Goal: Task Accomplishment & Management: Use online tool/utility

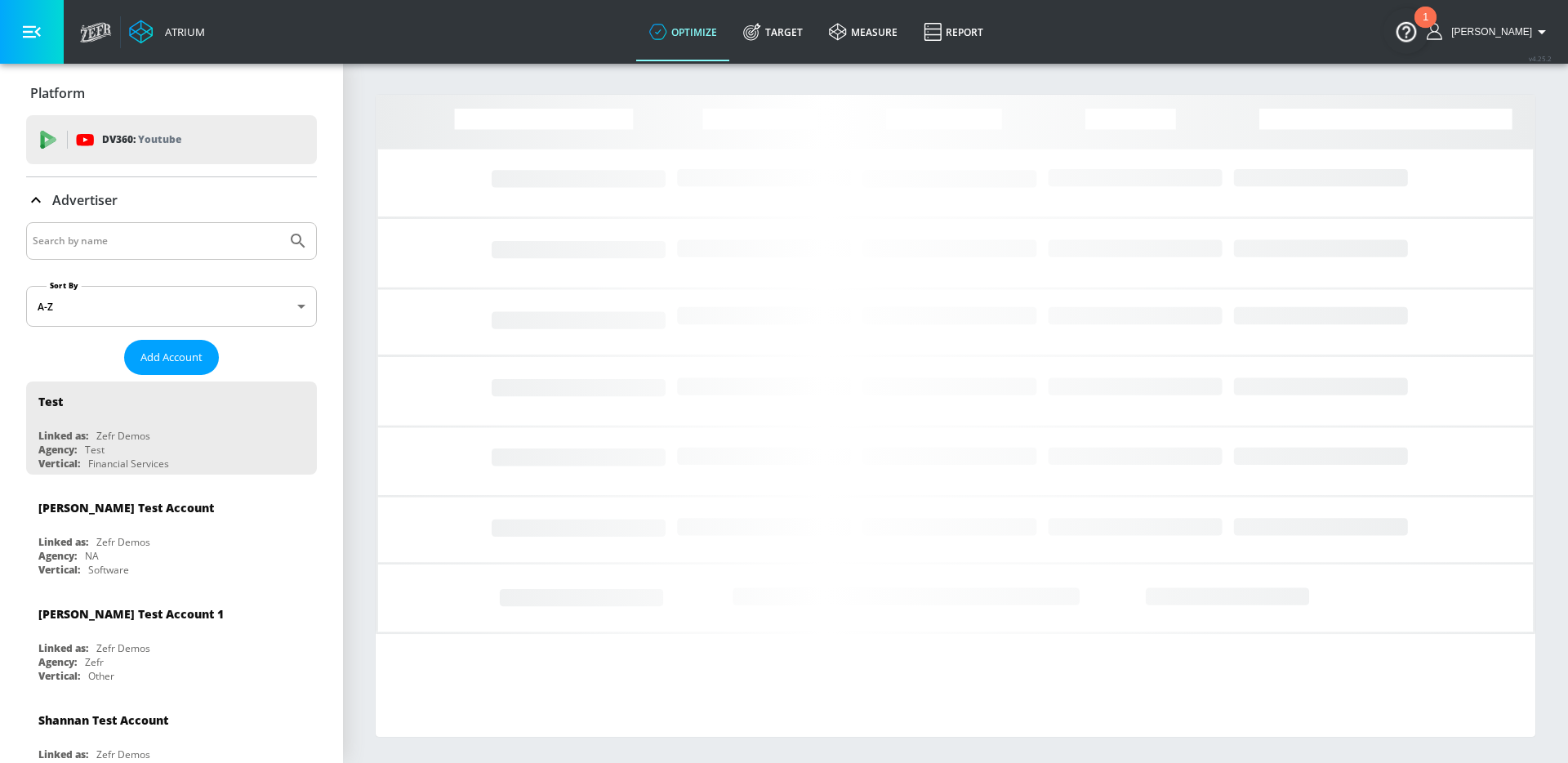
click at [153, 246] on input "Search by name" at bounding box center [156, 241] width 248 height 21
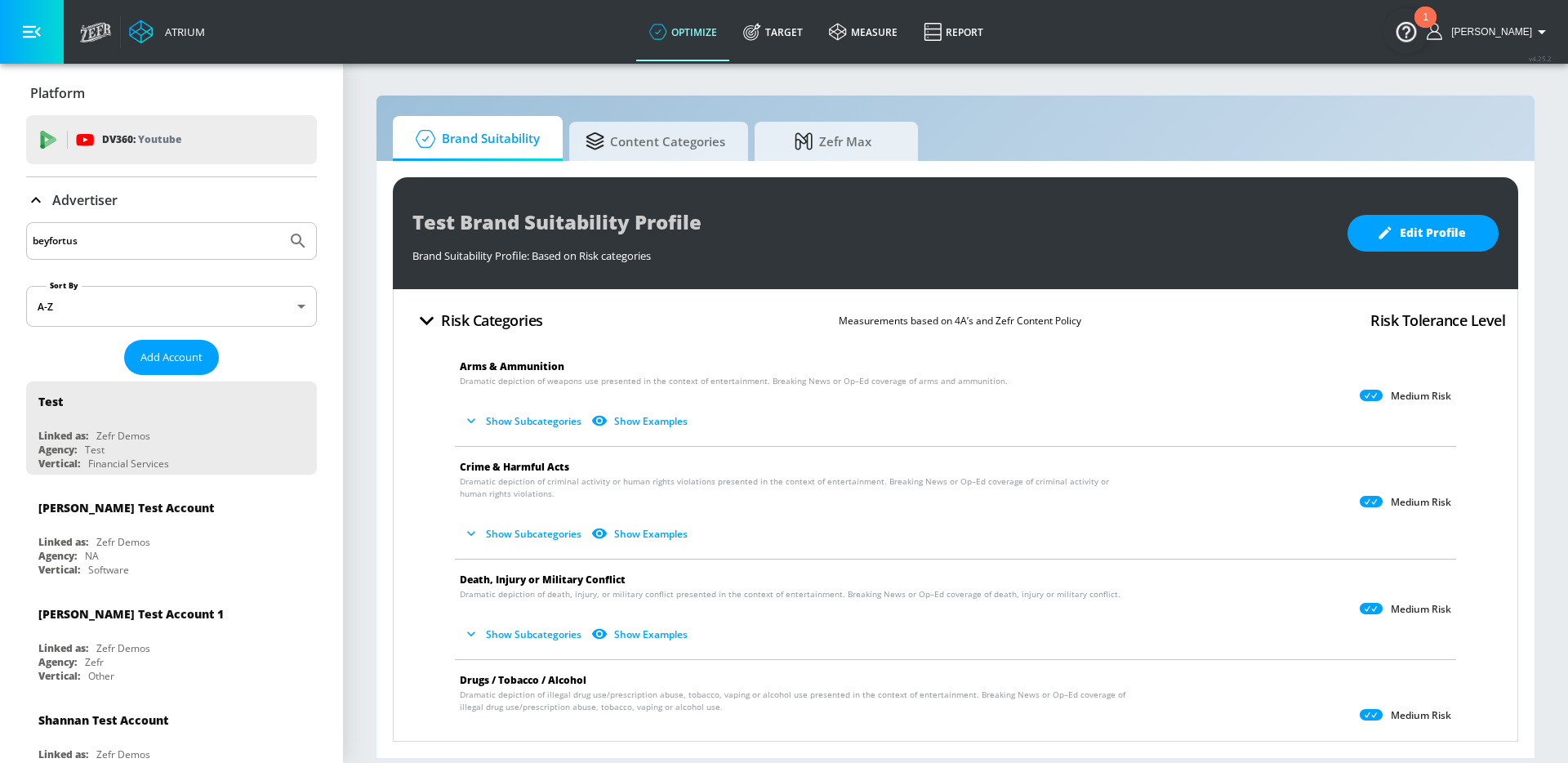
click at [280, 223] on button "Submit Search" at bounding box center [298, 241] width 36 height 36
click at [129, 237] on input "beyfortus" at bounding box center [156, 241] width 248 height 21
type input "sanofi"
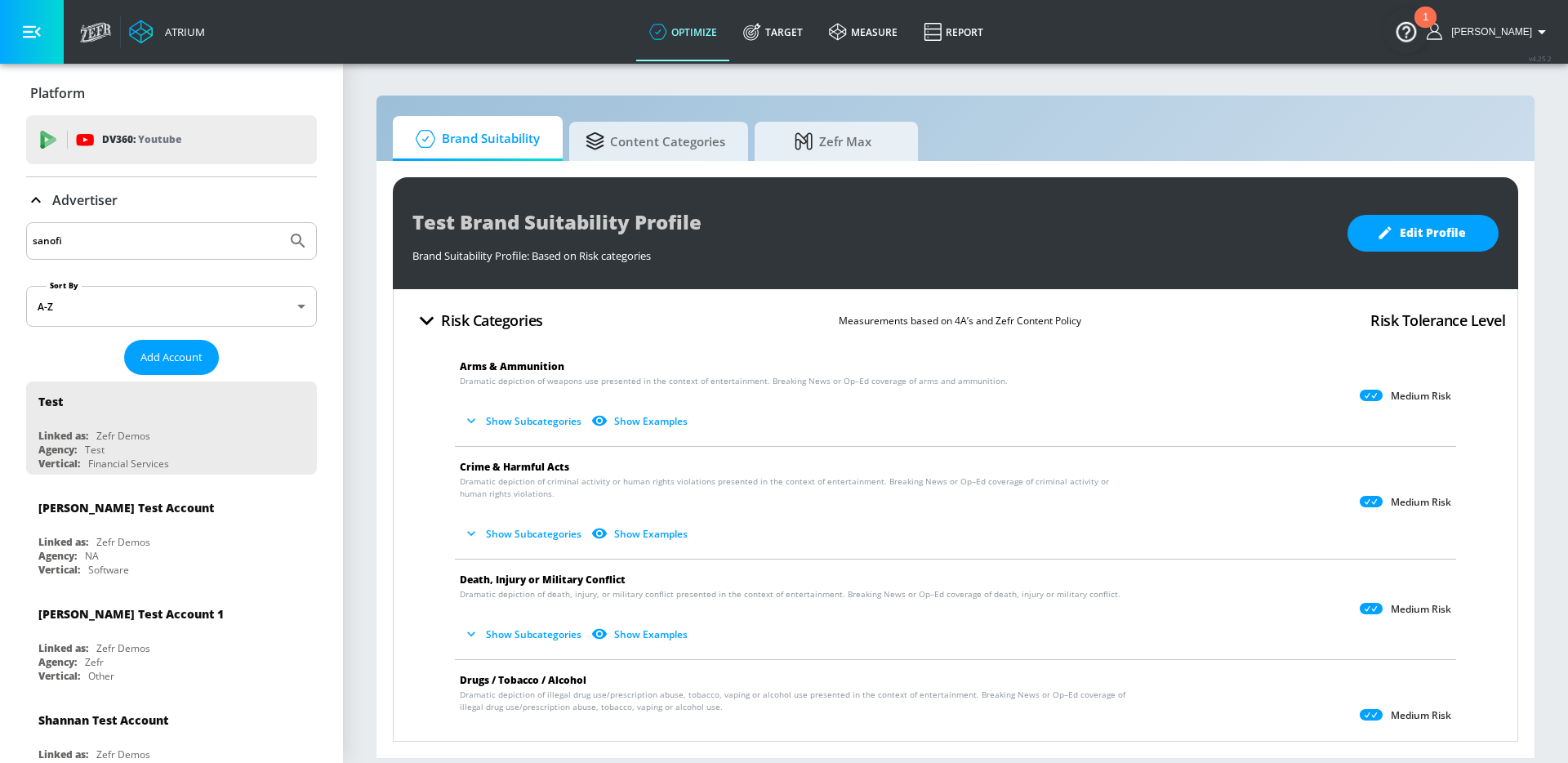
click at [280, 223] on button "Submit Search" at bounding box center [298, 241] width 36 height 36
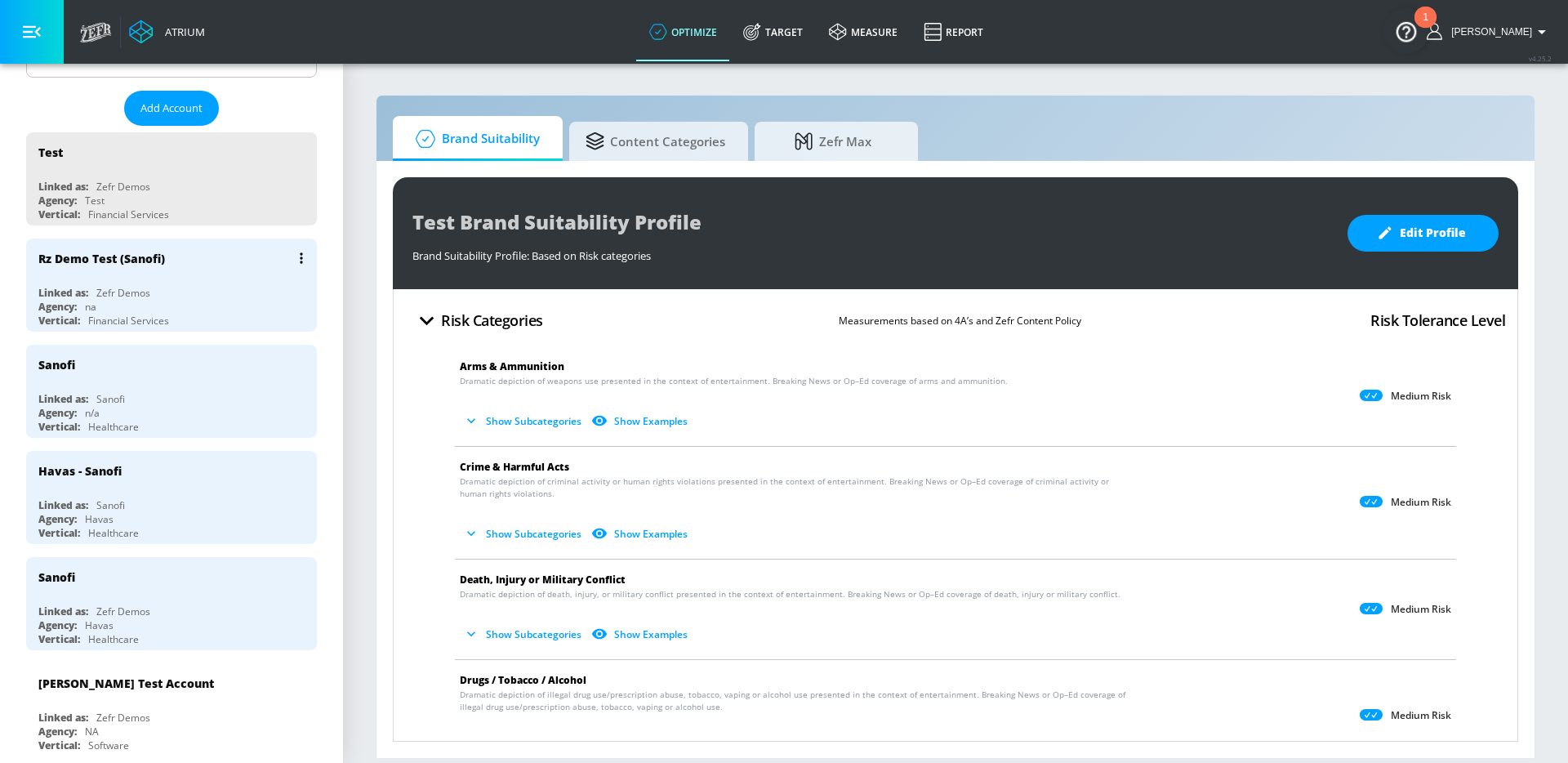
scroll to position [251, 0]
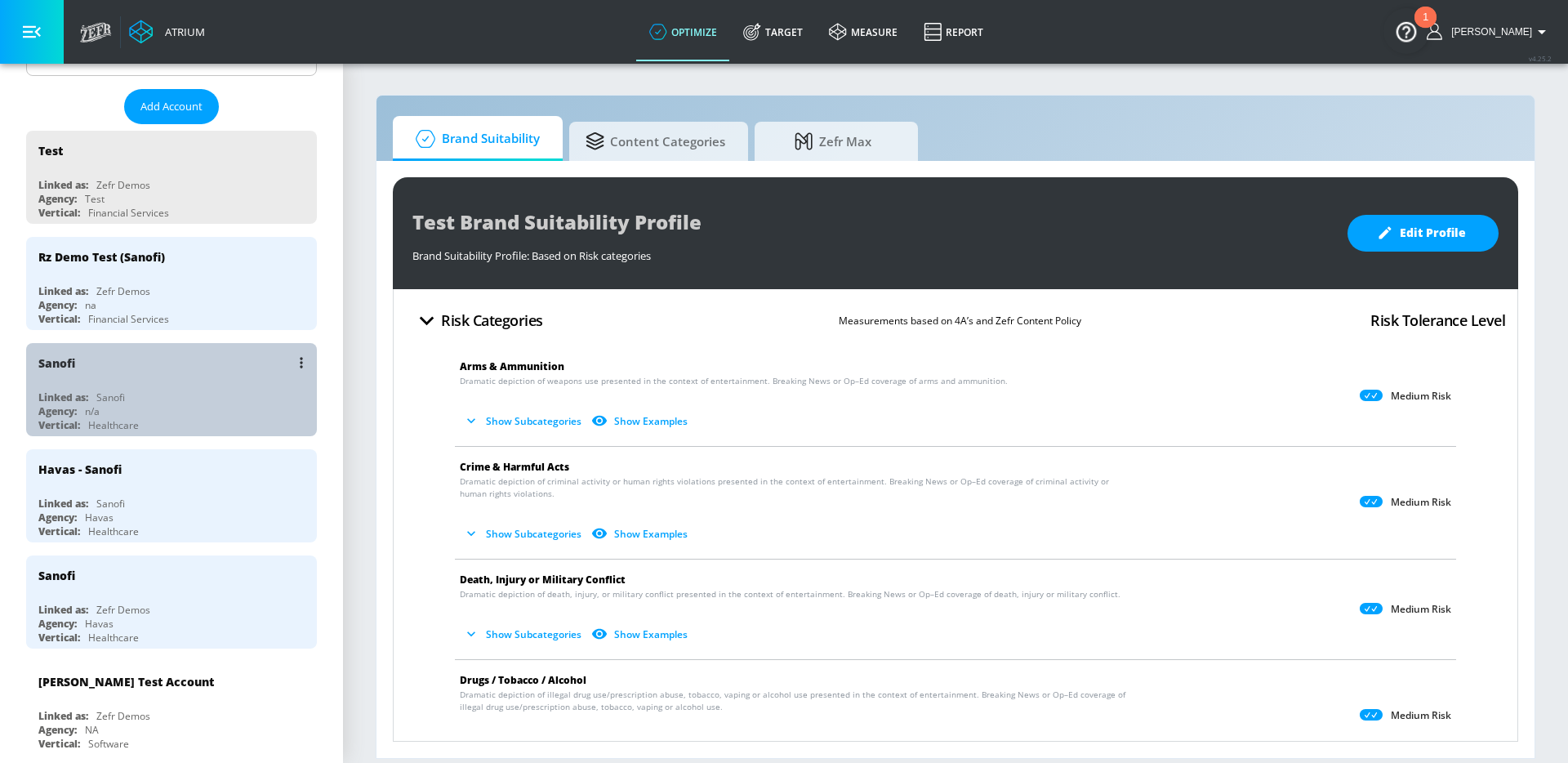
click at [180, 390] on div "Linked as: Sanofi" at bounding box center [175, 397] width 274 height 14
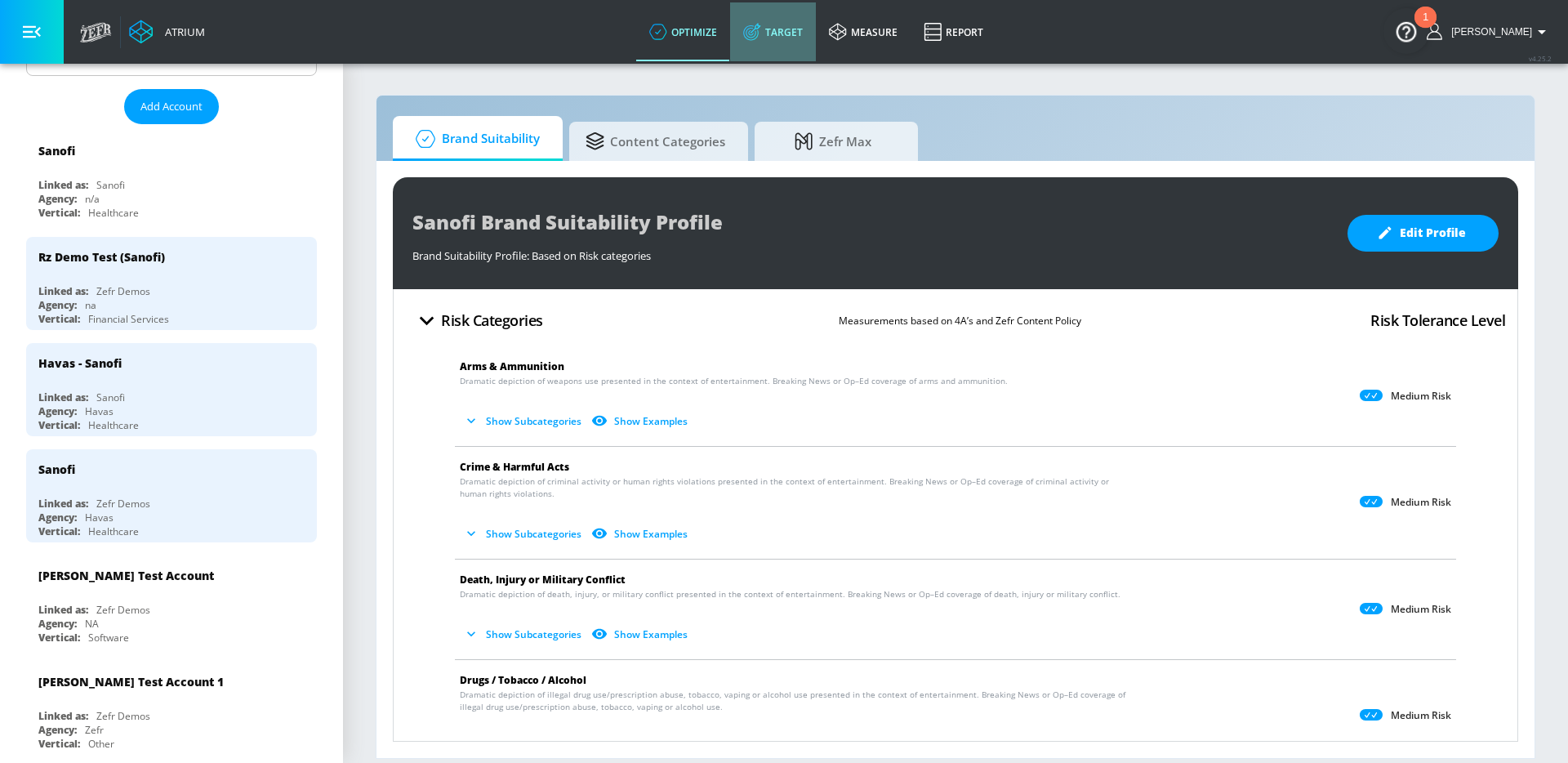
click at [792, 22] on link "Target" at bounding box center [773, 32] width 86 height 59
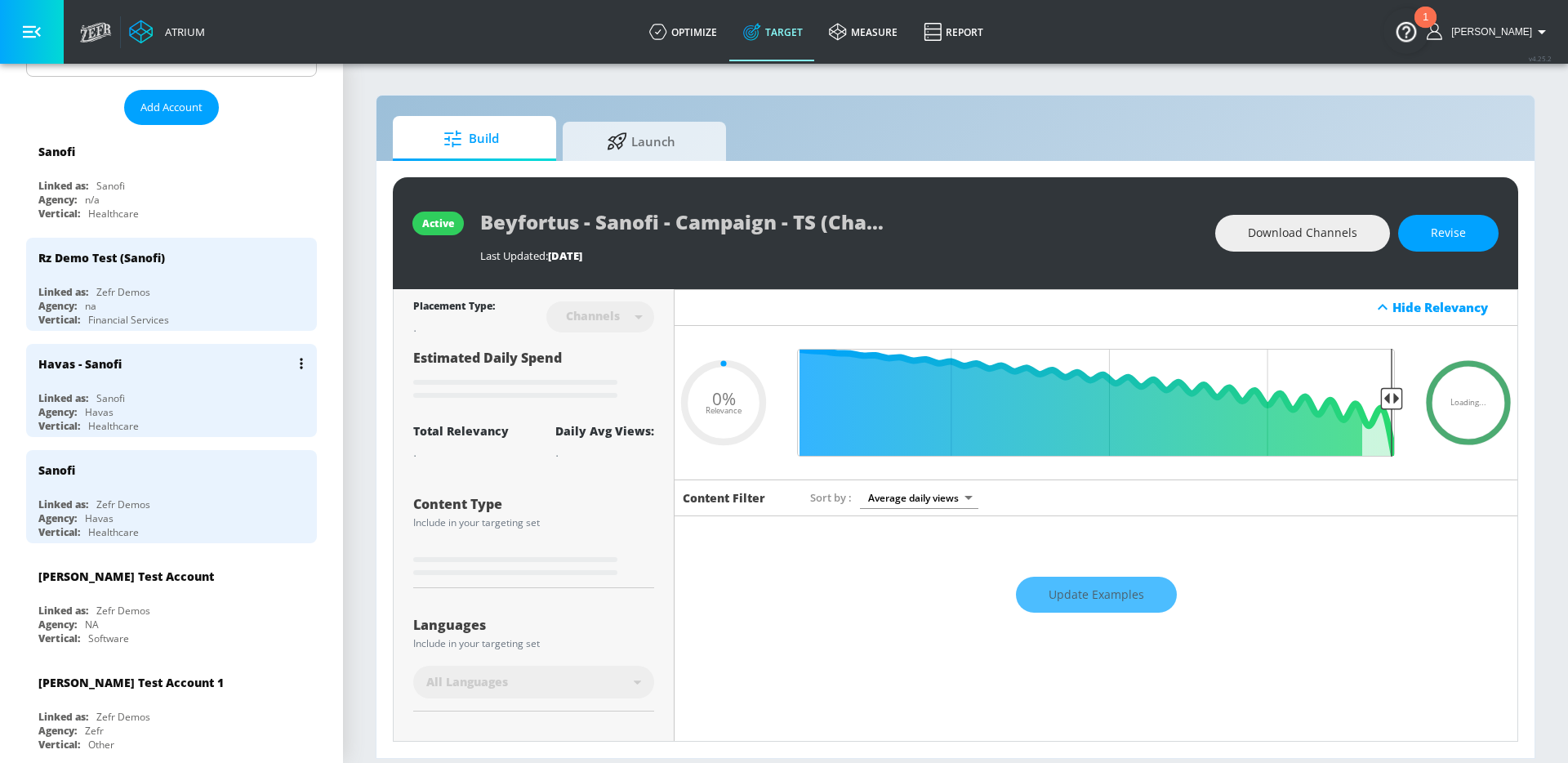
type input "0.05"
click at [640, 151] on span "Launch" at bounding box center [641, 139] width 124 height 39
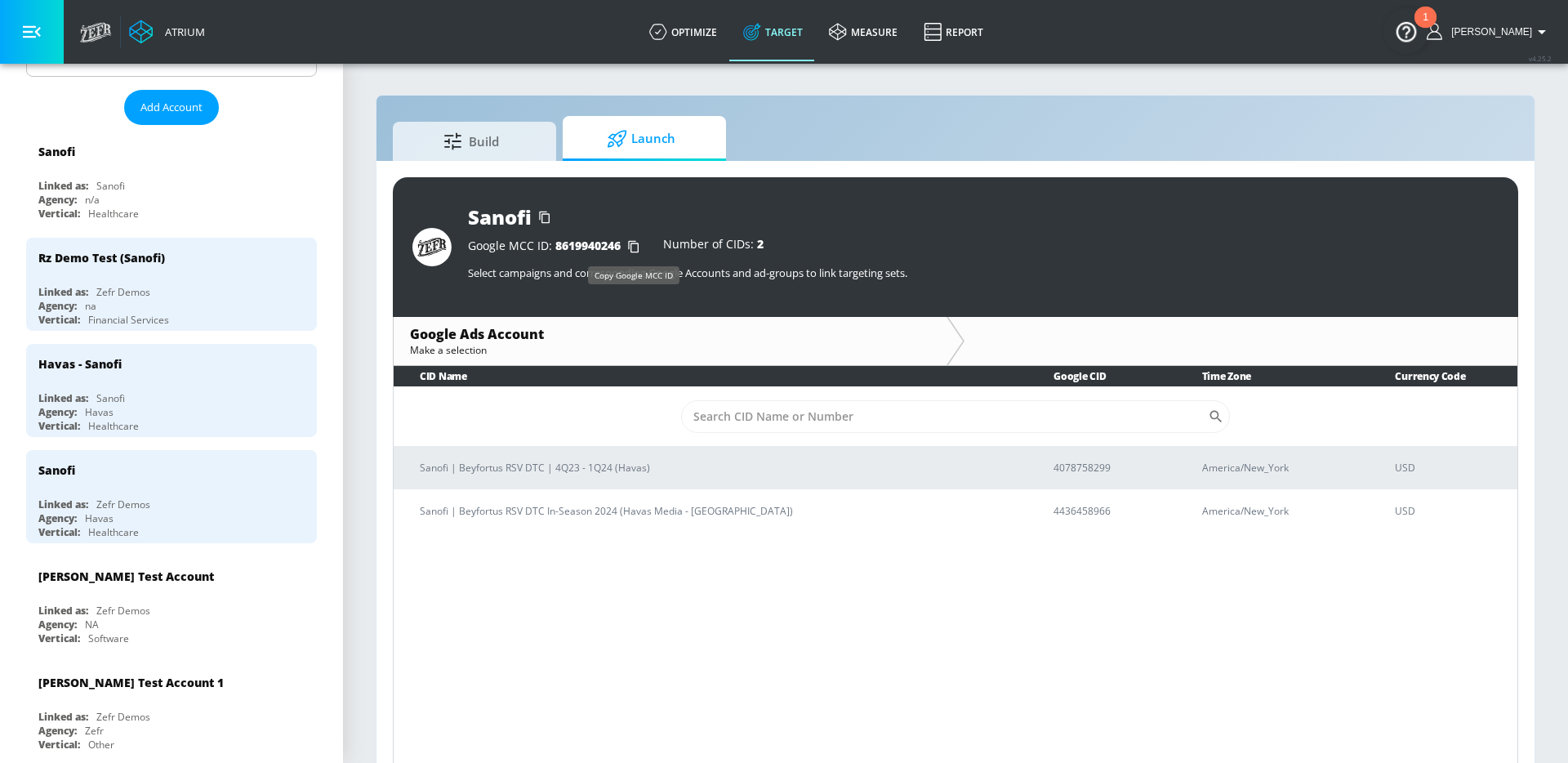
click at [633, 239] on icon "button" at bounding box center [633, 246] width 26 height 26
click at [547, 145] on link "Build" at bounding box center [474, 139] width 163 height 45
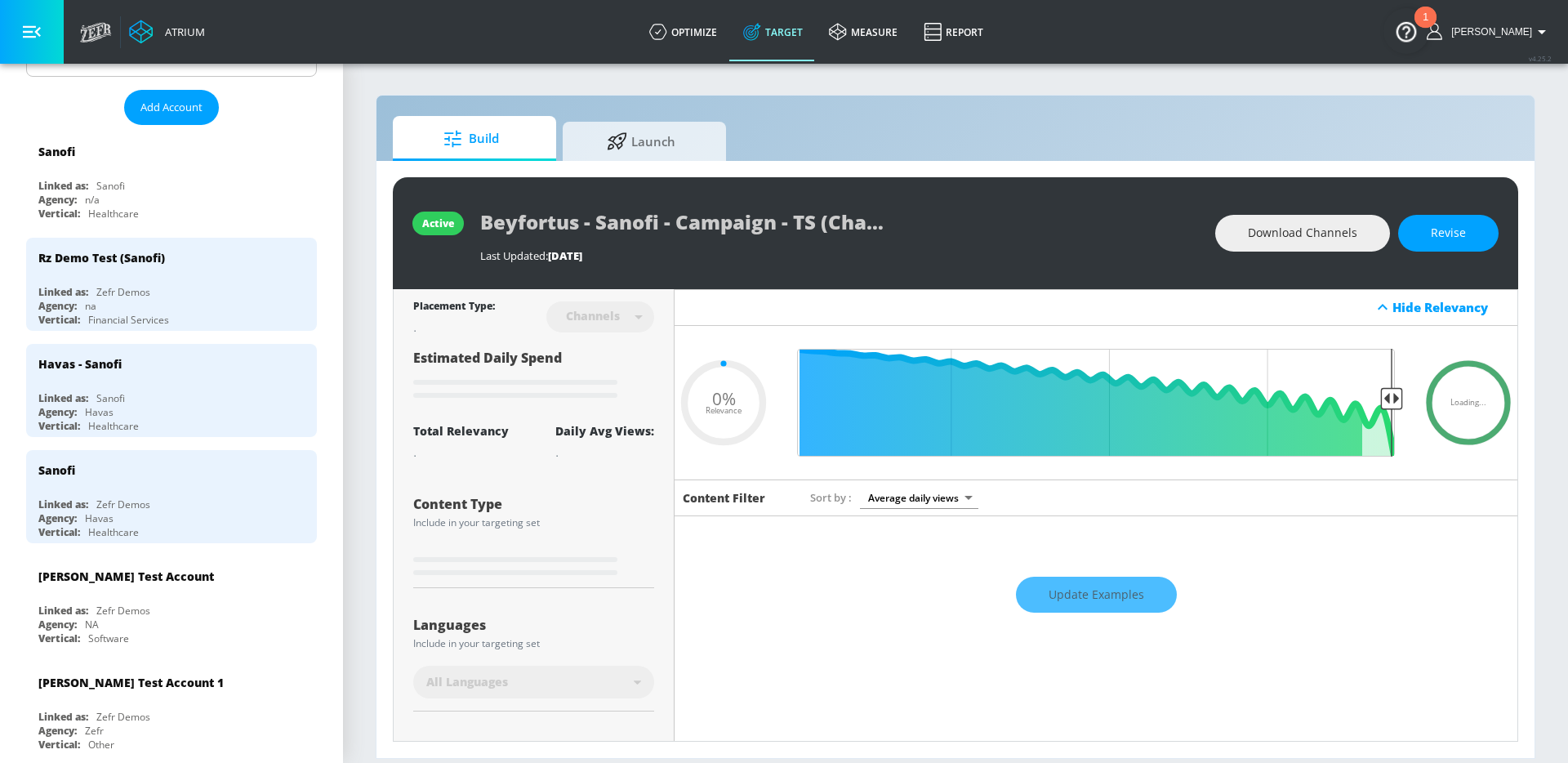
type input "0.6"
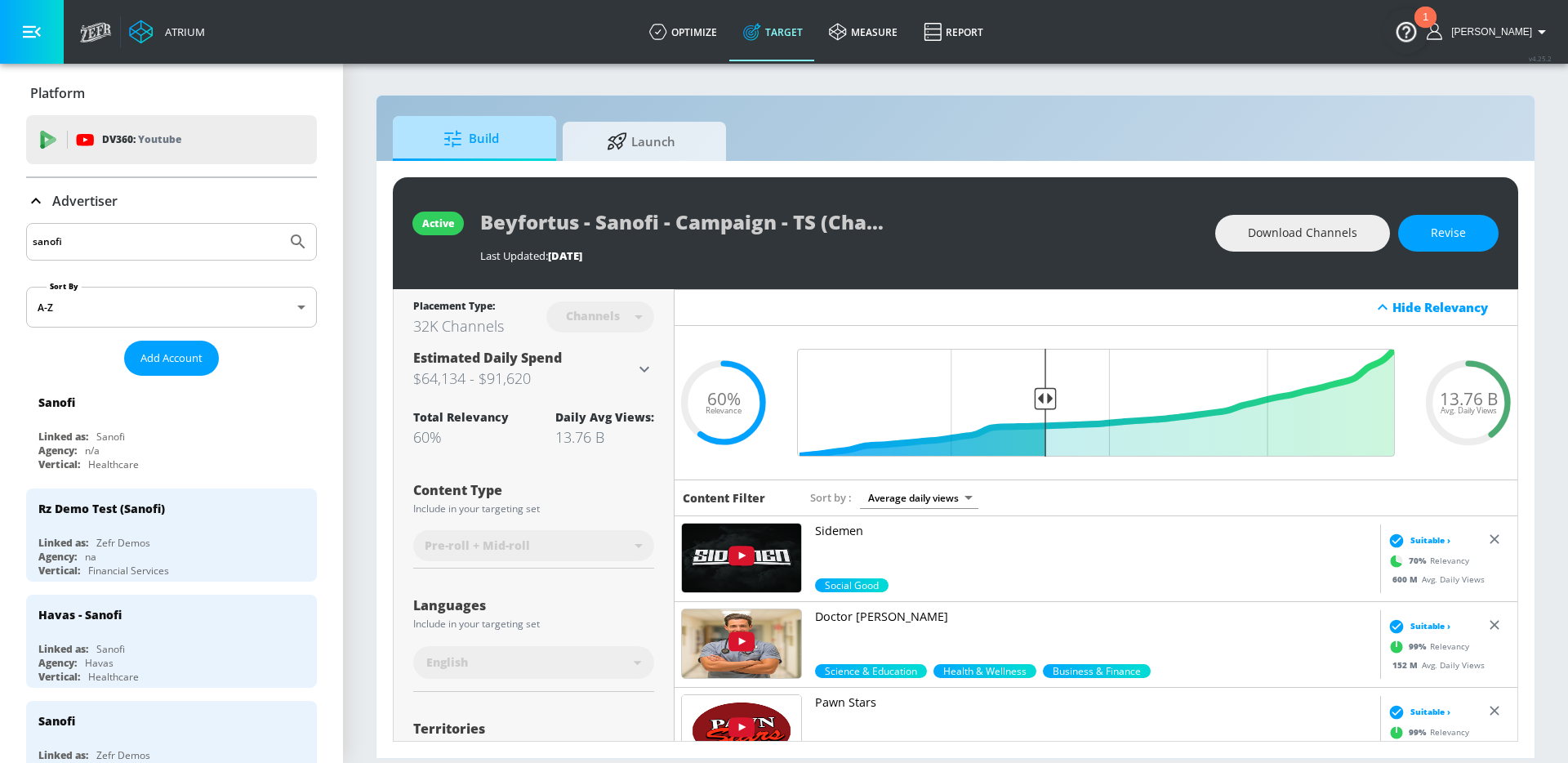
click at [504, 125] on span "Build" at bounding box center [470, 139] width 124 height 39
click at [62, 200] on p "Advertiser" at bounding box center [85, 201] width 65 height 18
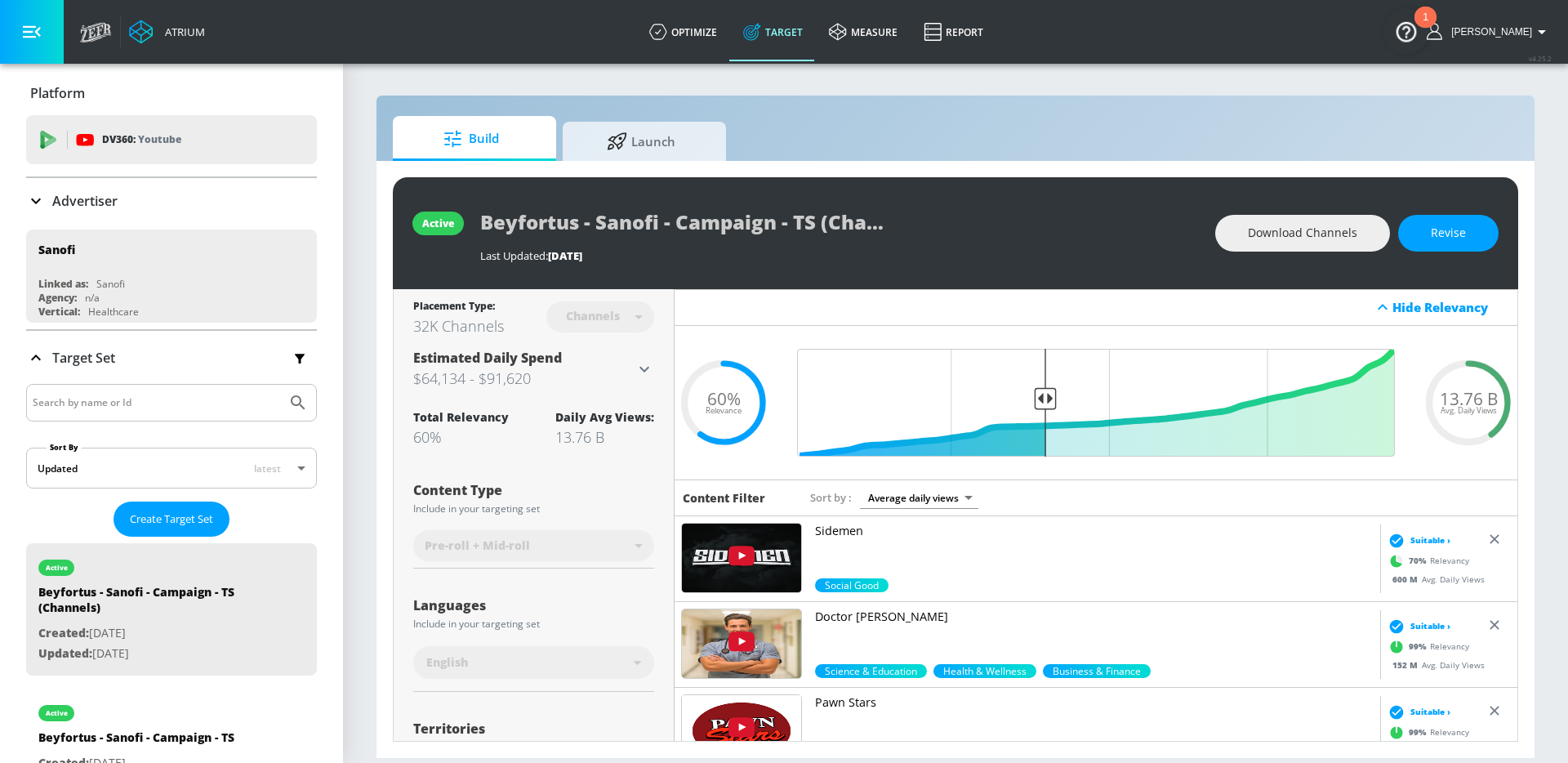
click at [31, 348] on icon at bounding box center [36, 358] width 20 height 20
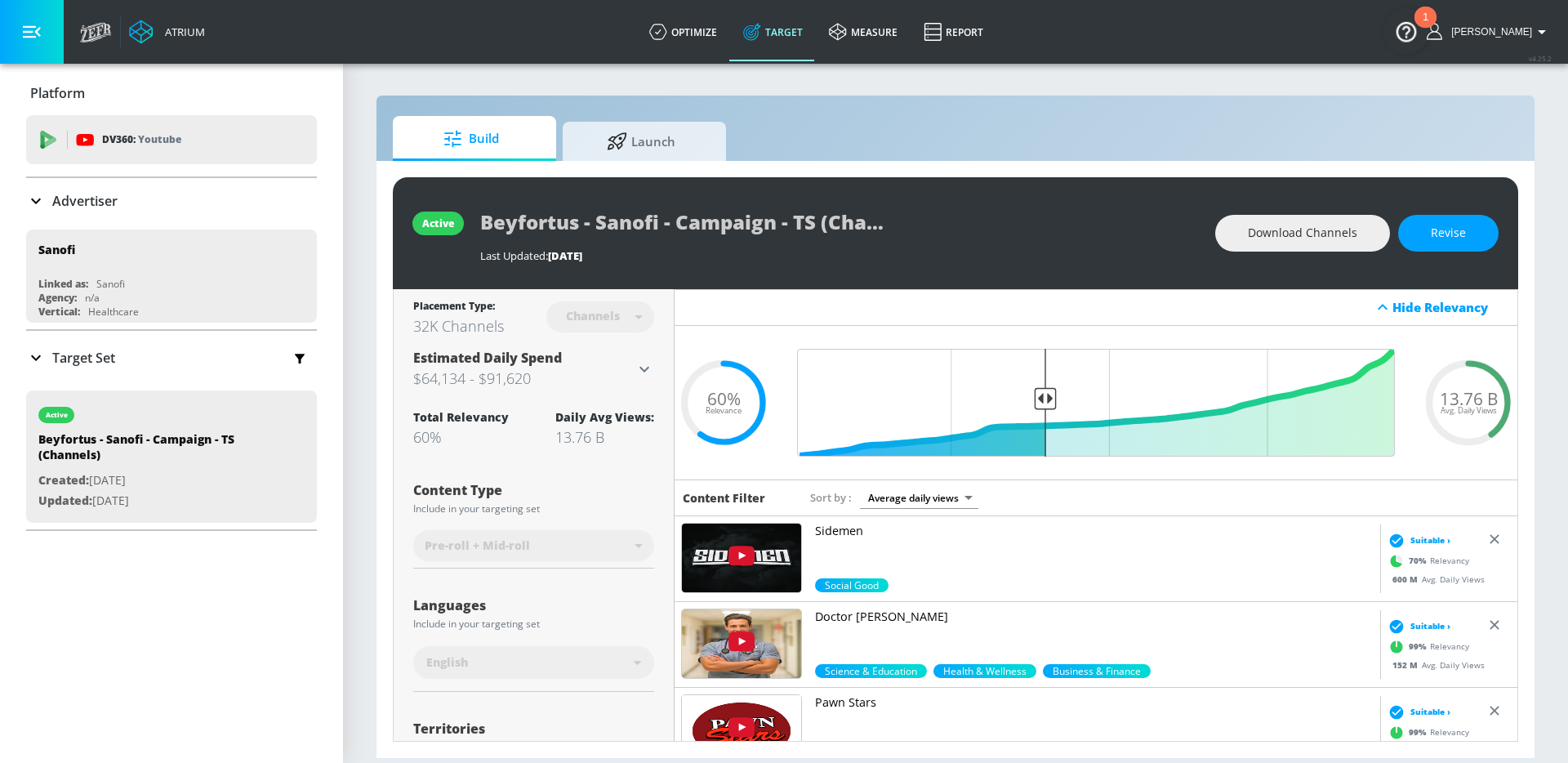
click at [32, 199] on icon at bounding box center [36, 201] width 10 height 6
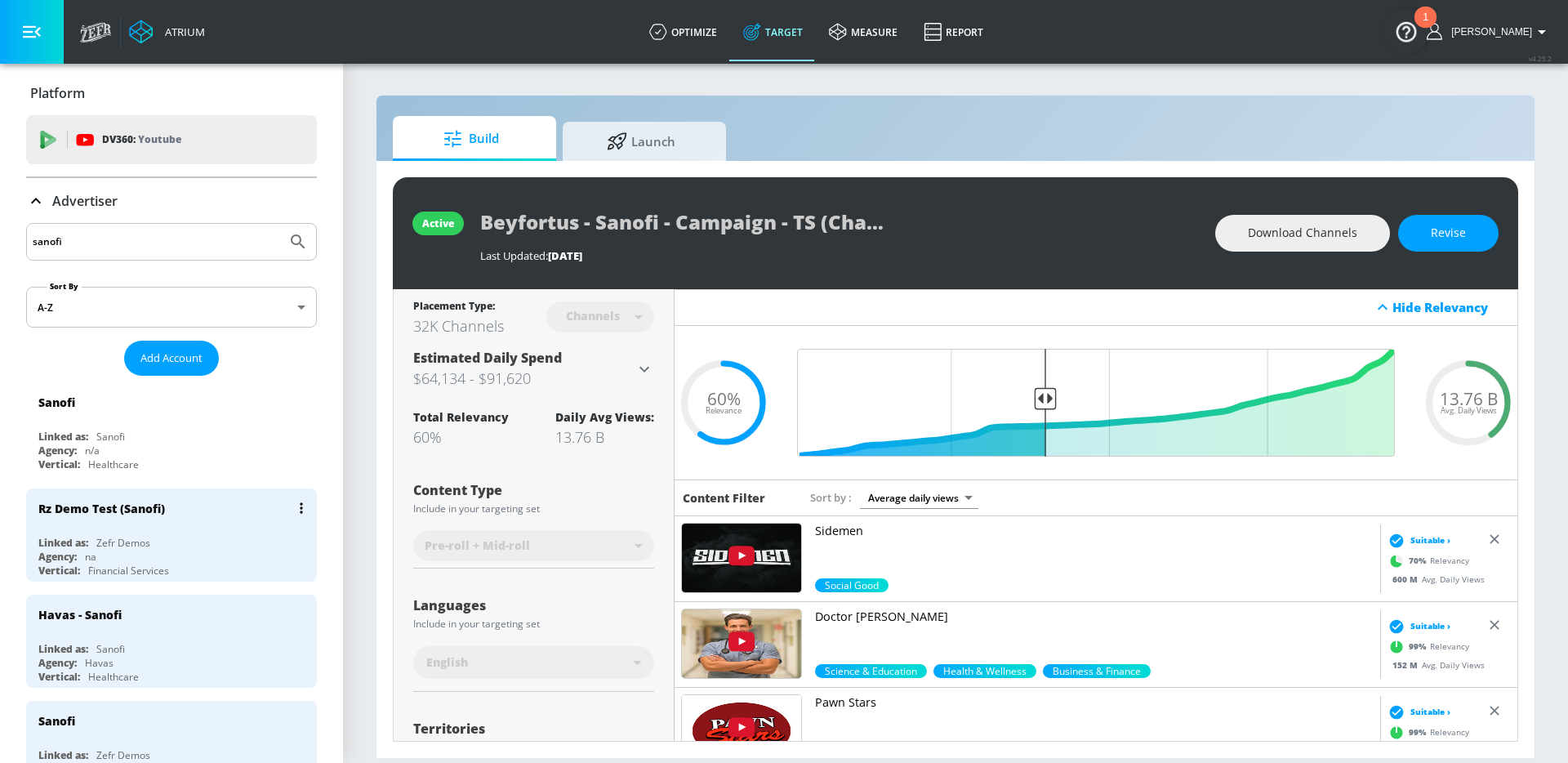
scroll to position [146, 0]
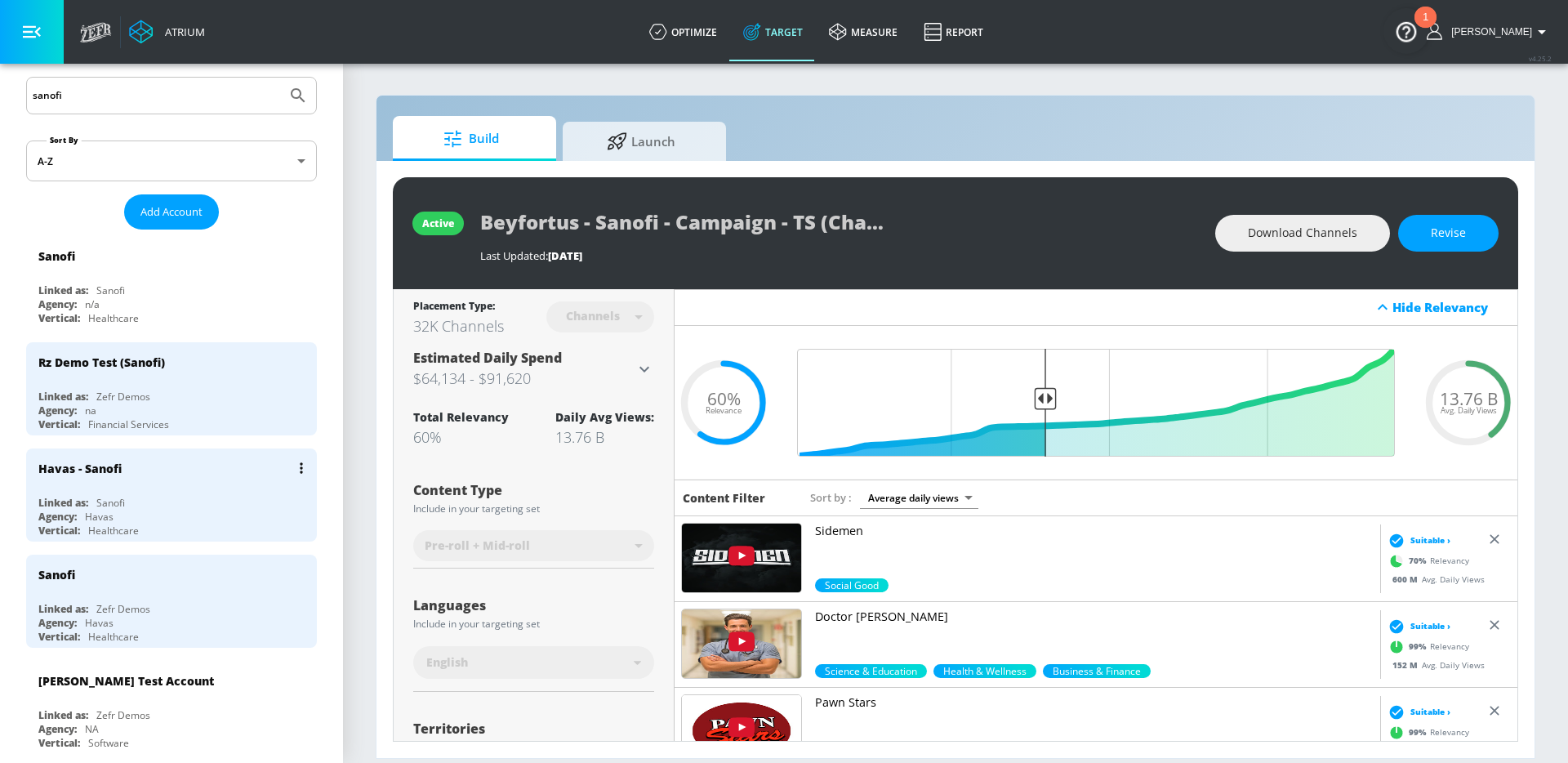
click at [212, 505] on div "Linked as: Sanofi" at bounding box center [175, 502] width 274 height 14
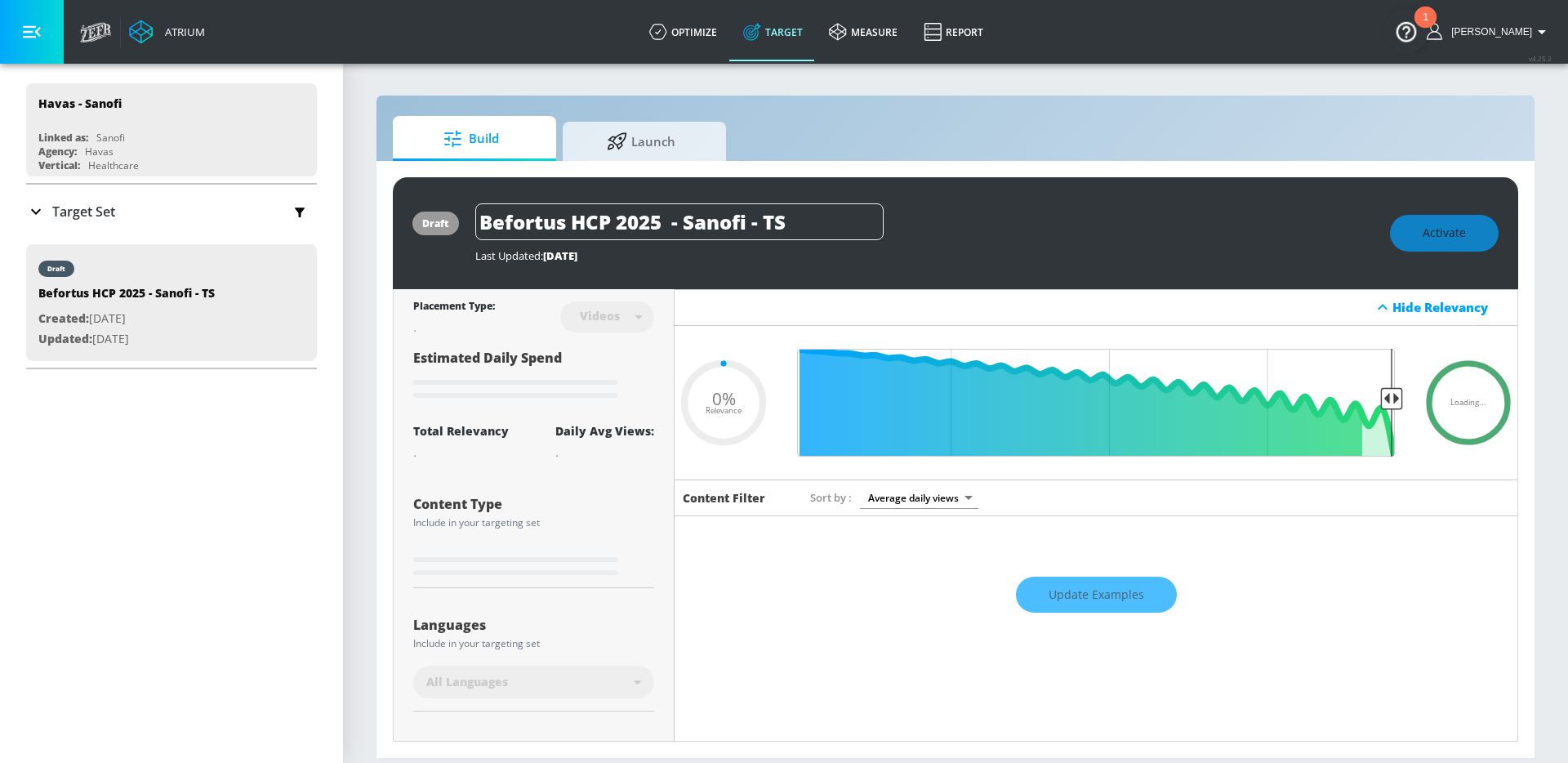
type input "0.05"
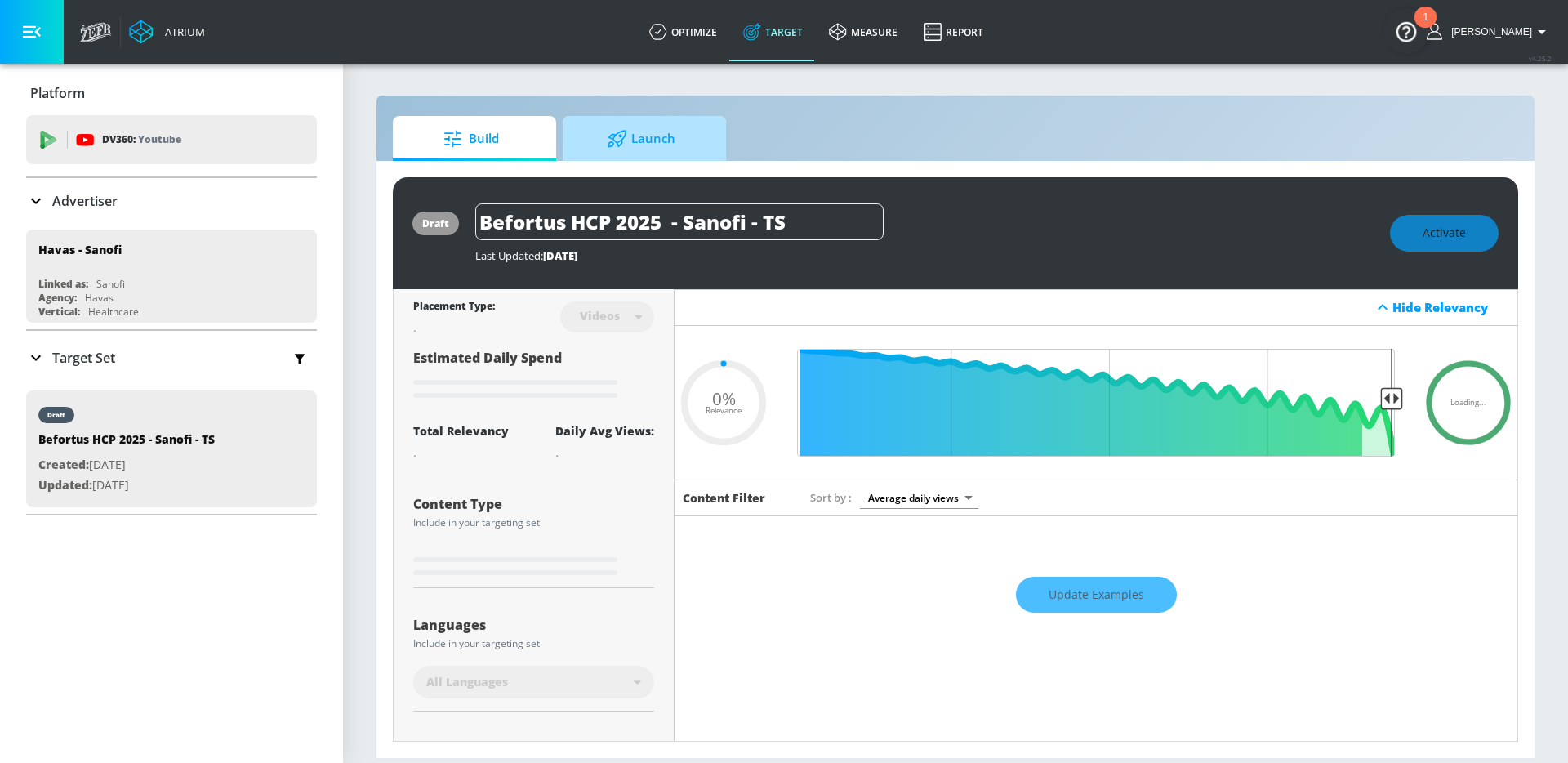
click at [648, 146] on span "Launch" at bounding box center [641, 139] width 124 height 39
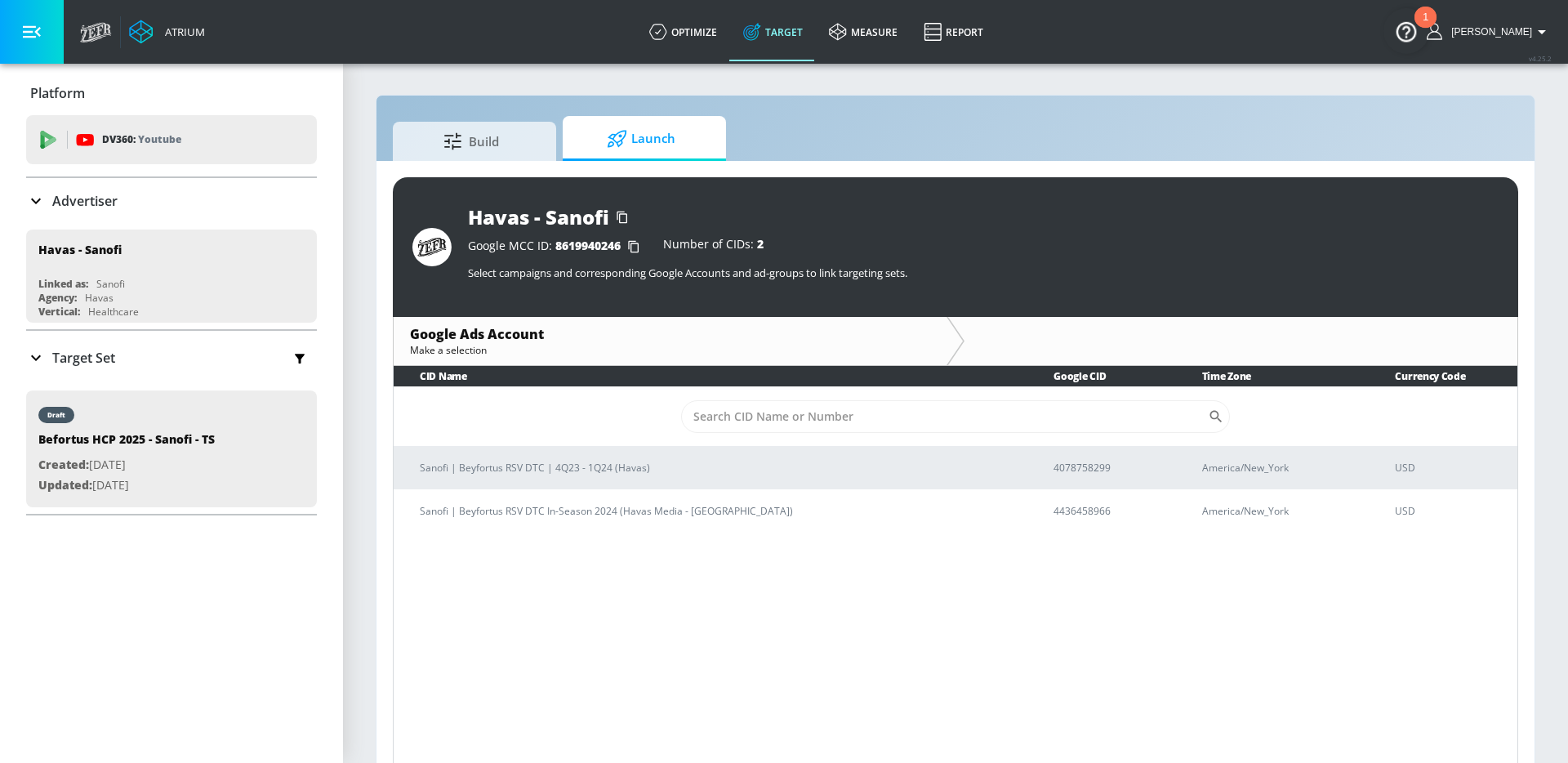
click at [123, 193] on div "Advertiser" at bounding box center [172, 201] width 291 height 20
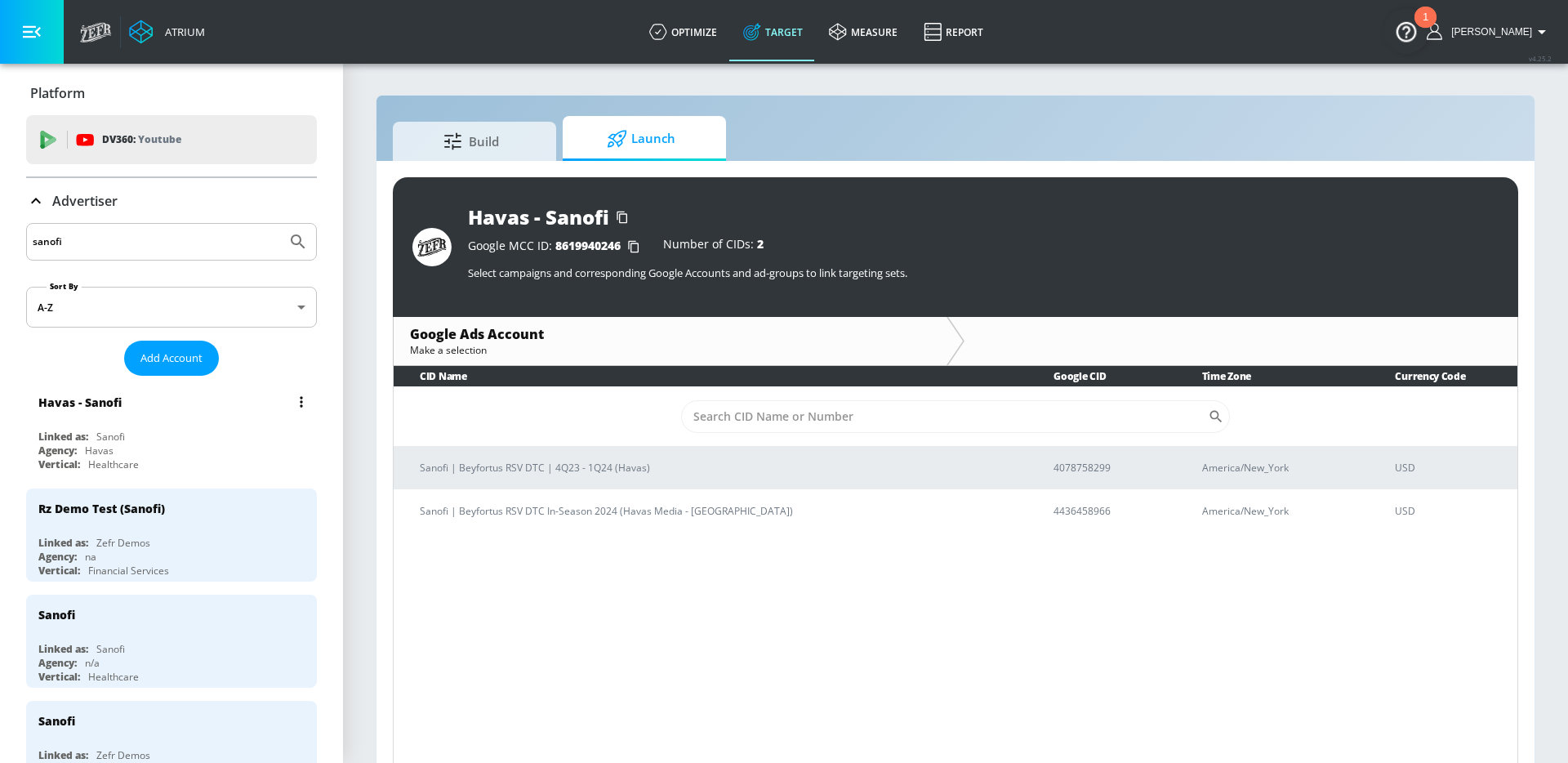
scroll to position [171, 0]
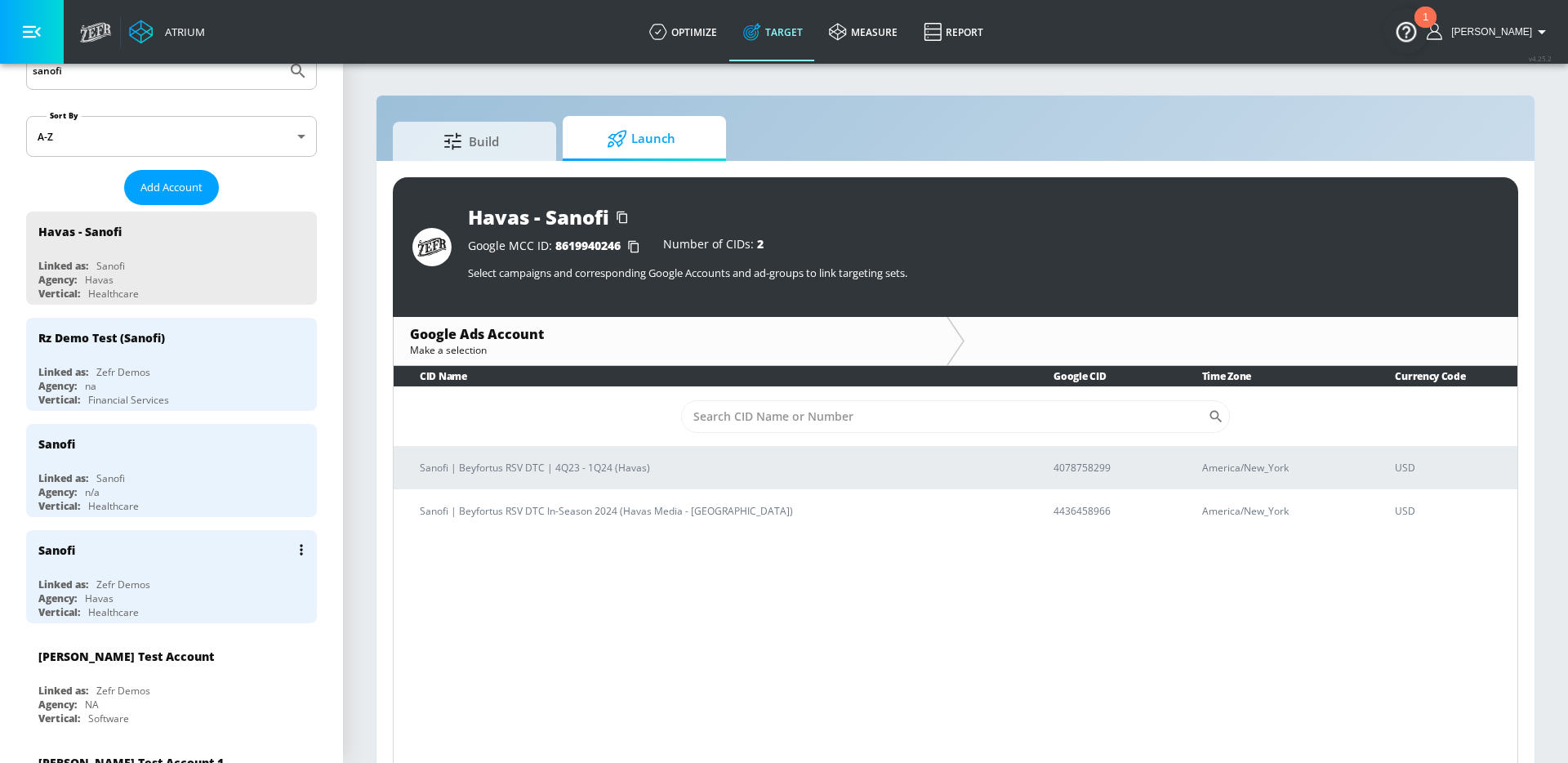
click at [167, 589] on div "Linked as: Zefr Demos" at bounding box center [175, 584] width 274 height 14
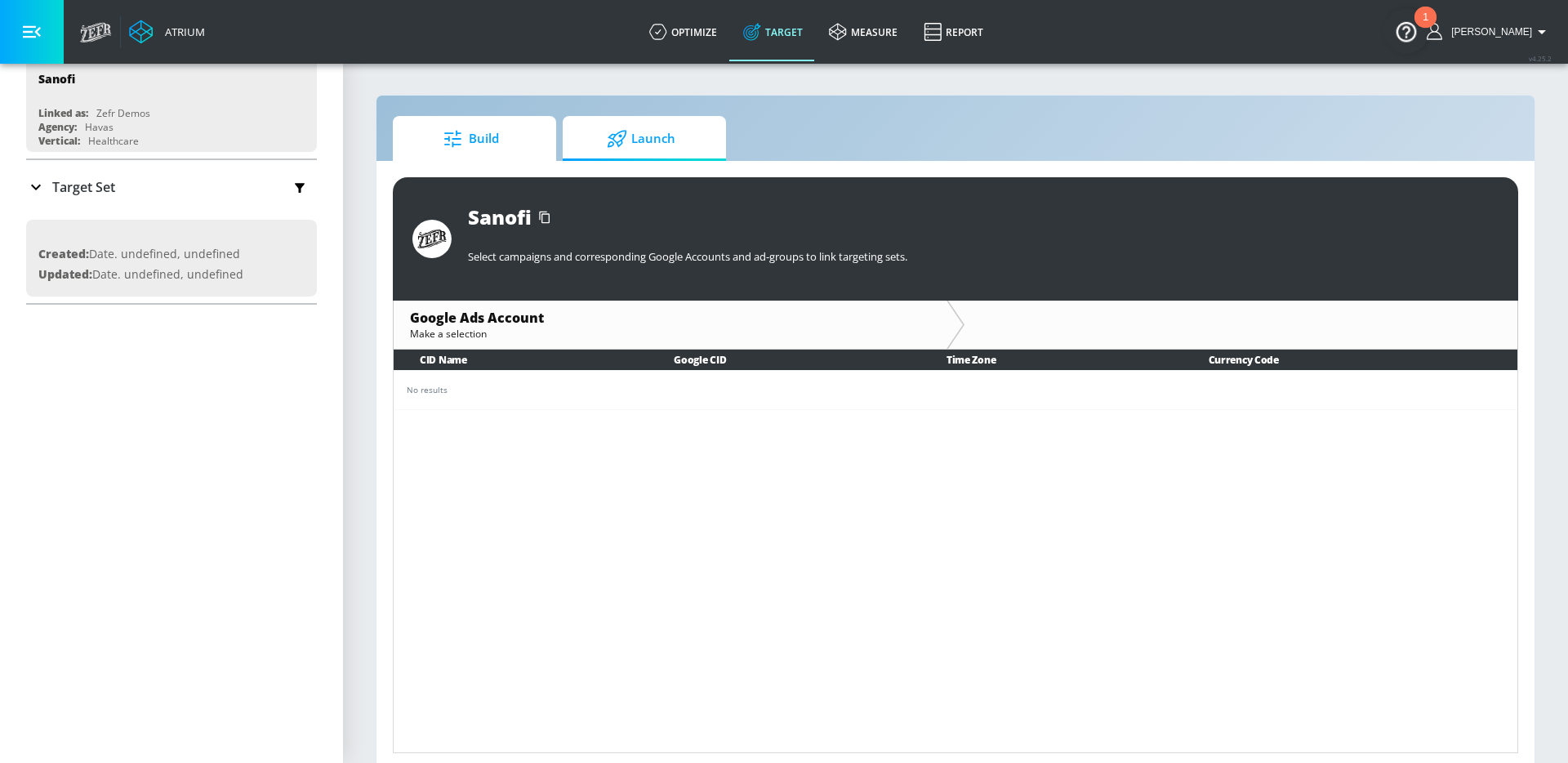
click at [474, 144] on span "Build" at bounding box center [470, 139] width 124 height 39
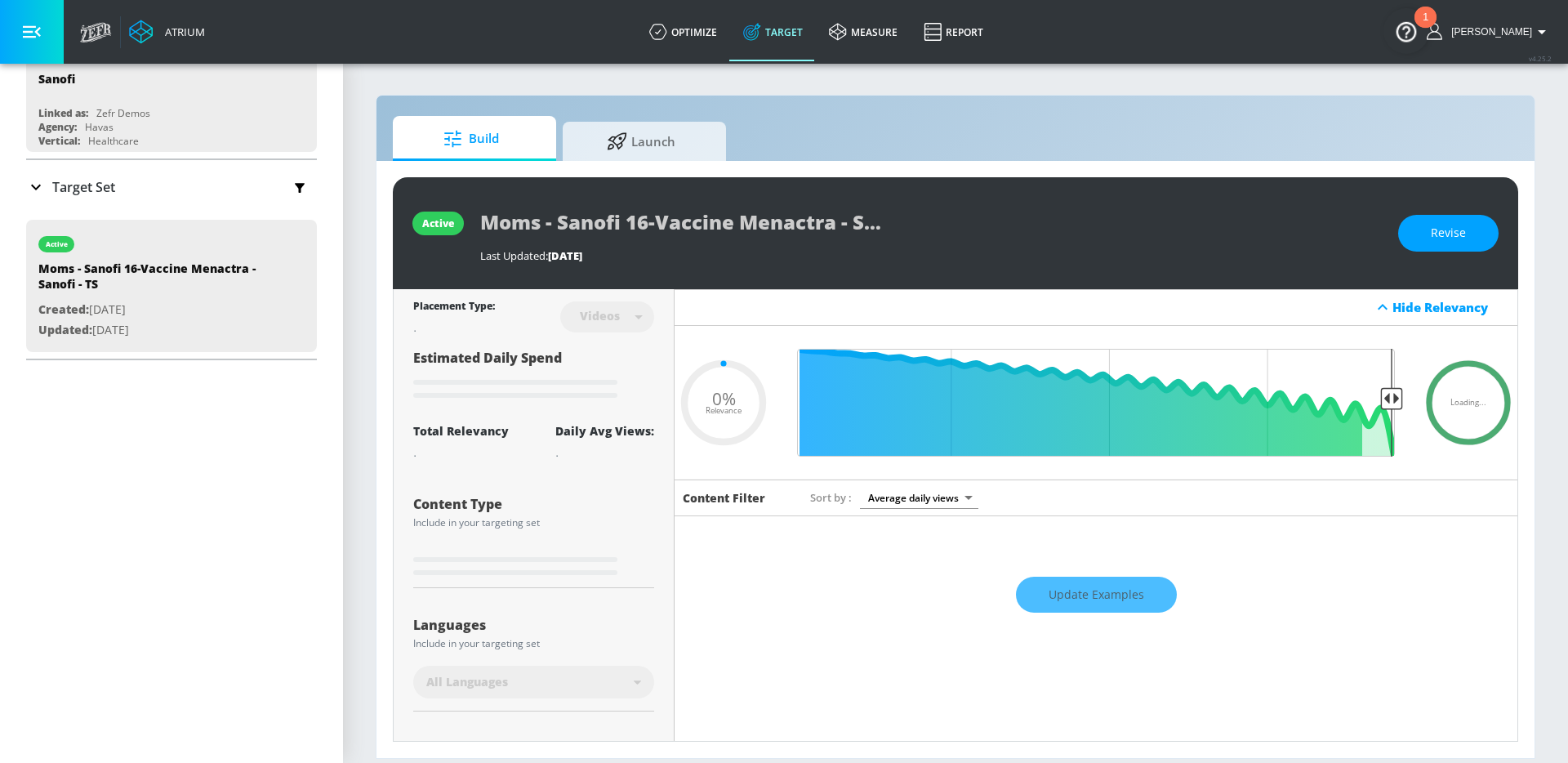
type input "0.5"
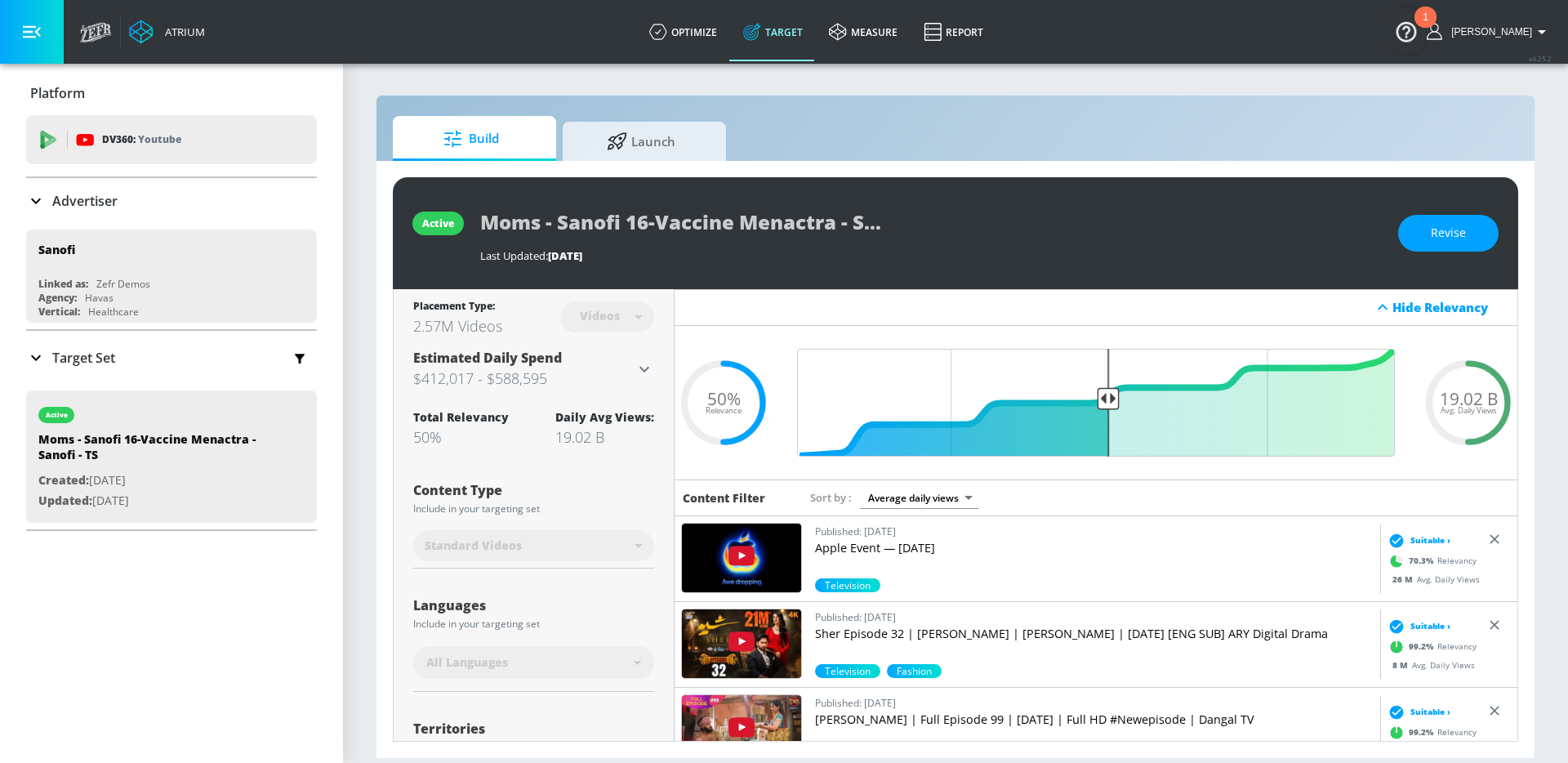
click at [53, 208] on p "Advertiser" at bounding box center [85, 201] width 65 height 18
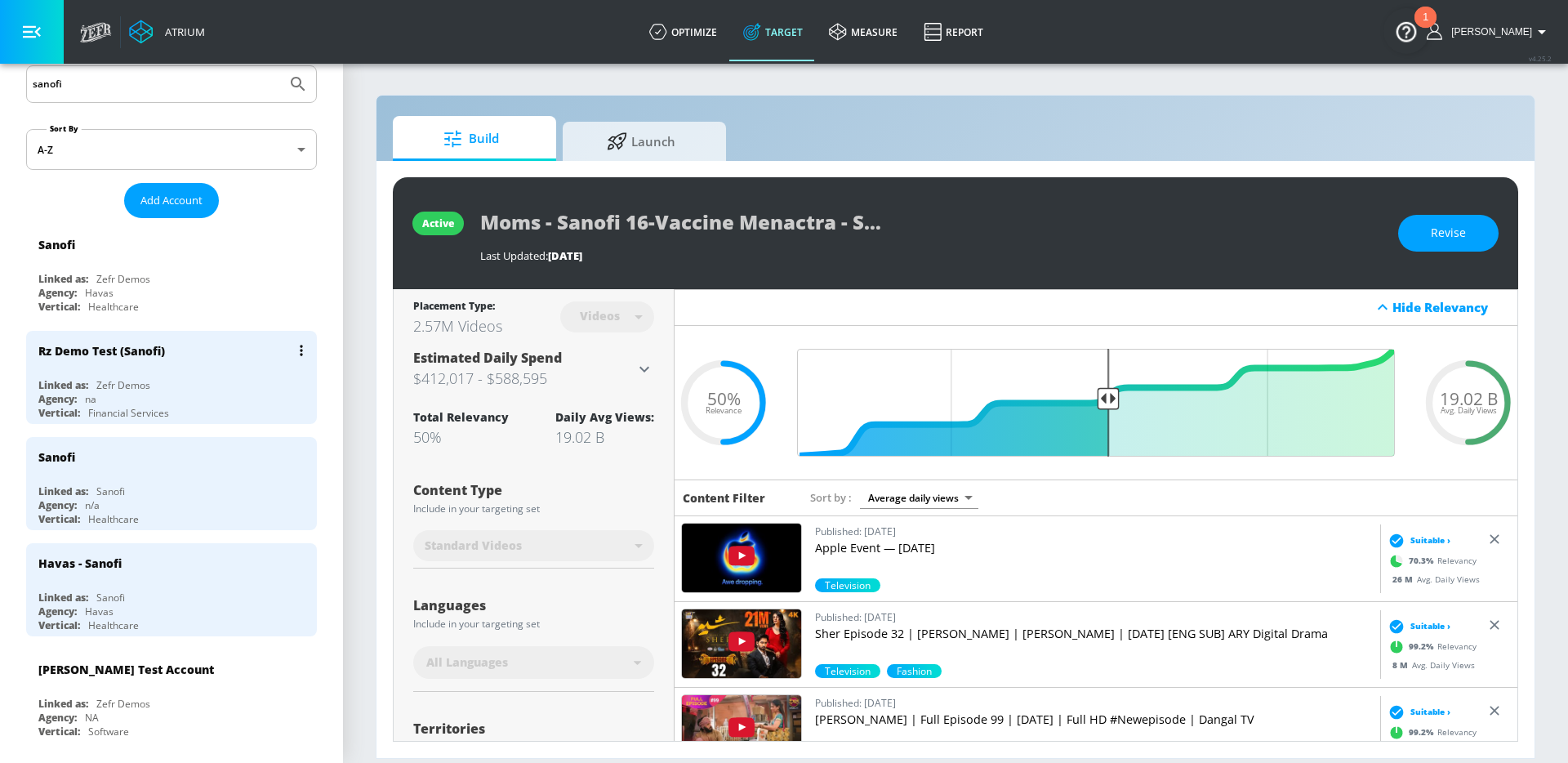
scroll to position [159, 0]
click at [150, 492] on div "Linked as: Sanofi" at bounding box center [175, 490] width 274 height 14
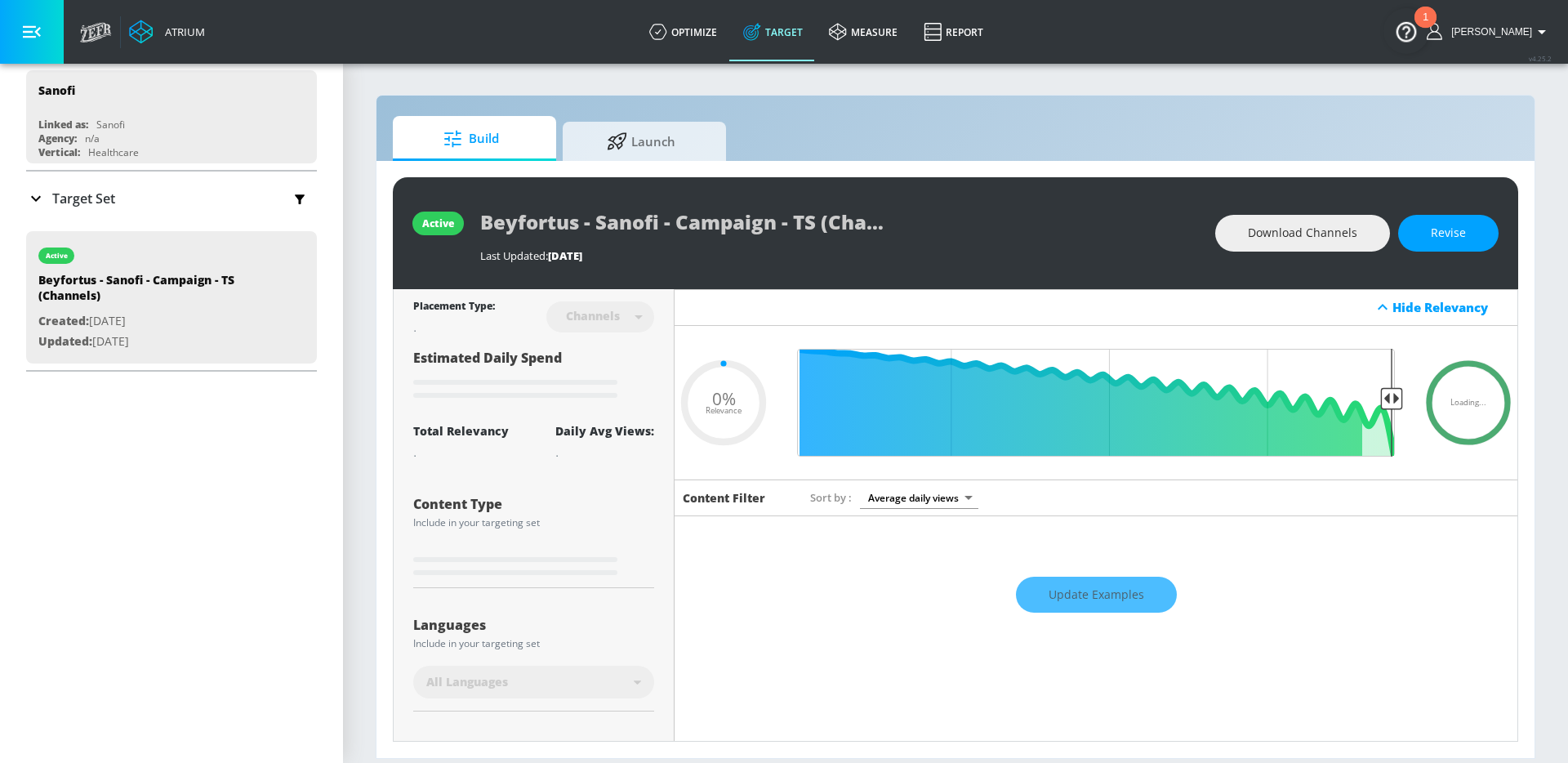
type input "0.05"
click at [128, 195] on div "Target Set" at bounding box center [172, 198] width 291 height 34
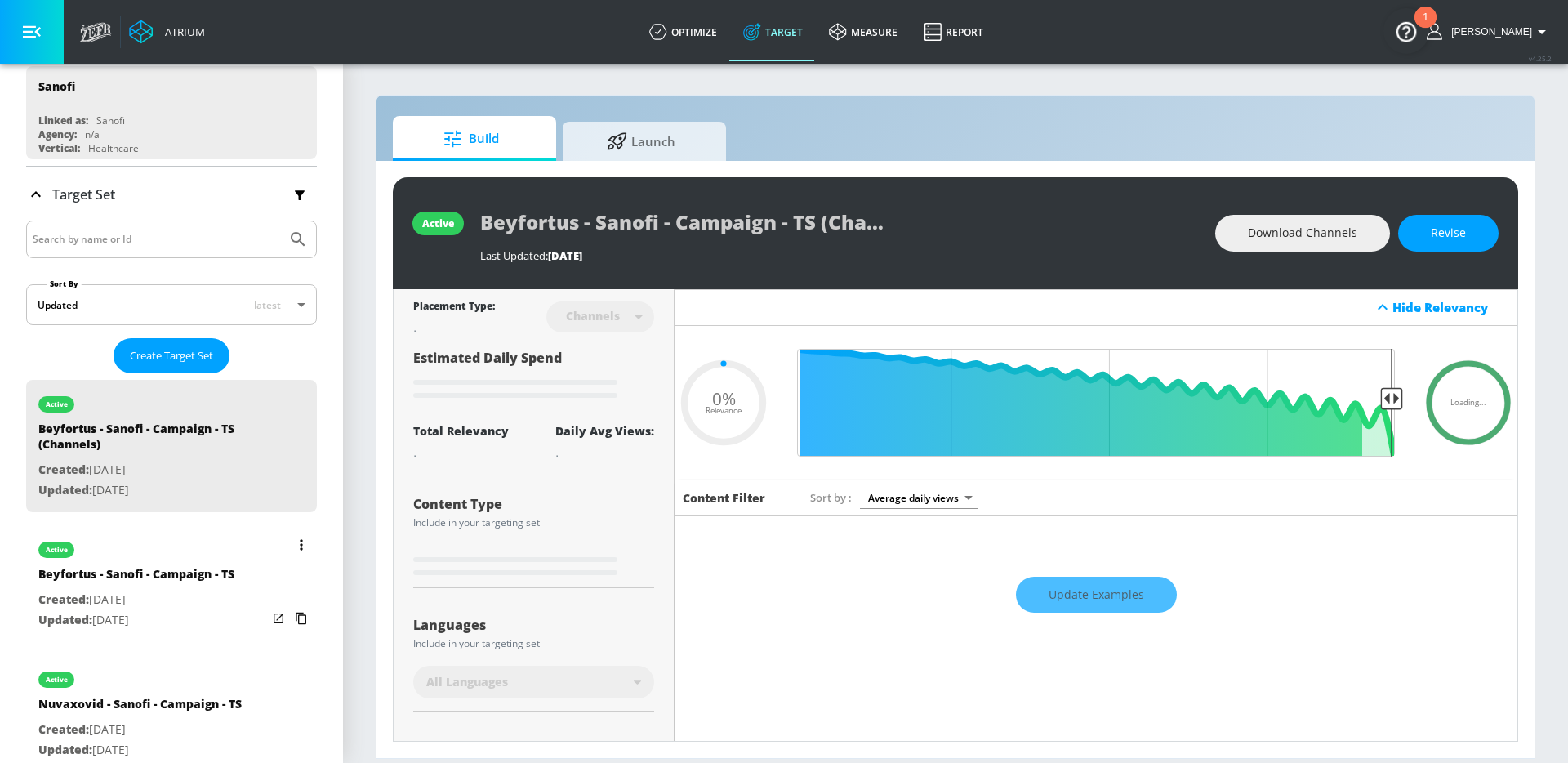
scroll to position [158, 0]
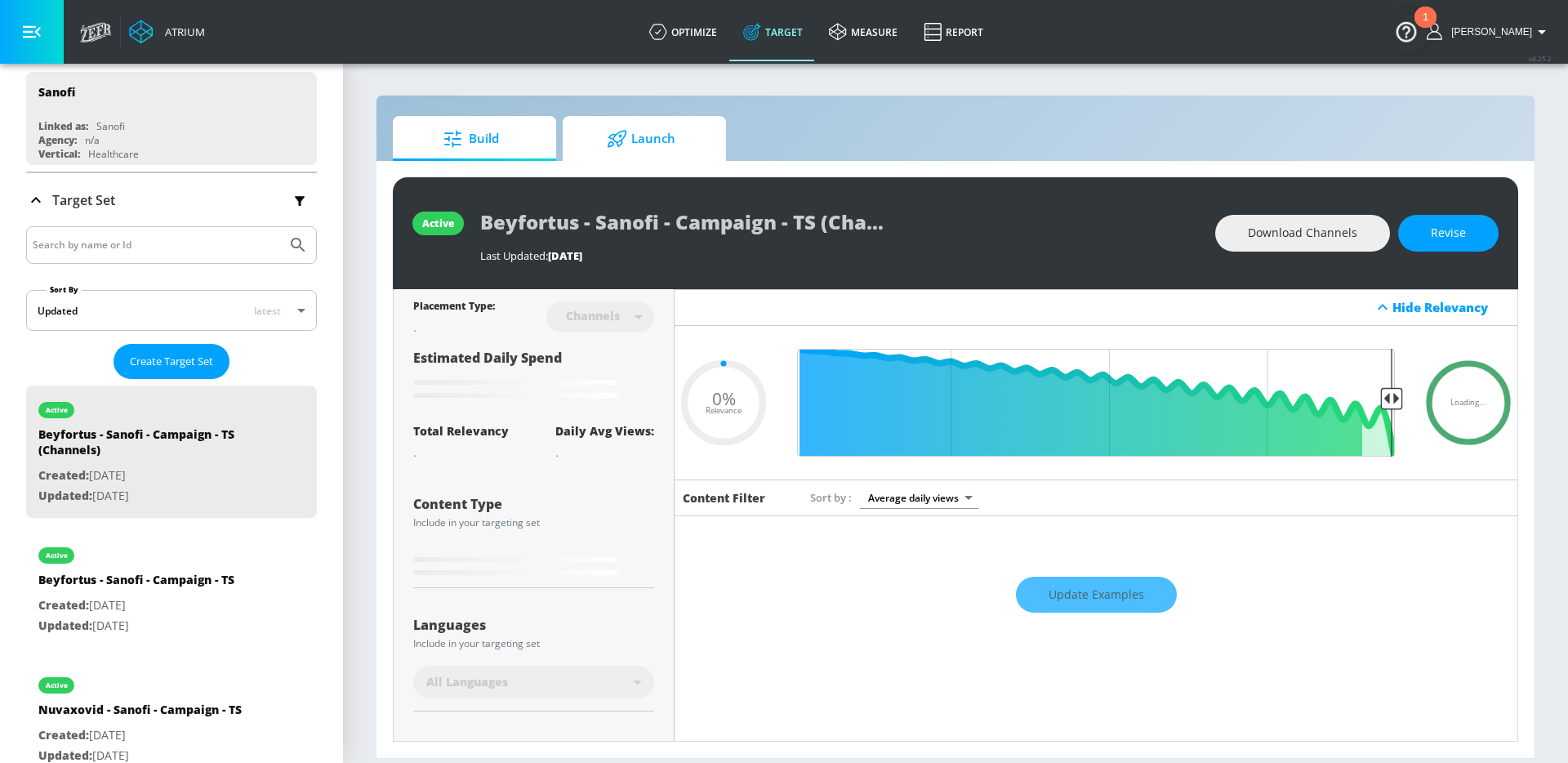
click at [620, 153] on span "Launch" at bounding box center [641, 139] width 124 height 39
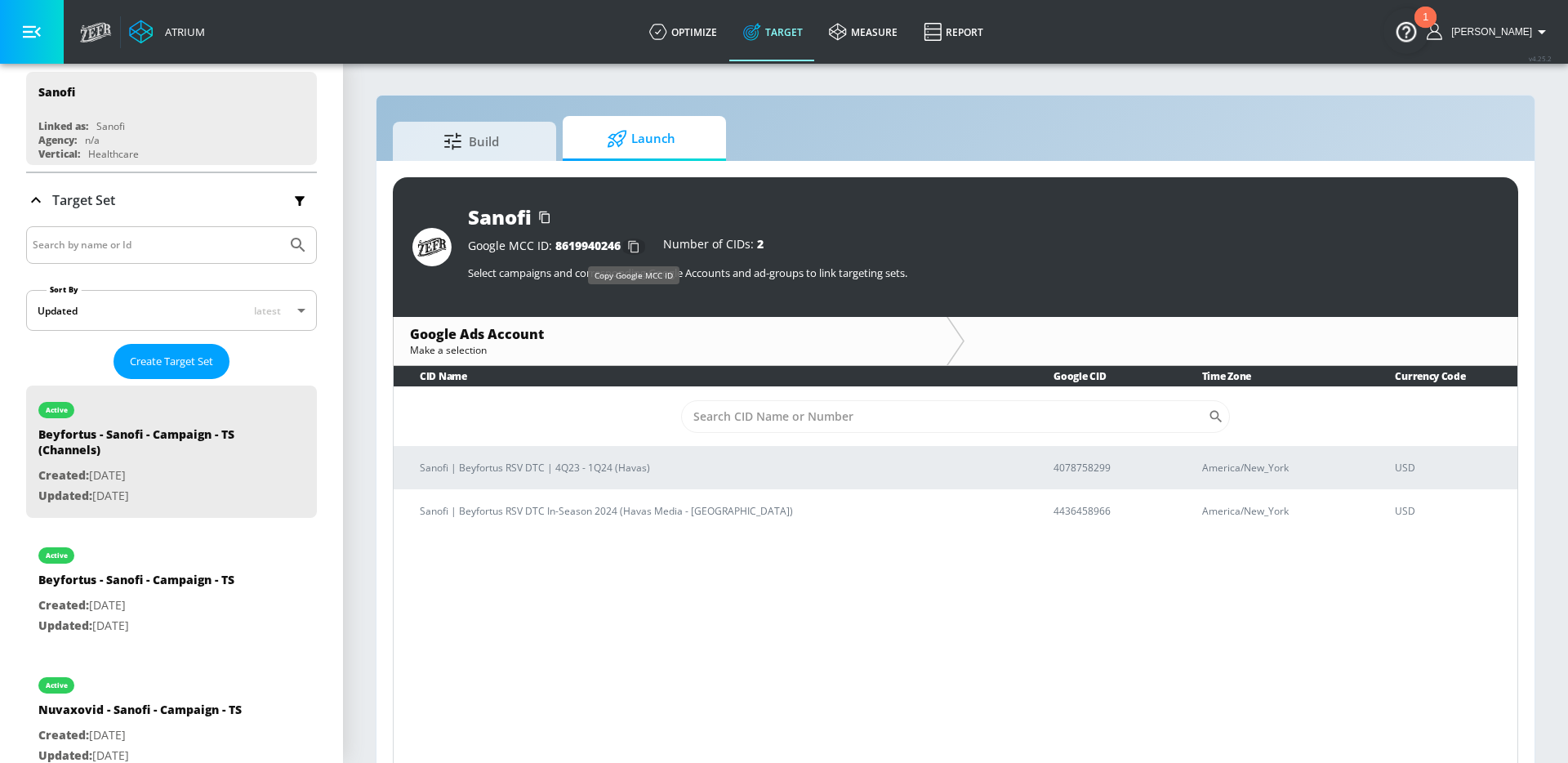
click at [634, 245] on icon "button" at bounding box center [633, 246] width 26 height 26
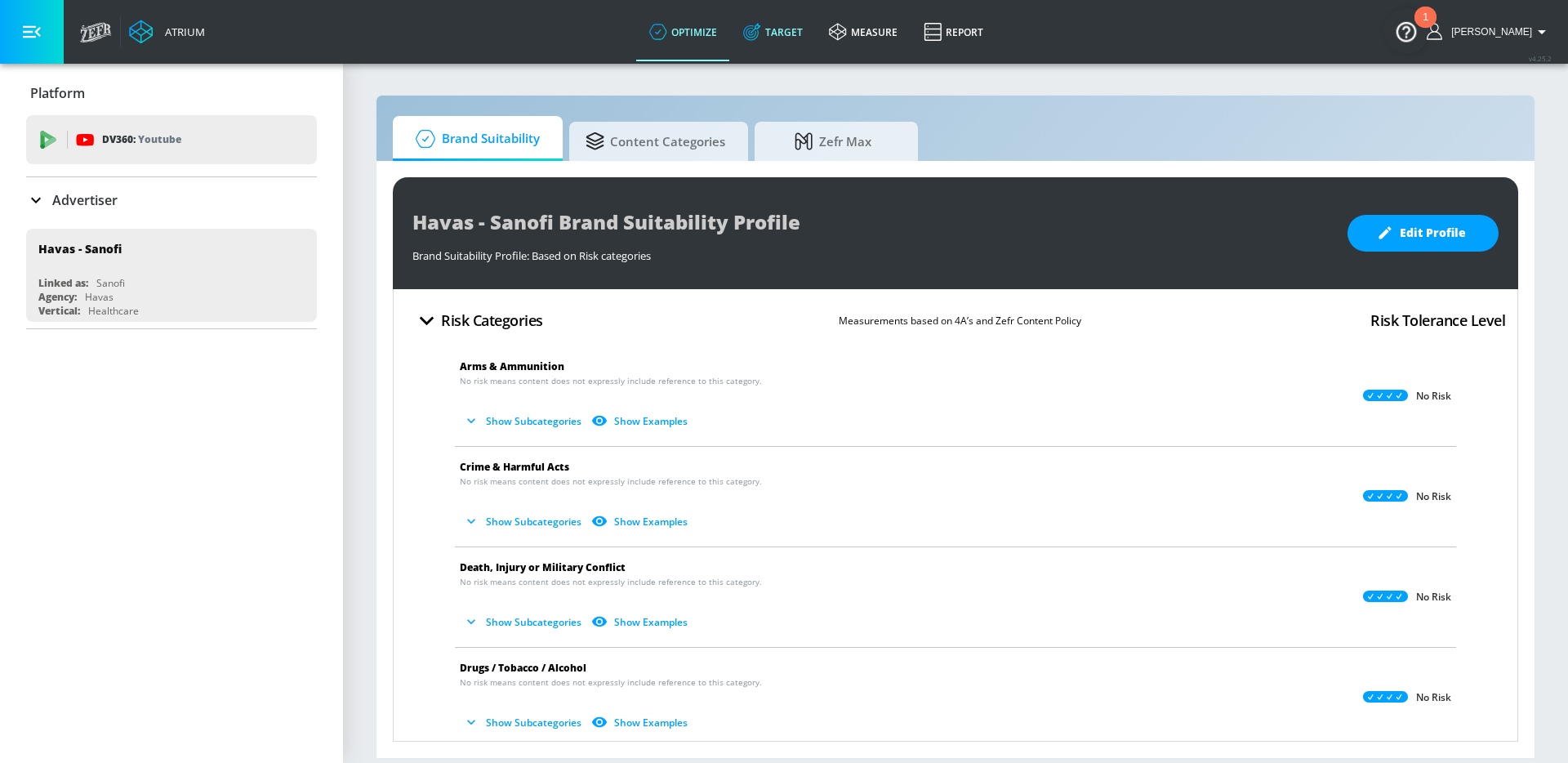
click at [800, 44] on link "Target" at bounding box center [773, 32] width 86 height 59
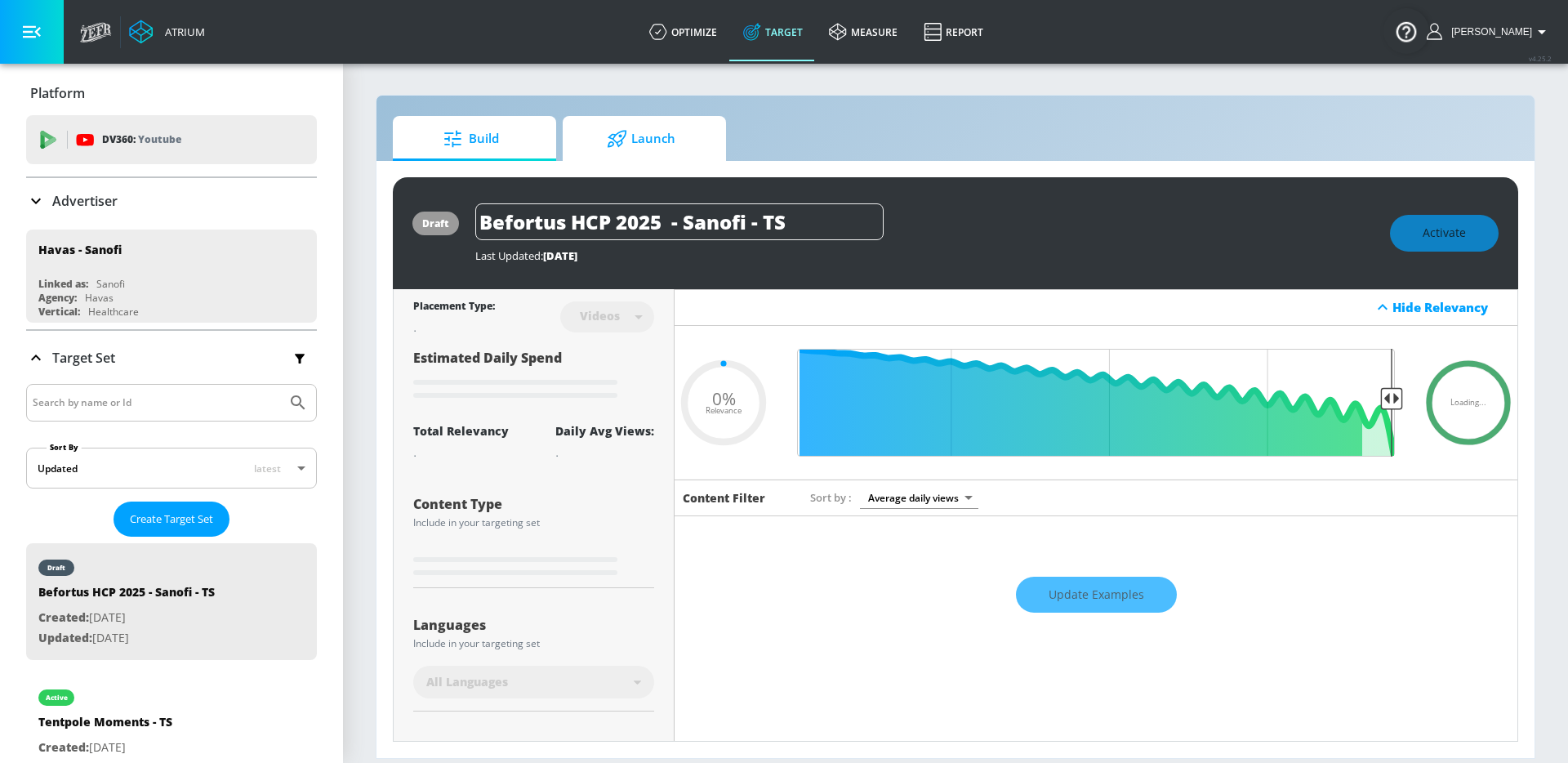
type input "0.05"
click at [619, 130] on icon at bounding box center [617, 139] width 20 height 18
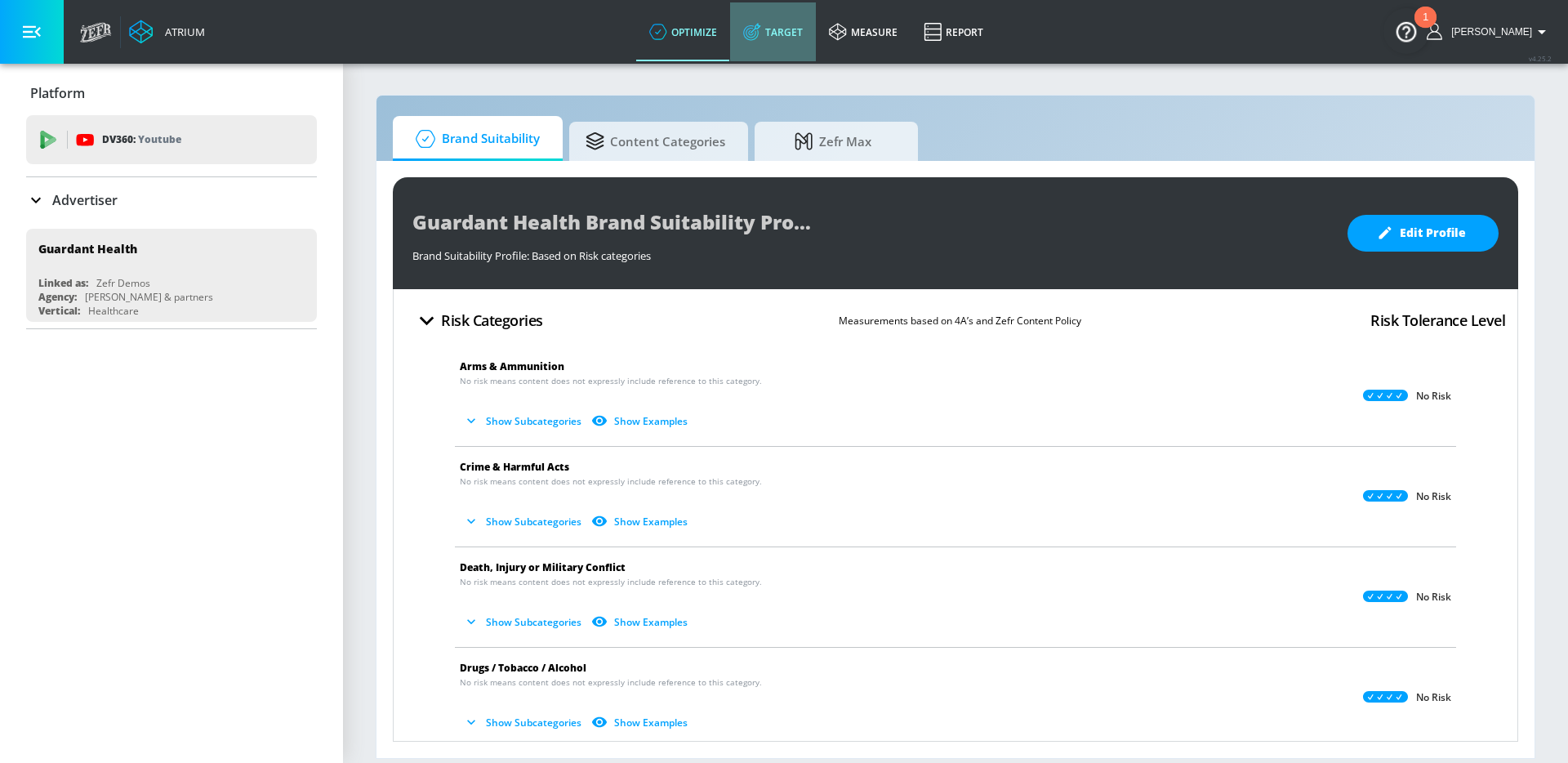
click at [790, 21] on link "Target" at bounding box center [773, 32] width 86 height 59
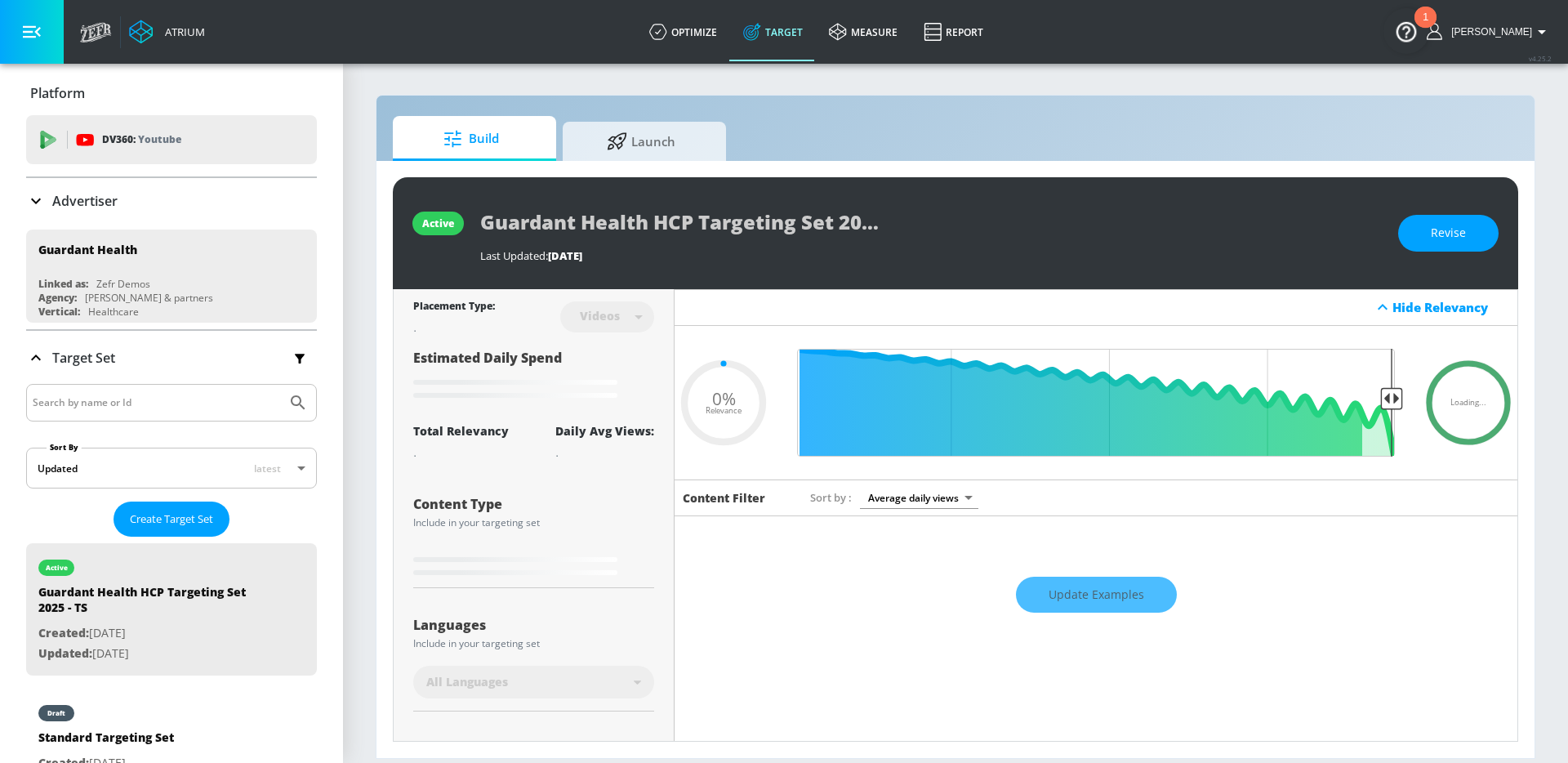
type input "0.05"
click at [630, 128] on span "Launch" at bounding box center [641, 139] width 124 height 39
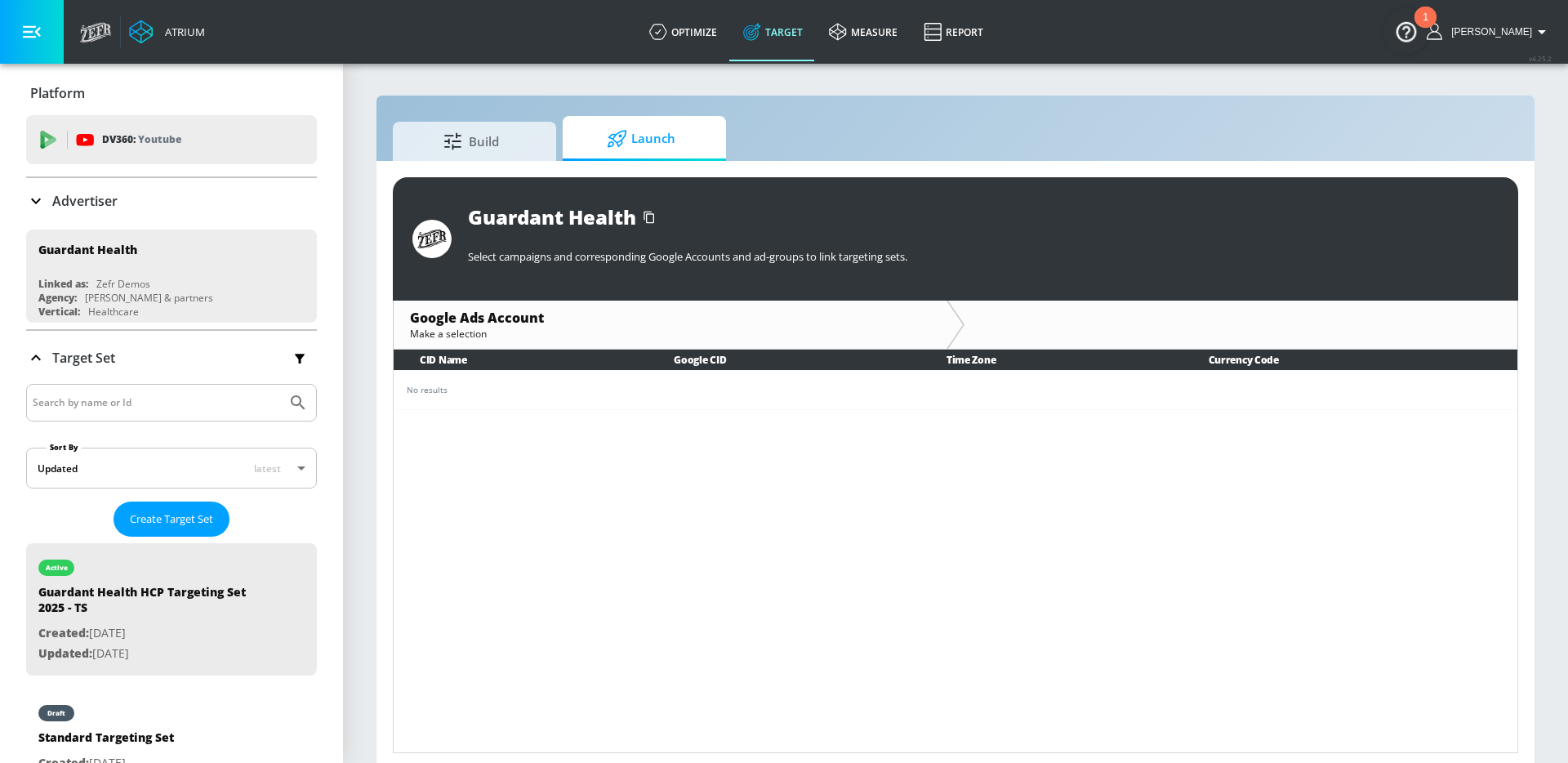
click at [655, 252] on p "Select campaigns and corresponding Google Accounts and ad-groups to link target…" at bounding box center [984, 256] width 1031 height 15
click at [650, 214] on icon "button" at bounding box center [649, 217] width 26 height 26
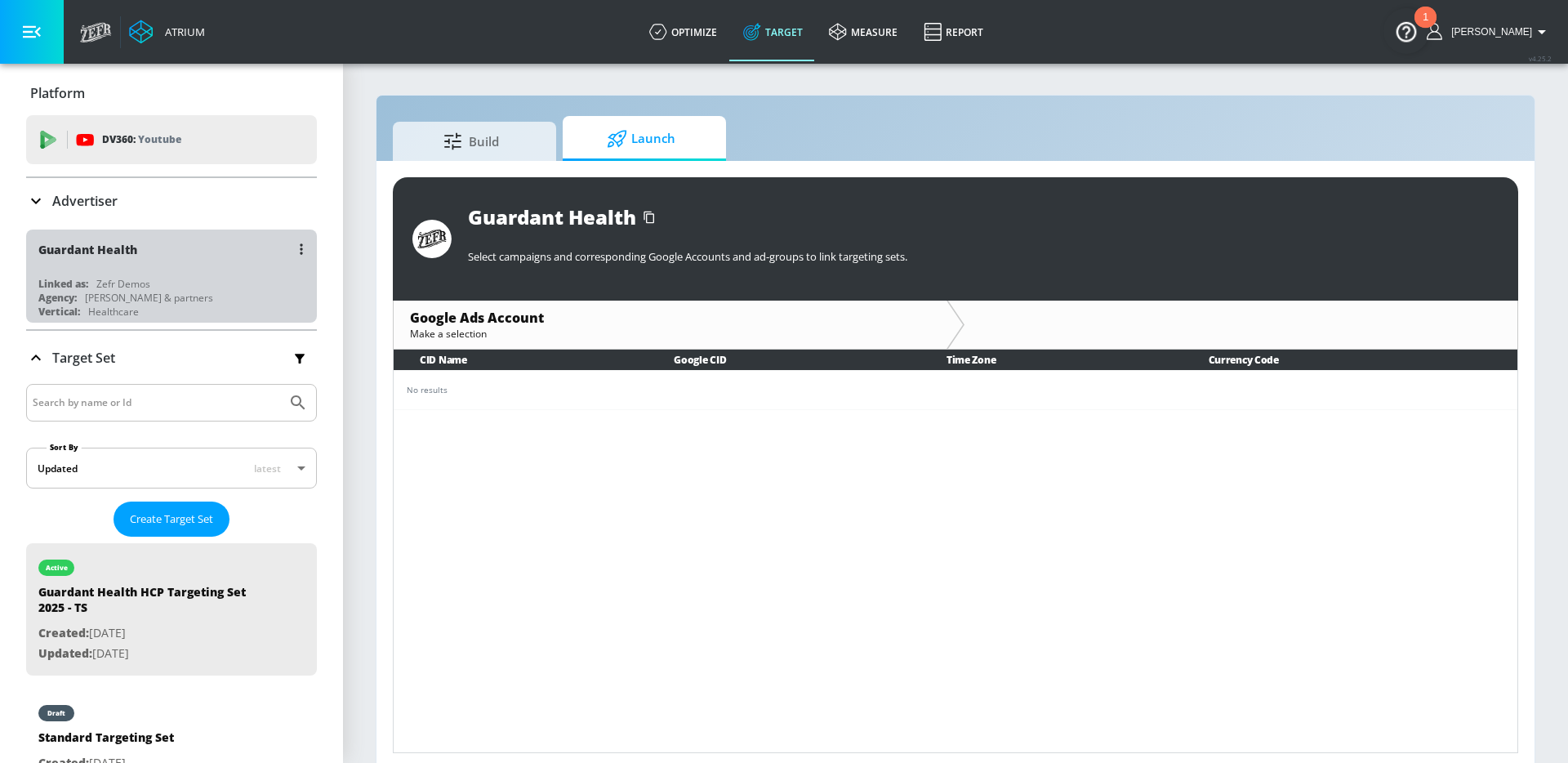
drag, startPoint x: 179, startPoint y: 301, endPoint x: 102, endPoint y: 301, distance: 77.0
click at [102, 301] on div "Agency: Merkley & partners" at bounding box center [175, 298] width 274 height 14
drag, startPoint x: 173, startPoint y: 296, endPoint x: 104, endPoint y: 300, distance: 69.1
click at [104, 300] on div "Agency: Merkley & partners" at bounding box center [175, 298] width 274 height 14
drag, startPoint x: 174, startPoint y: 299, endPoint x: 110, endPoint y: 299, distance: 64.0
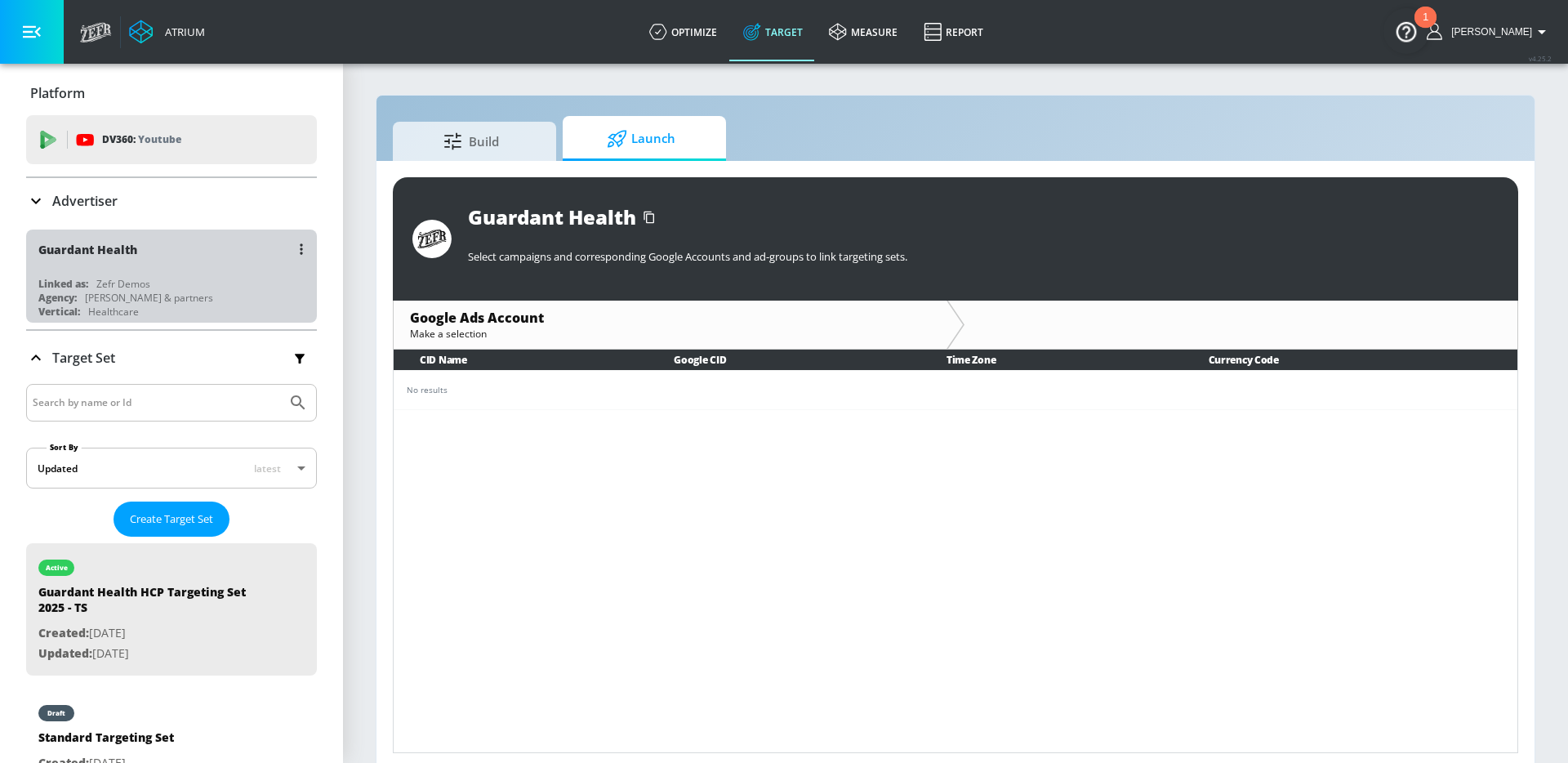
click at [110, 299] on div "Merkley & partners" at bounding box center [148, 298] width 128 height 14
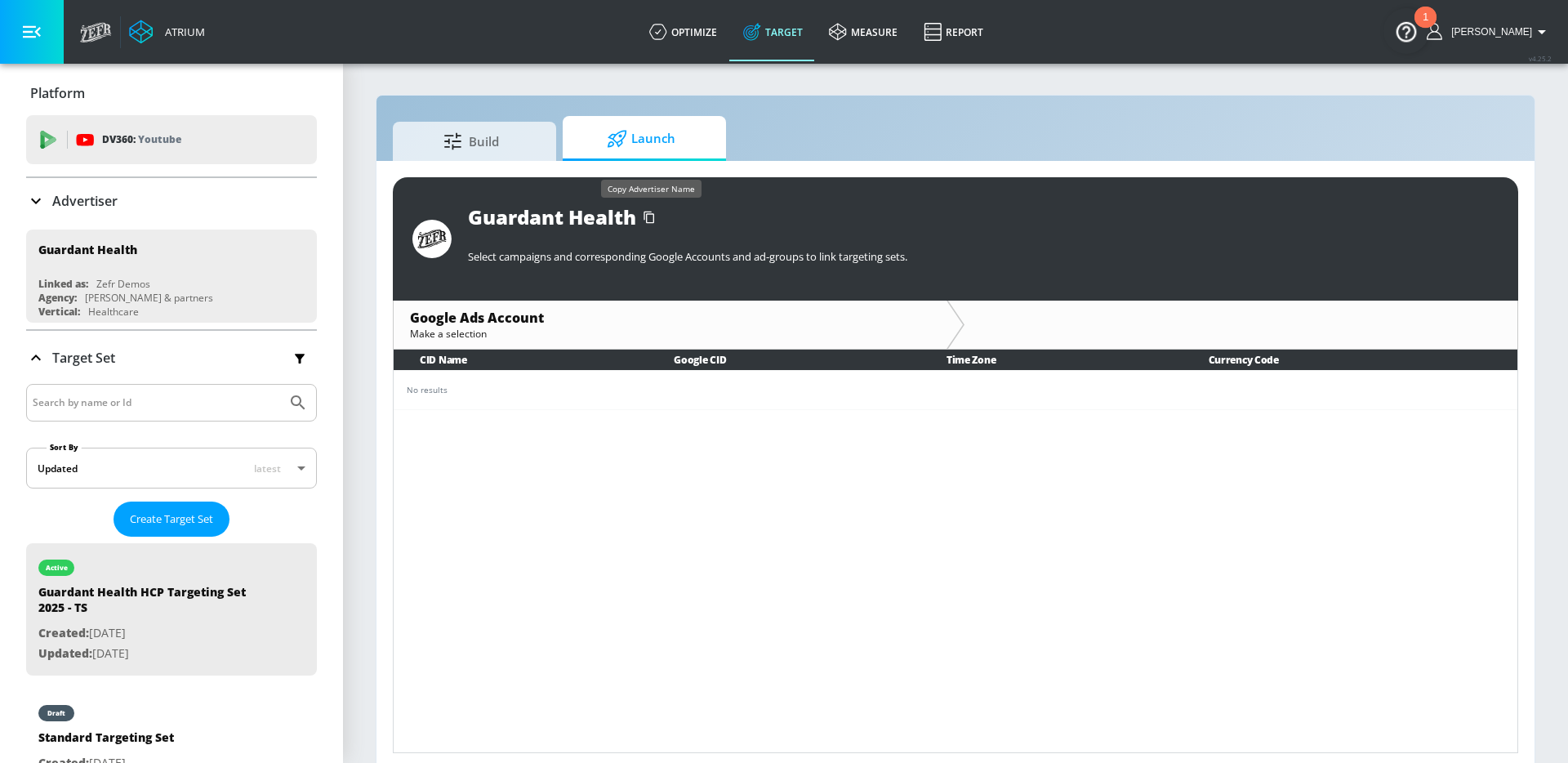
click at [646, 221] on icon "button" at bounding box center [649, 217] width 26 height 26
click at [651, 218] on icon "button" at bounding box center [649, 217] width 26 height 26
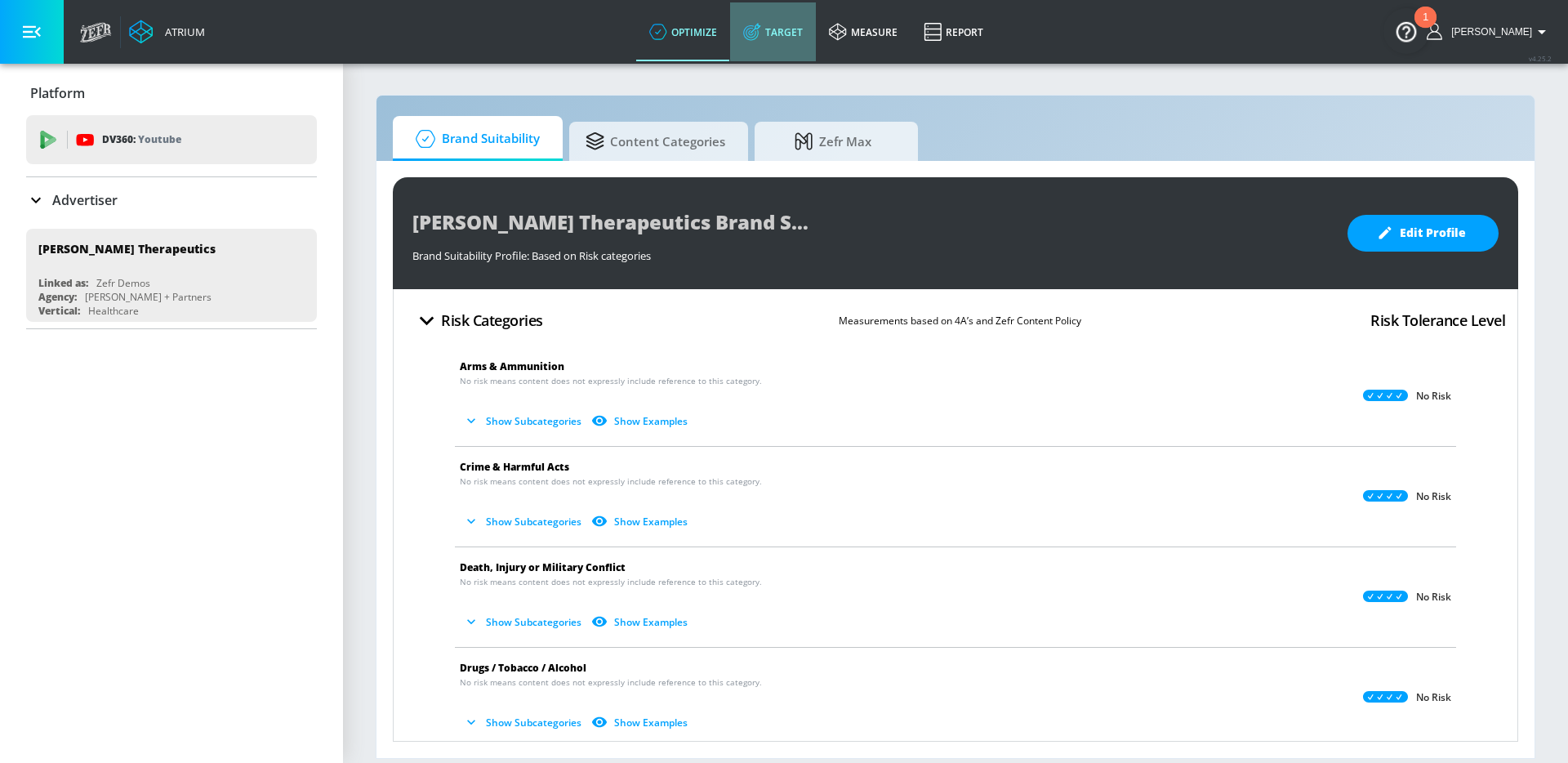
click at [791, 28] on link "Target" at bounding box center [773, 32] width 86 height 59
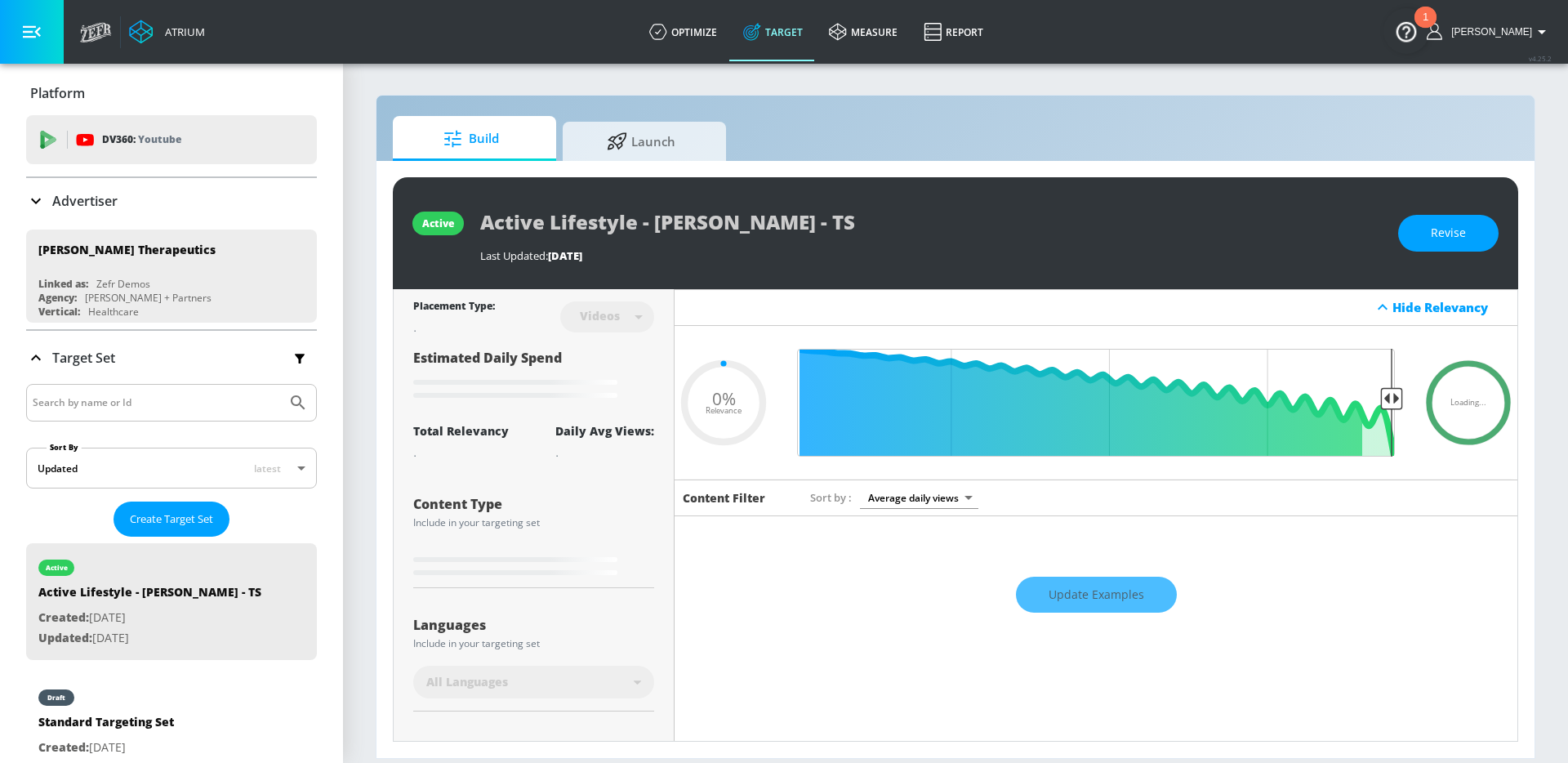
type input "0.05"
click at [629, 139] on div at bounding box center [619, 139] width 24 height 18
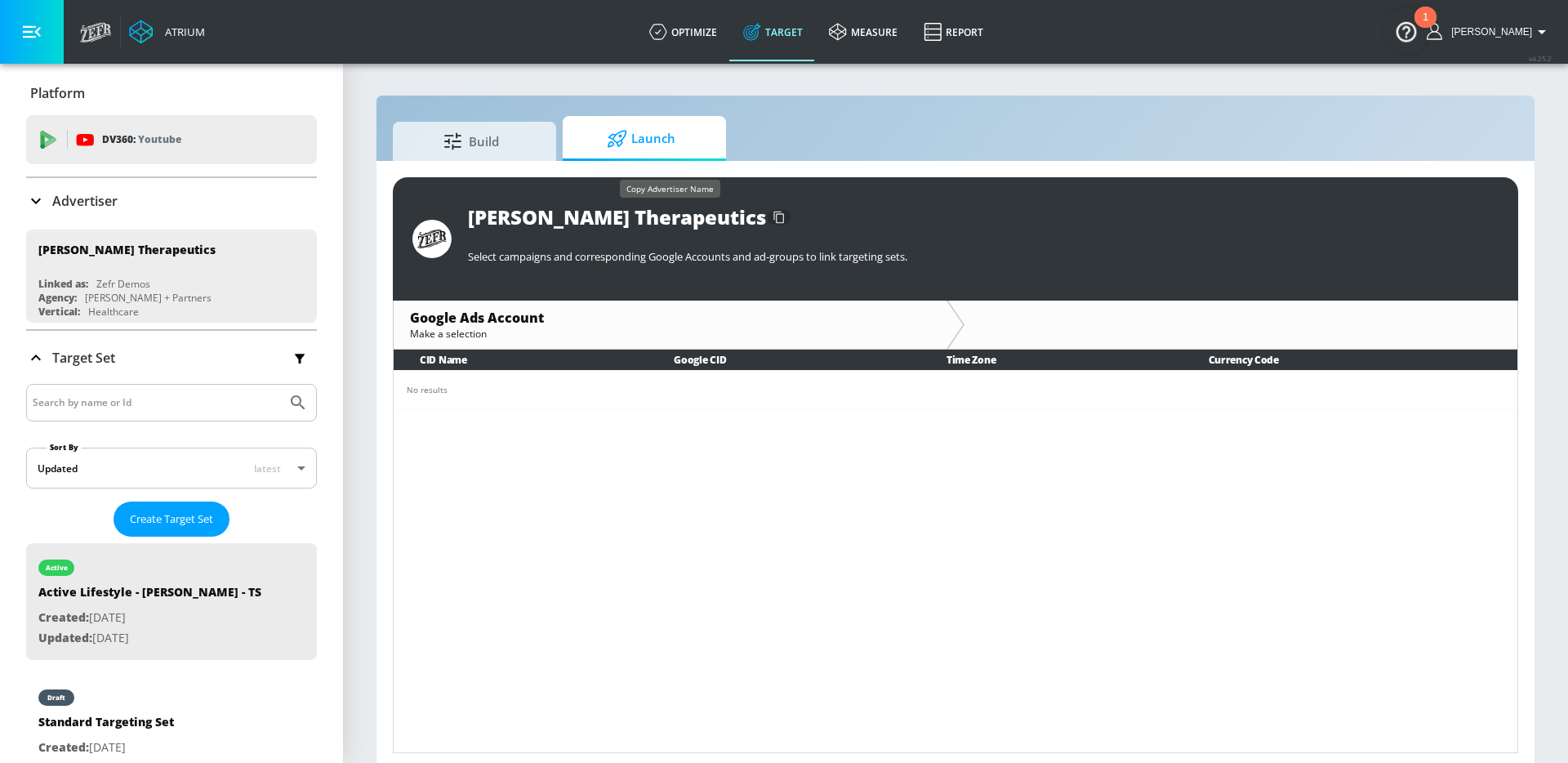
click at [766, 212] on icon "button" at bounding box center [779, 217] width 26 height 26
click at [766, 216] on icon "button" at bounding box center [779, 217] width 26 height 26
click at [774, 211] on icon "button" at bounding box center [779, 217] width 11 height 13
click at [774, 213] on icon "button" at bounding box center [779, 217] width 11 height 13
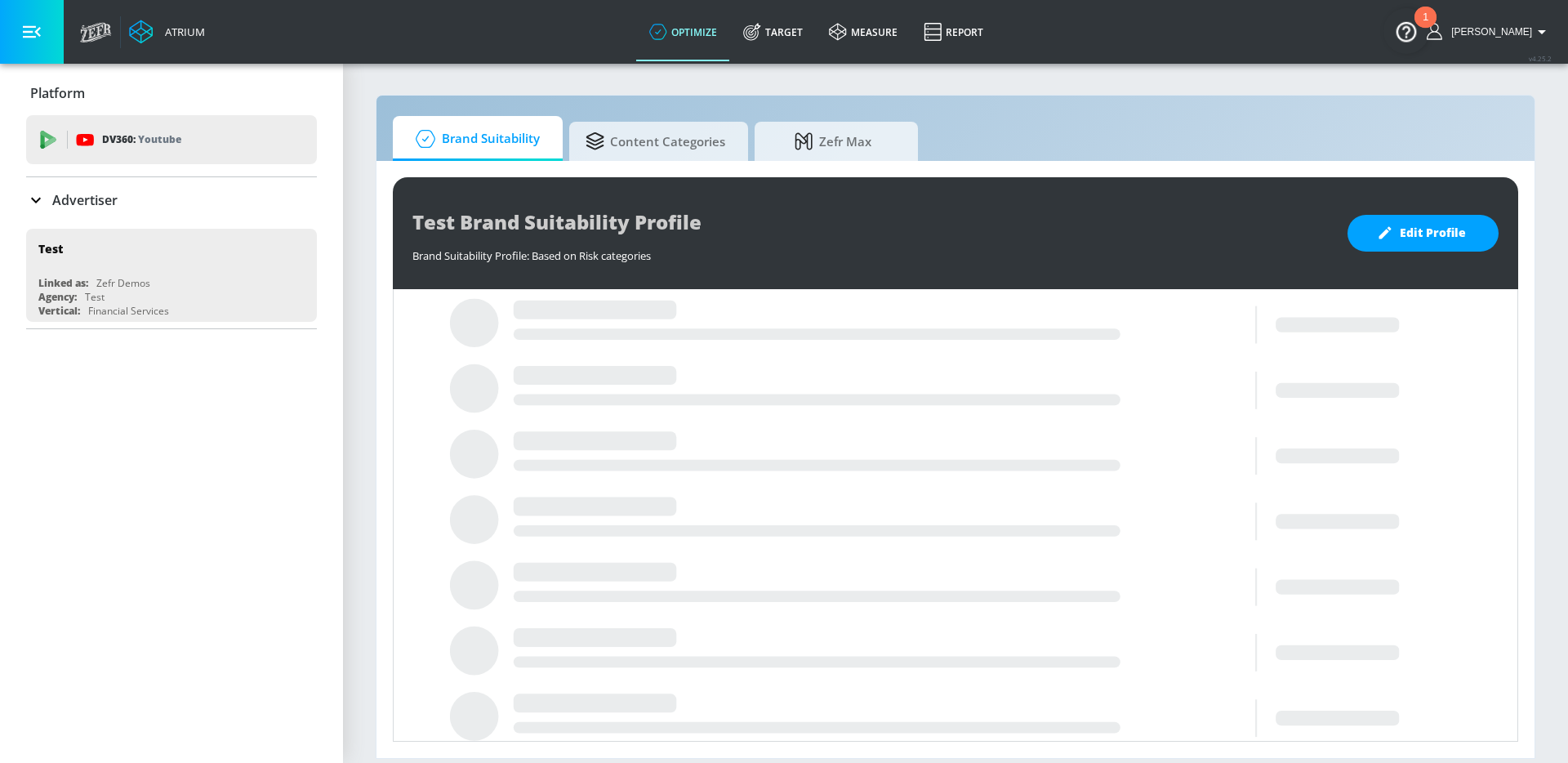
click at [140, 196] on div "Advertiser" at bounding box center [172, 200] width 291 height 20
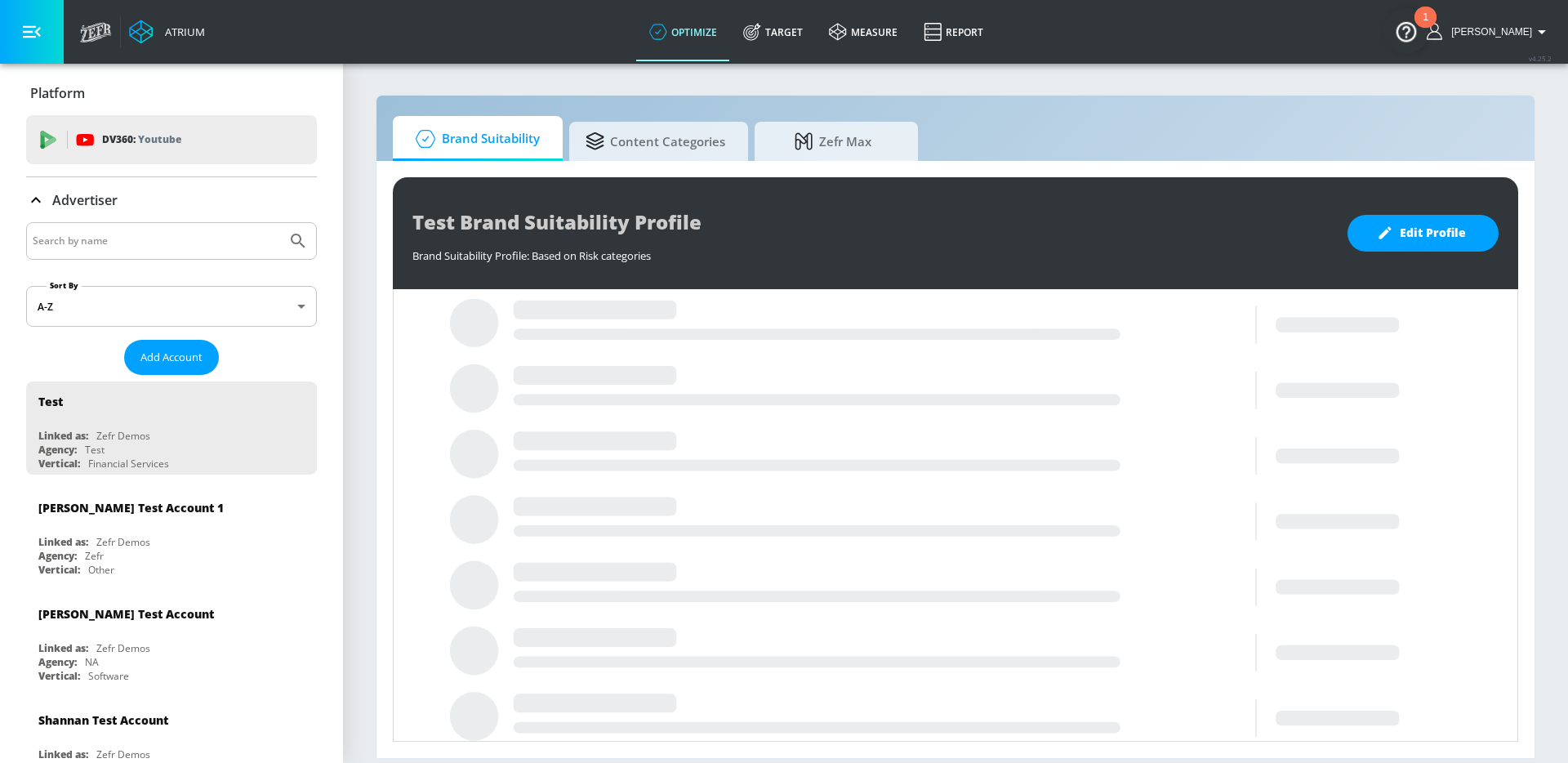
click at [90, 236] on input "Search by name" at bounding box center [156, 241] width 248 height 21
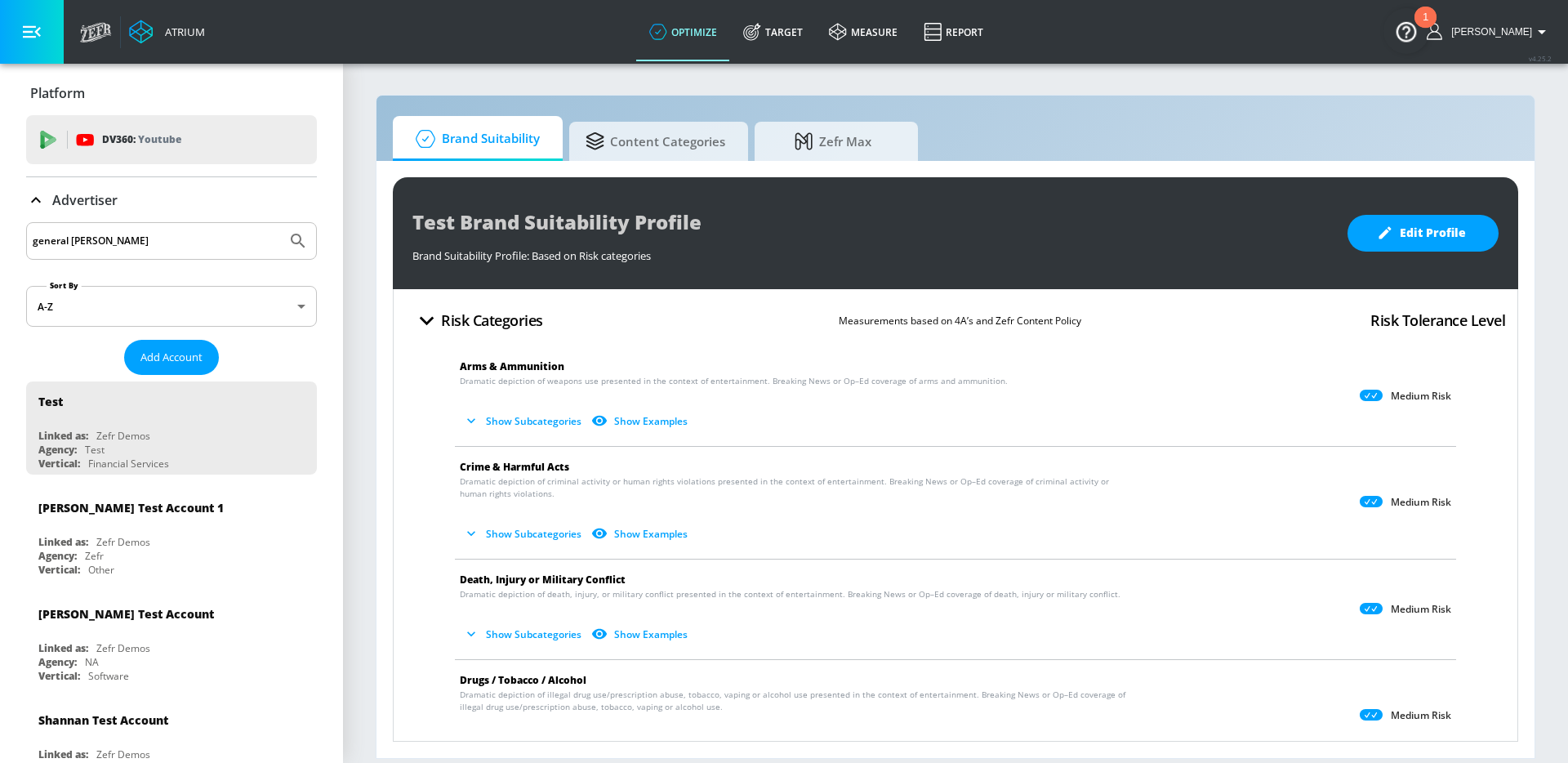
type input "general [PERSON_NAME]"
click at [280, 223] on button "Submit Search" at bounding box center [298, 241] width 36 height 36
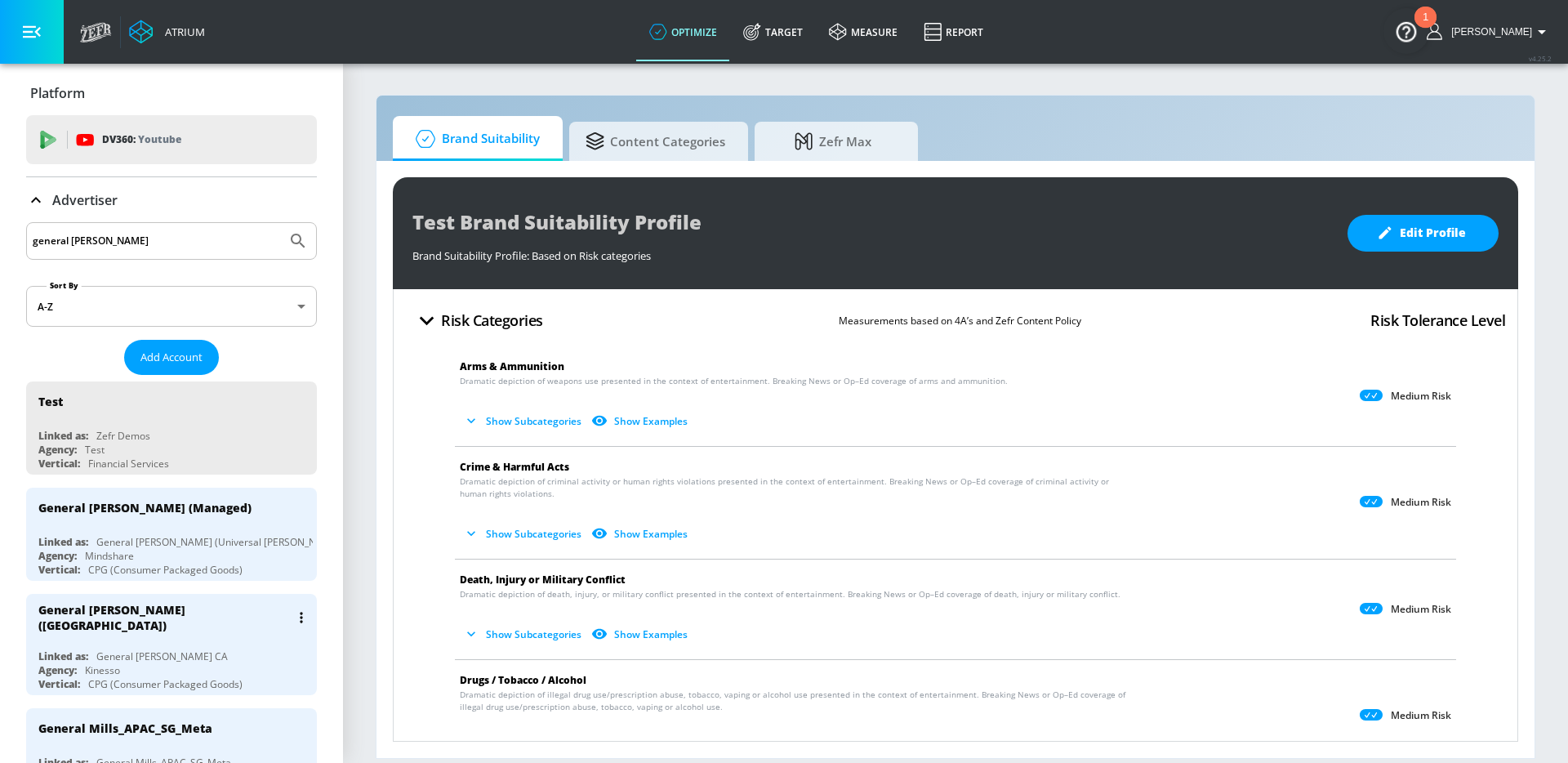
click at [133, 639] on div "General [PERSON_NAME] ([GEOGRAPHIC_DATA]) Linked as: General [PERSON_NAME] CA A…" at bounding box center [172, 645] width 291 height 101
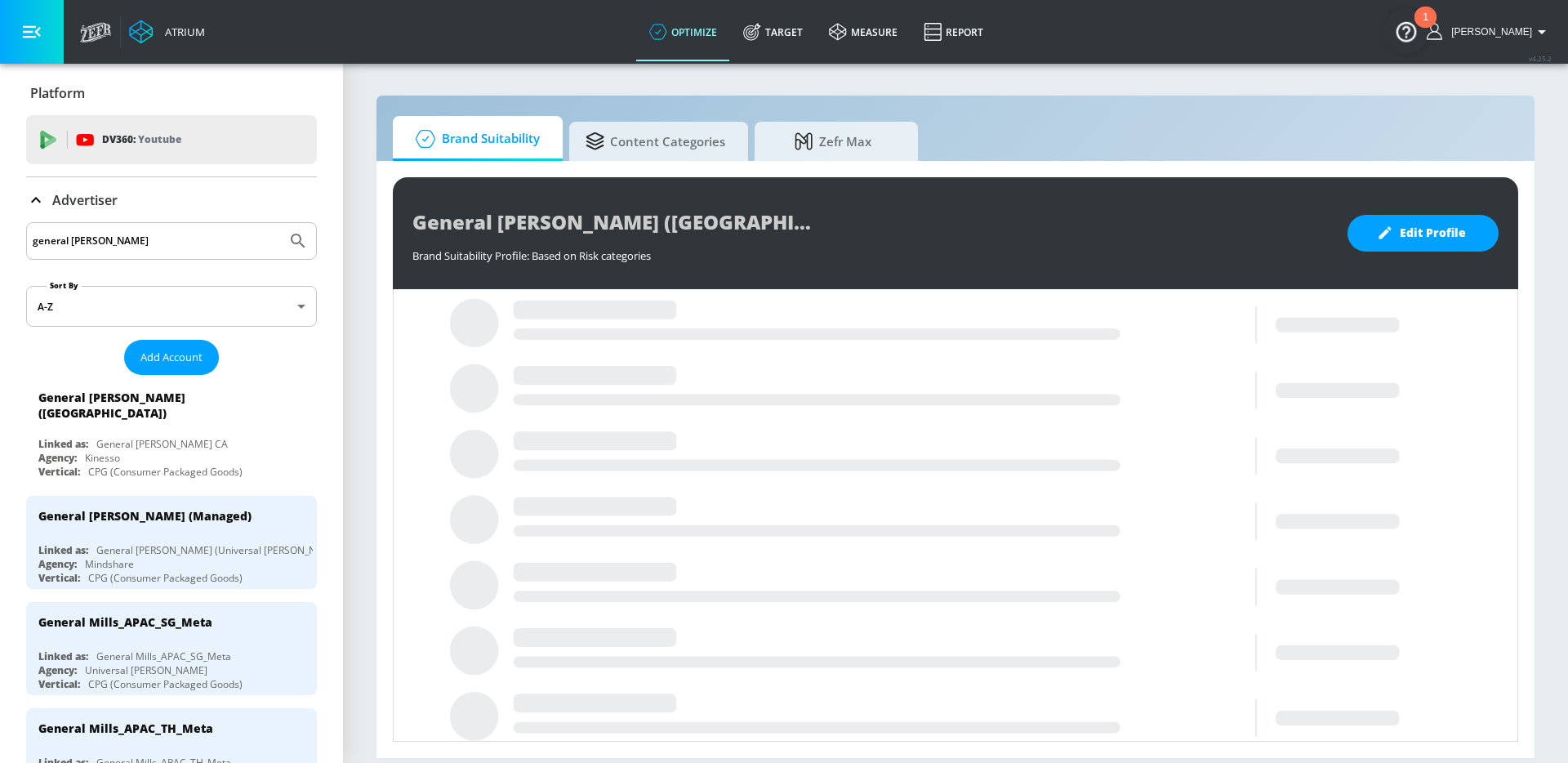
click at [770, 46] on link "Target" at bounding box center [773, 32] width 86 height 59
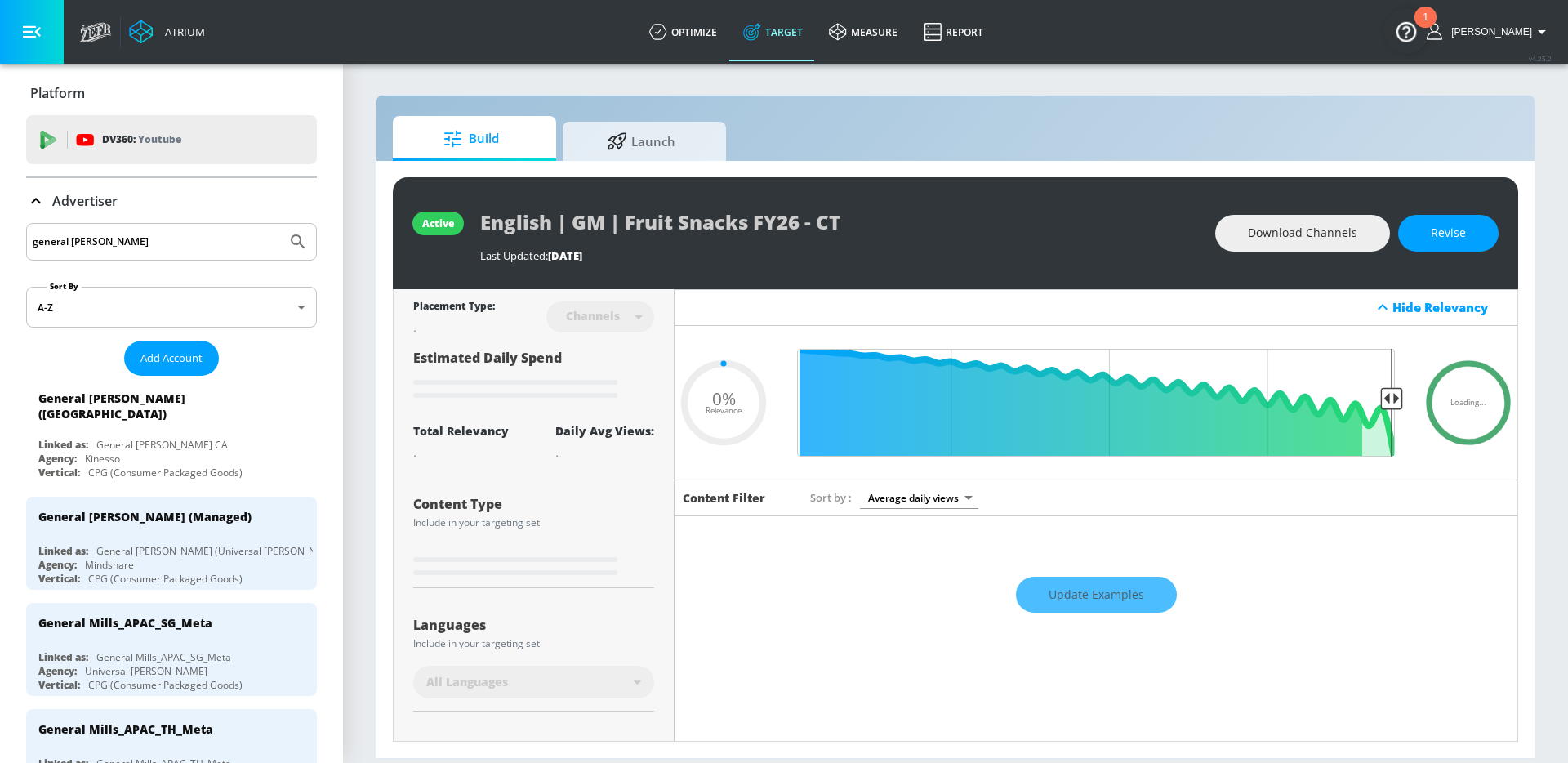
type input "0.05"
click at [674, 143] on span "Launch" at bounding box center [641, 139] width 124 height 39
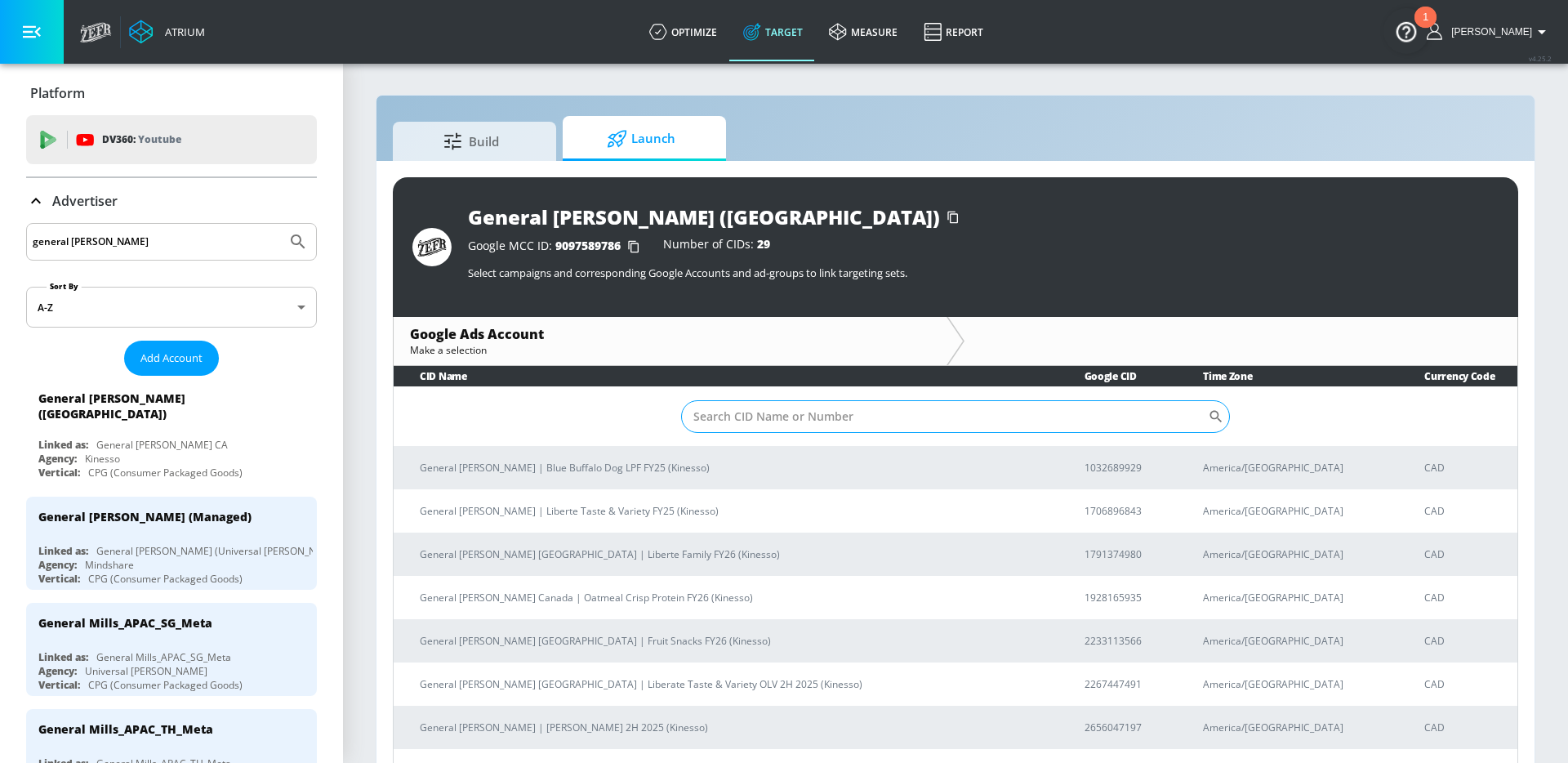
click at [717, 415] on input "Sort By" at bounding box center [945, 416] width 527 height 32
paste input "Liberte Family FY26"
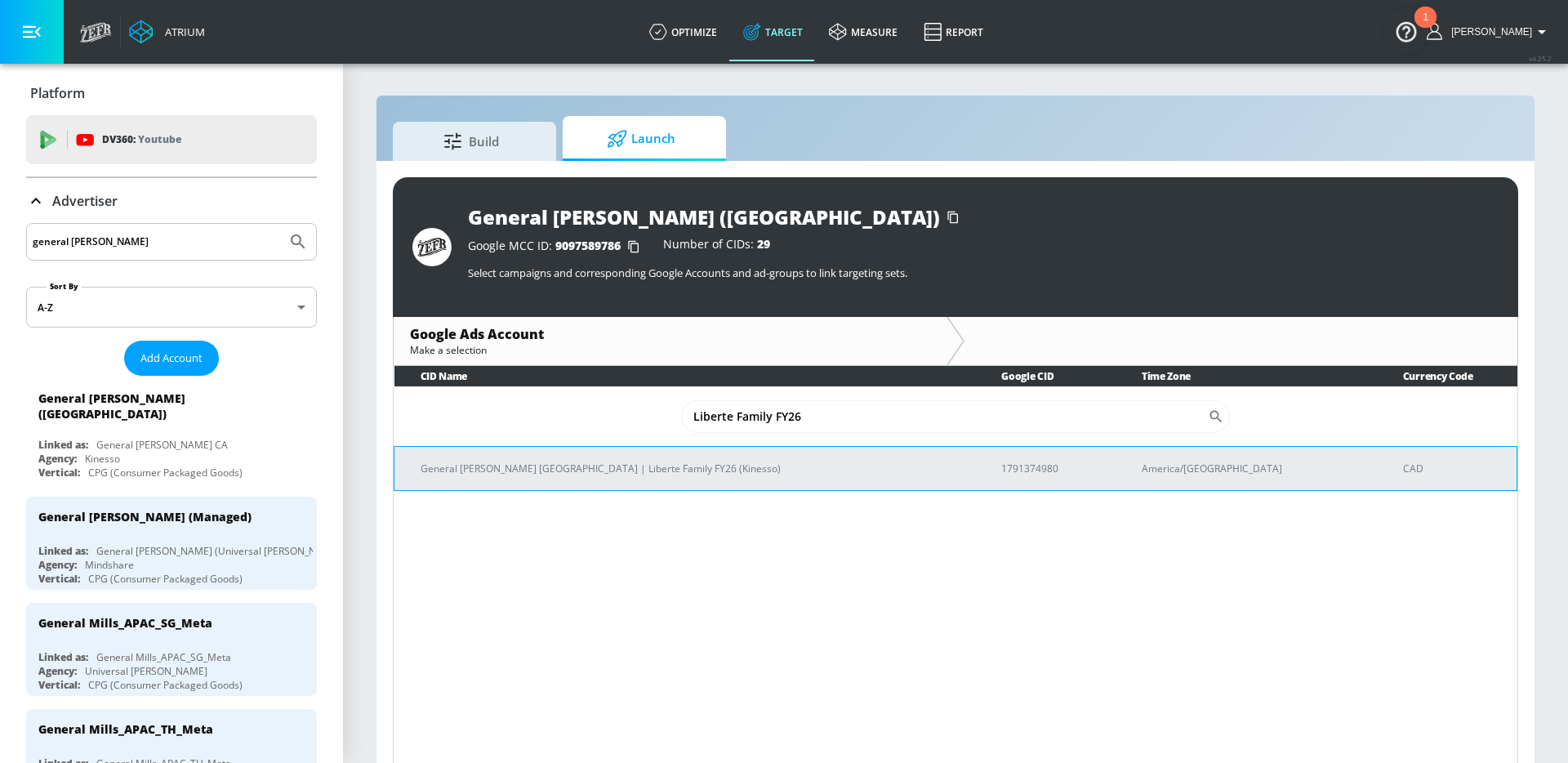
type input "Liberte Family FY26"
click at [604, 462] on p "General [PERSON_NAME] [GEOGRAPHIC_DATA] | Liberte Family FY26 (Kinesso)" at bounding box center [691, 468] width 542 height 18
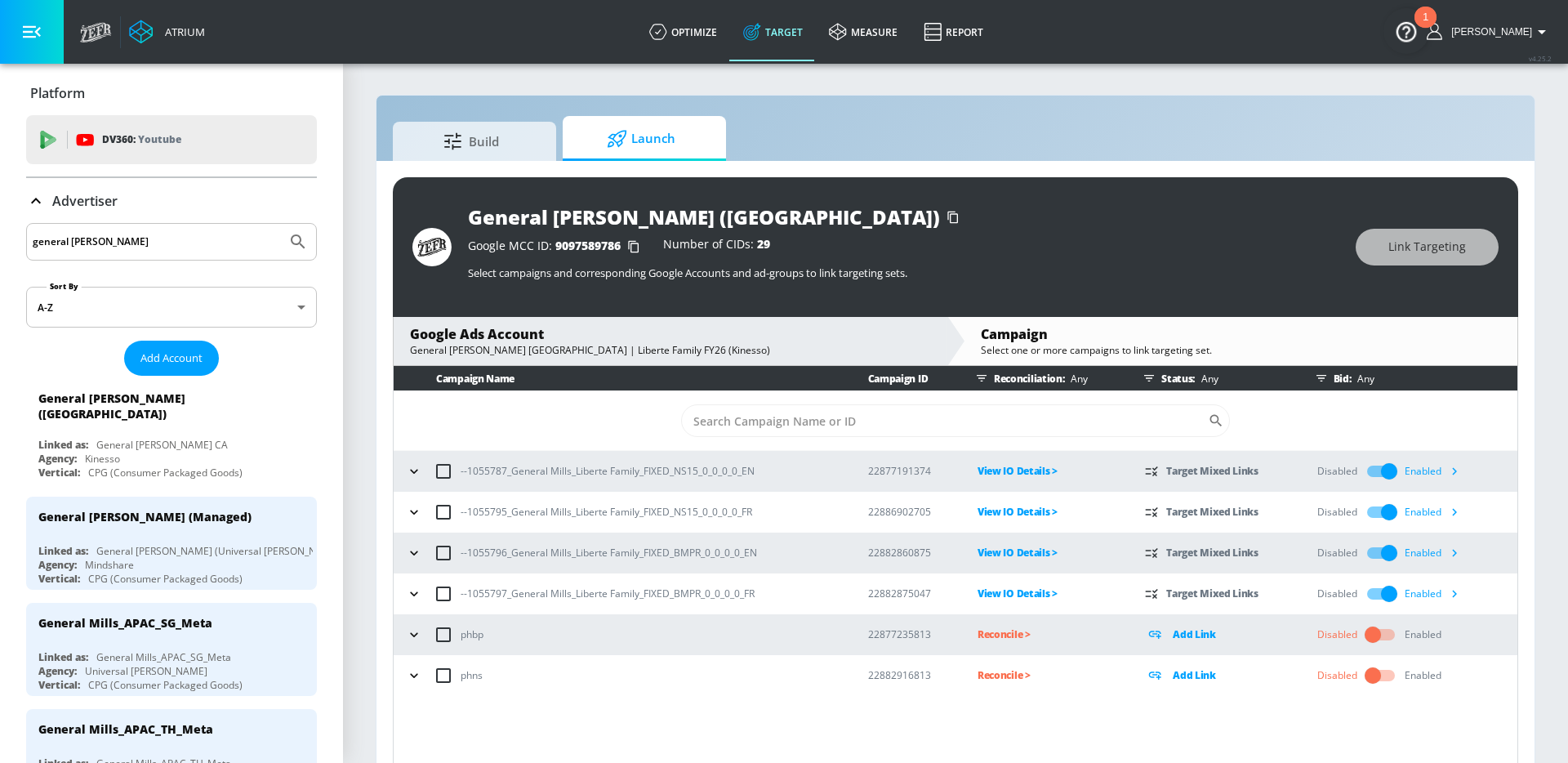
click at [414, 474] on icon "button" at bounding box center [414, 471] width 17 height 17
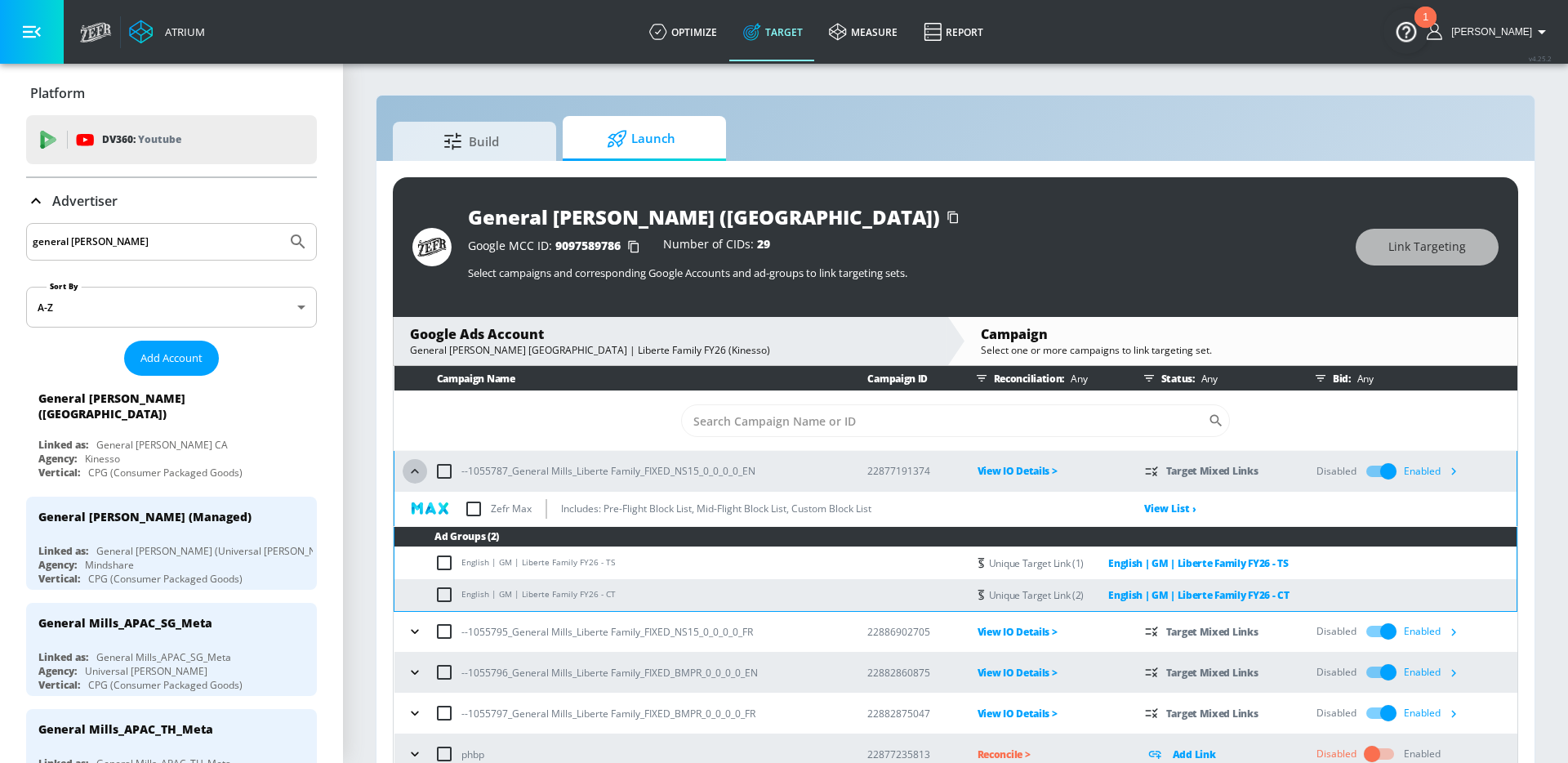
click at [412, 468] on icon "button" at bounding box center [415, 471] width 17 height 17
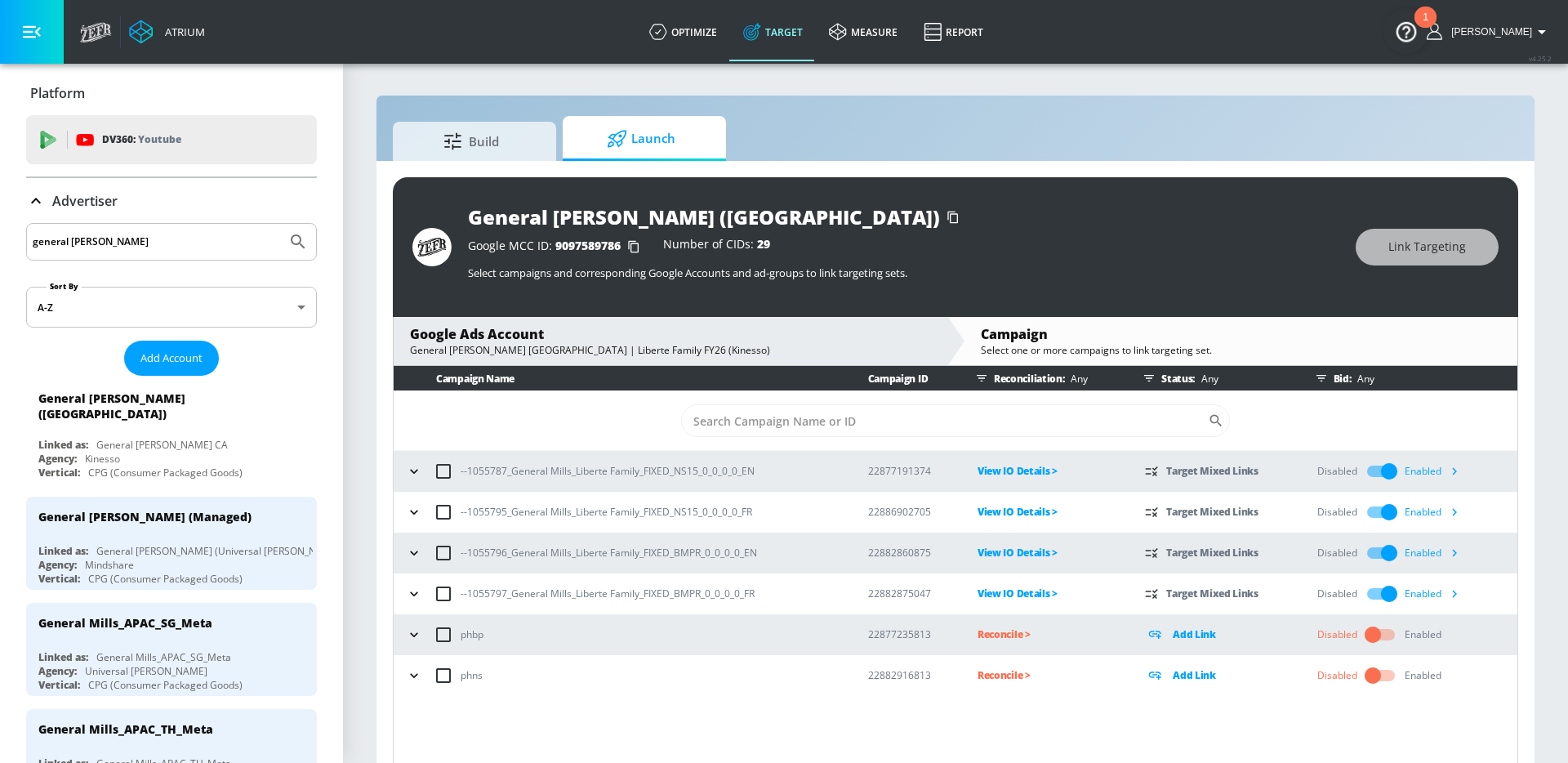
scroll to position [23, 0]
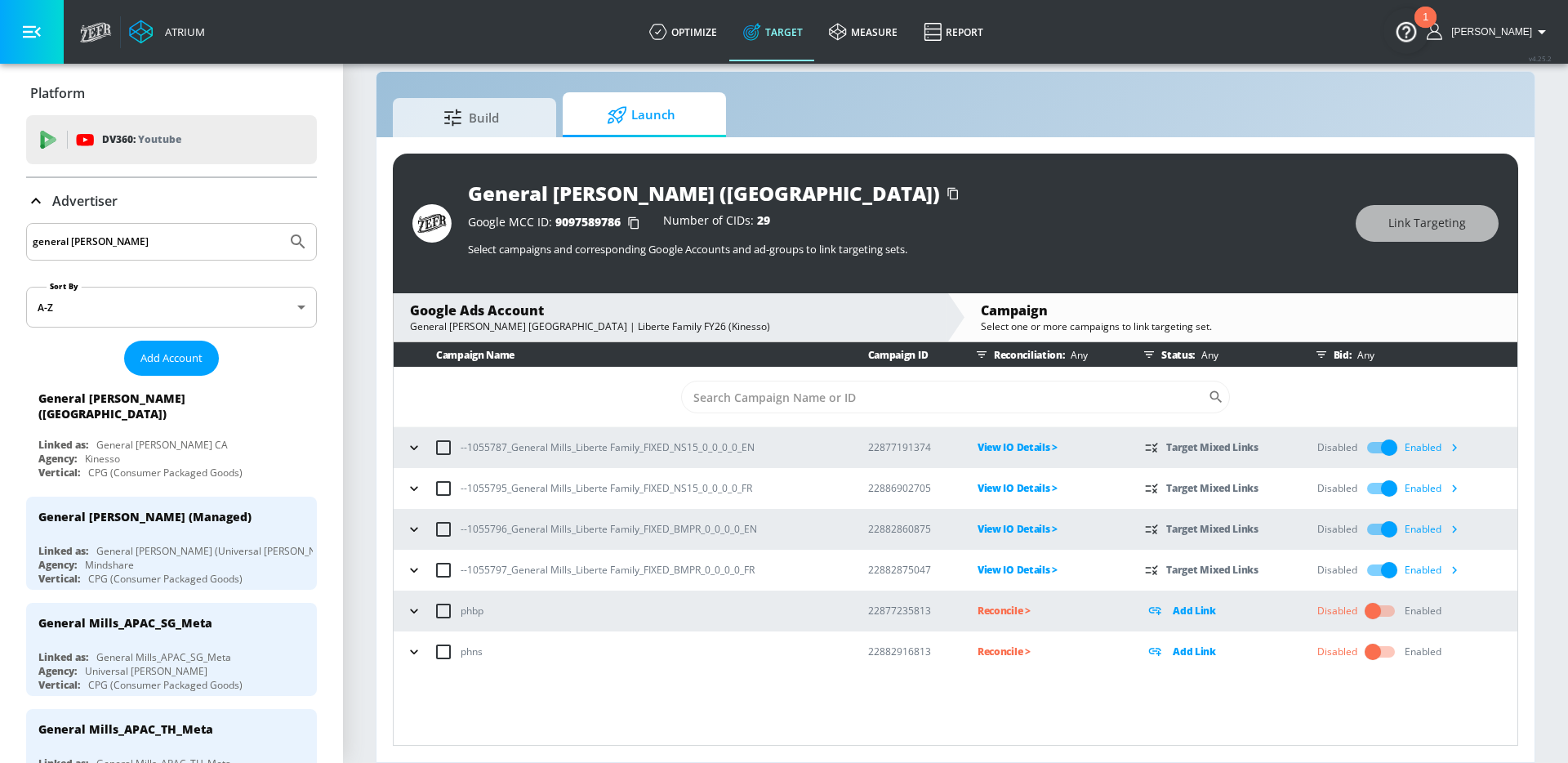
click at [1456, 570] on icon "button" at bounding box center [1455, 571] width 5 height 8
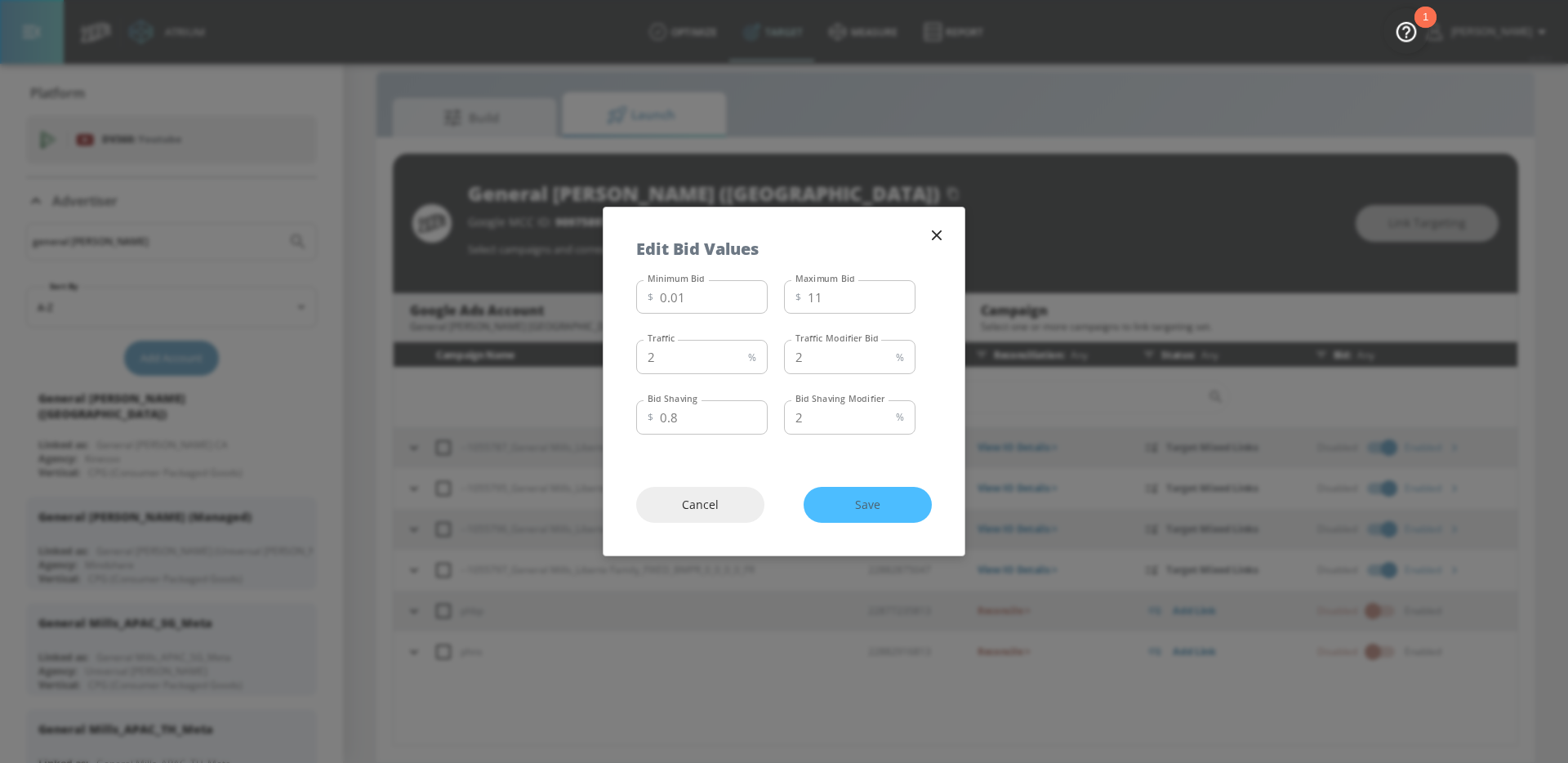
click at [940, 231] on icon "button" at bounding box center [937, 235] width 10 height 10
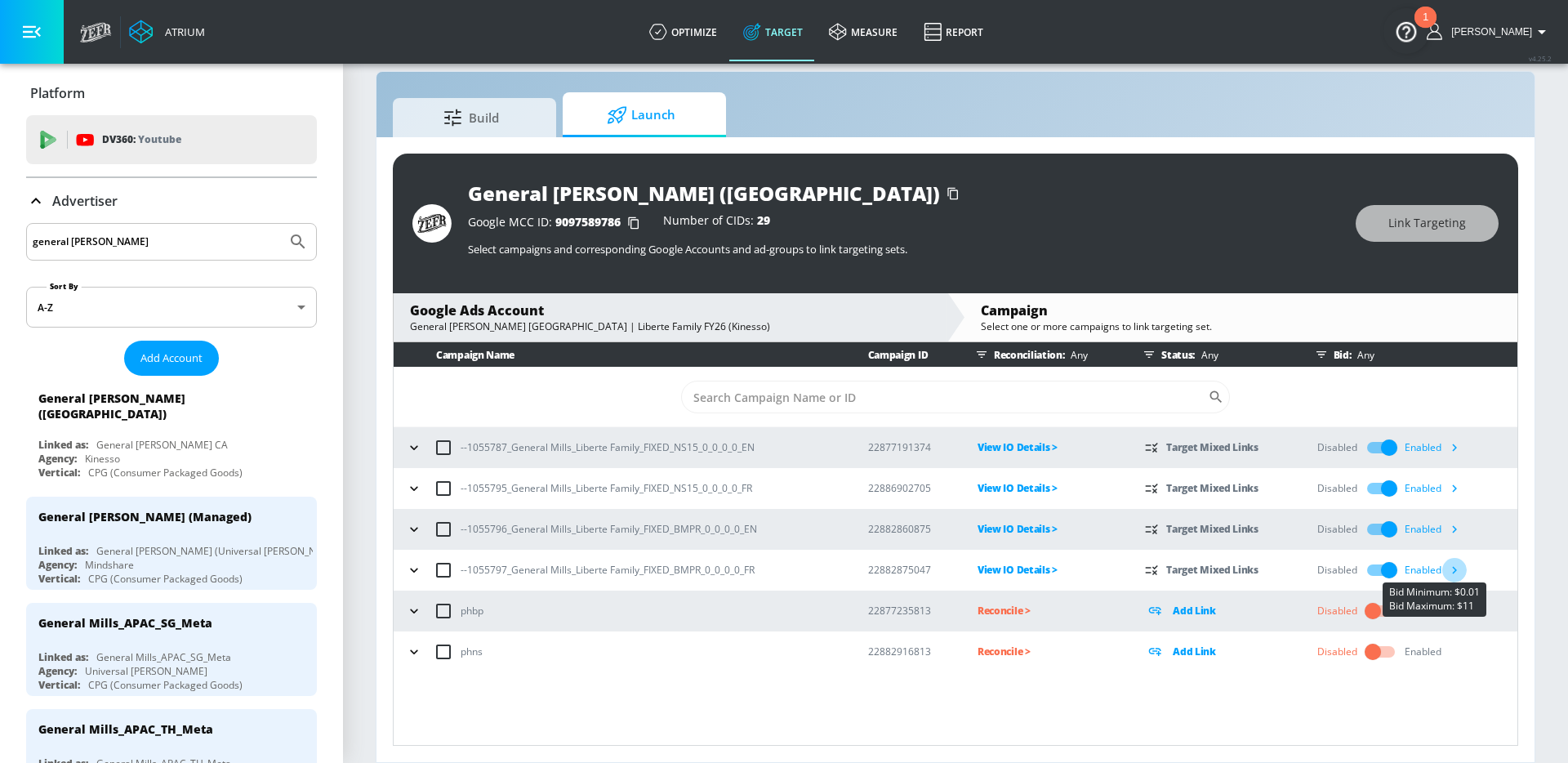
click at [1458, 565] on icon "button" at bounding box center [1455, 570] width 18 height 18
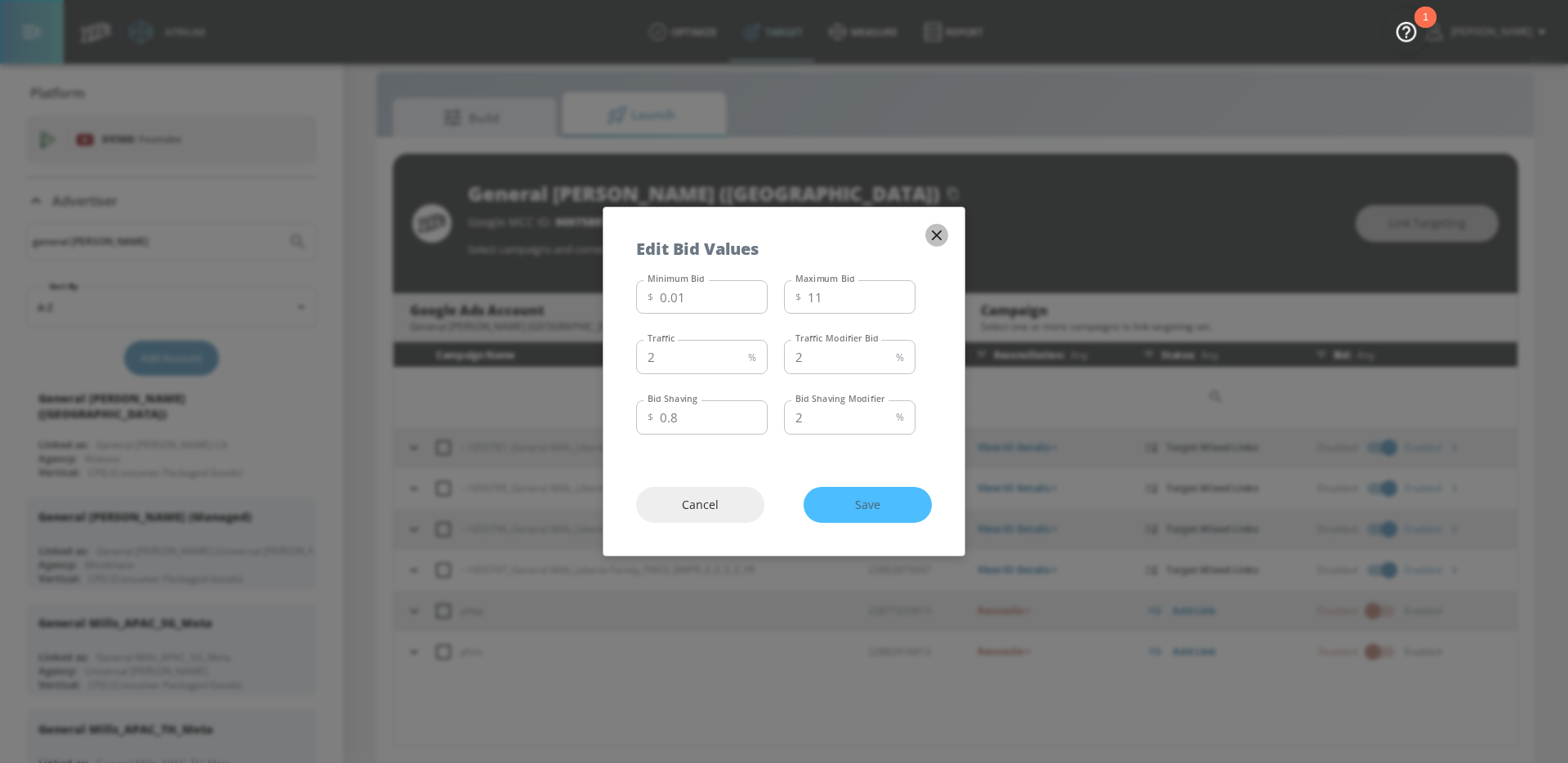
click at [932, 234] on icon "button" at bounding box center [937, 235] width 18 height 18
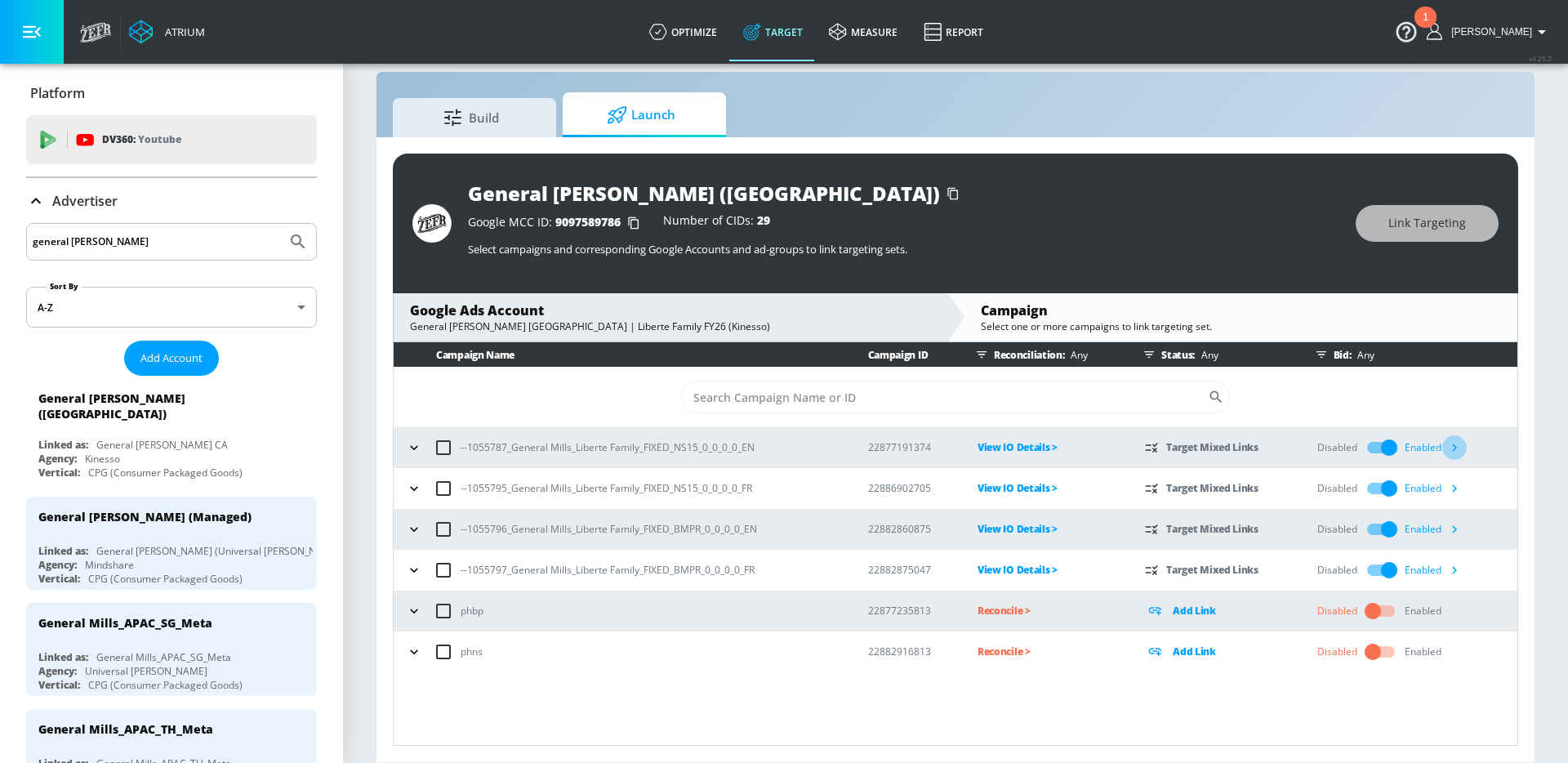
click at [1457, 446] on icon "button" at bounding box center [1455, 448] width 18 height 18
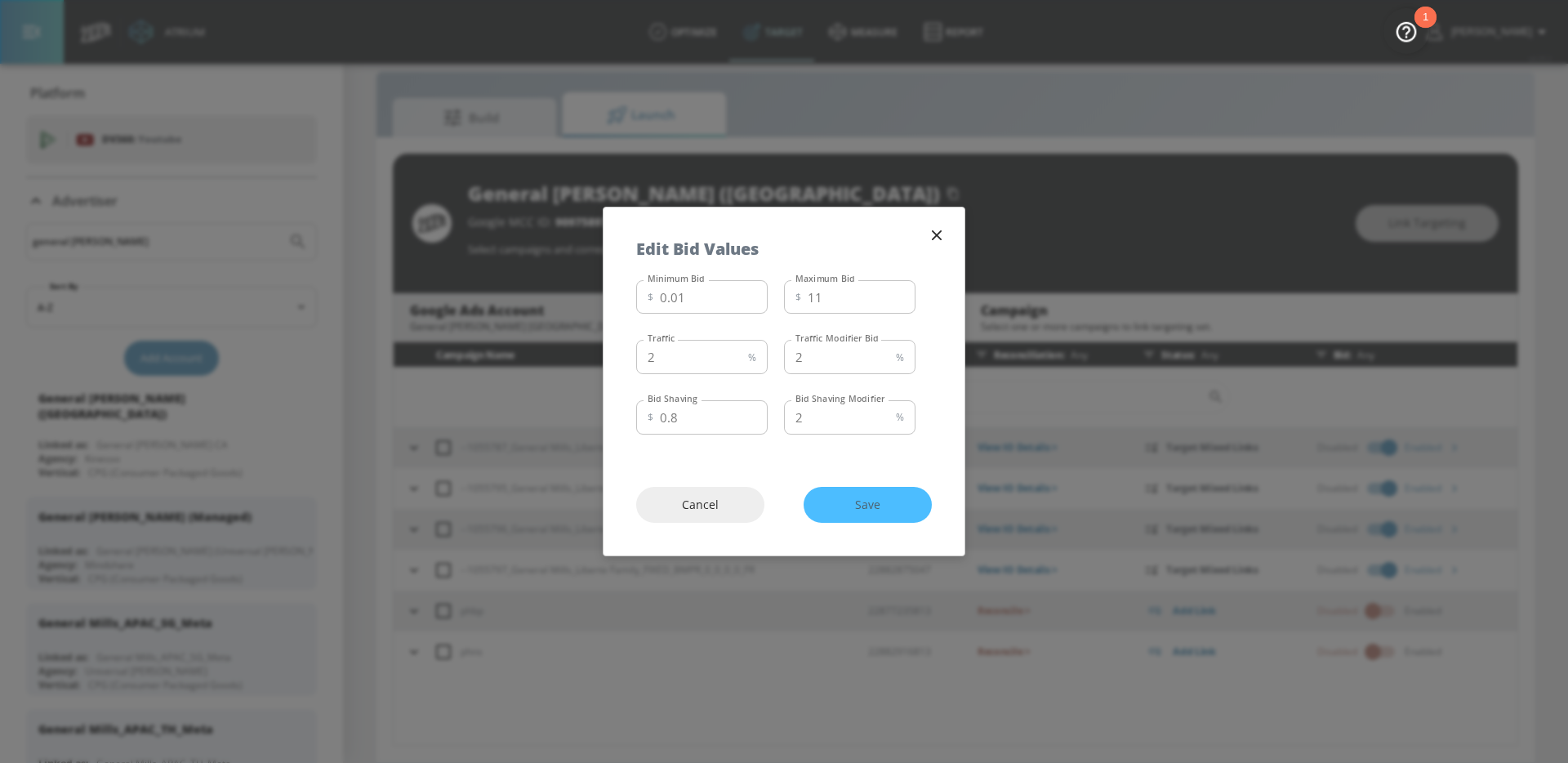
click at [936, 232] on icon "button" at bounding box center [937, 235] width 18 height 18
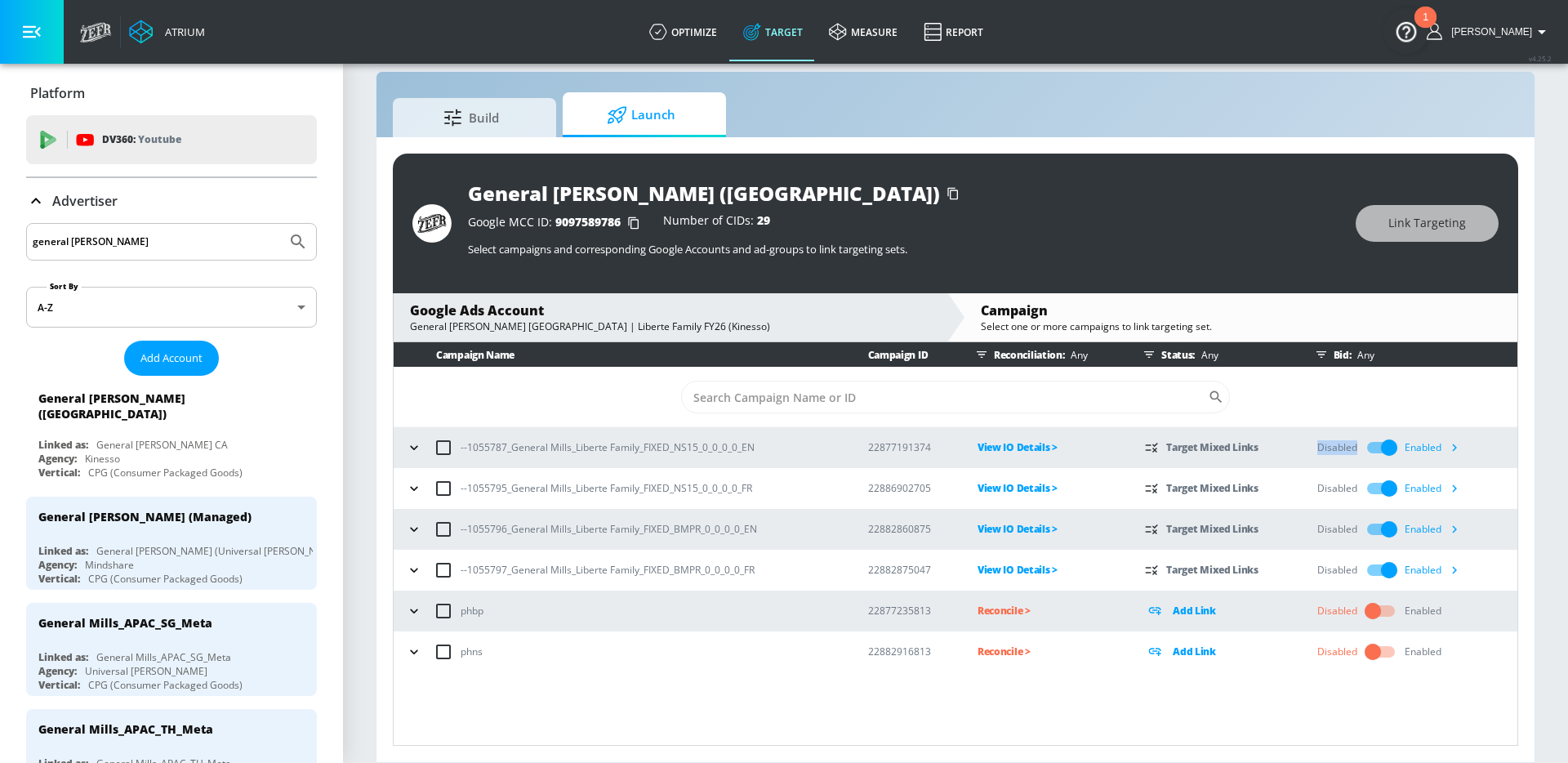
drag, startPoint x: 1317, startPoint y: 448, endPoint x: 1355, endPoint y: 449, distance: 38.0
click at [1355, 449] on div "Disabled" at bounding box center [1337, 447] width 40 height 15
click at [1332, 450] on div "Disabled" at bounding box center [1337, 447] width 40 height 15
click at [1457, 448] on icon "button" at bounding box center [1455, 448] width 5 height 8
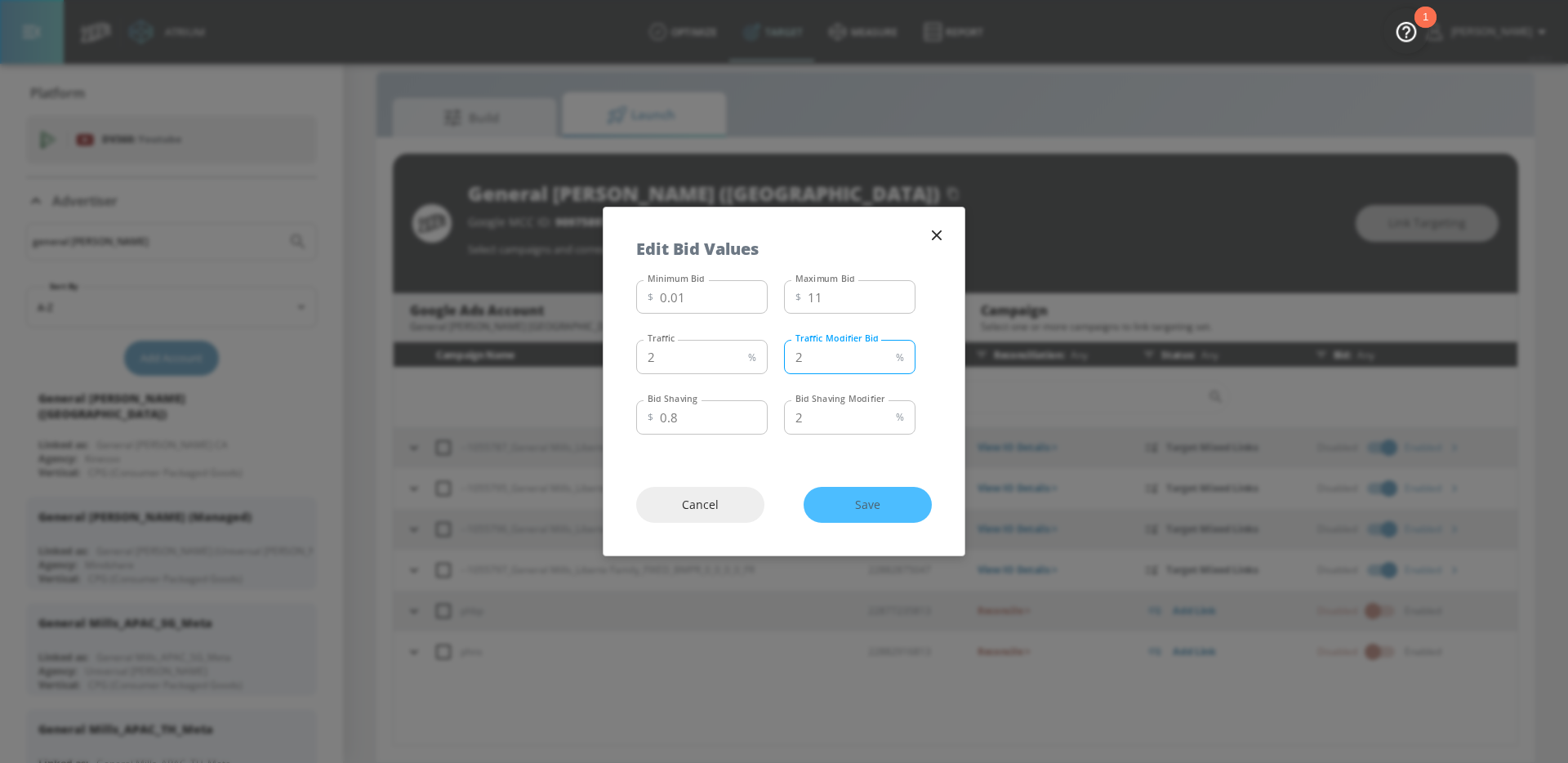
drag, startPoint x: 880, startPoint y: 335, endPoint x: 804, endPoint y: 334, distance: 76.0
click at [804, 334] on div "Traffic 2 % Traffic Traffic Modifier Bid 2 % Traffic Modifier Bid" at bounding box center [776, 355] width 279 height 44
click at [774, 323] on div "Minimum Bid $ 0.01 Minimum Bid Maximum Bid $ 11 Maximum Bid Traffic 2 % Traffic…" at bounding box center [784, 363] width 361 height 181
click at [939, 233] on icon "button" at bounding box center [937, 235] width 10 height 10
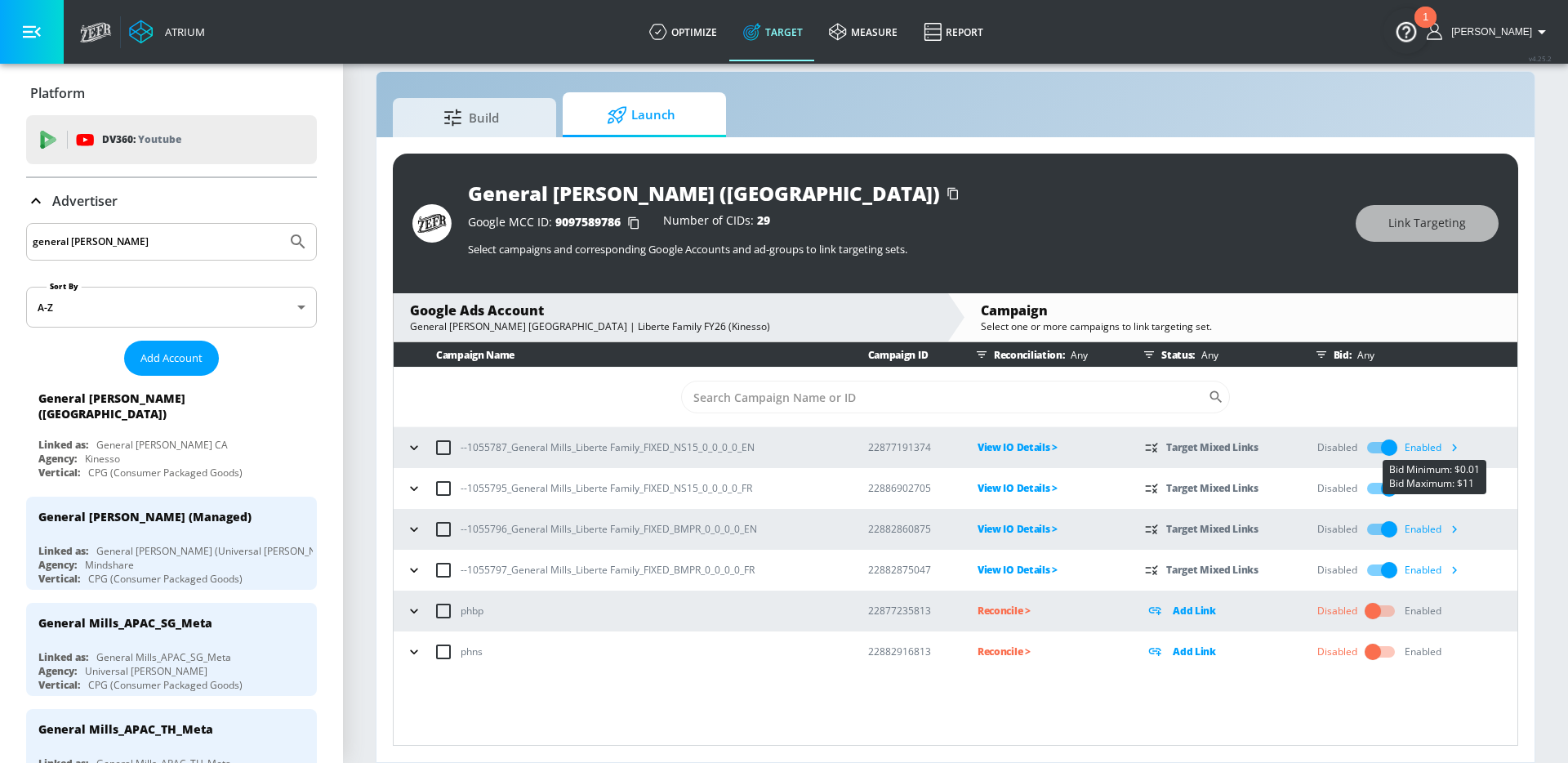
click at [1459, 446] on icon "button" at bounding box center [1455, 448] width 18 height 18
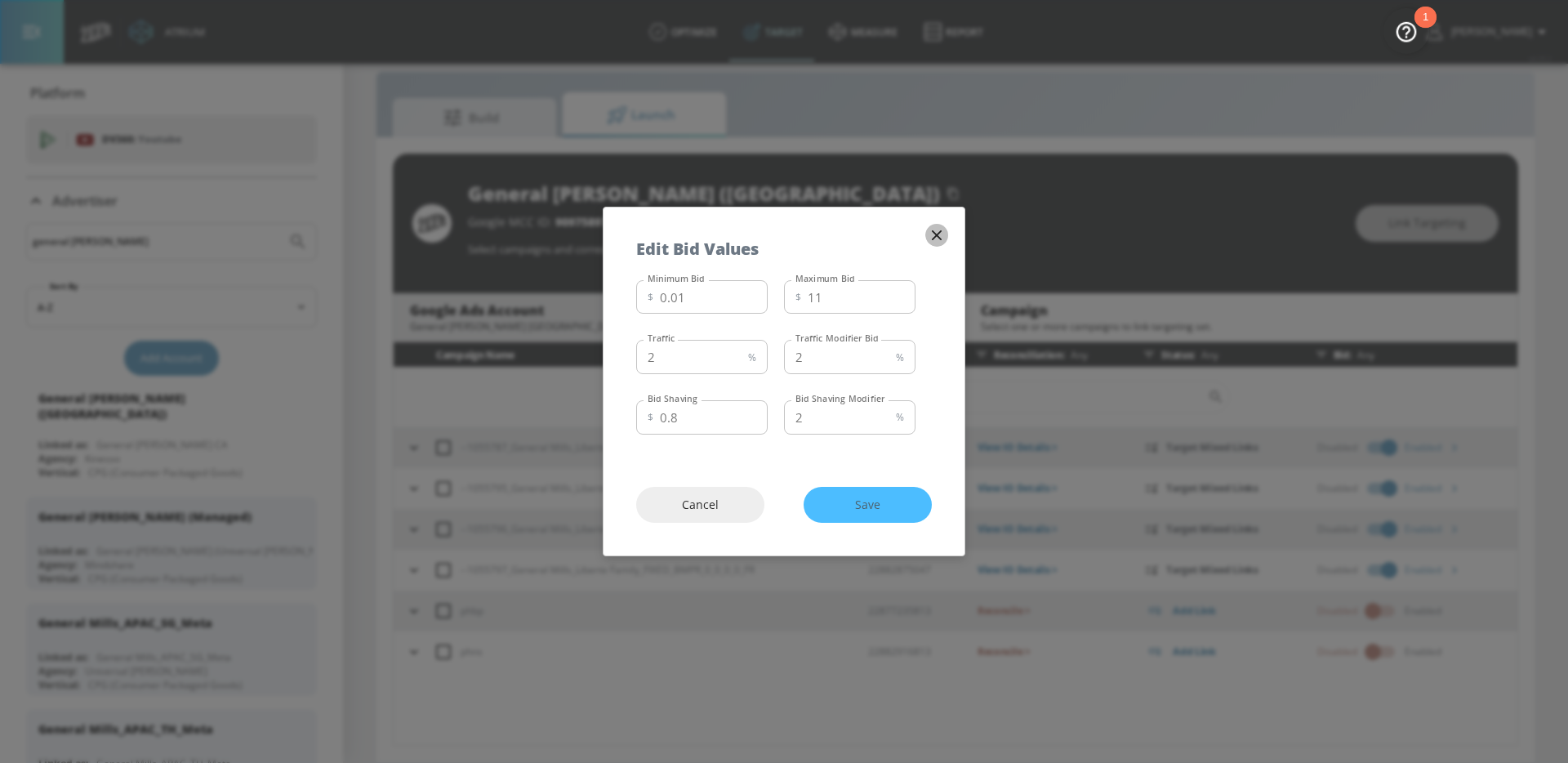
click at [935, 231] on icon "button" at bounding box center [937, 235] width 18 height 18
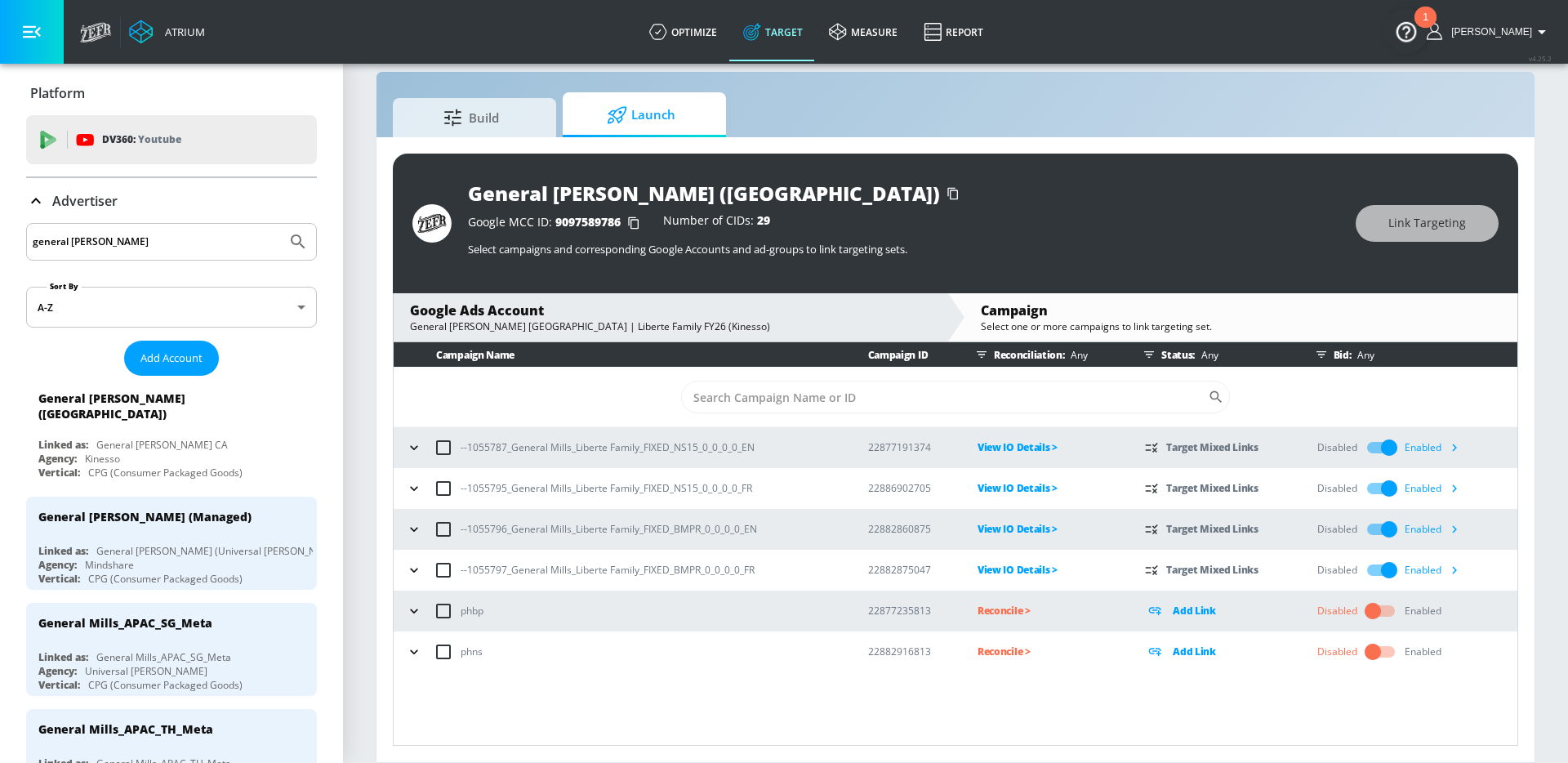
click at [761, 310] on div "Google Ads Account" at bounding box center [669, 310] width 520 height 18
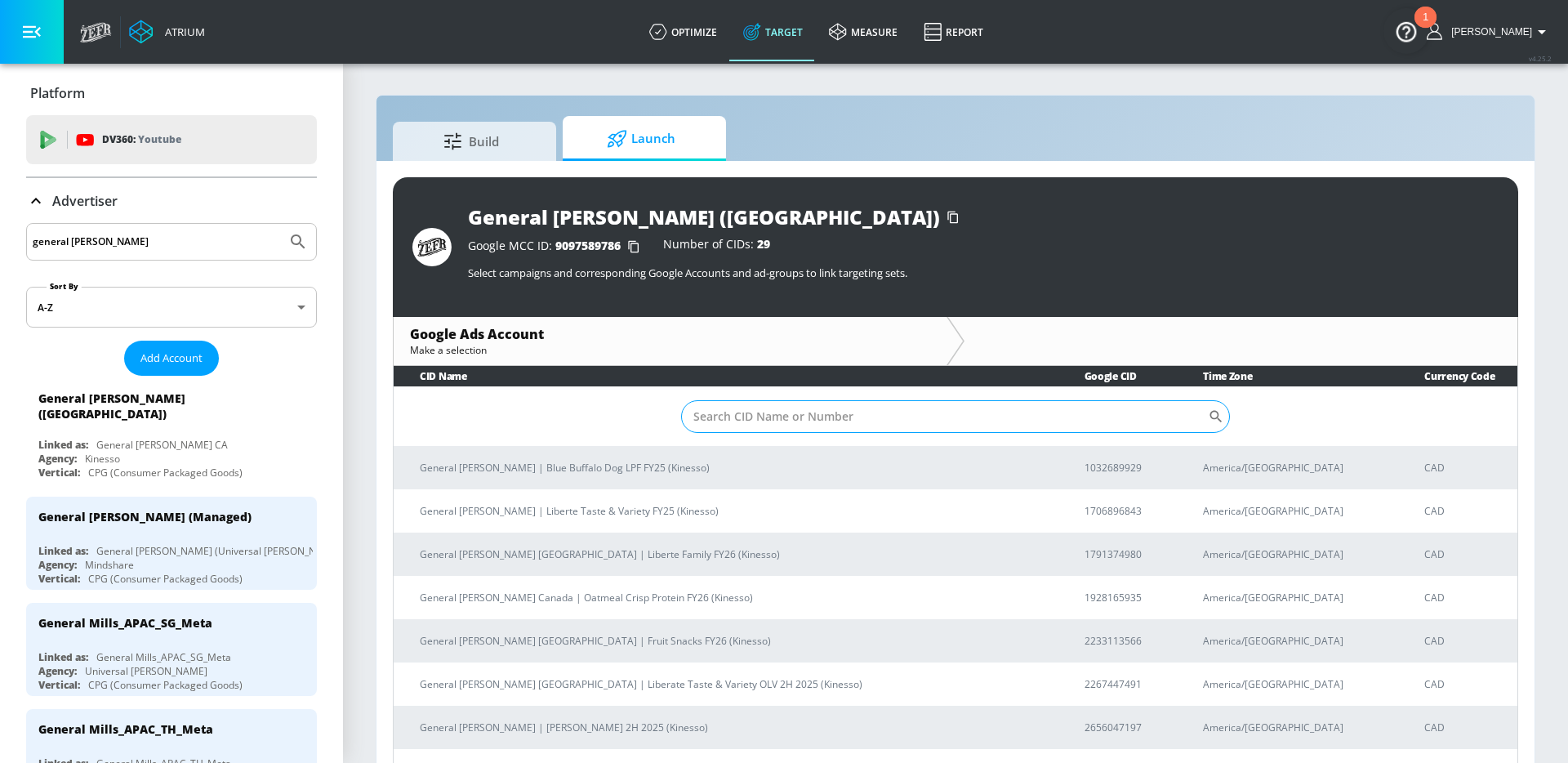
click at [820, 421] on input "Sort By" at bounding box center [945, 416] width 527 height 32
paste input "Fruit Snacks FY26"
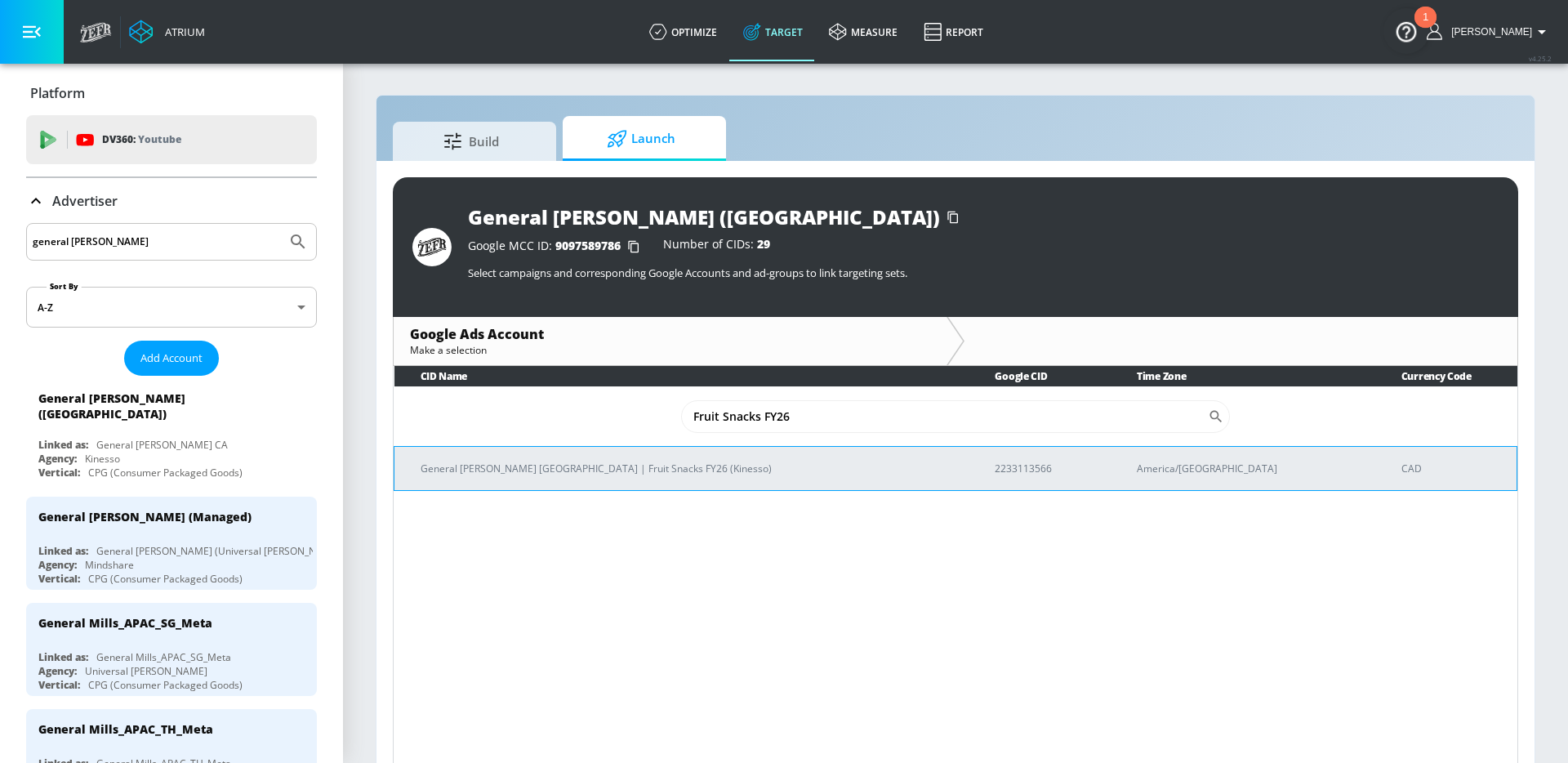
type input "Fruit Snacks FY26"
click at [620, 459] on td "General Mills Canada | Fruit Snacks FY26 (Kinesso)" at bounding box center [681, 467] width 575 height 44
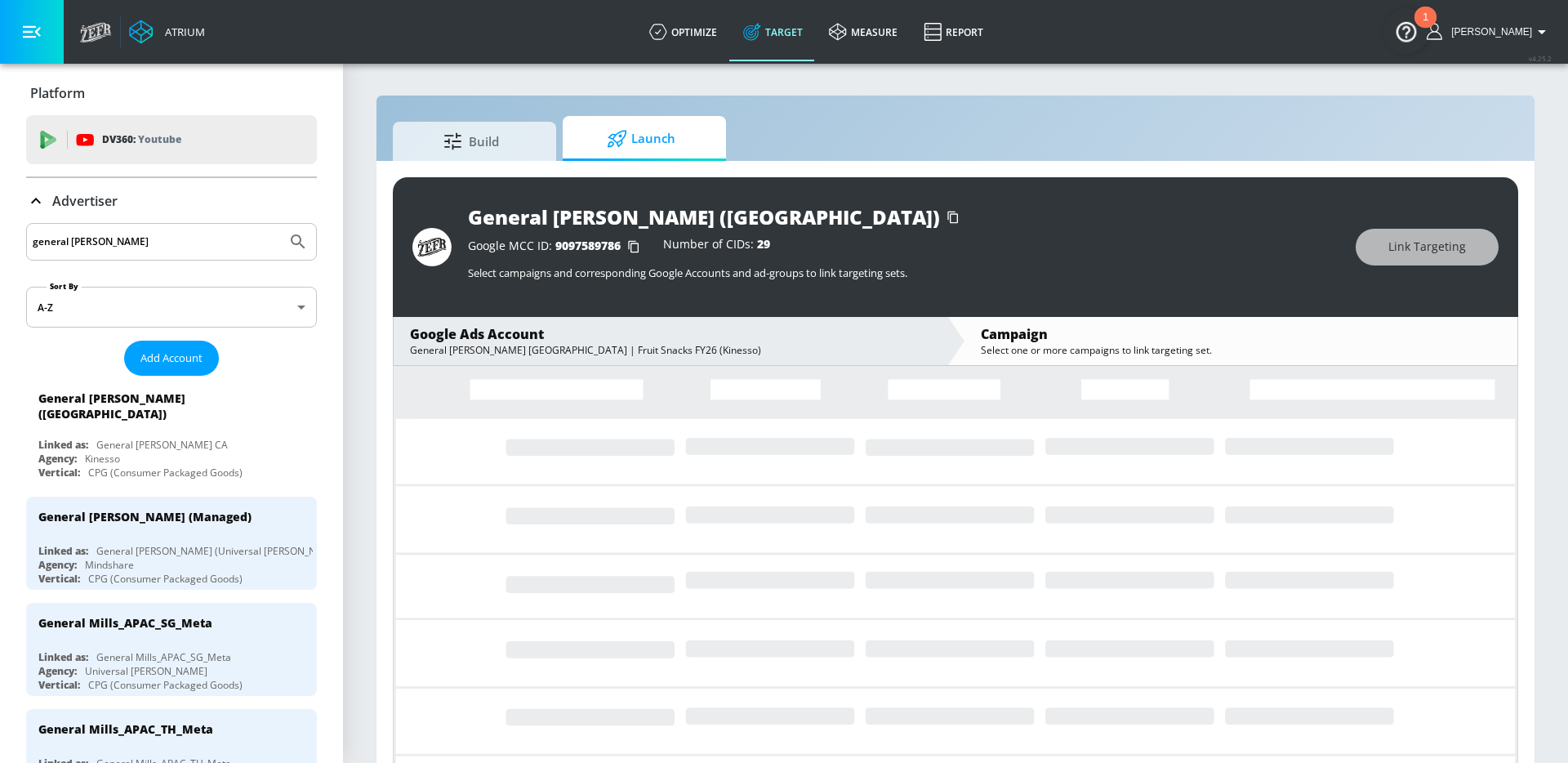
scroll to position [23, 0]
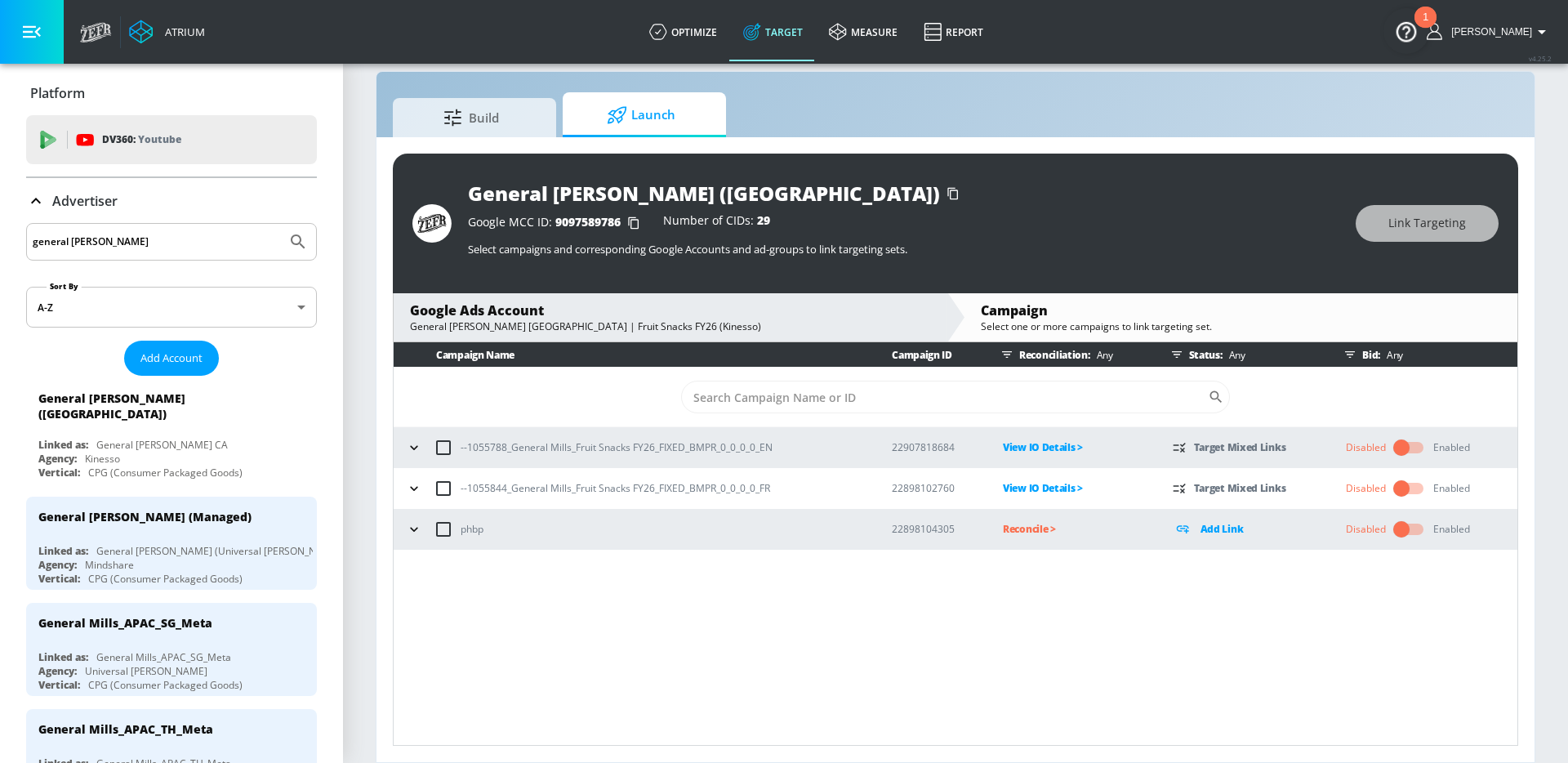
click at [1411, 444] on input "checkbox" at bounding box center [1401, 448] width 93 height 31
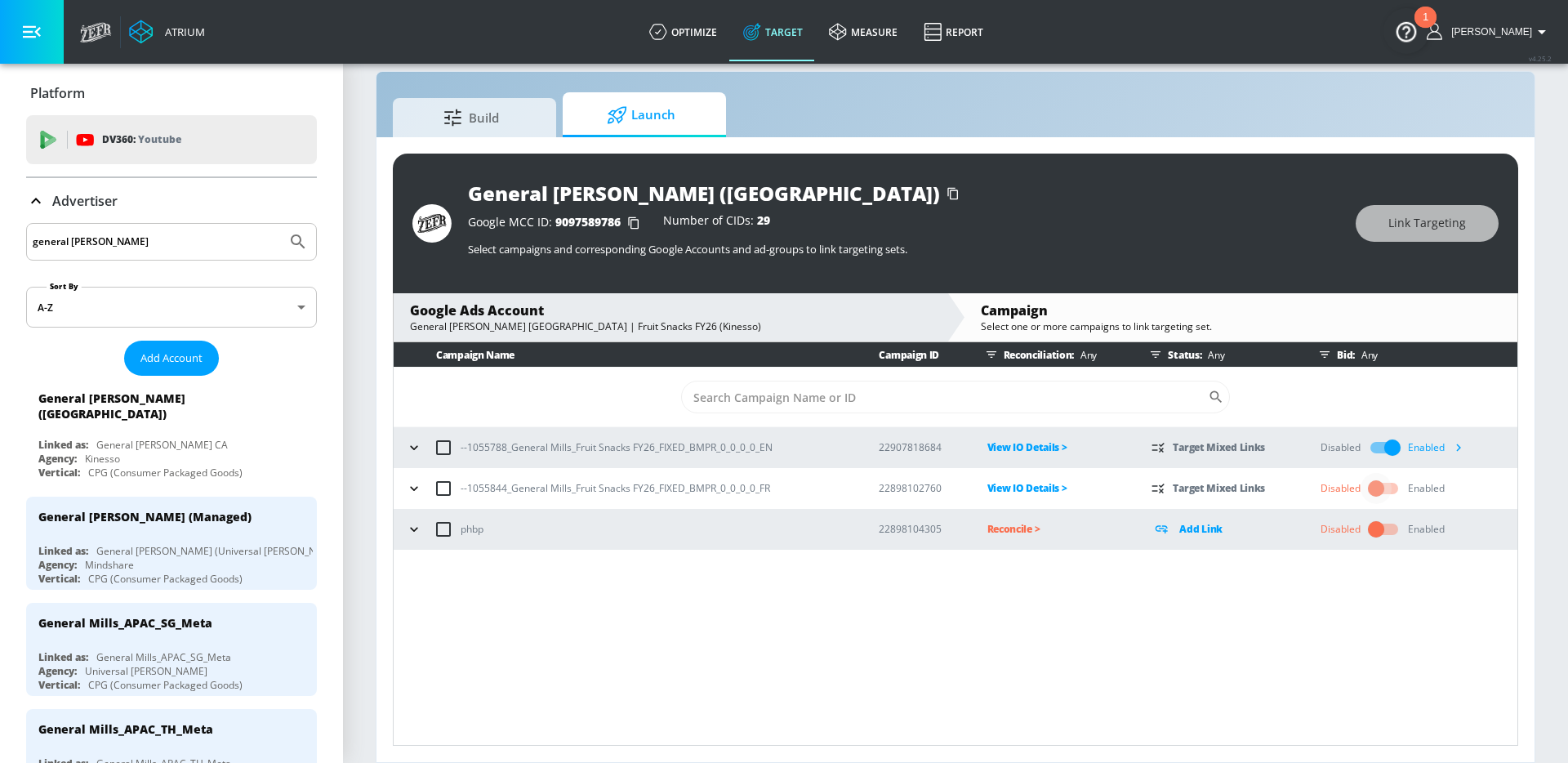
click at [1390, 489] on input "checkbox" at bounding box center [1376, 489] width 93 height 31
click at [1458, 445] on icon "button" at bounding box center [1459, 448] width 18 height 18
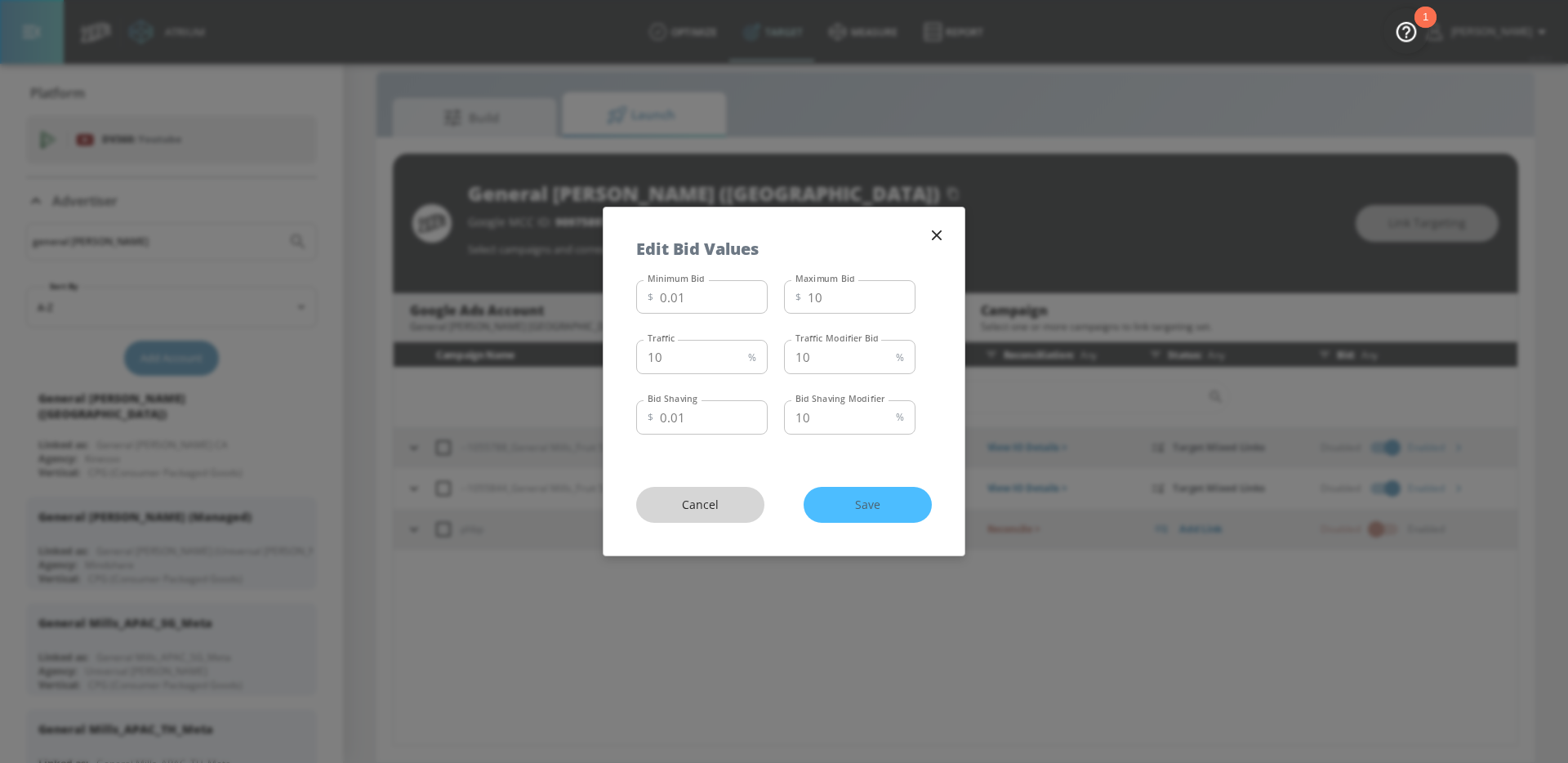
click at [723, 510] on span "Cancel" at bounding box center [701, 504] width 62 height 20
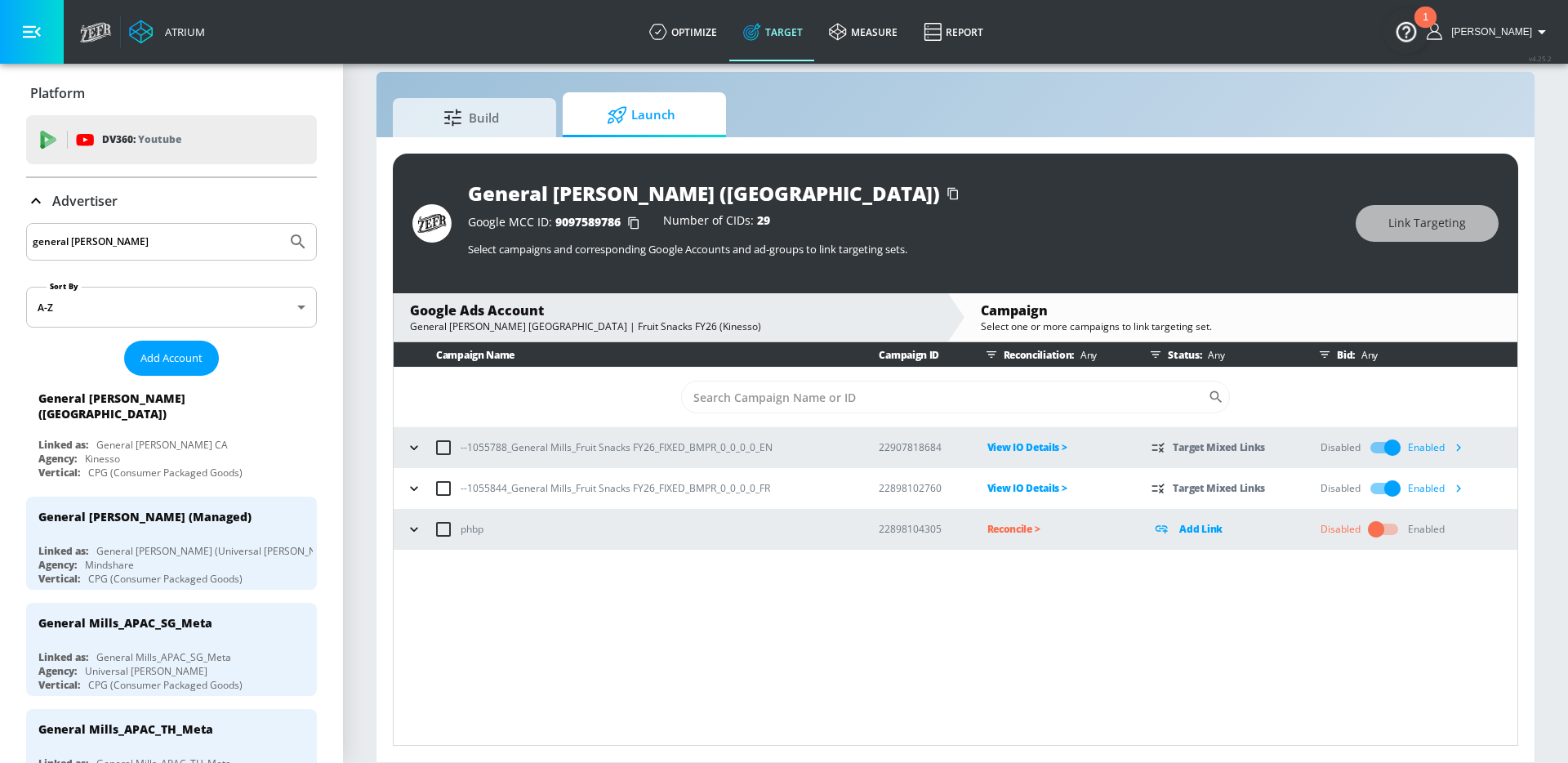
click at [1471, 444] on div "Disabled Enabled" at bounding box center [1415, 448] width 188 height 31
click at [1464, 444] on icon "button" at bounding box center [1459, 448] width 18 height 18
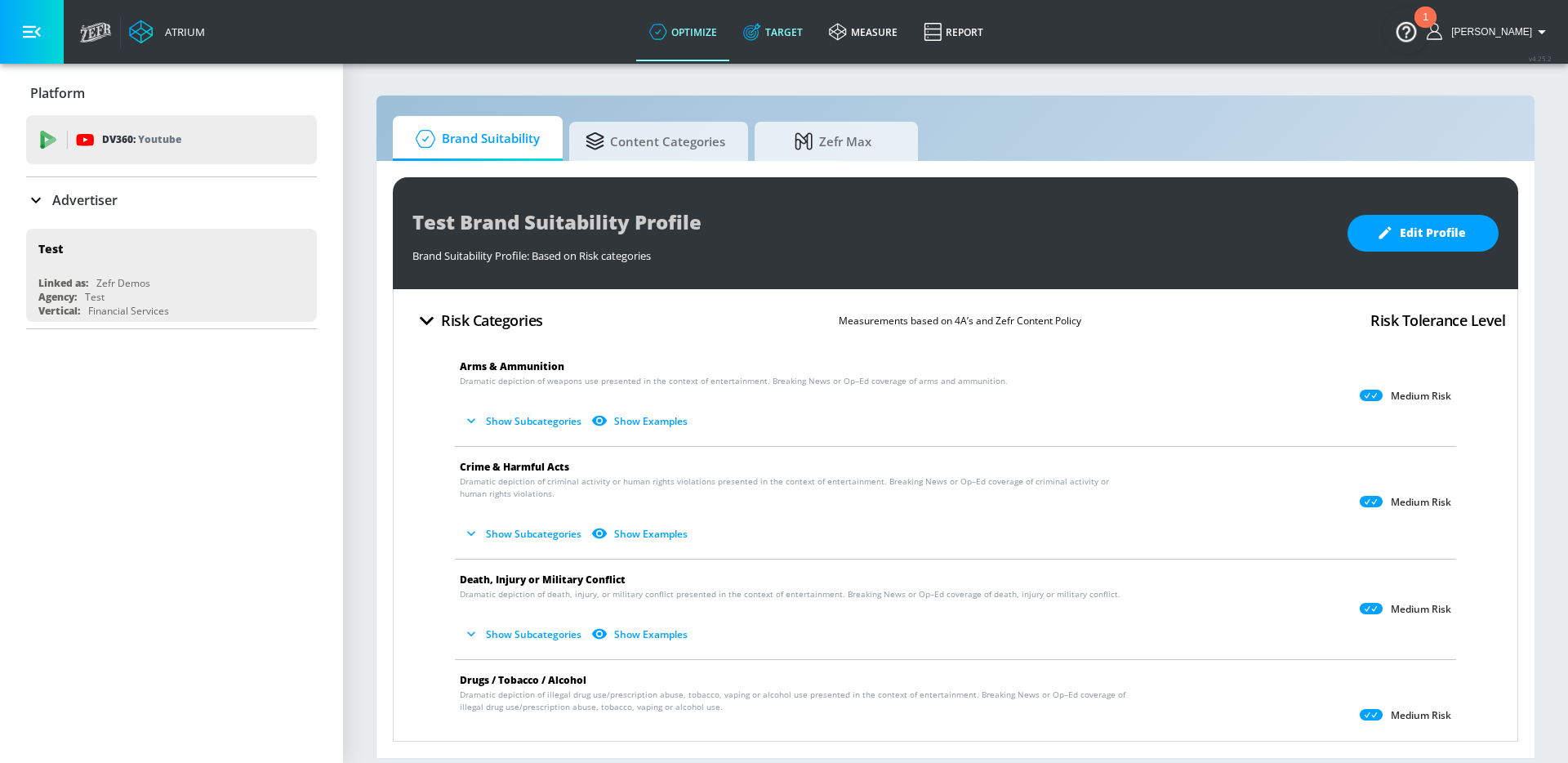
click at [792, 35] on link "Target" at bounding box center [773, 32] width 86 height 59
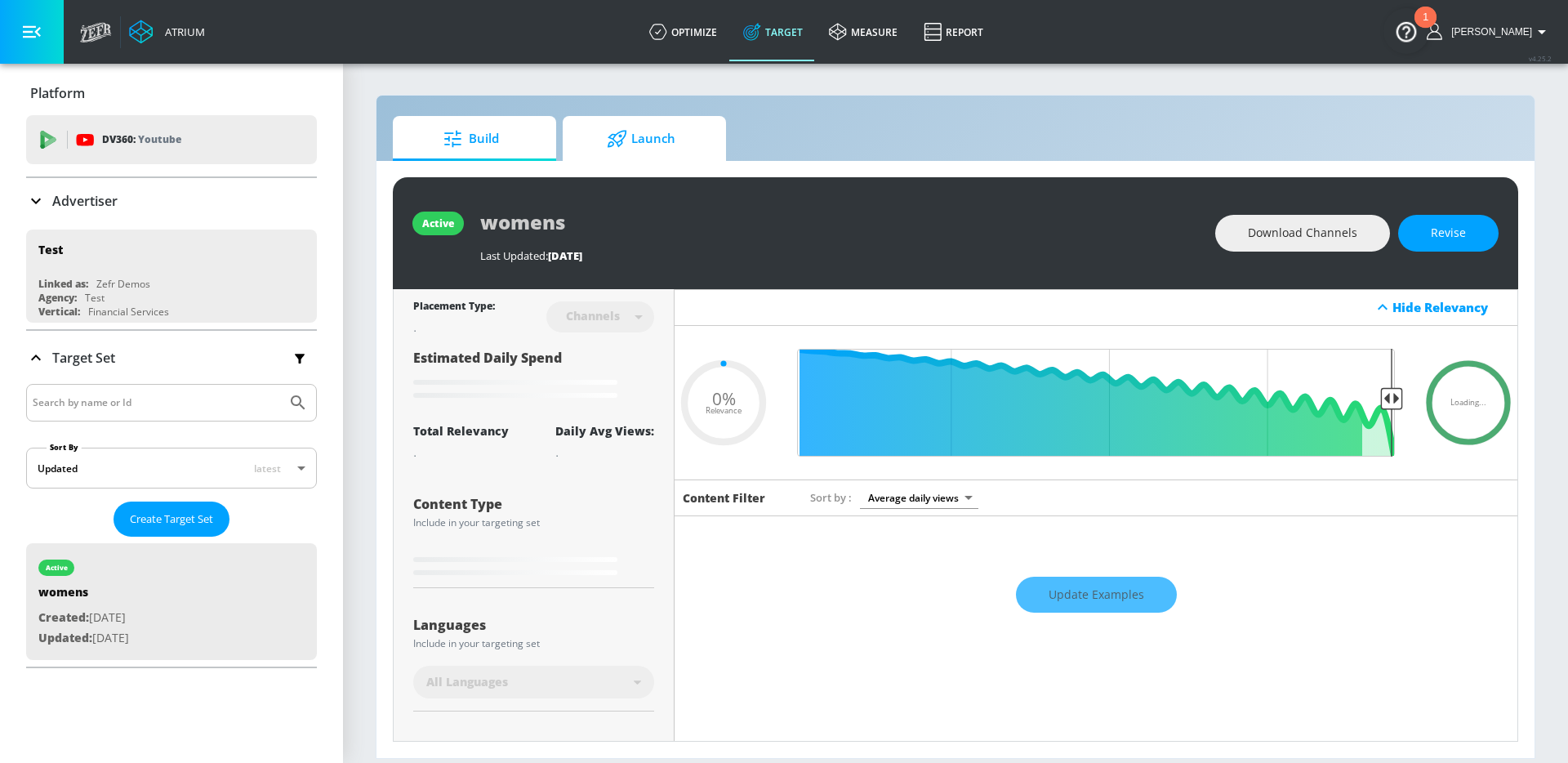
type input "0.6"
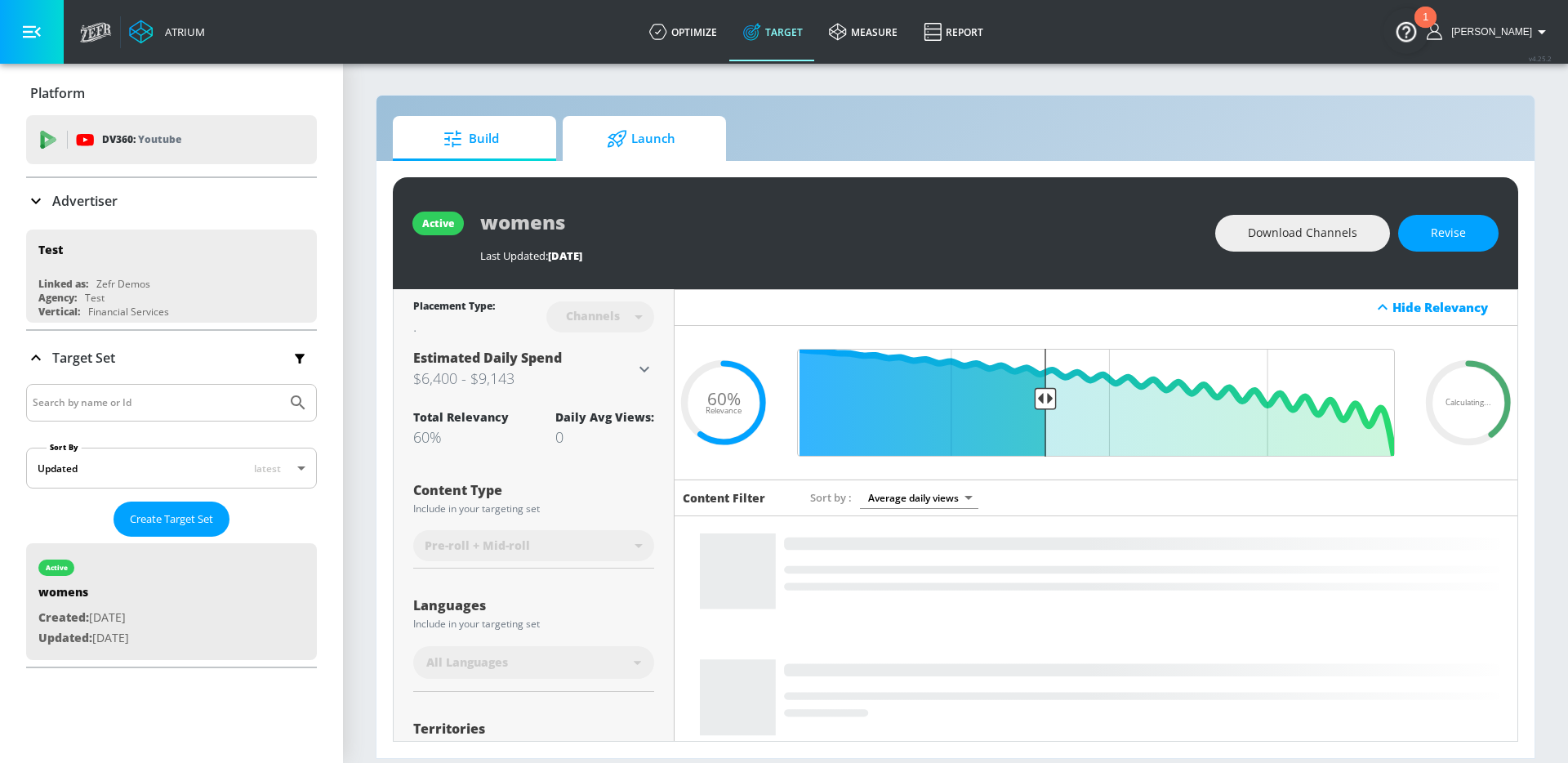
click at [676, 144] on span "Launch" at bounding box center [641, 139] width 124 height 39
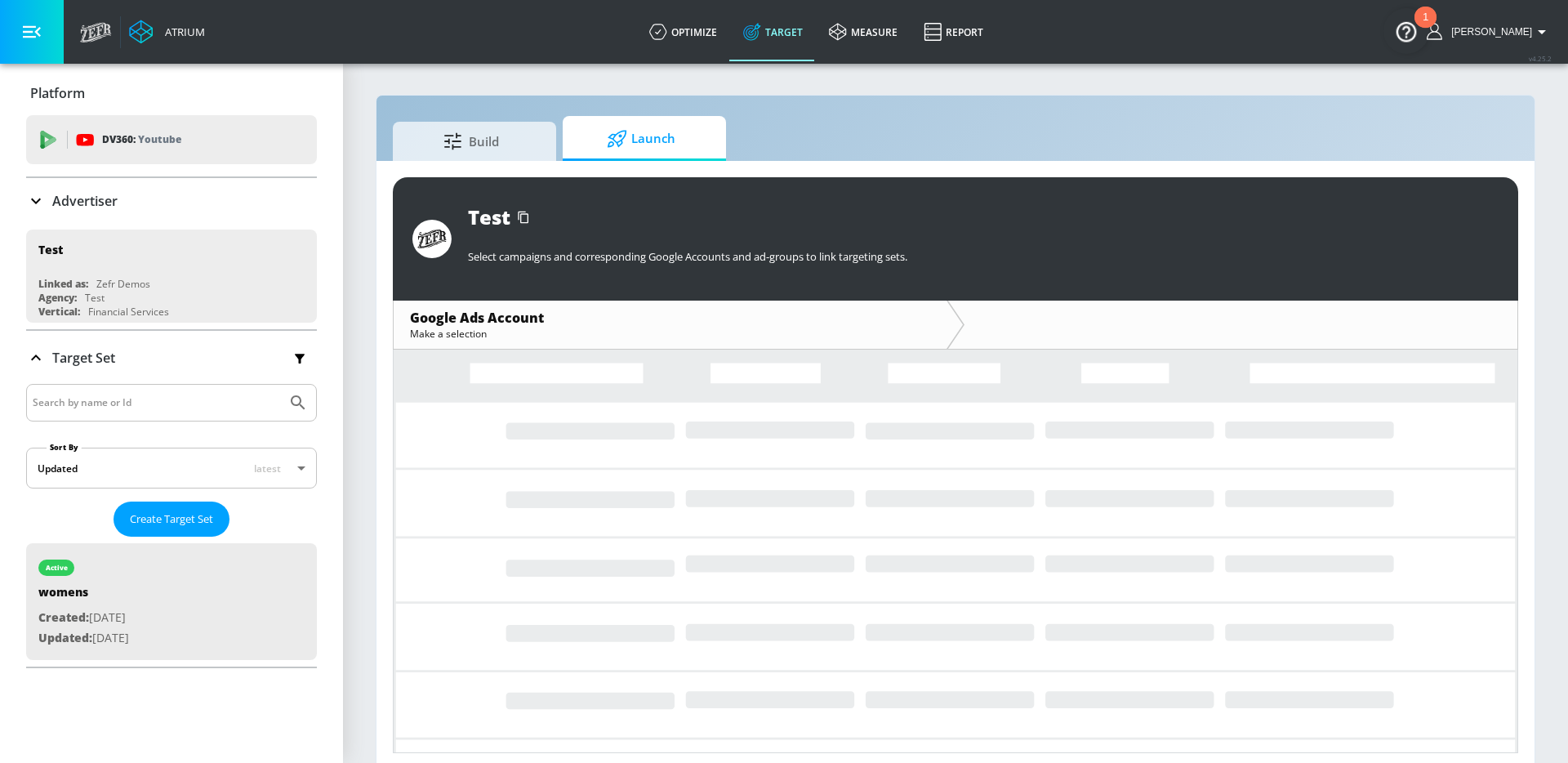
click at [183, 195] on div "Advertiser" at bounding box center [172, 201] width 291 height 20
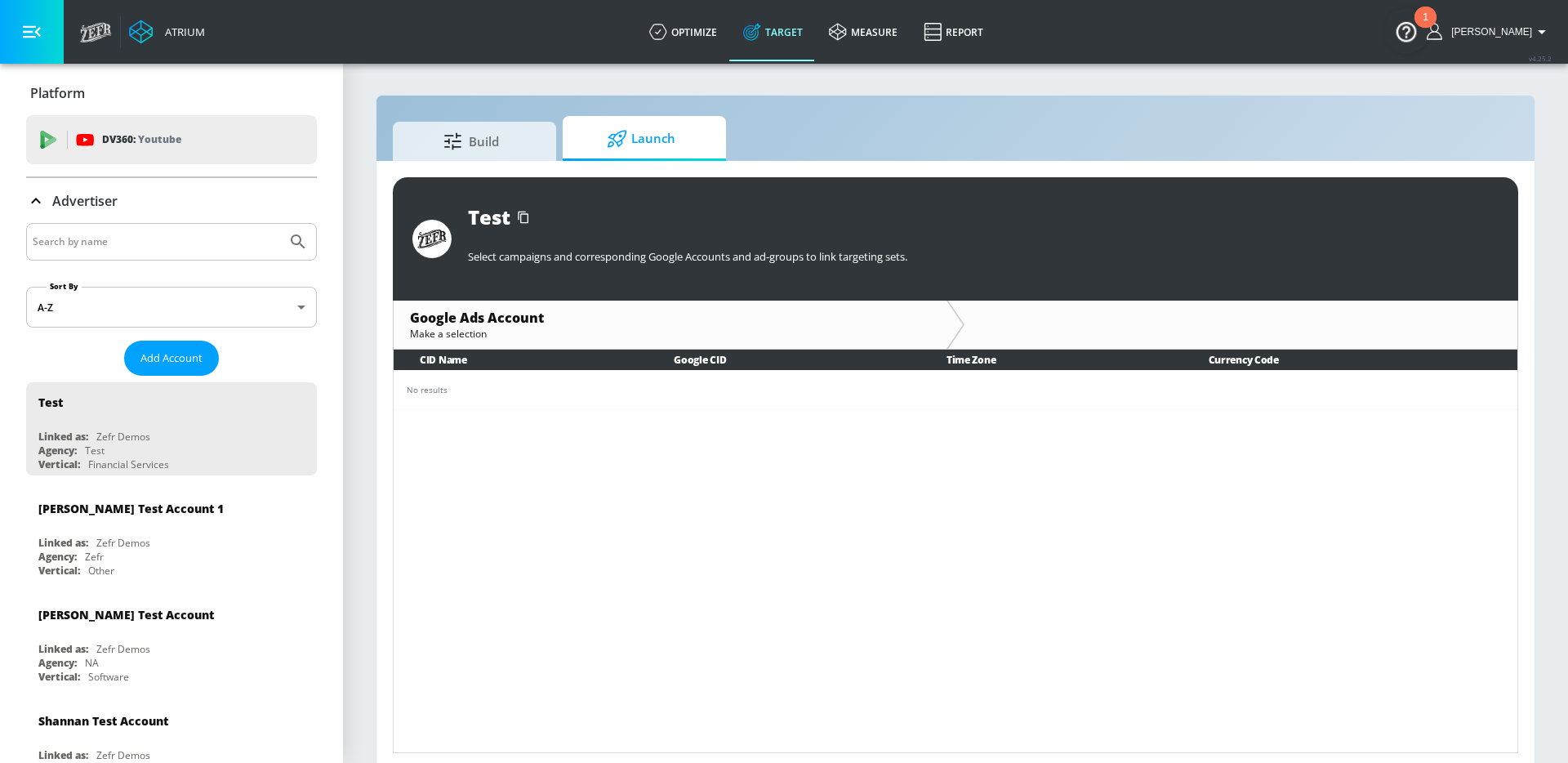
click at [159, 236] on input "Search by name" at bounding box center [156, 242] width 248 height 21
click at [162, 246] on input "Search by name" at bounding box center [156, 242] width 248 height 21
type input "jamieson"
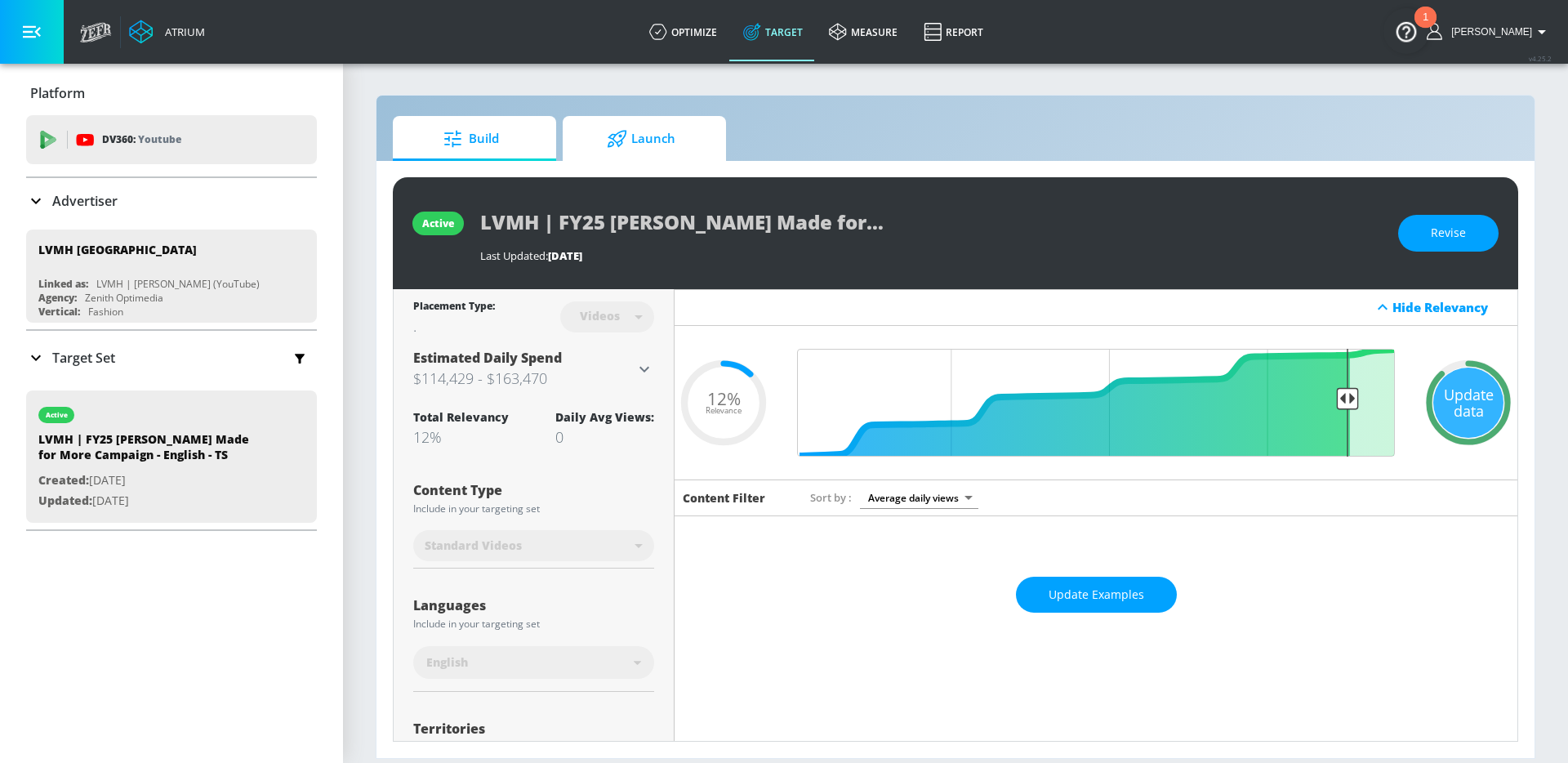
click at [610, 142] on icon at bounding box center [617, 139] width 19 height 18
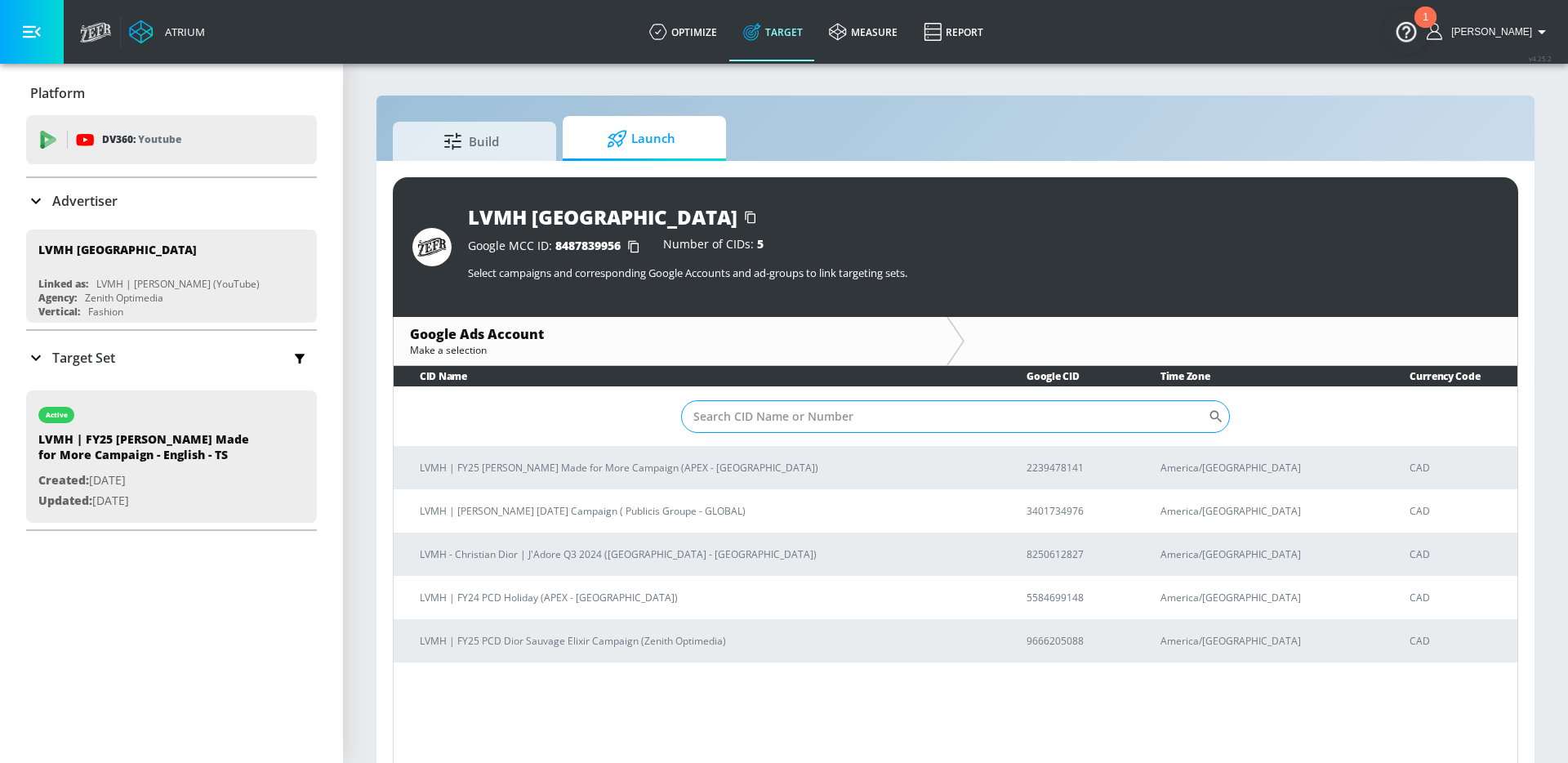
click at [765, 416] on input "Sort By" at bounding box center [945, 416] width 527 height 32
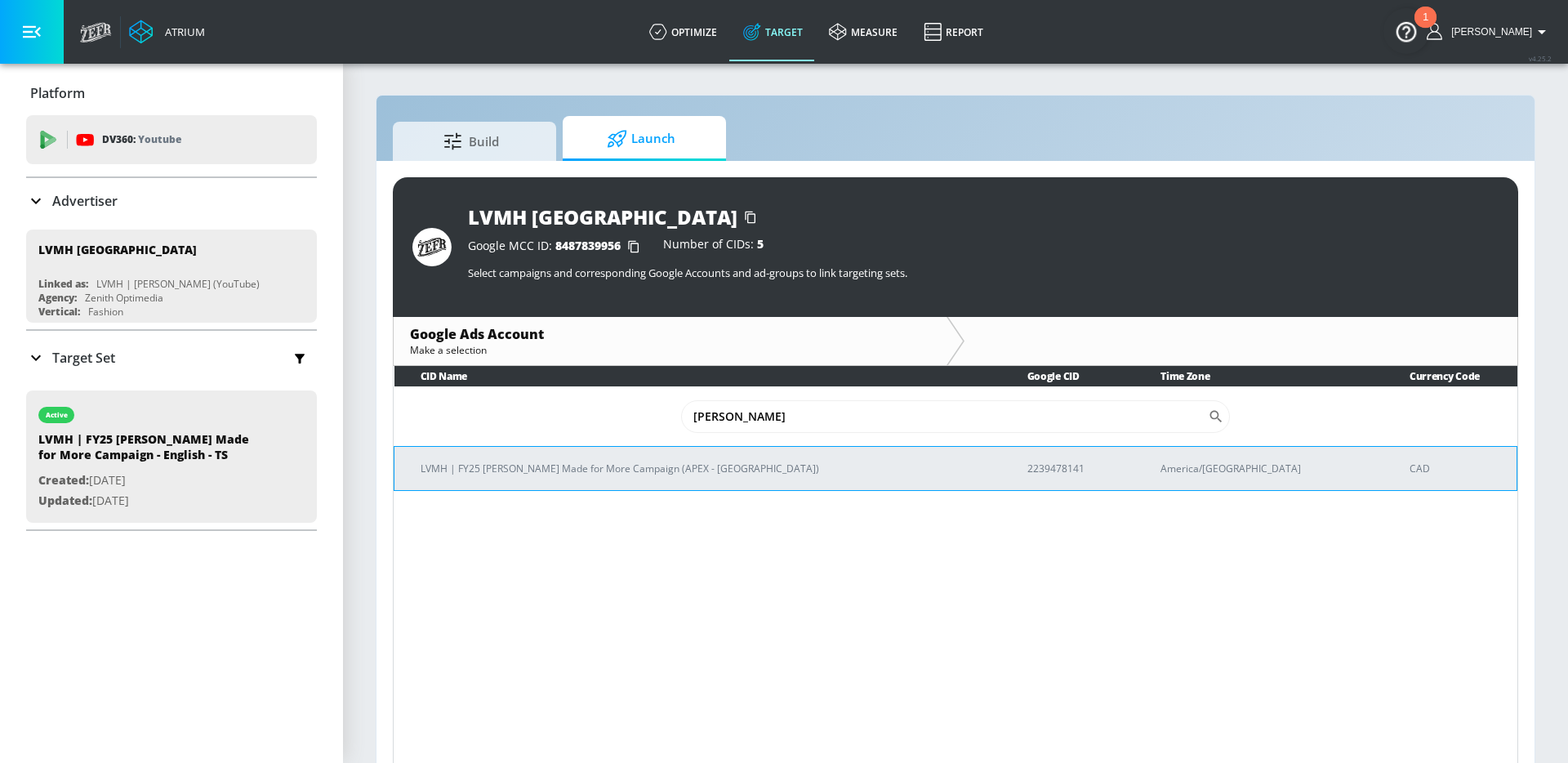
type input "[PERSON_NAME]"
click at [637, 460] on p "LVMH | FY25 [PERSON_NAME] Made for More Campaign (APEX - [GEOGRAPHIC_DATA])" at bounding box center [704, 468] width 568 height 18
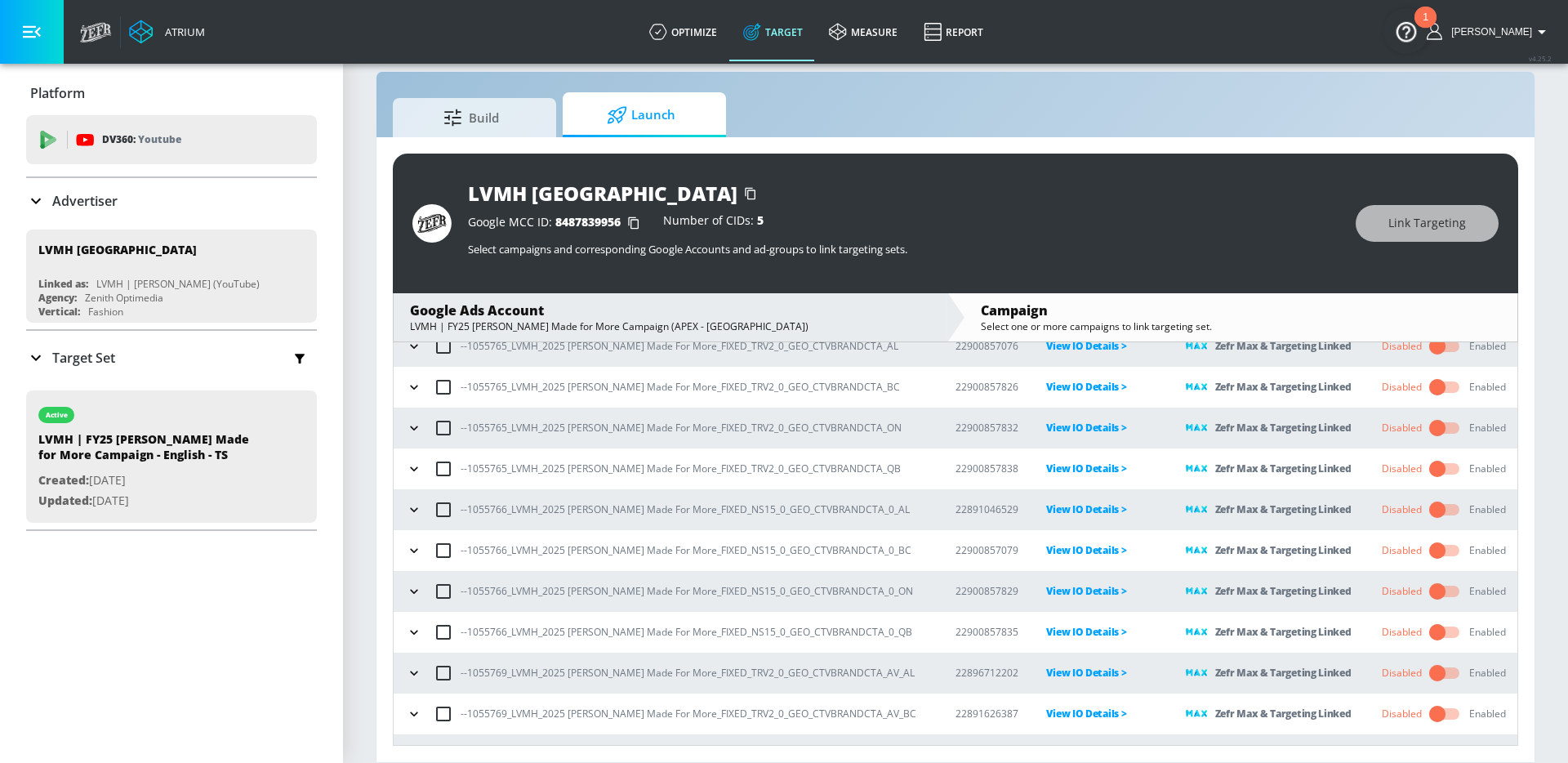
scroll to position [85, 0]
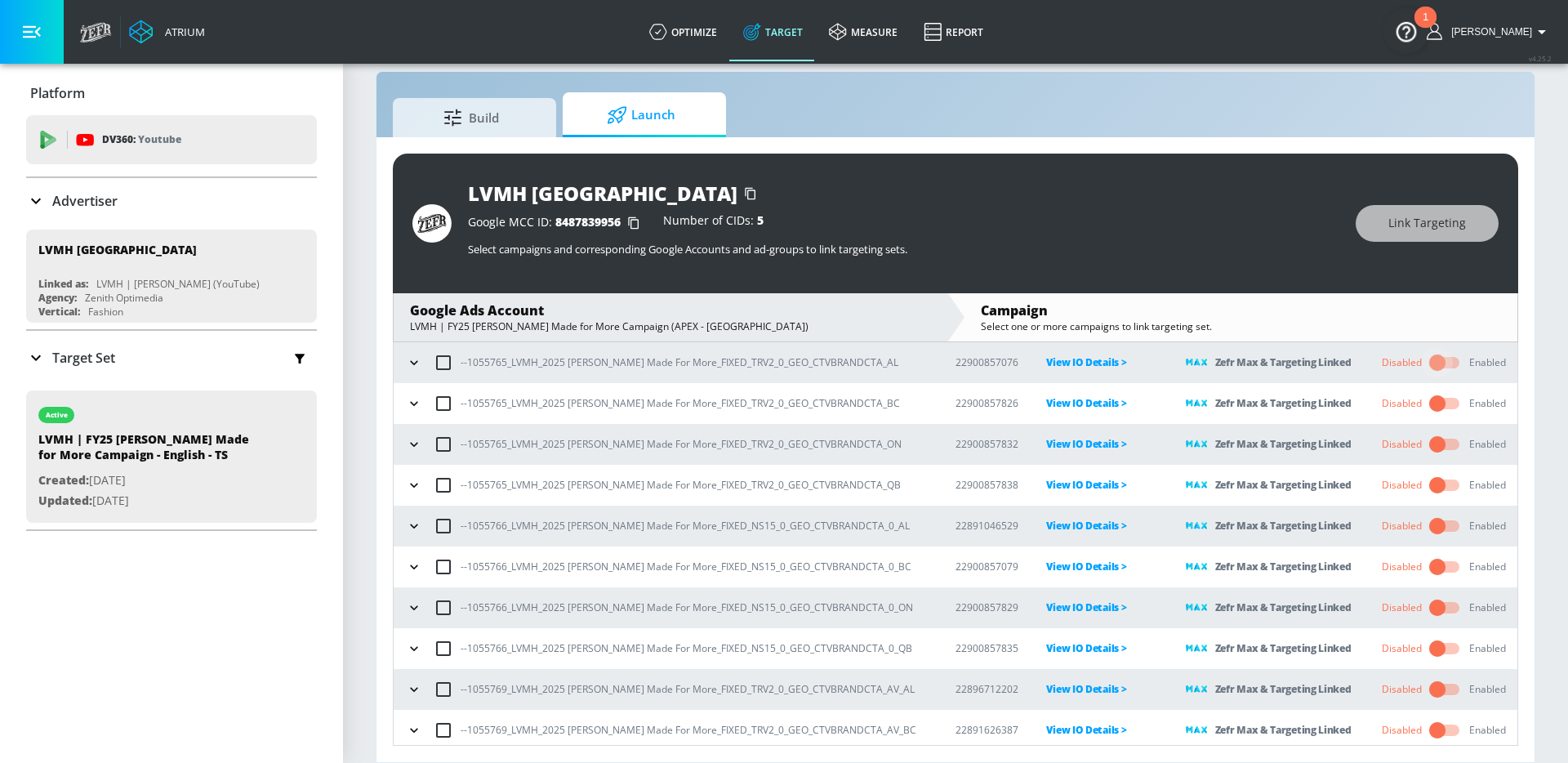
click at [1440, 366] on input "checkbox" at bounding box center [1437, 363] width 93 height 31
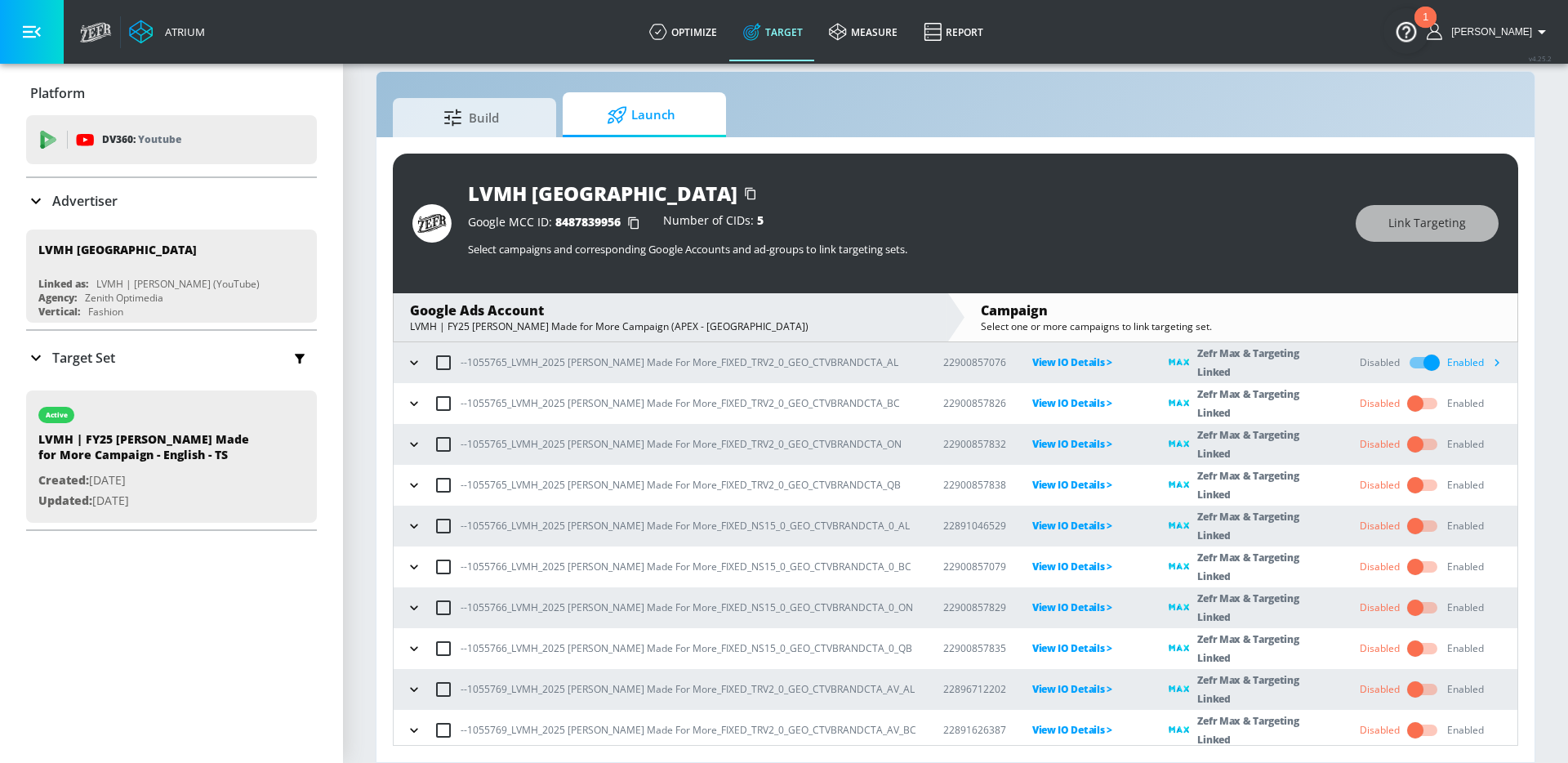
click at [1421, 403] on input "checkbox" at bounding box center [1415, 404] width 93 height 31
click at [1412, 444] on input "checkbox" at bounding box center [1415, 445] width 93 height 31
click at [1411, 479] on input "checkbox" at bounding box center [1415, 485] width 93 height 31
click at [1410, 524] on input "checkbox" at bounding box center [1415, 526] width 93 height 31
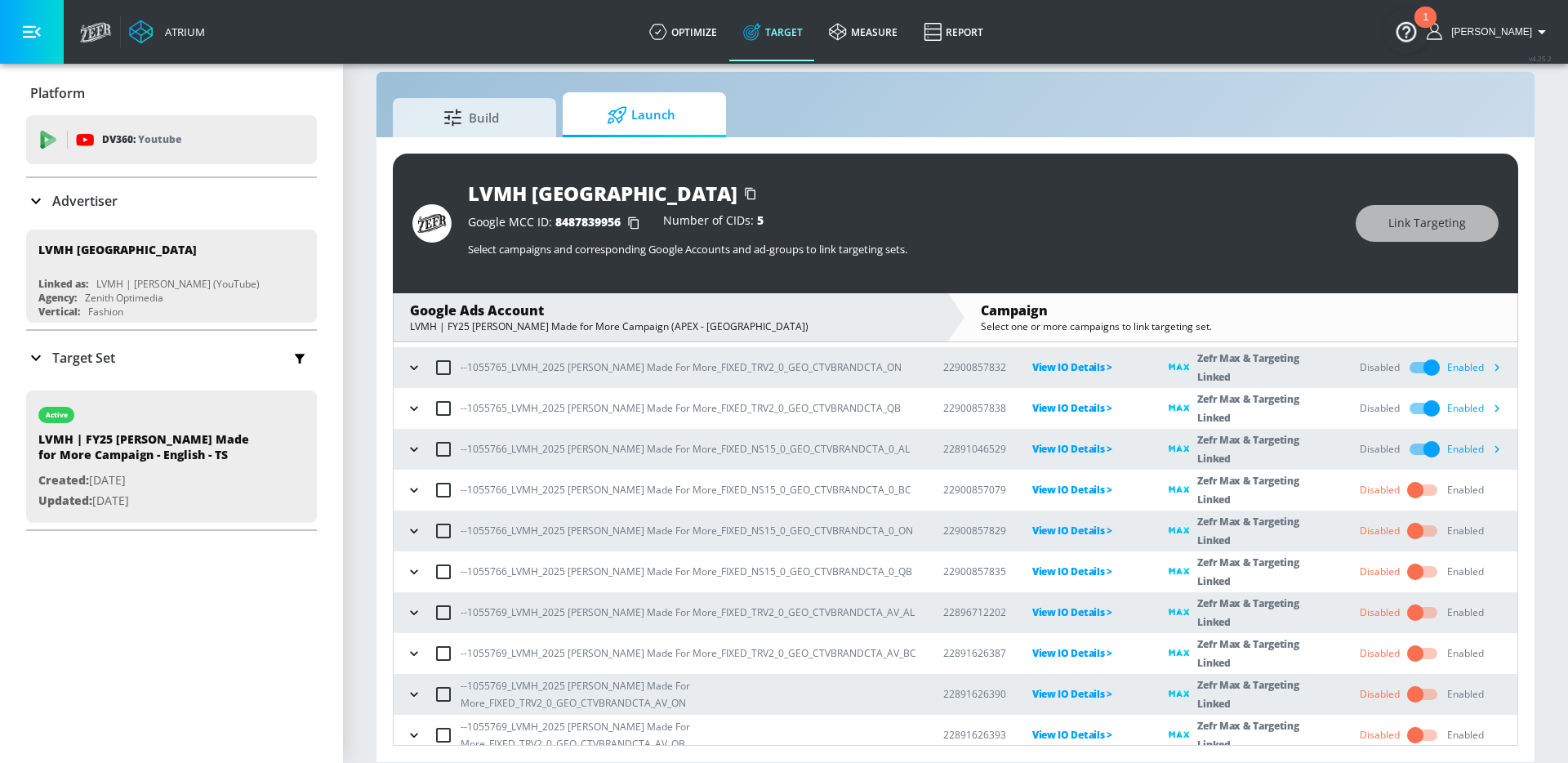
click at [1415, 488] on input "checkbox" at bounding box center [1415, 490] width 93 height 31
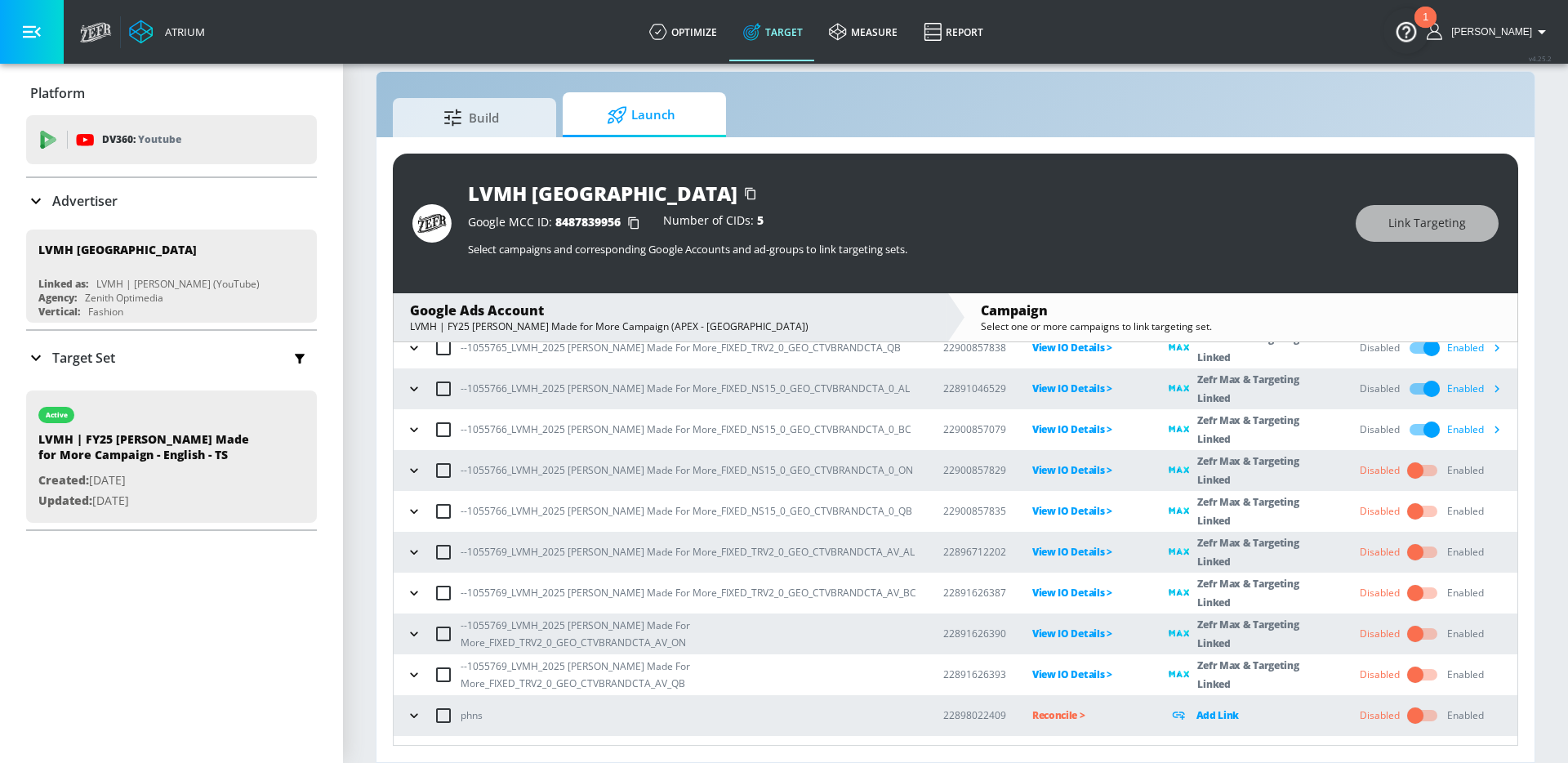
scroll to position [225, 0]
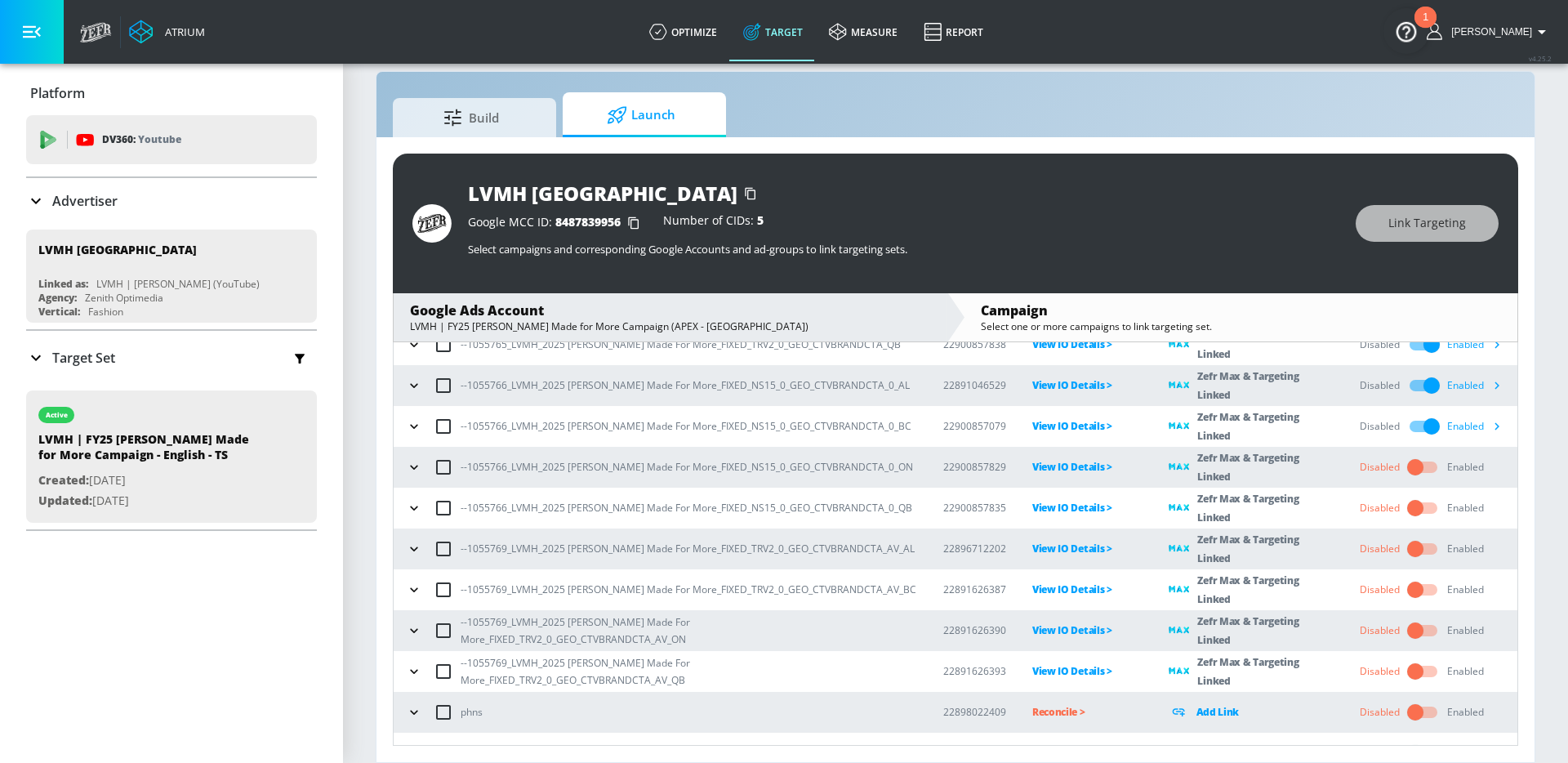
click at [1413, 469] on input "checkbox" at bounding box center [1415, 467] width 93 height 31
click at [1412, 499] on input "checkbox" at bounding box center [1415, 508] width 93 height 31
click at [1412, 544] on input "checkbox" at bounding box center [1415, 549] width 93 height 31
click at [1416, 591] on input "checkbox" at bounding box center [1415, 590] width 93 height 31
click at [1416, 627] on input "checkbox" at bounding box center [1415, 630] width 93 height 31
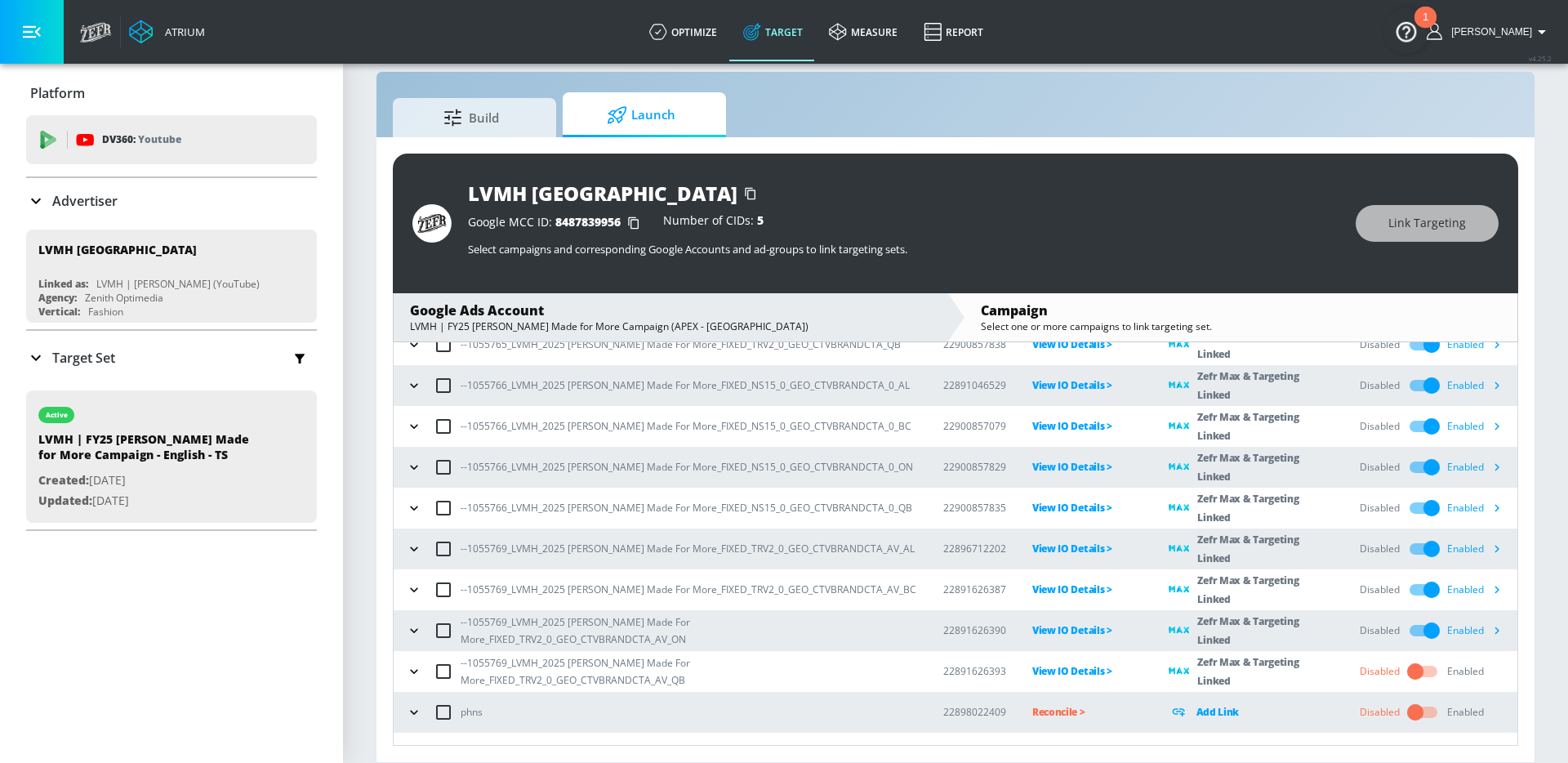
click at [1412, 663] on input "checkbox" at bounding box center [1415, 671] width 93 height 31
click at [173, 193] on div "Advertiser" at bounding box center [172, 201] width 291 height 20
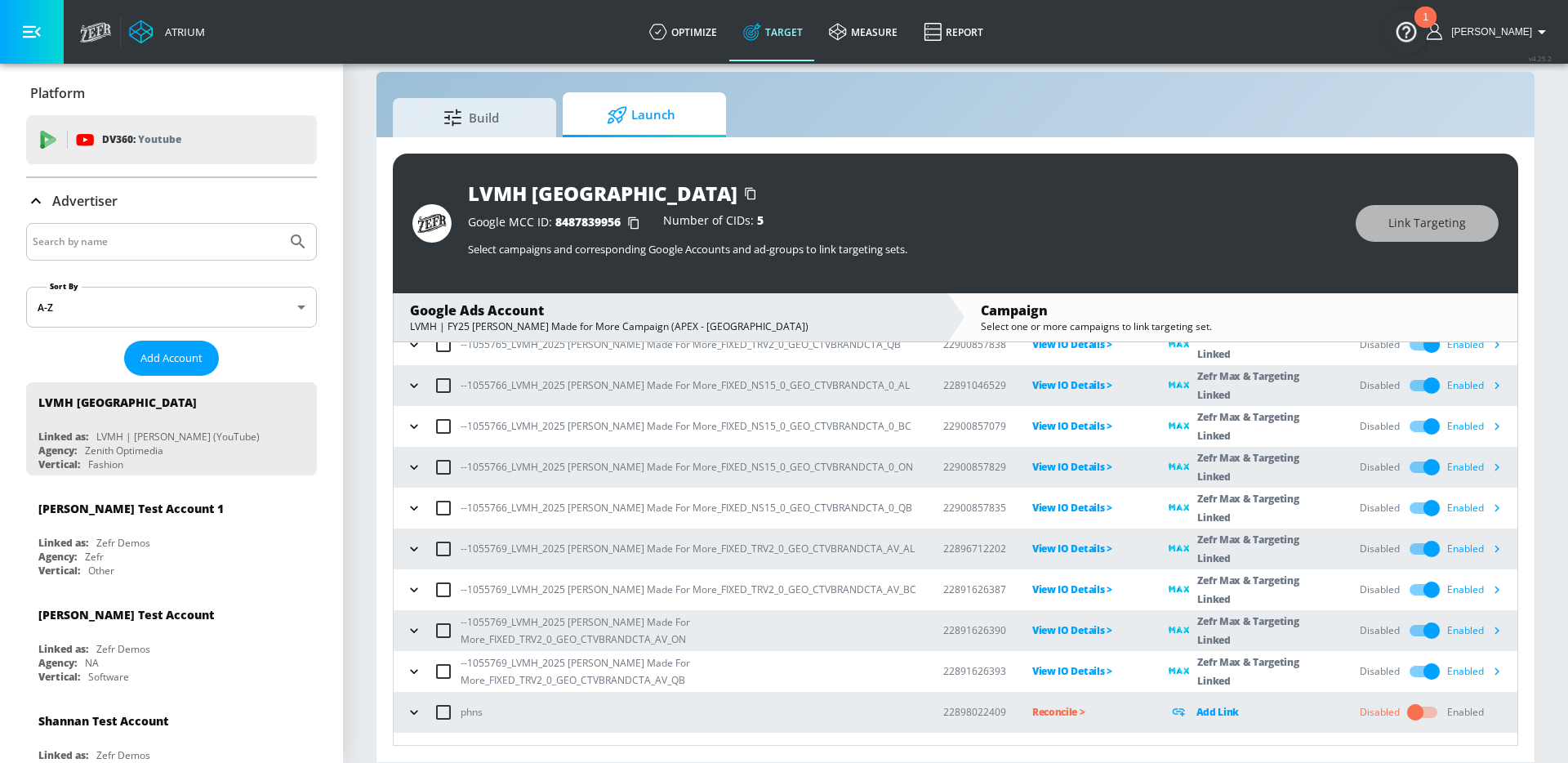
click at [106, 235] on input "Search by name" at bounding box center [156, 242] width 248 height 21
type input "walmart"
click at [280, 223] on button "Submit Search" at bounding box center [298, 241] width 36 height 36
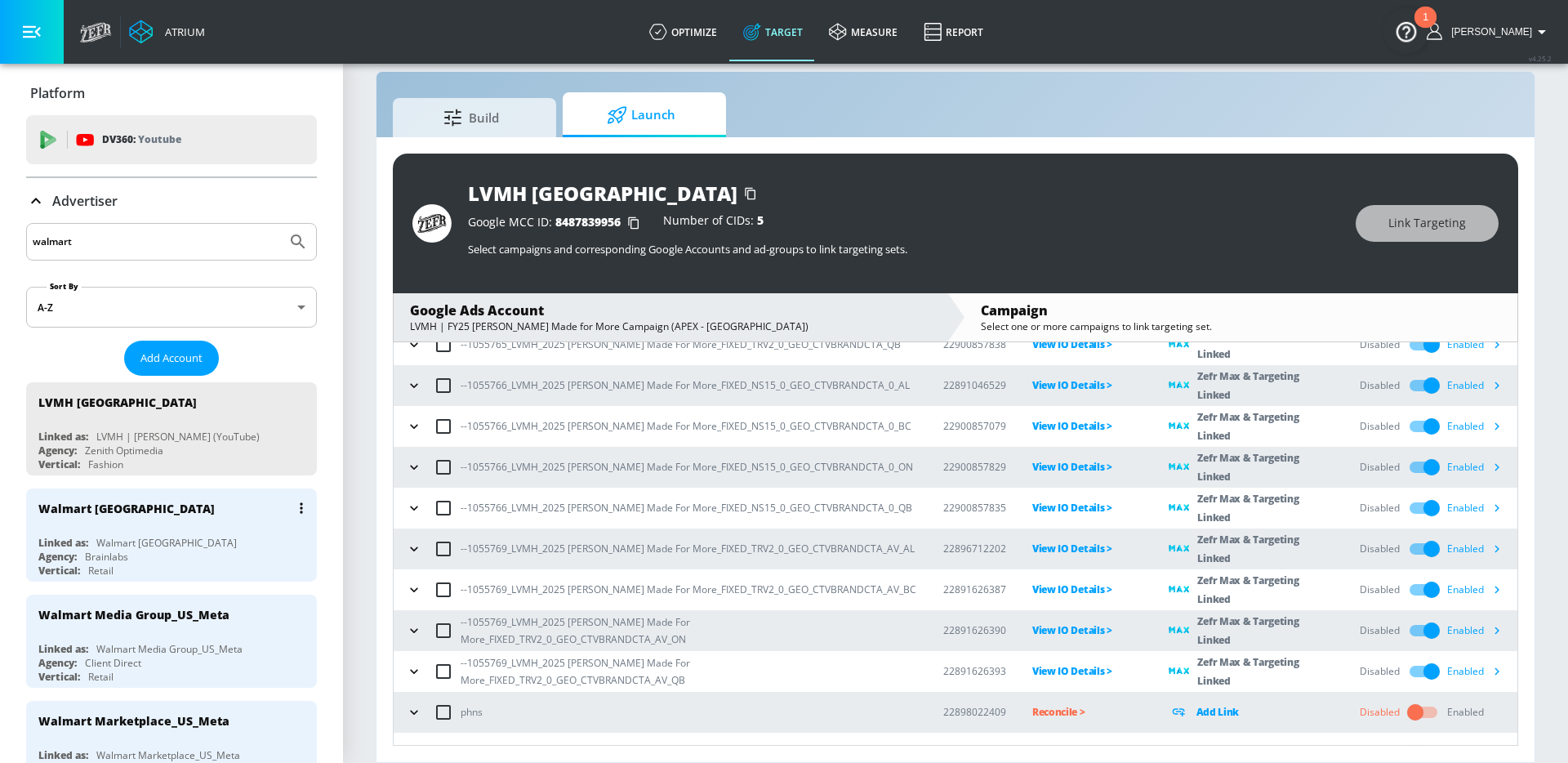
click at [240, 549] on div "Agency: Brainlabs" at bounding box center [175, 556] width 274 height 14
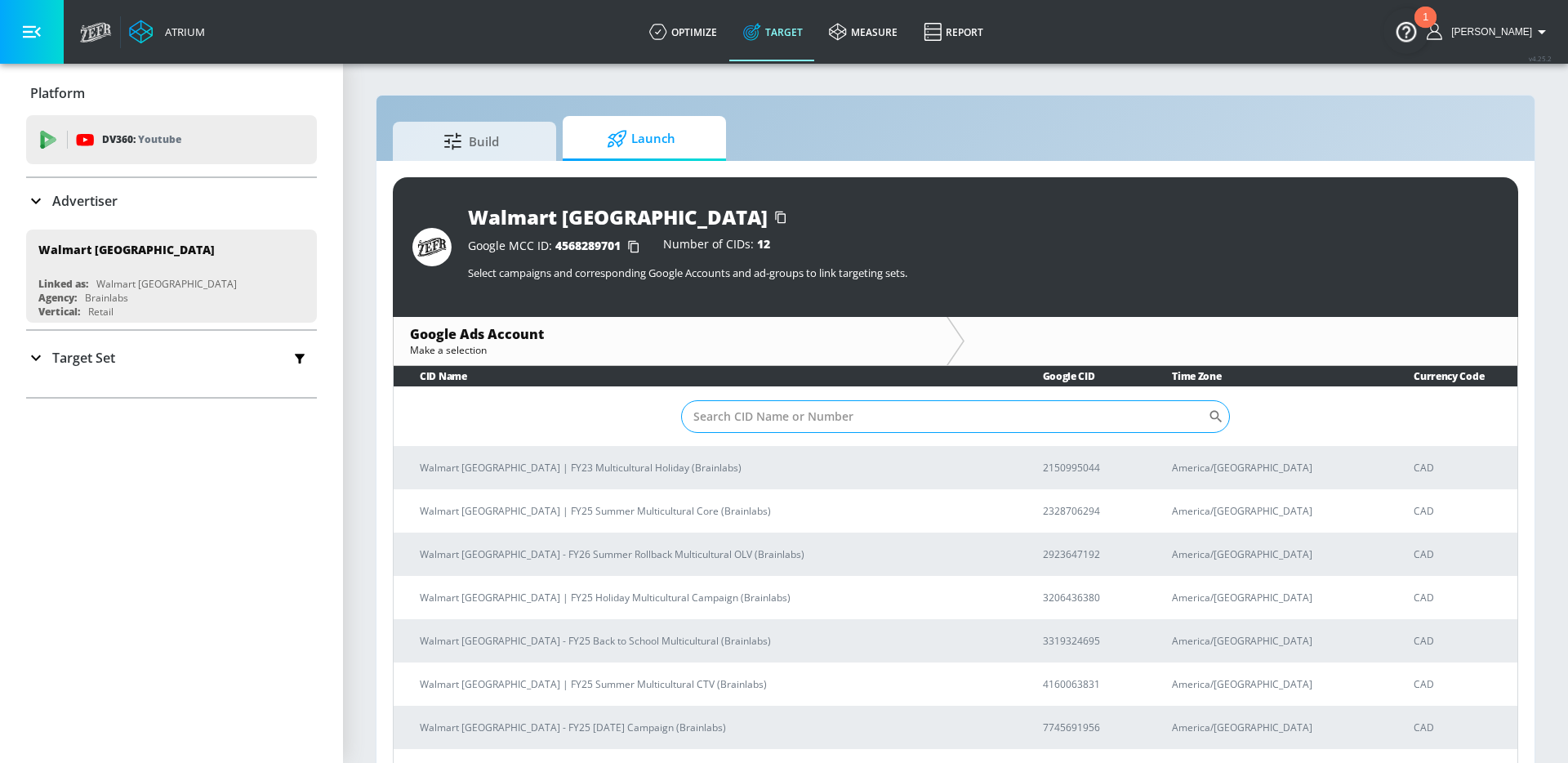
click at [750, 412] on input "Sort By" at bounding box center [945, 416] width 527 height 32
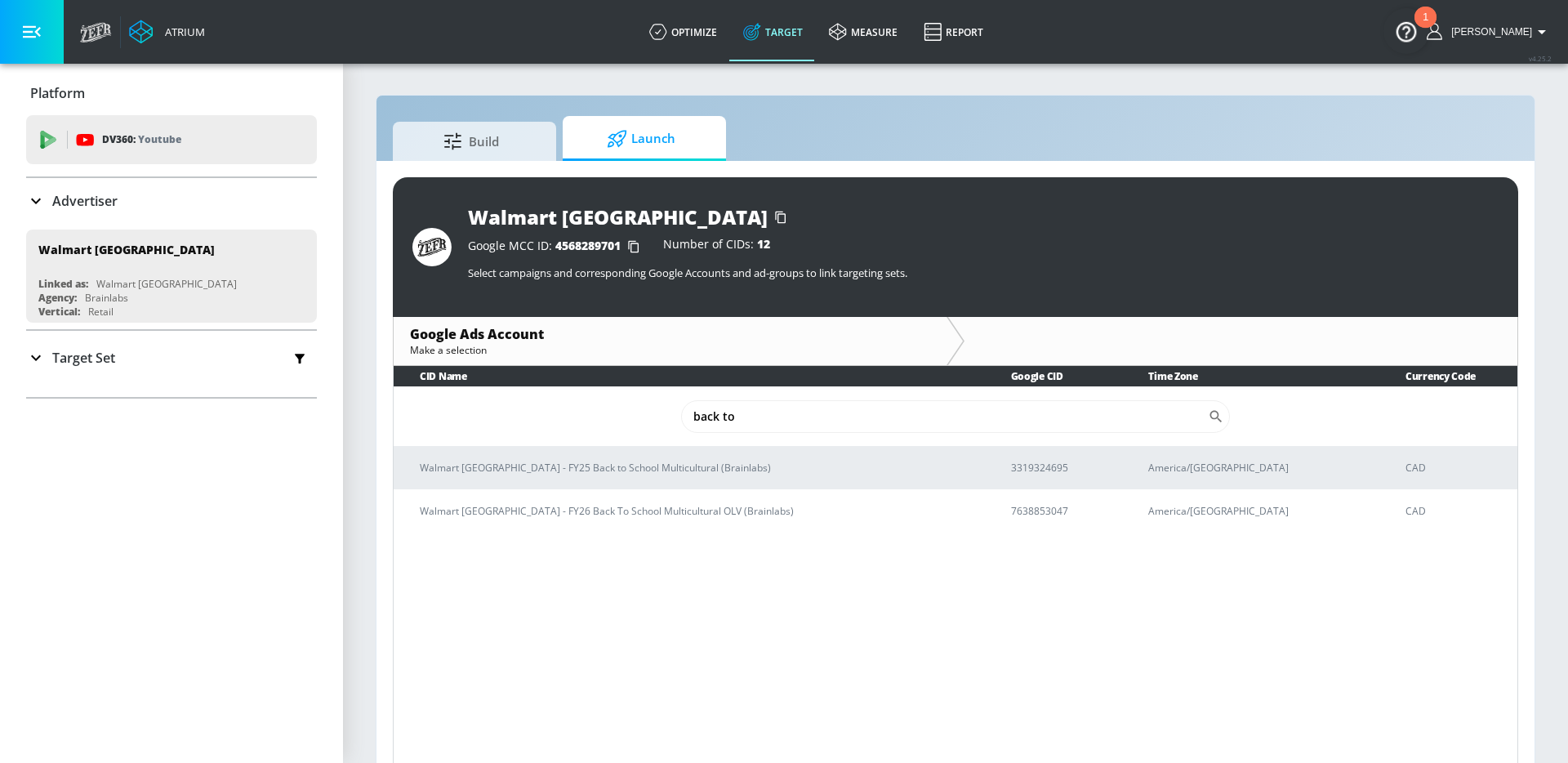
type input "back to"
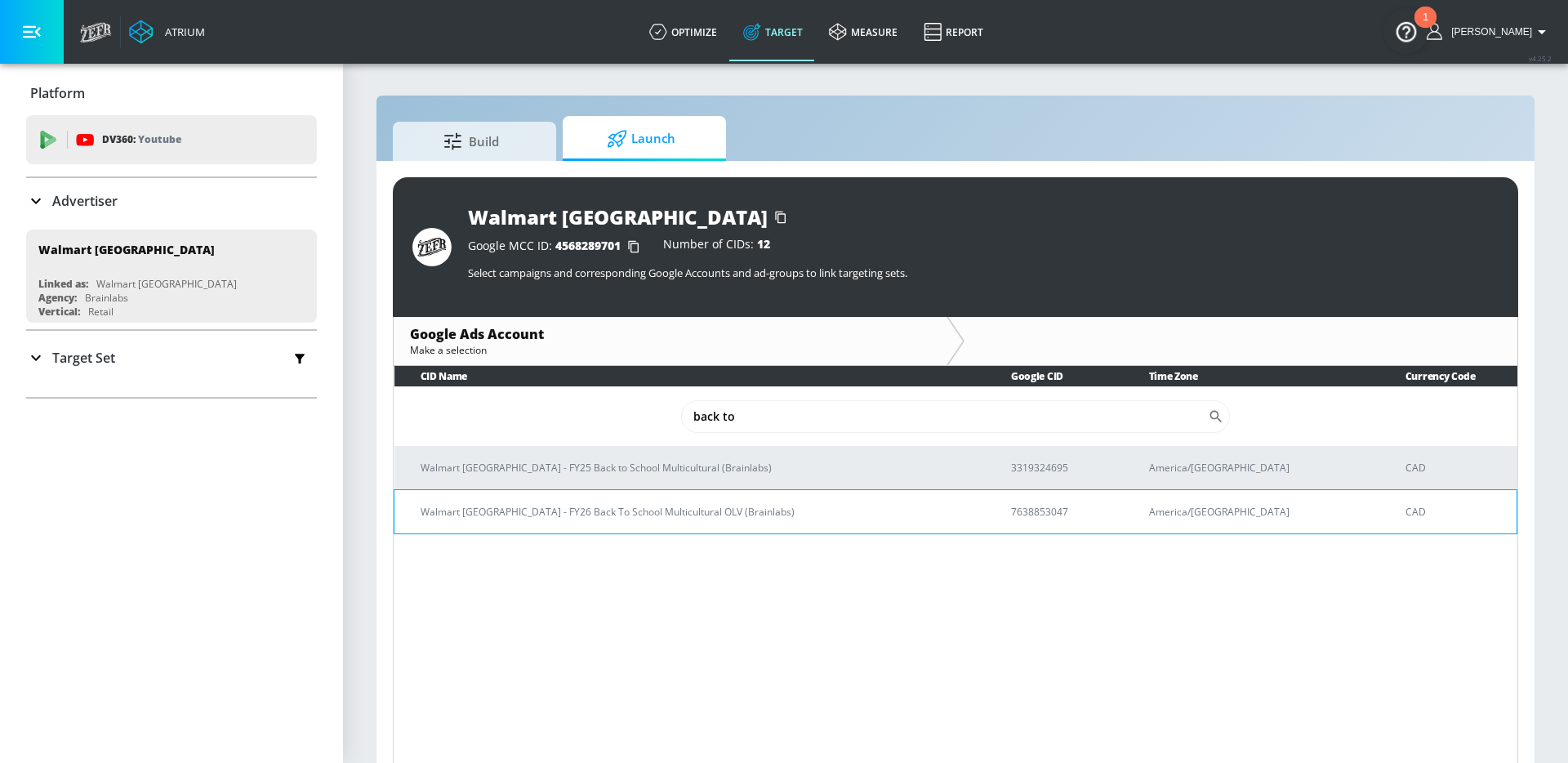
click at [617, 510] on p "Walmart [GEOGRAPHIC_DATA] - FY26 Back To School Multicultural OLV (Brainlabs)" at bounding box center [696, 512] width 551 height 18
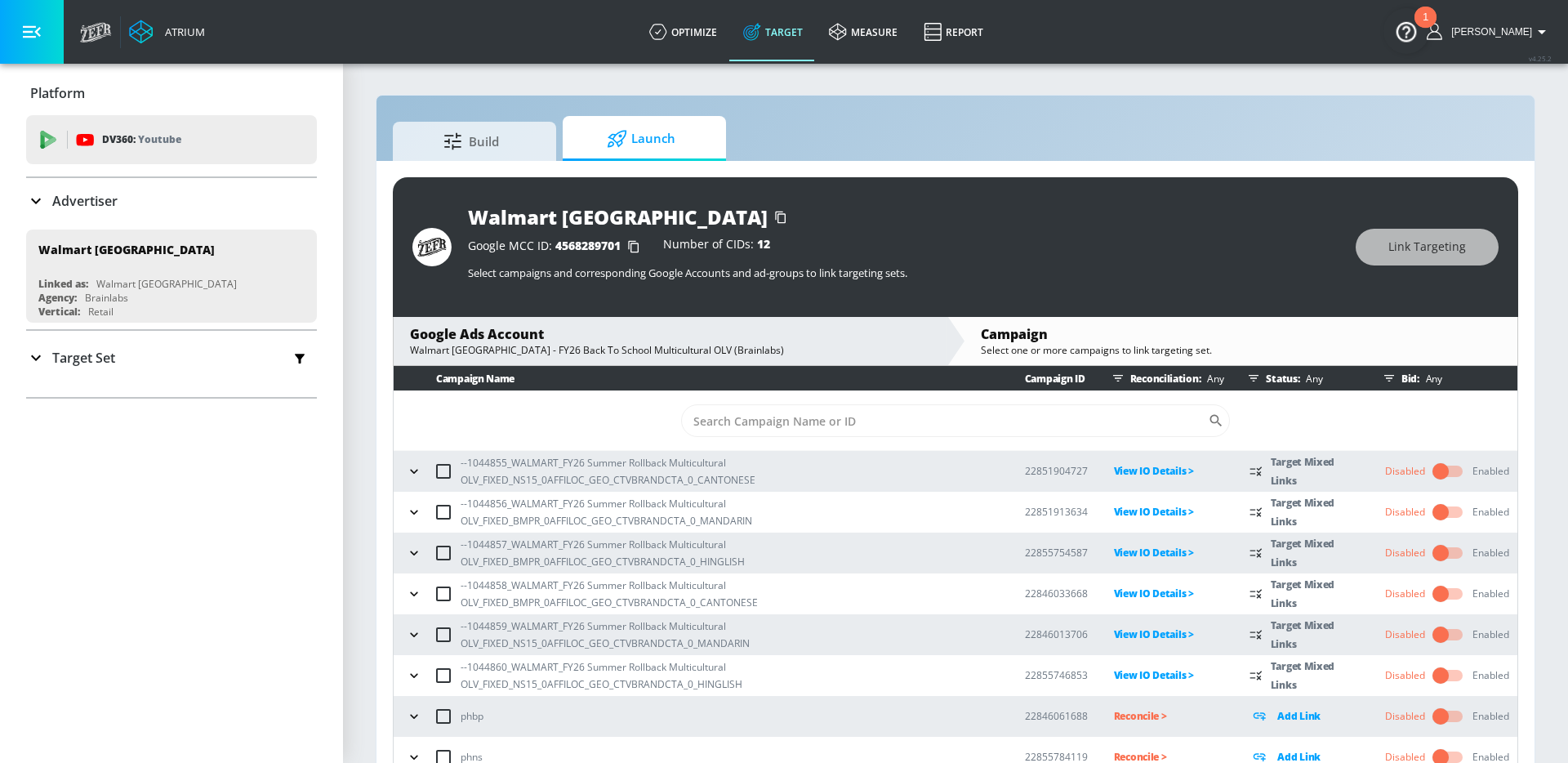
scroll to position [9, 0]
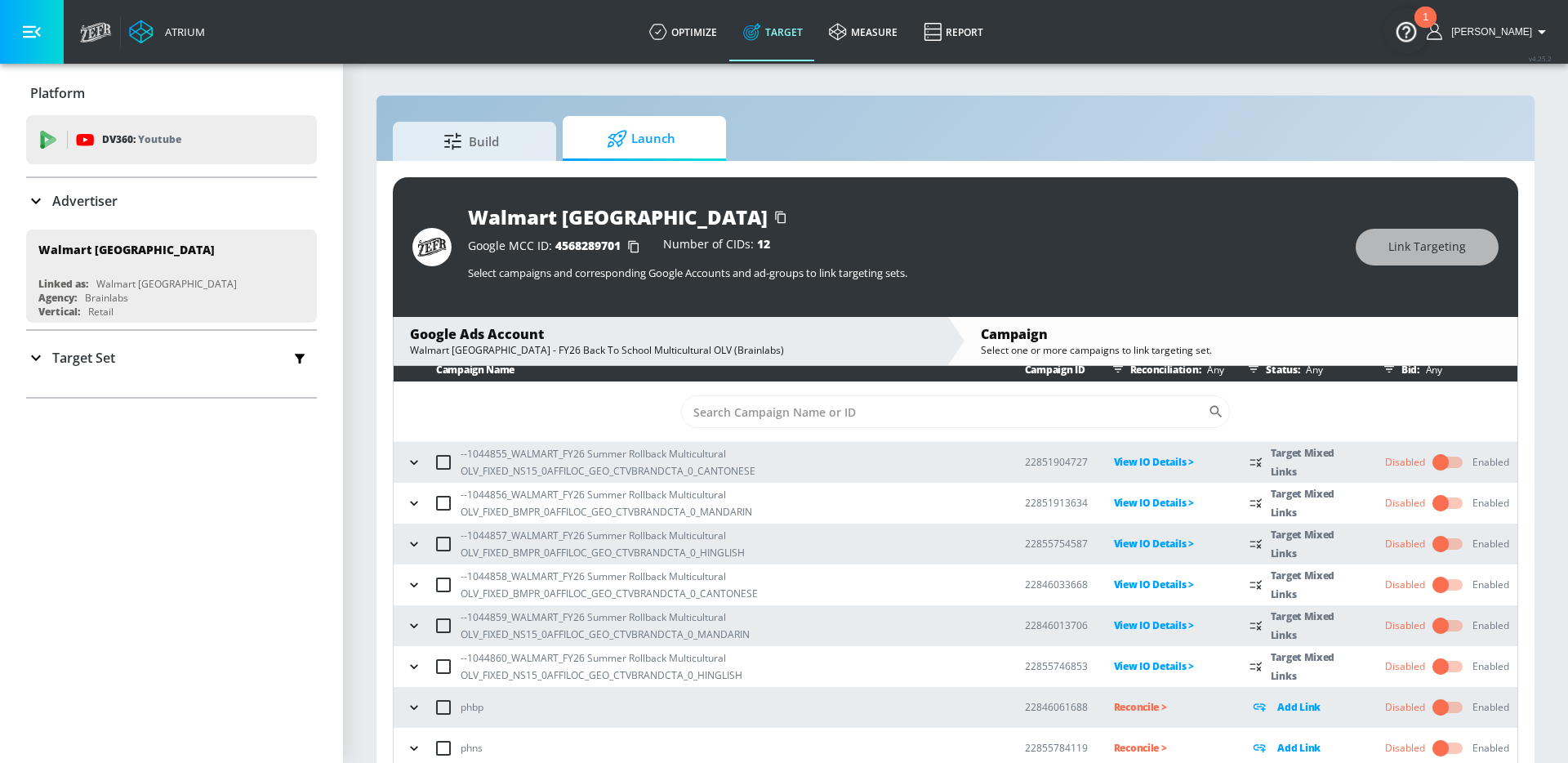
click at [1448, 466] on input "checkbox" at bounding box center [1440, 462] width 93 height 31
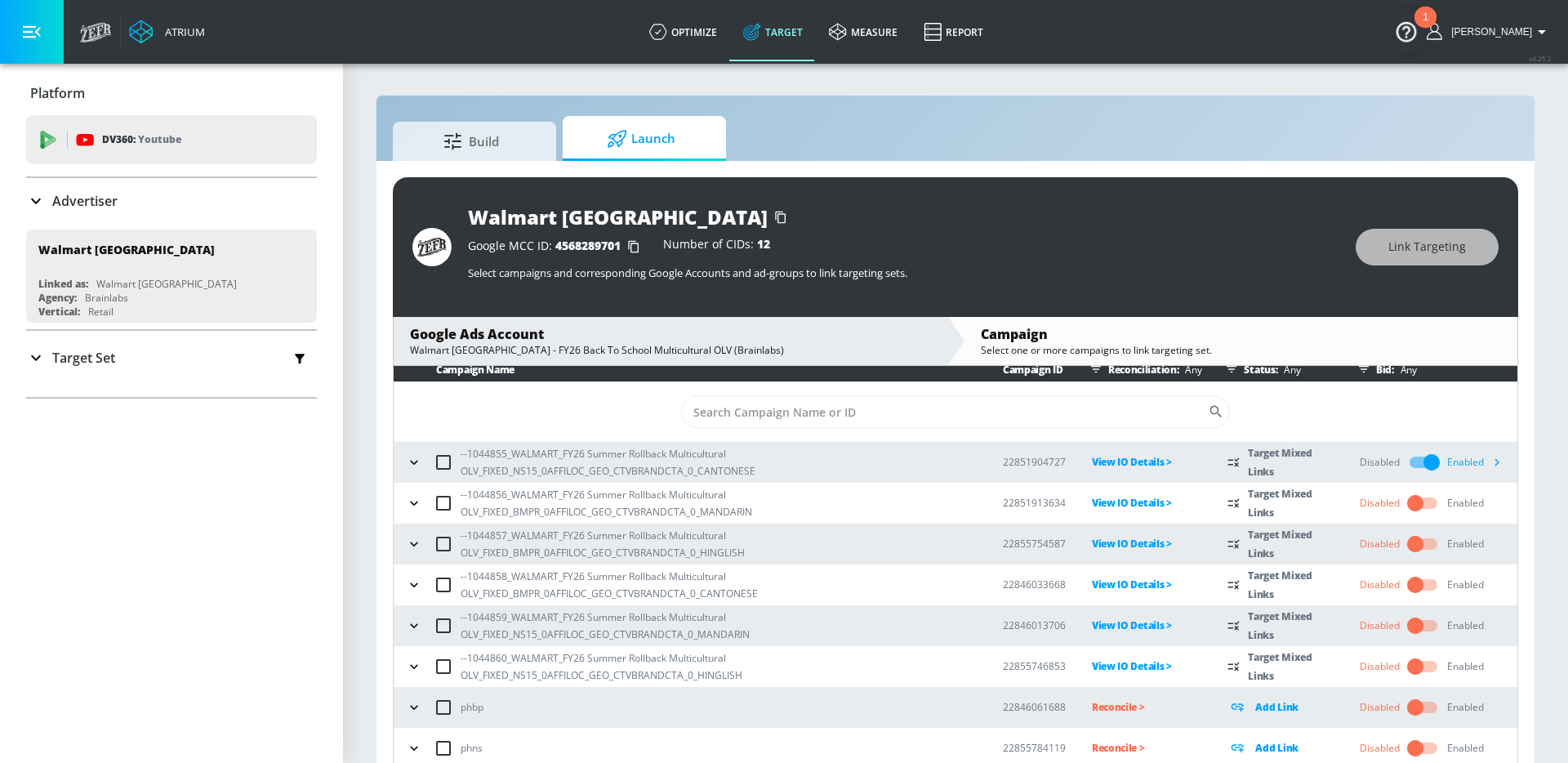
click at [1423, 502] on input "checkbox" at bounding box center [1415, 503] width 93 height 31
click at [1420, 546] on input "checkbox" at bounding box center [1415, 544] width 93 height 31
click at [1420, 579] on input "checkbox" at bounding box center [1415, 585] width 93 height 31
click at [1416, 620] on input "checkbox" at bounding box center [1415, 625] width 93 height 31
click at [1416, 663] on input "checkbox" at bounding box center [1415, 666] width 93 height 31
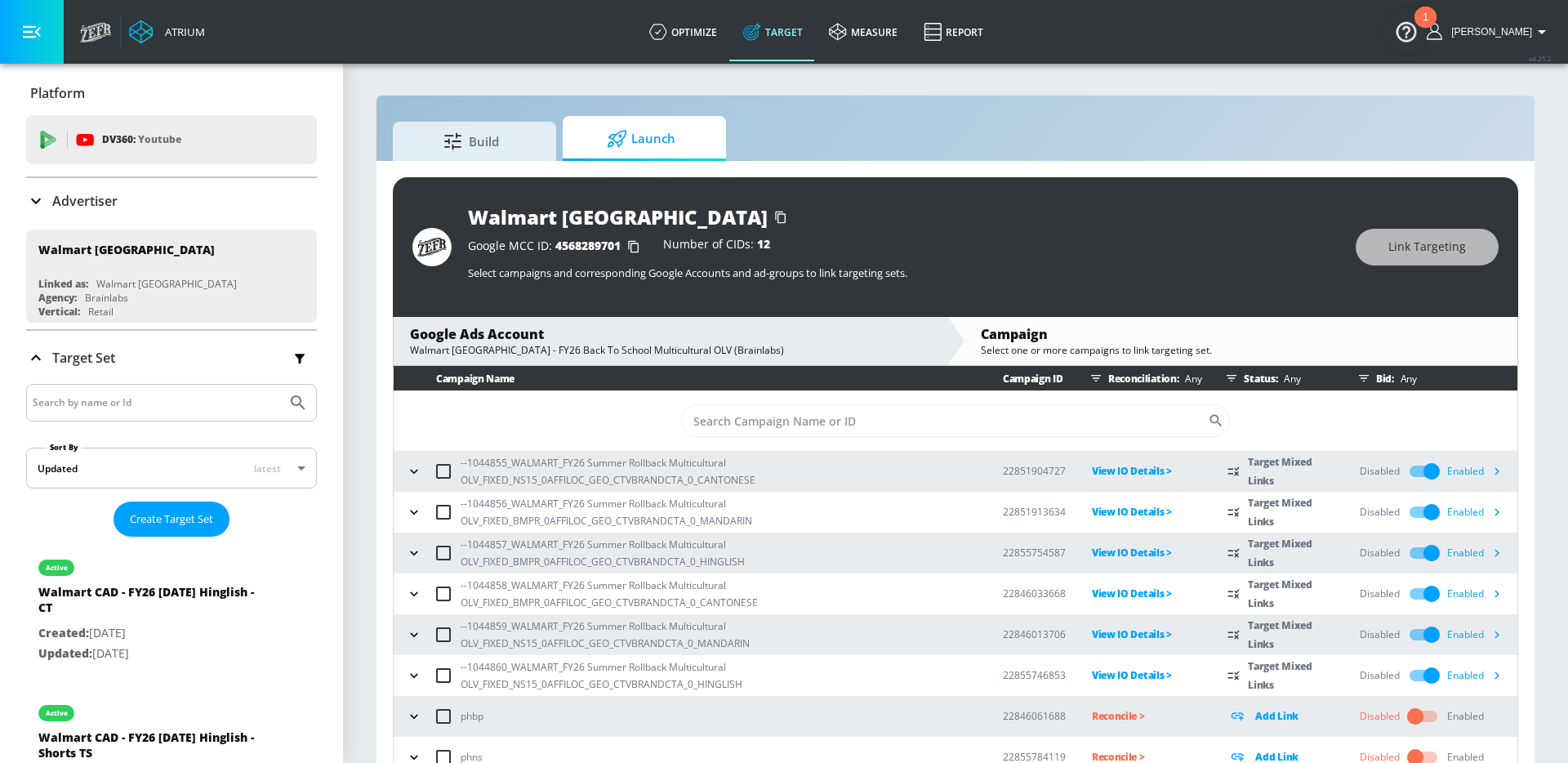
click at [206, 186] on div "Advertiser" at bounding box center [172, 201] width 291 height 46
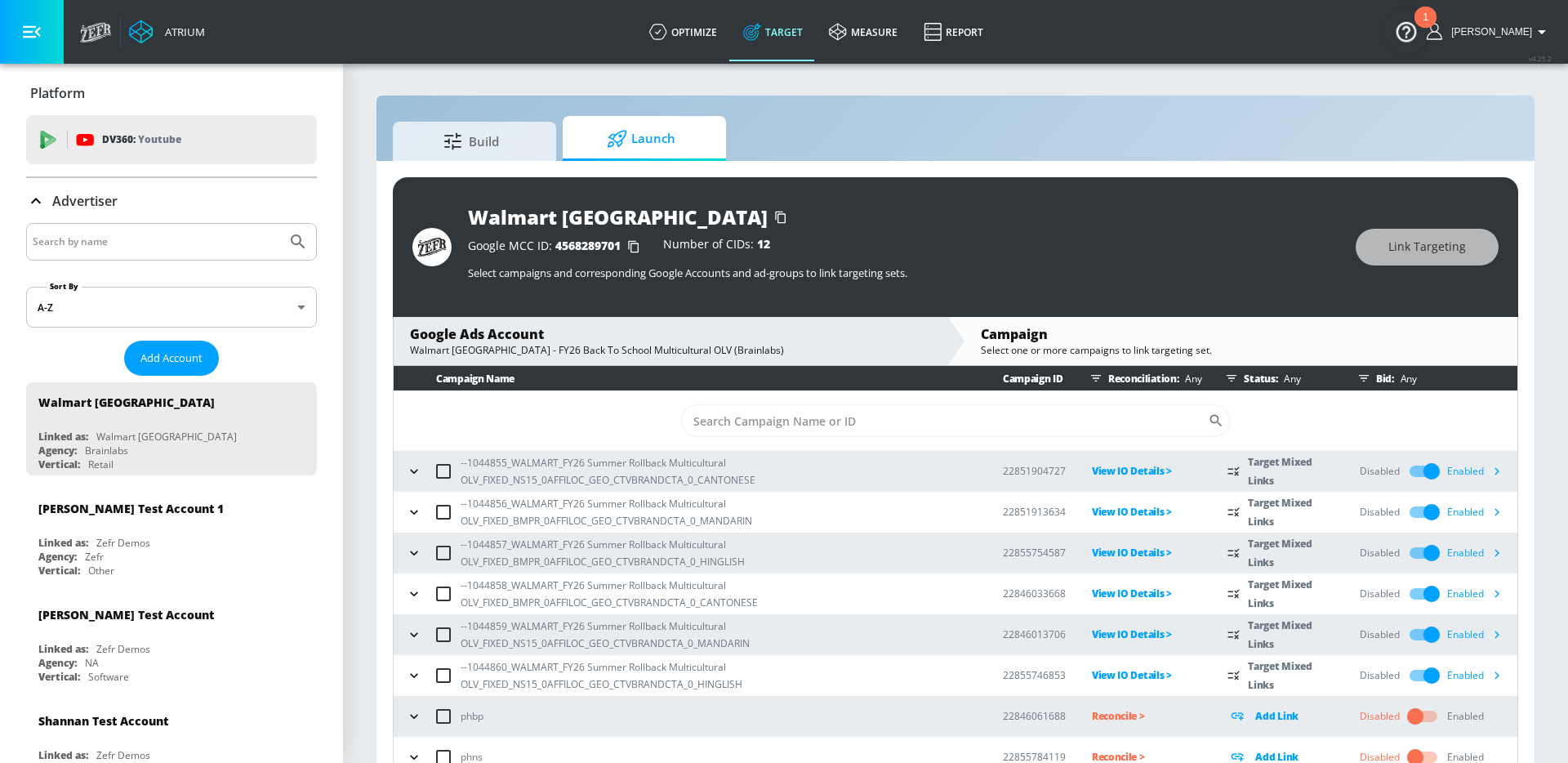
click at [126, 243] on input "Search by name" at bounding box center [156, 242] width 248 height 21
type input "sephora"
click at [280, 223] on button "Submit Search" at bounding box center [298, 241] width 36 height 36
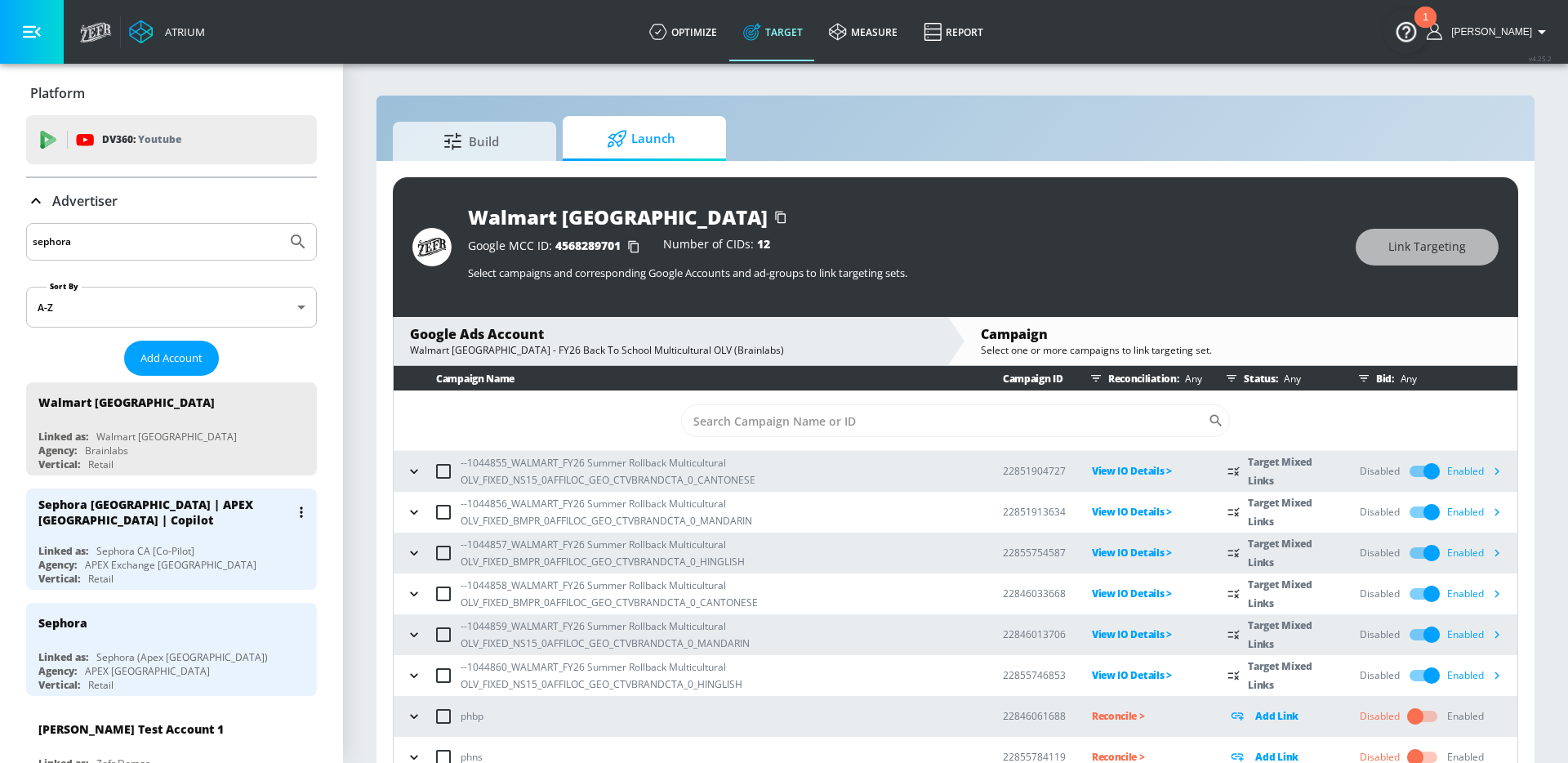
click at [237, 527] on div "Sephora [GEOGRAPHIC_DATA] | APEX [GEOGRAPHIC_DATA] | Copilot" at bounding box center [175, 512] width 274 height 48
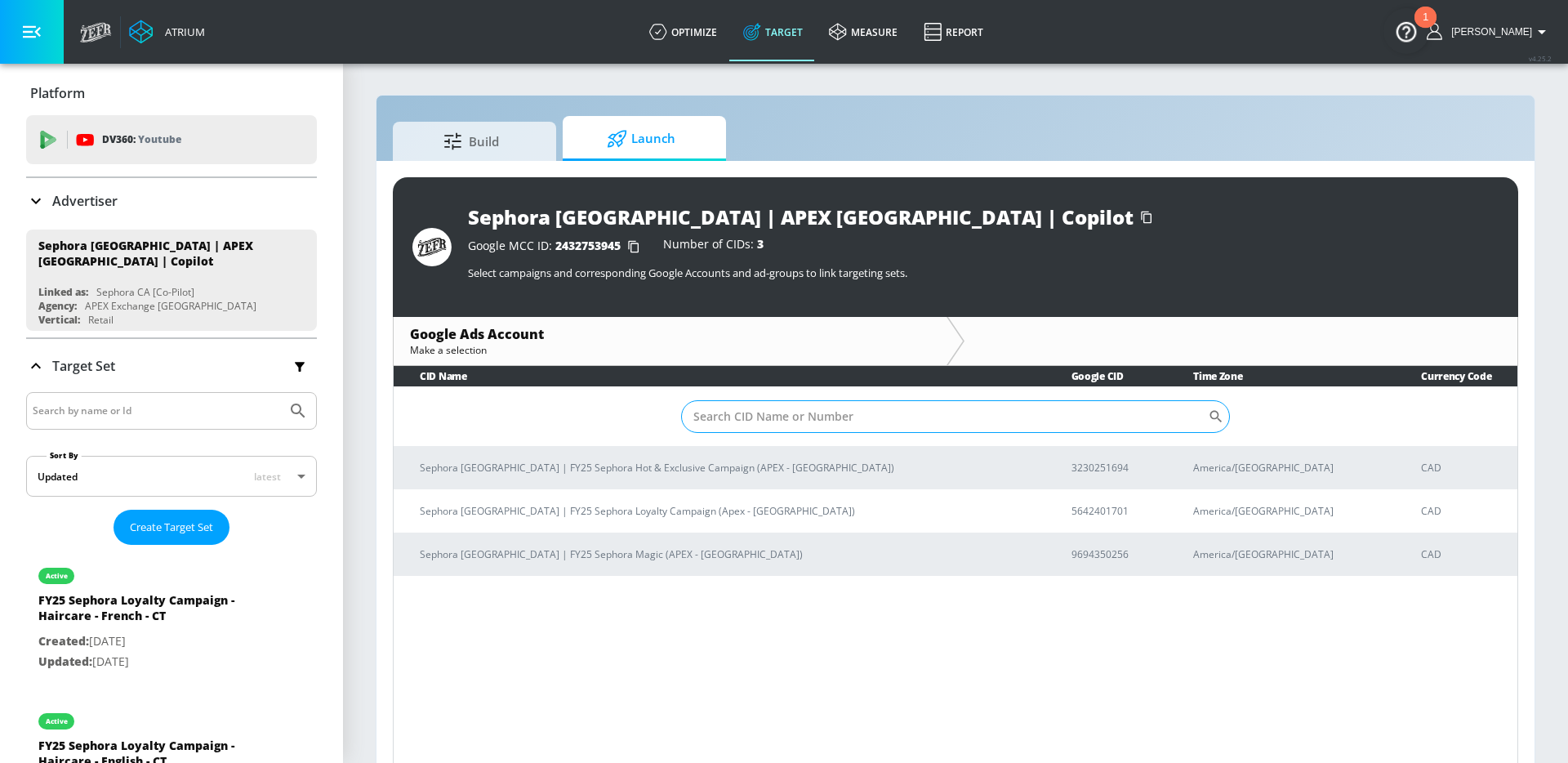
click at [869, 428] on input "Sort By" at bounding box center [945, 416] width 527 height 32
paste input "5642401701"
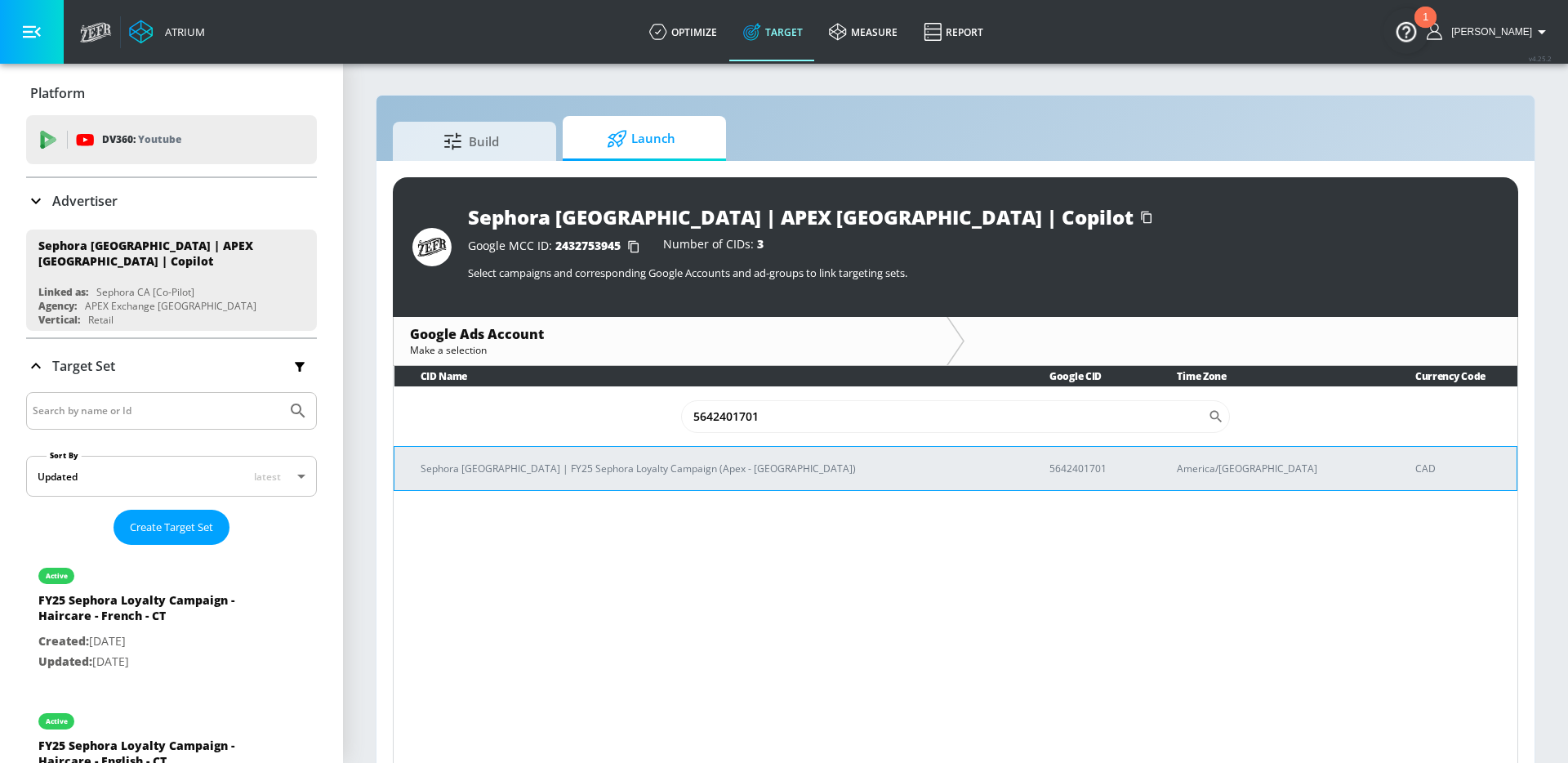
type input "5642401701"
click at [718, 449] on td "Sephora [GEOGRAPHIC_DATA] | FY25 Sephora Loyalty Campaign (Apex - [GEOGRAPHIC_D…" at bounding box center [708, 467] width 629 height 44
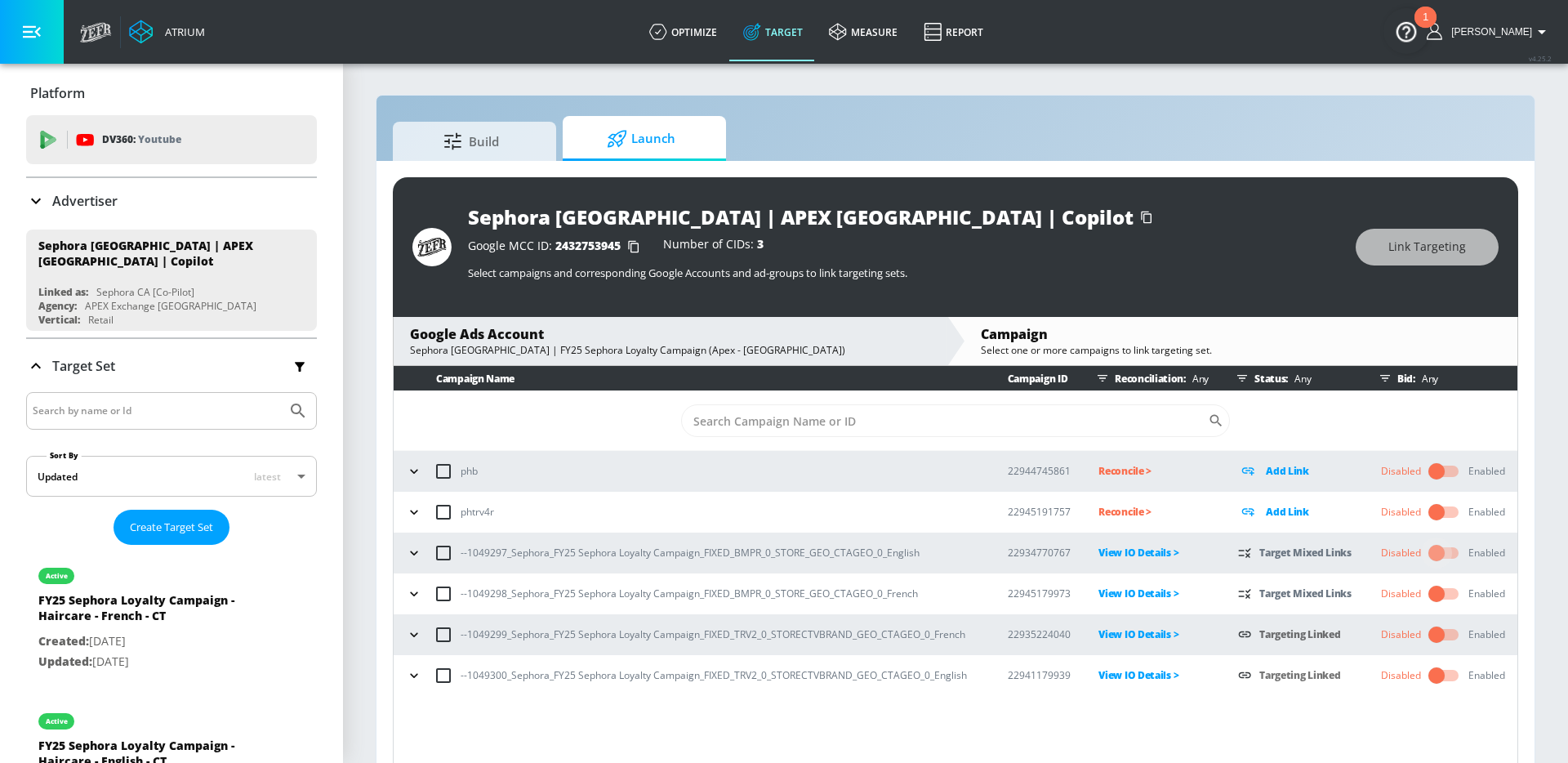
click at [1432, 552] on input "checkbox" at bounding box center [1436, 553] width 93 height 31
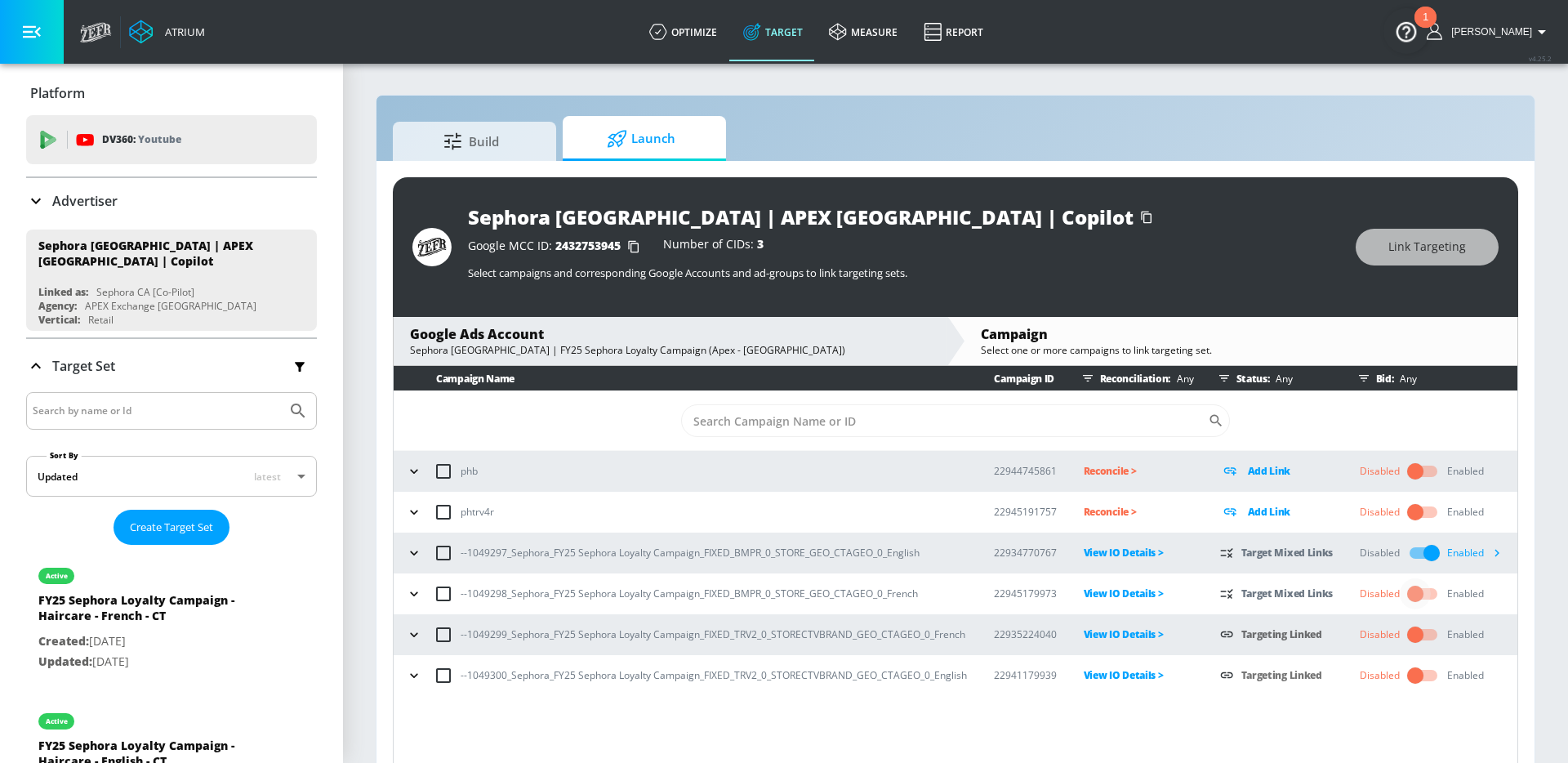
click at [1417, 596] on input "checkbox" at bounding box center [1415, 594] width 93 height 31
click at [1415, 629] on input "checkbox" at bounding box center [1415, 635] width 93 height 31
click at [1415, 677] on input "checkbox" at bounding box center [1415, 675] width 93 height 31
click at [149, 206] on div "Advertiser" at bounding box center [172, 201] width 291 height 20
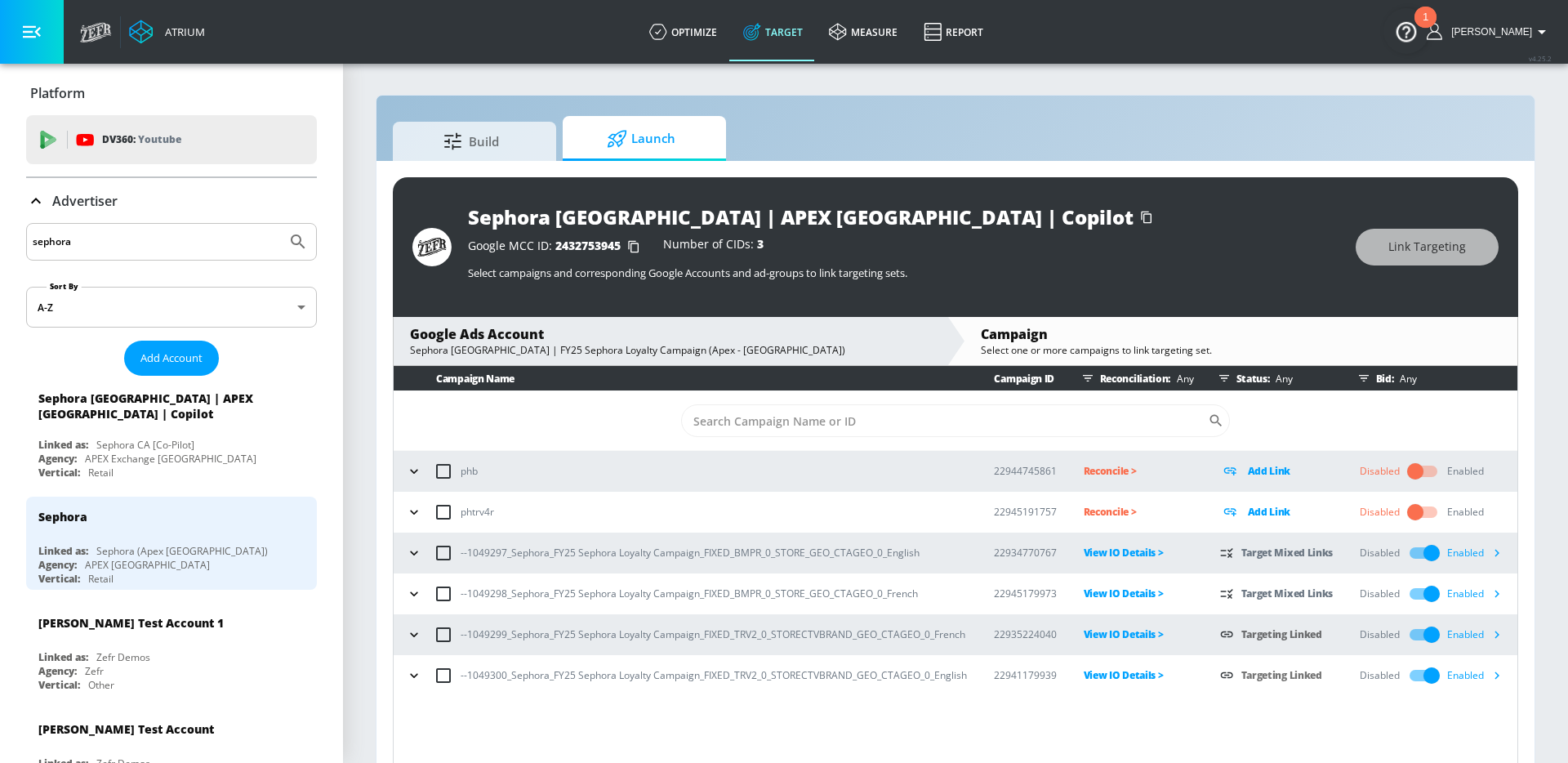
click at [102, 243] on input "sephora" at bounding box center [156, 242] width 248 height 21
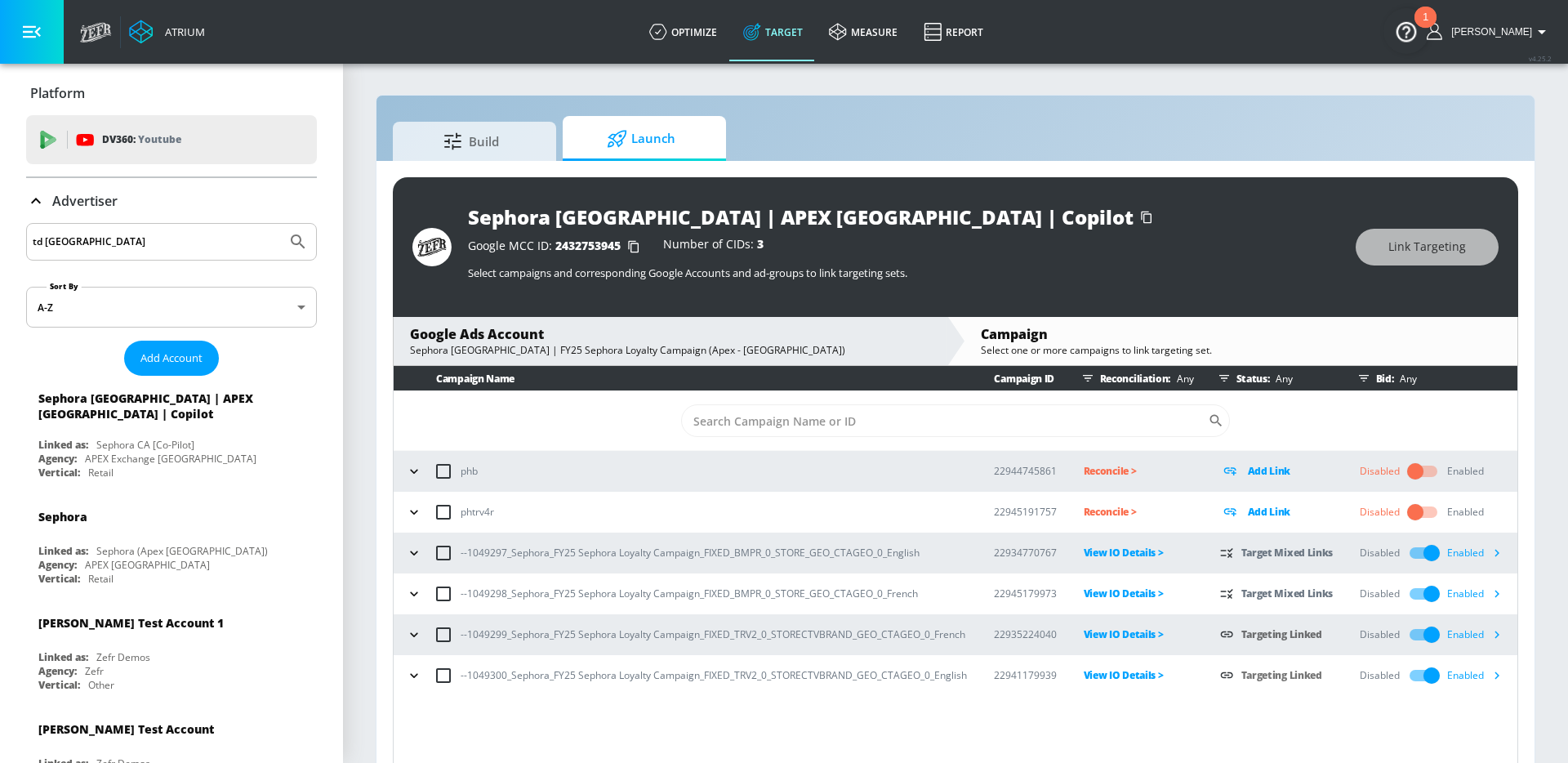
type input "td [GEOGRAPHIC_DATA]"
click at [280, 223] on button "Submit Search" at bounding box center [298, 241] width 36 height 36
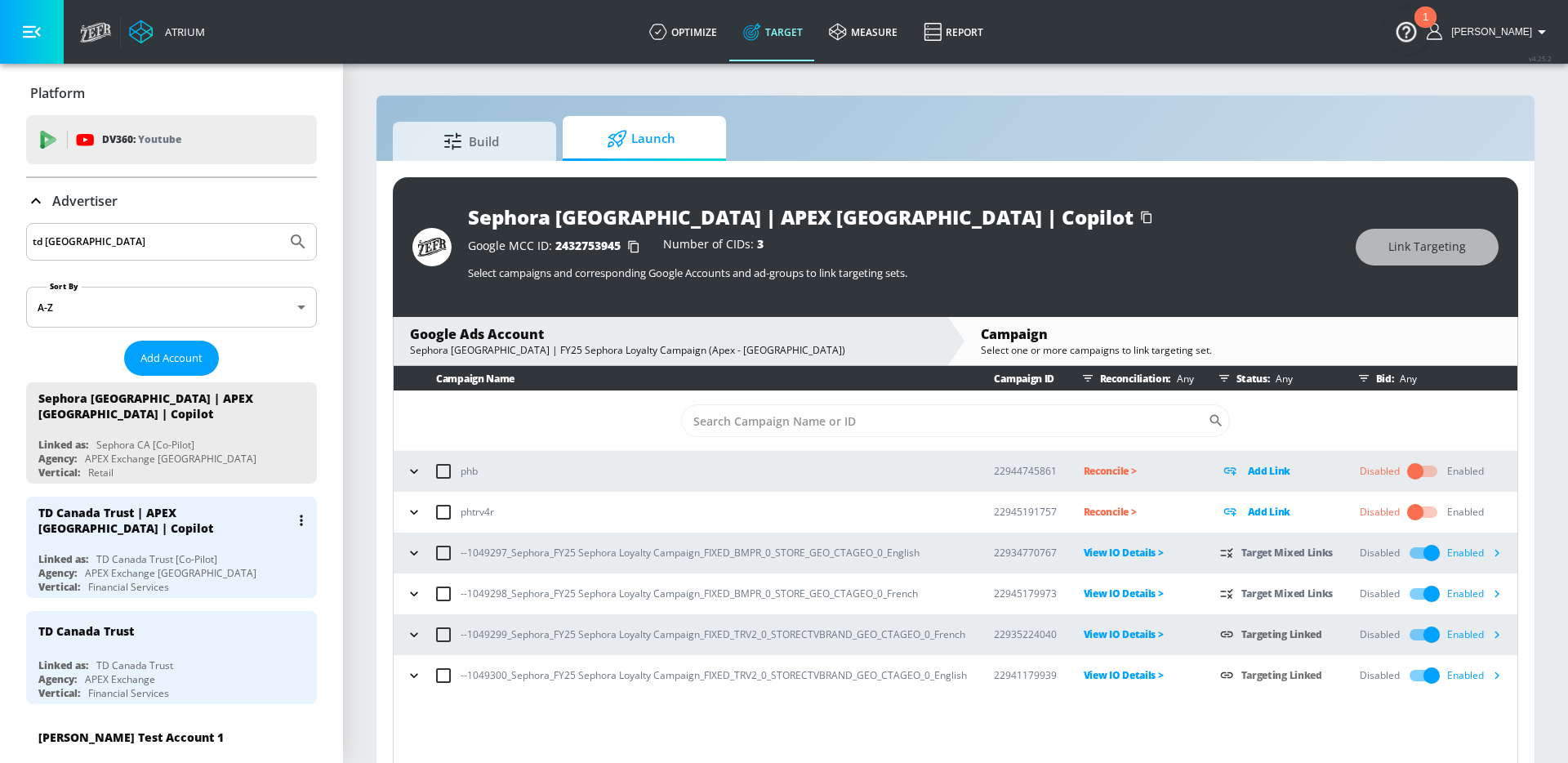
click at [211, 533] on div "TD Canada Trust | APEX [GEOGRAPHIC_DATA] | Copilot Linked as: TD Canada Trust […" at bounding box center [172, 547] width 291 height 101
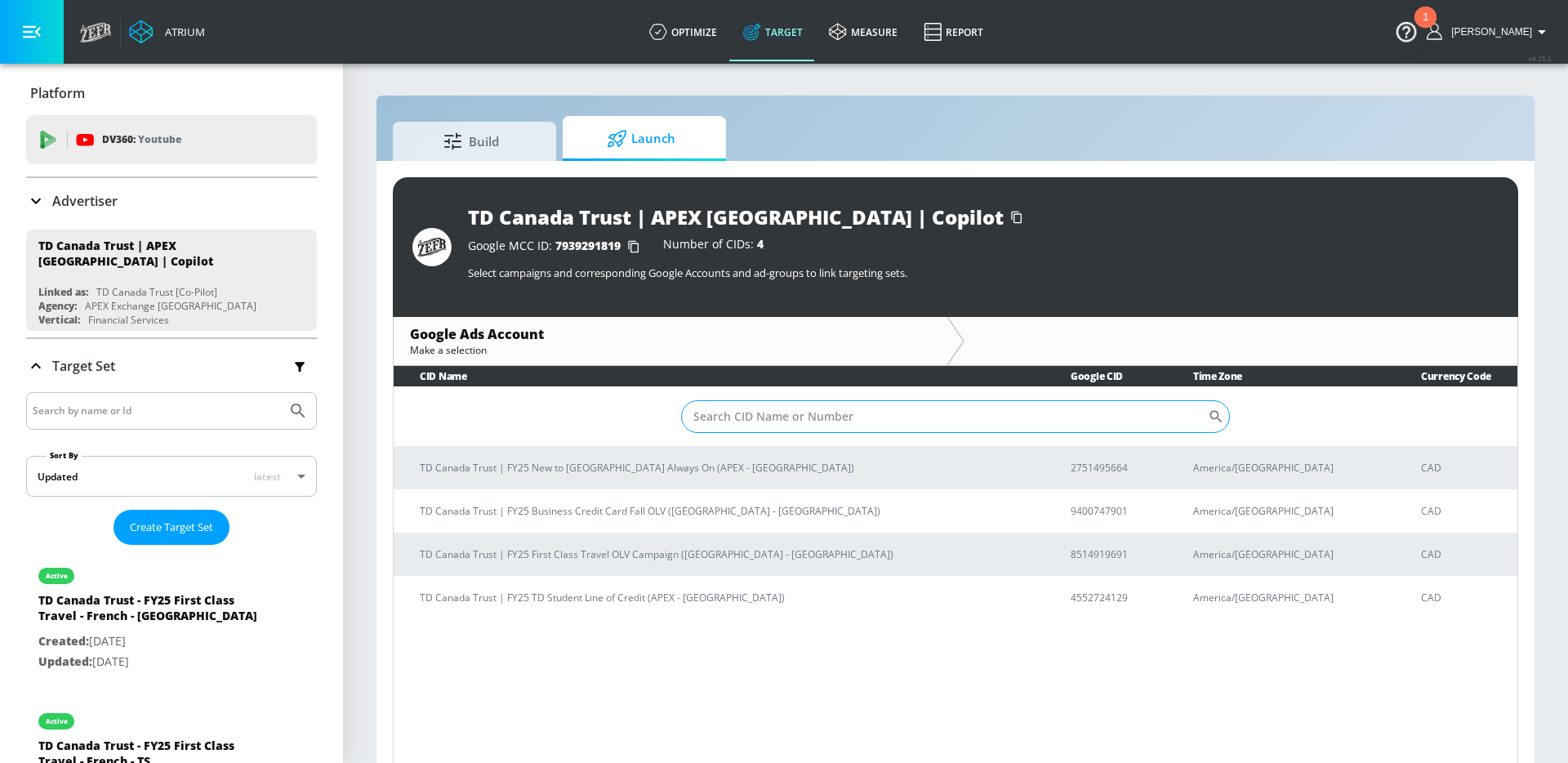
click at [763, 419] on input "Sort By" at bounding box center [945, 416] width 527 height 32
paste input "9400747901"
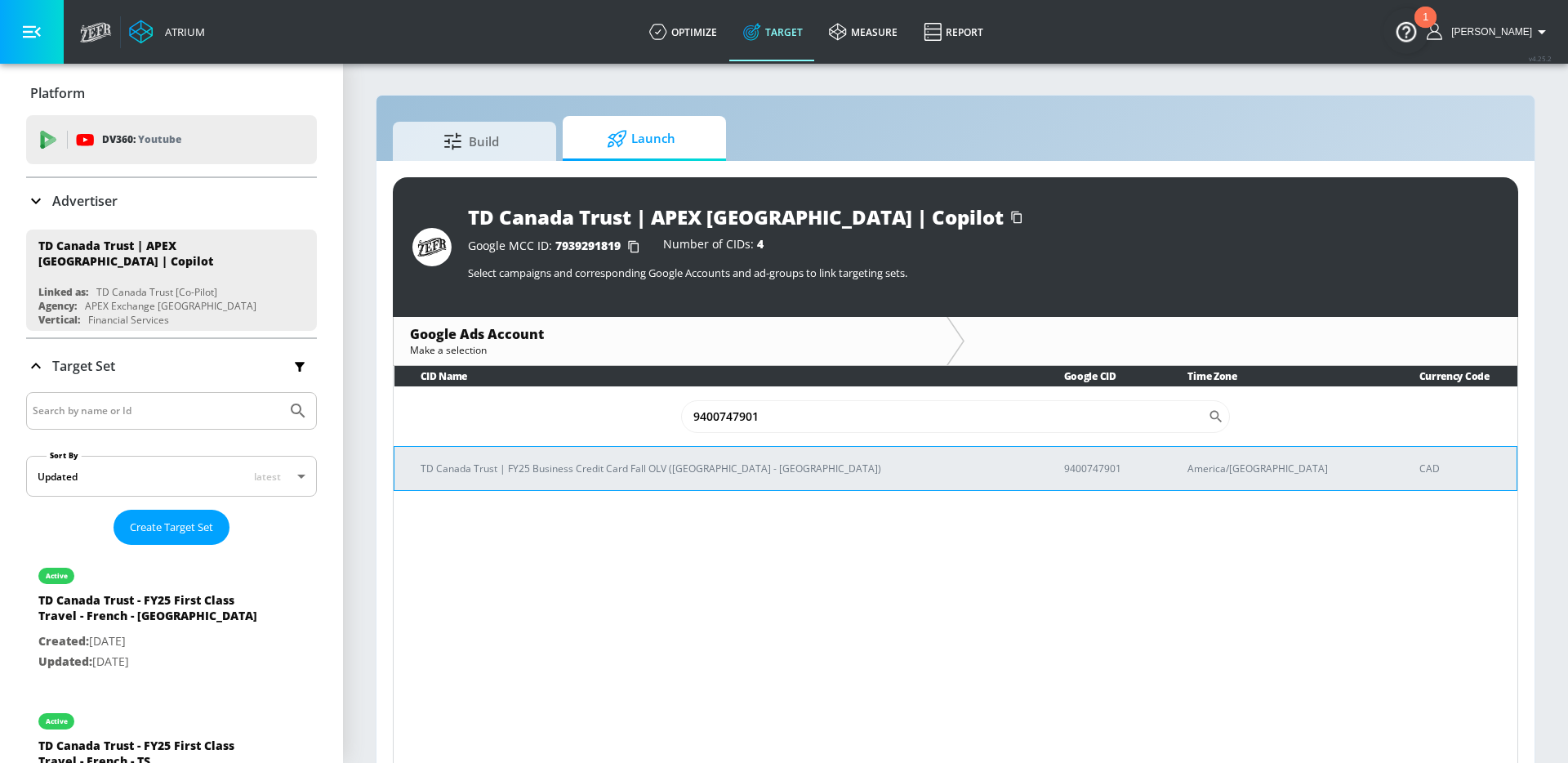
type input "9400747901"
click at [671, 467] on p "TD Canada Trust | FY25 Business Credit Card Fall OLV ([GEOGRAPHIC_DATA] - [GEOG…" at bounding box center [723, 468] width 605 height 18
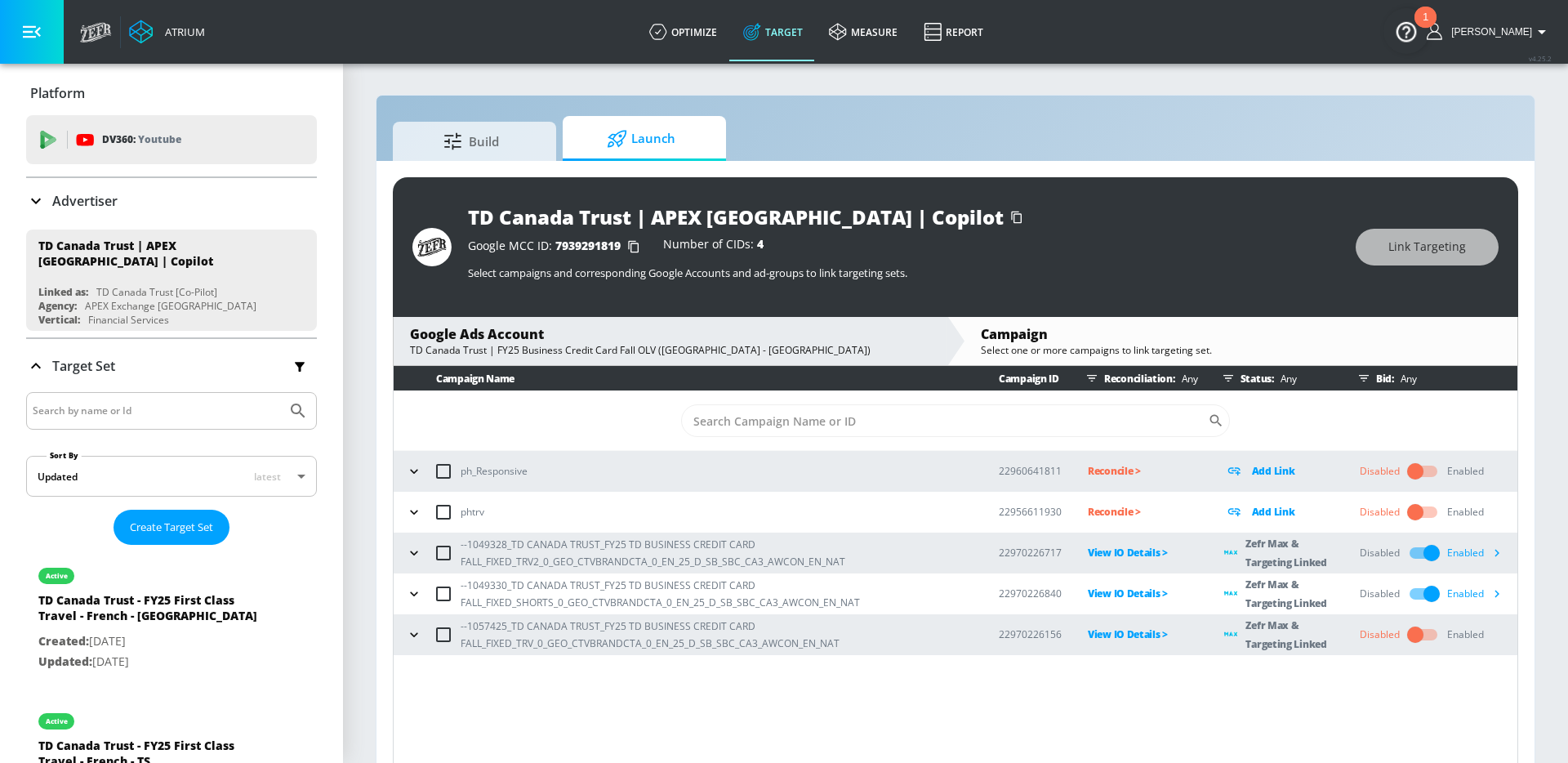
click at [821, 335] on div "Google Ads Account" at bounding box center [669, 334] width 520 height 18
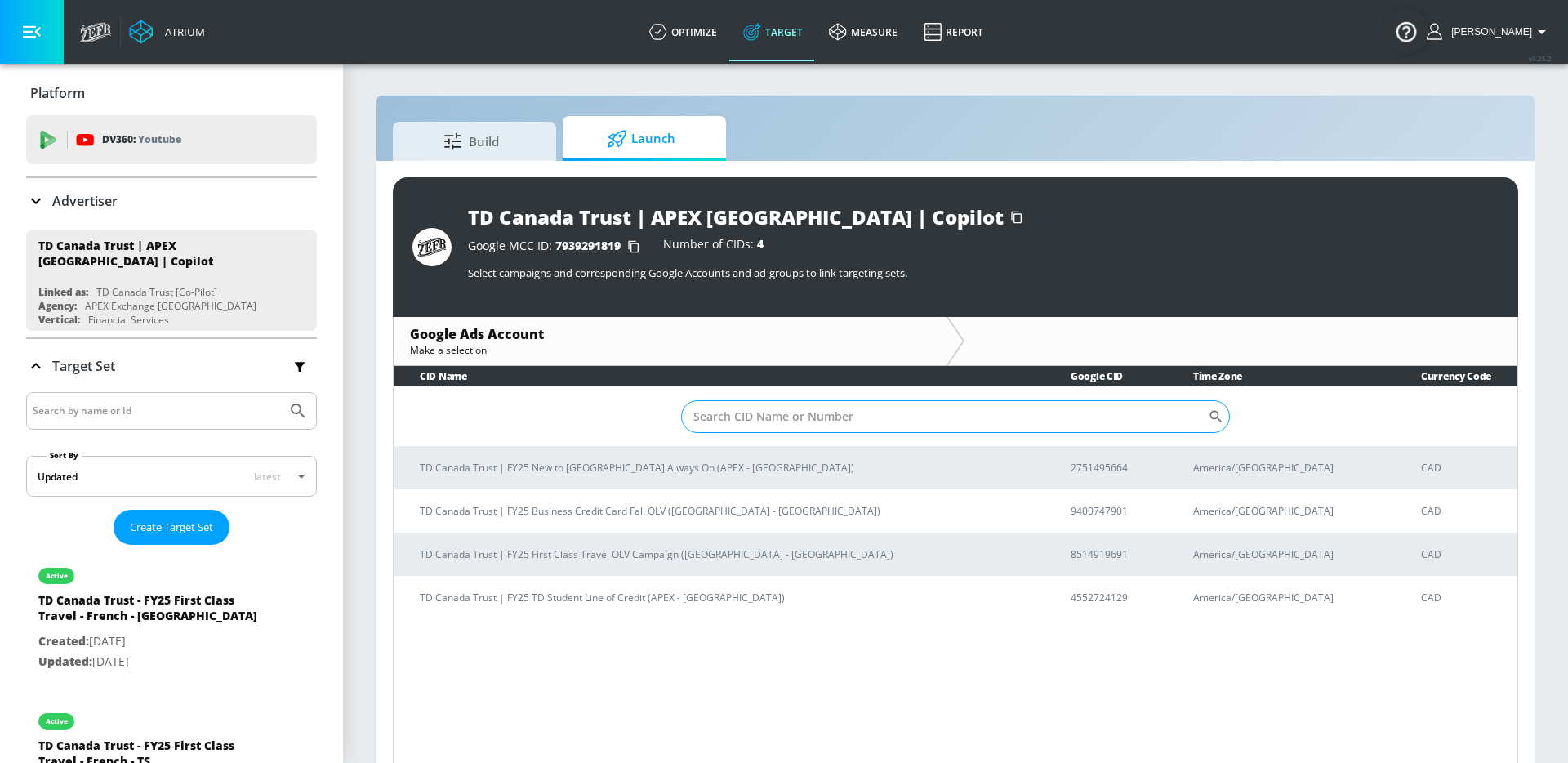
click at [808, 416] on input "Sort By" at bounding box center [945, 416] width 527 height 32
paste input "8514919691"
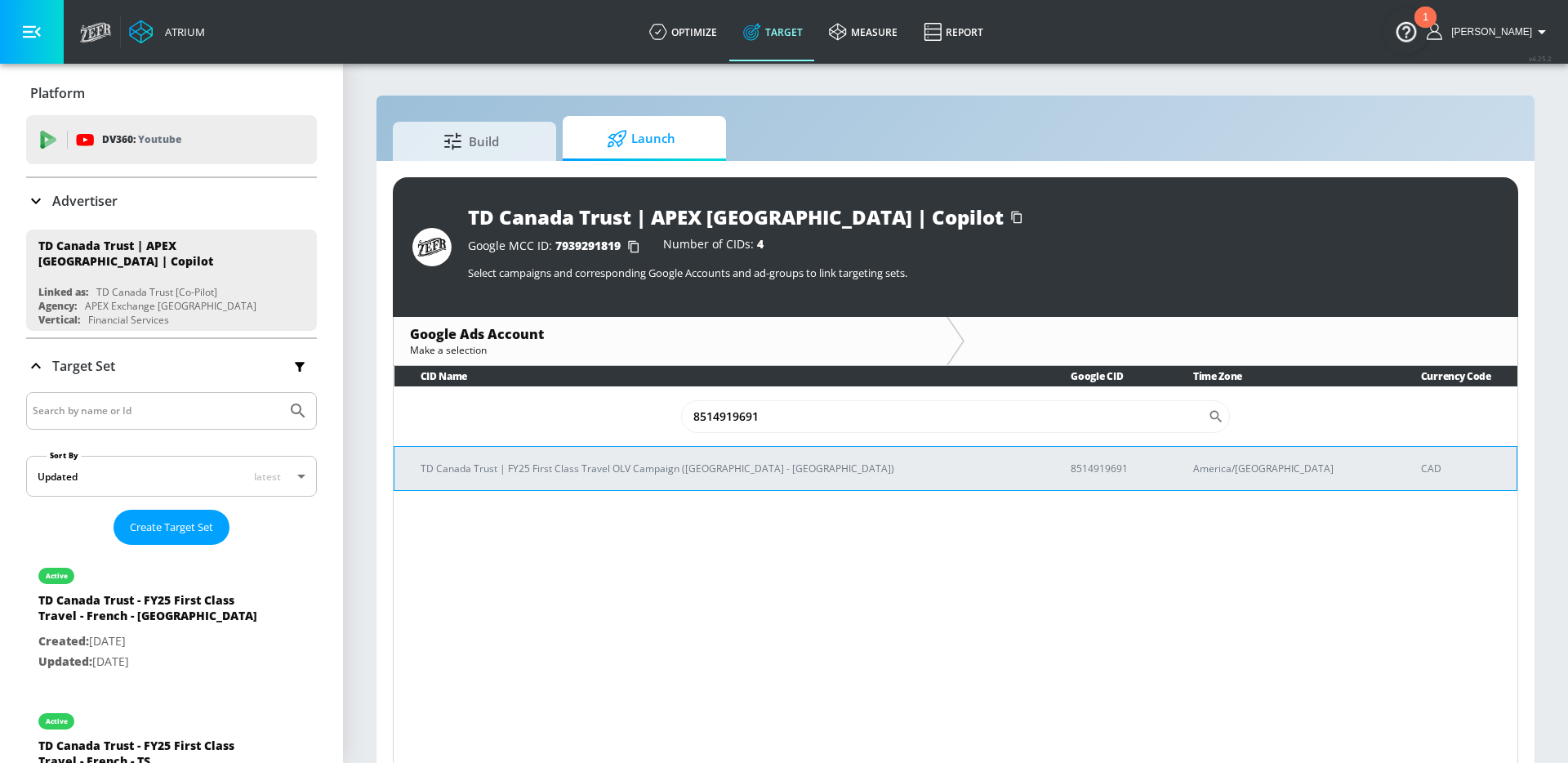
type input "8514919691"
click at [669, 470] on p "TD Canada Trust | FY25 First Class Travel OLV Campaign ([GEOGRAPHIC_DATA] - [GE…" at bounding box center [726, 468] width 611 height 18
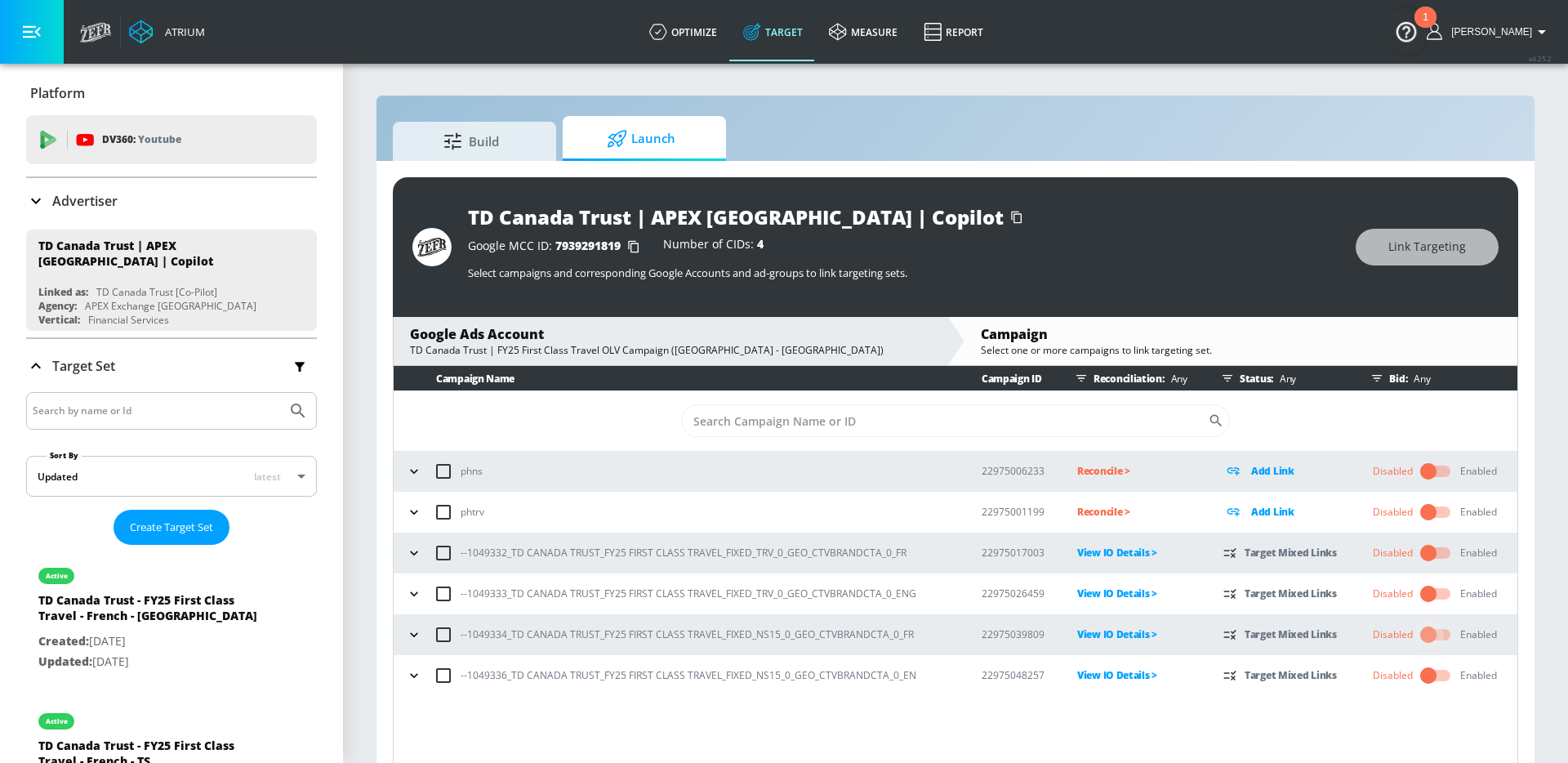
click at [1439, 634] on input "checkbox" at bounding box center [1427, 635] width 93 height 31
click at [1435, 633] on input "checkbox" at bounding box center [1427, 635] width 93 height 31
click at [1428, 683] on input "checkbox" at bounding box center [1427, 675] width 93 height 31
click at [1423, 642] on input "checkbox" at bounding box center [1427, 635] width 93 height 31
click at [1426, 667] on input "checkbox" at bounding box center [1427, 675] width 93 height 31
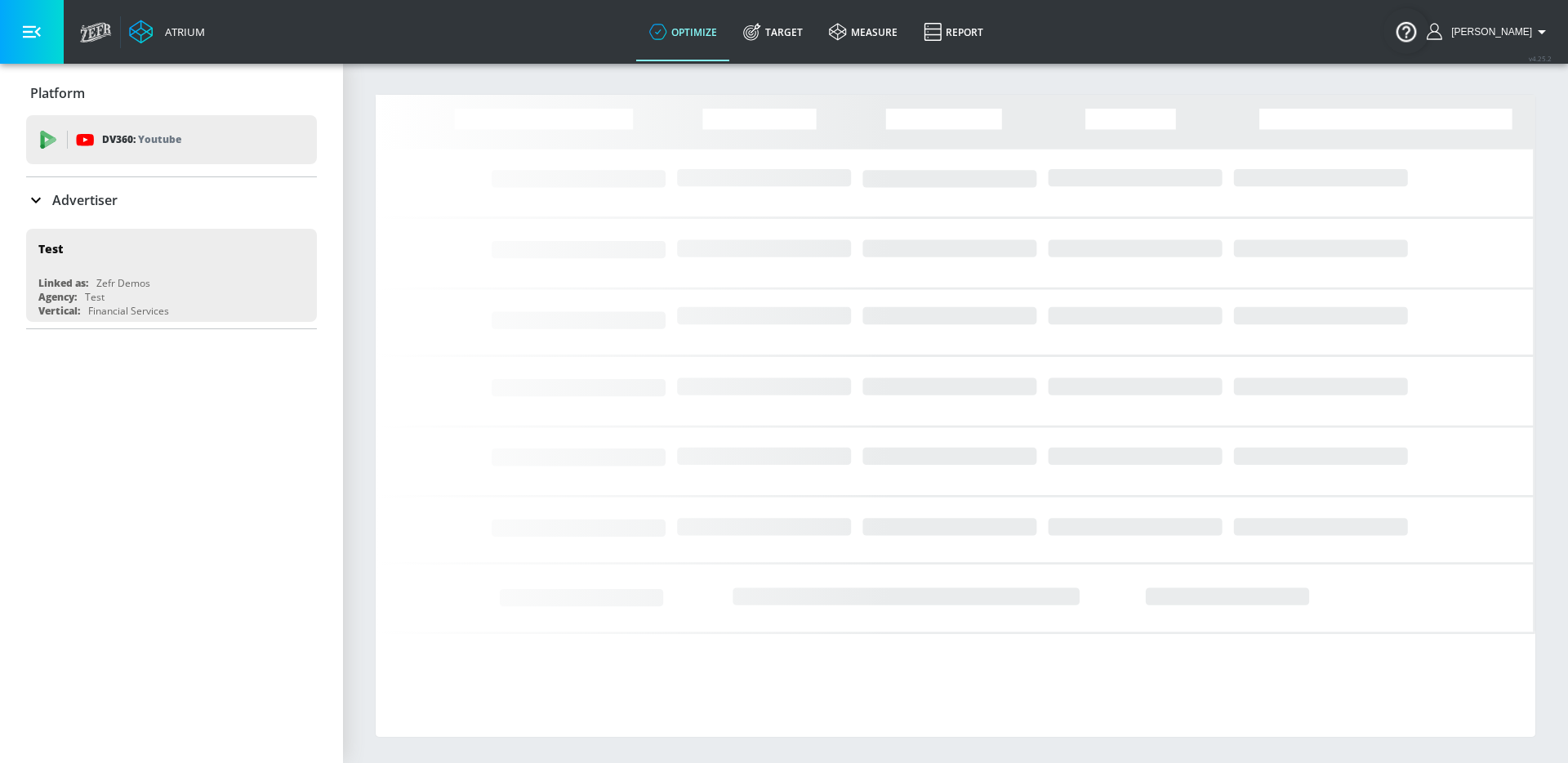
click at [198, 204] on div "Advertiser" at bounding box center [172, 200] width 291 height 20
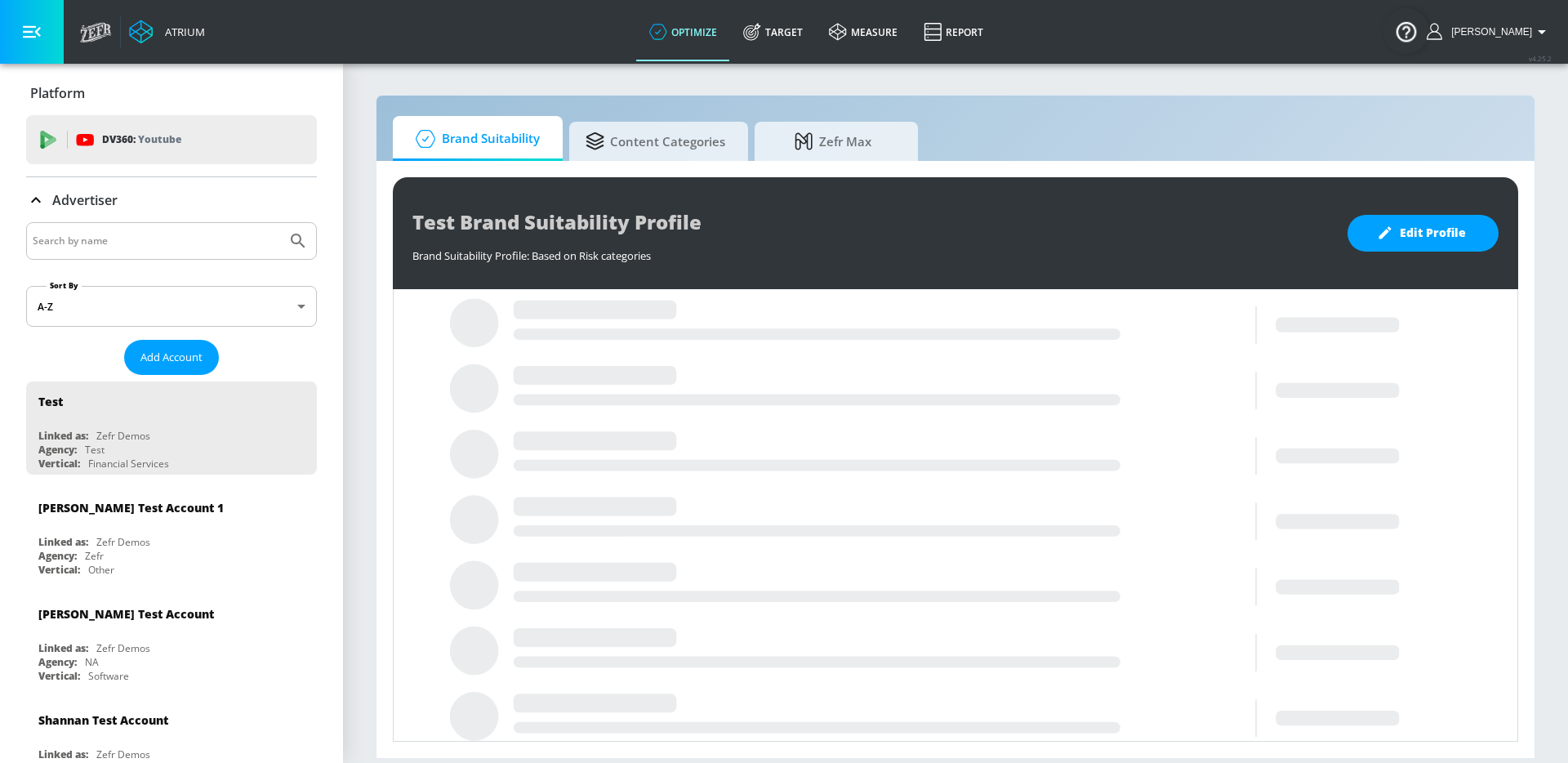
click at [113, 242] on input "Search by name" at bounding box center [156, 241] width 248 height 21
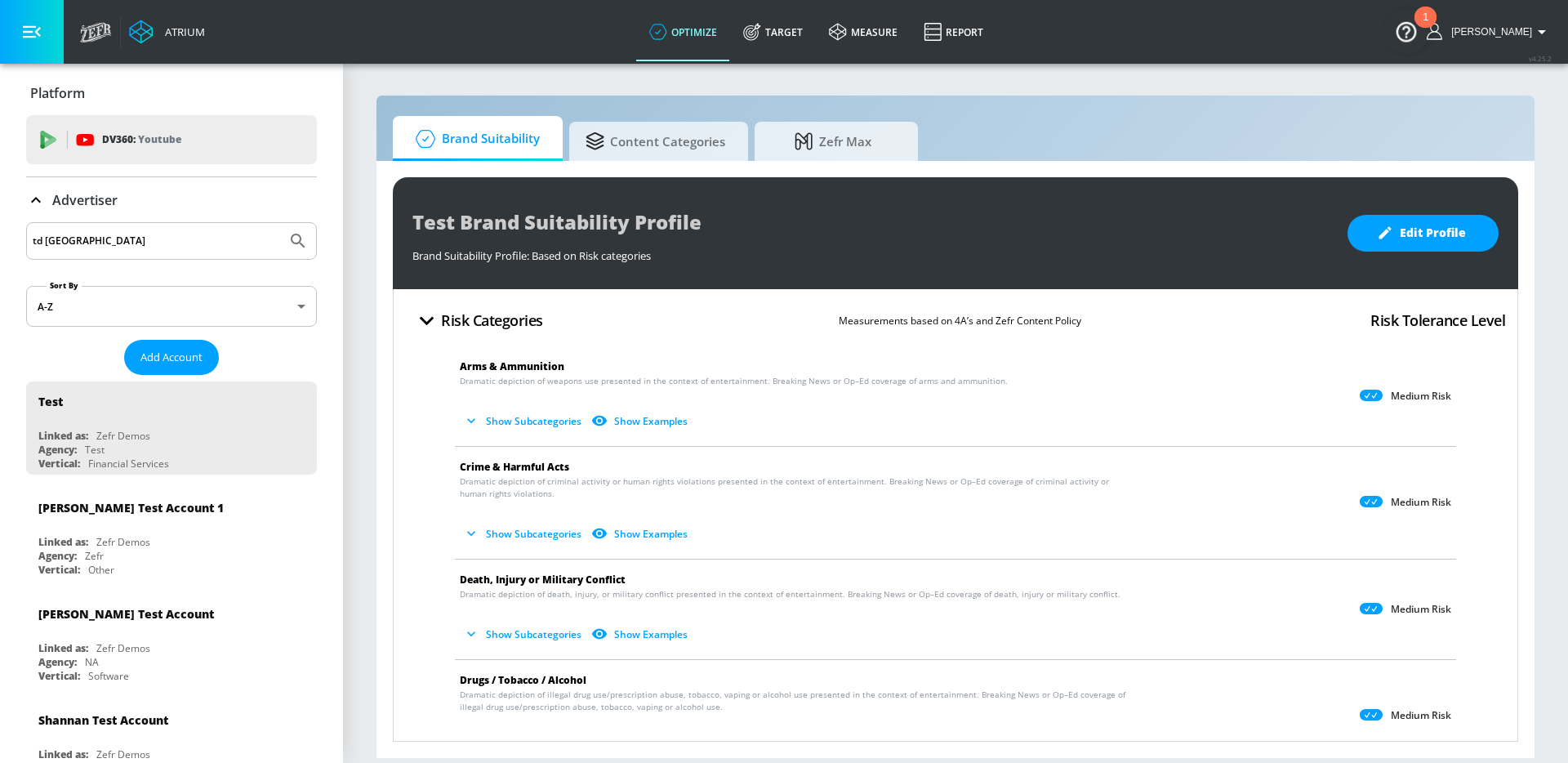
type input "td [GEOGRAPHIC_DATA]"
click at [280, 223] on button "Submit Search" at bounding box center [298, 241] width 36 height 36
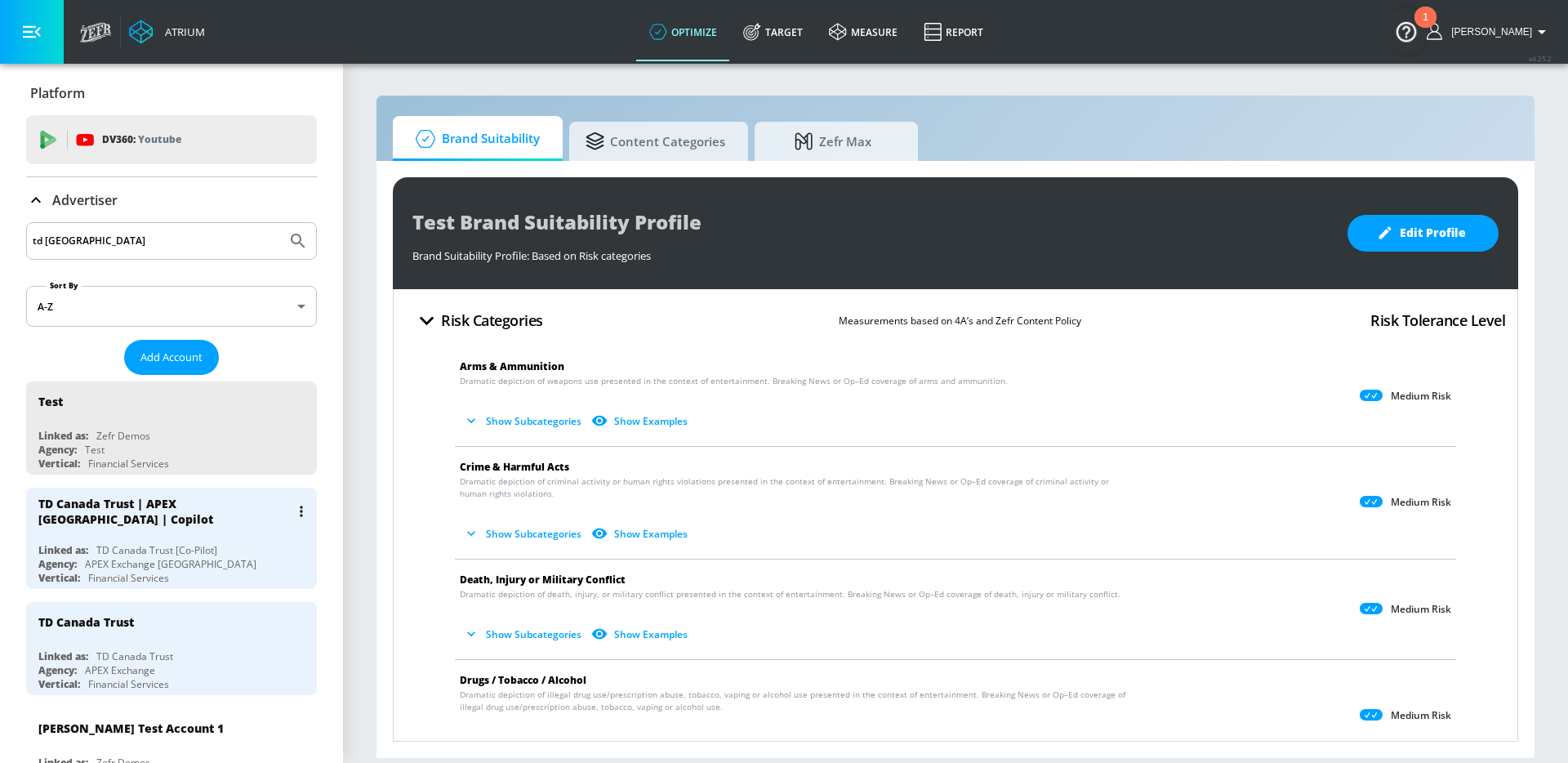
click at [204, 571] on div "Vertical: Financial Services" at bounding box center [175, 578] width 274 height 14
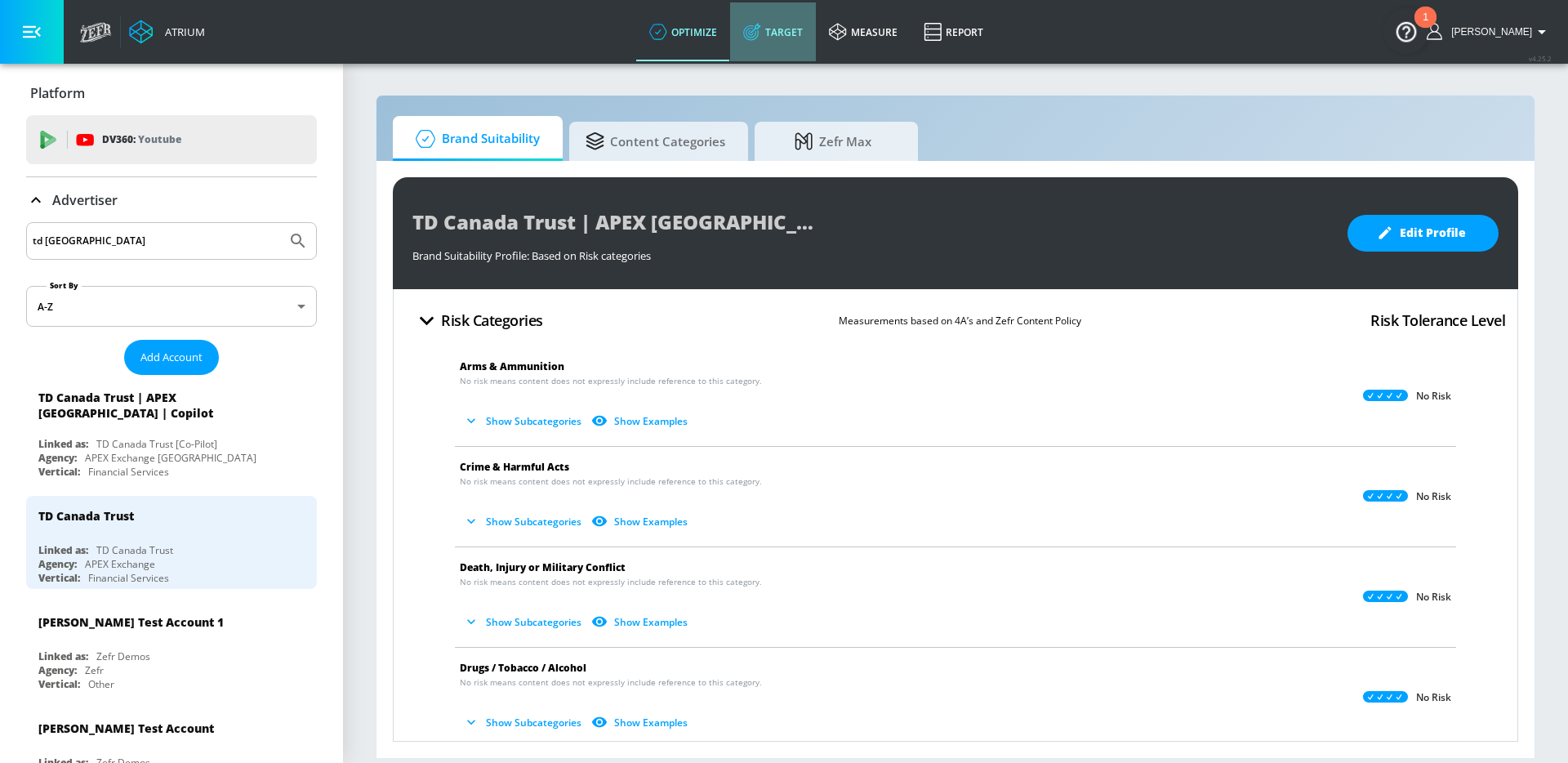
click at [798, 21] on link "Target" at bounding box center [773, 32] width 86 height 59
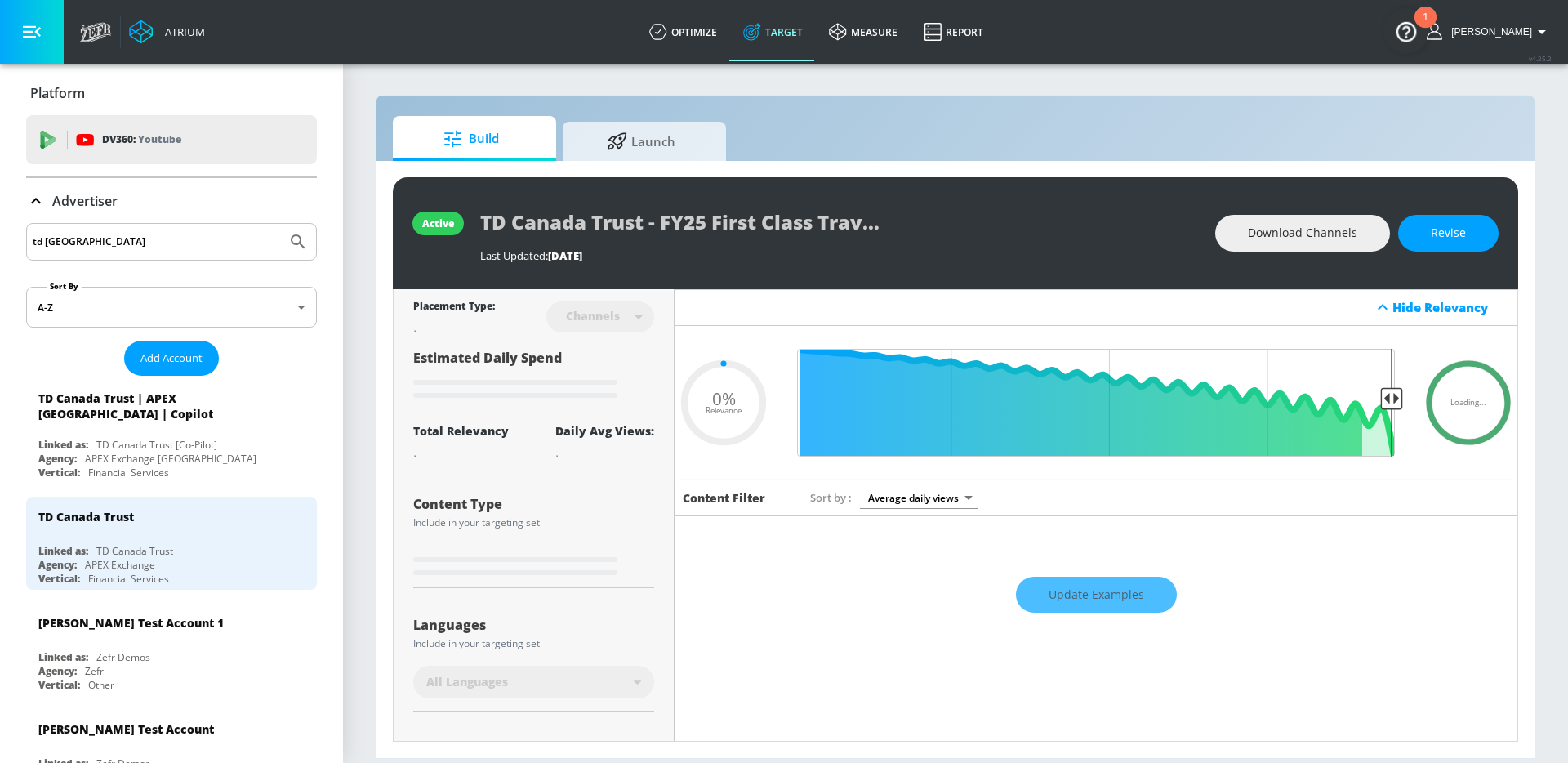
type input "0.05"
click at [651, 135] on span "Launch" at bounding box center [641, 139] width 124 height 39
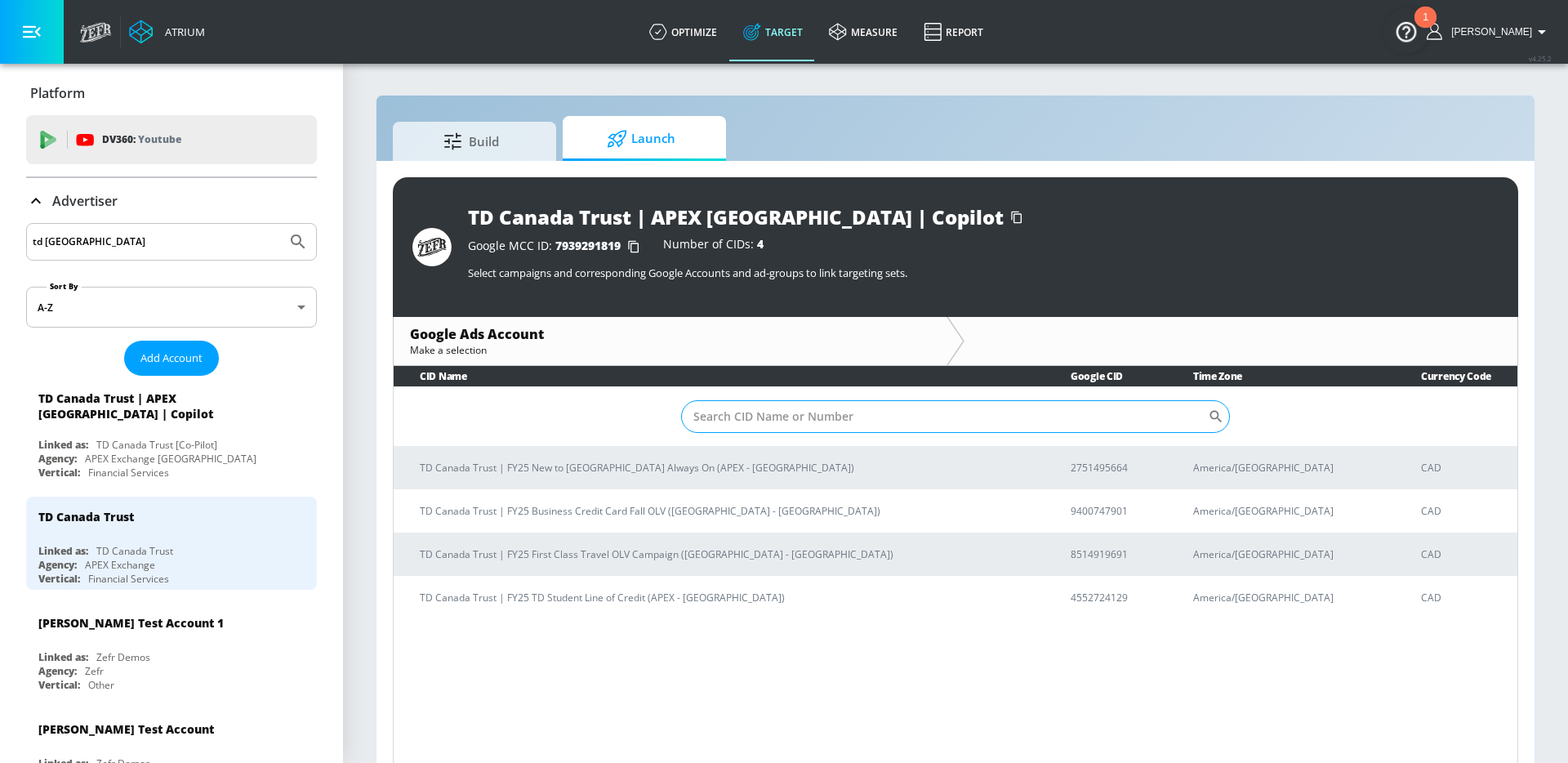
click at [830, 409] on input "Sort By" at bounding box center [945, 416] width 527 height 32
paste input "8514919691"
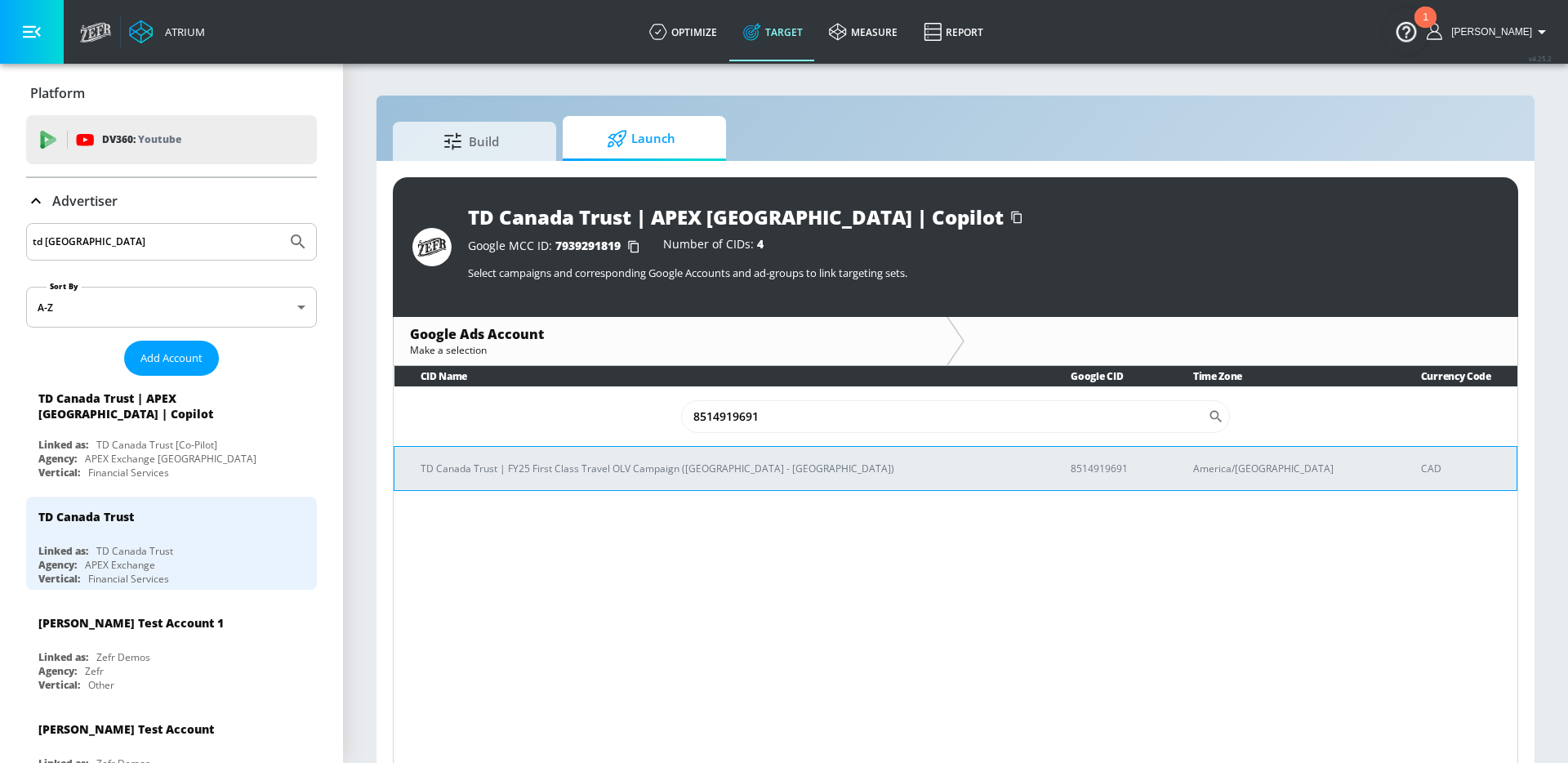
type input "8514919691"
click at [698, 456] on td "TD Canada Trust | FY25 First Class Travel OLV Campaign ([GEOGRAPHIC_DATA] - [GE…" at bounding box center [719, 467] width 651 height 44
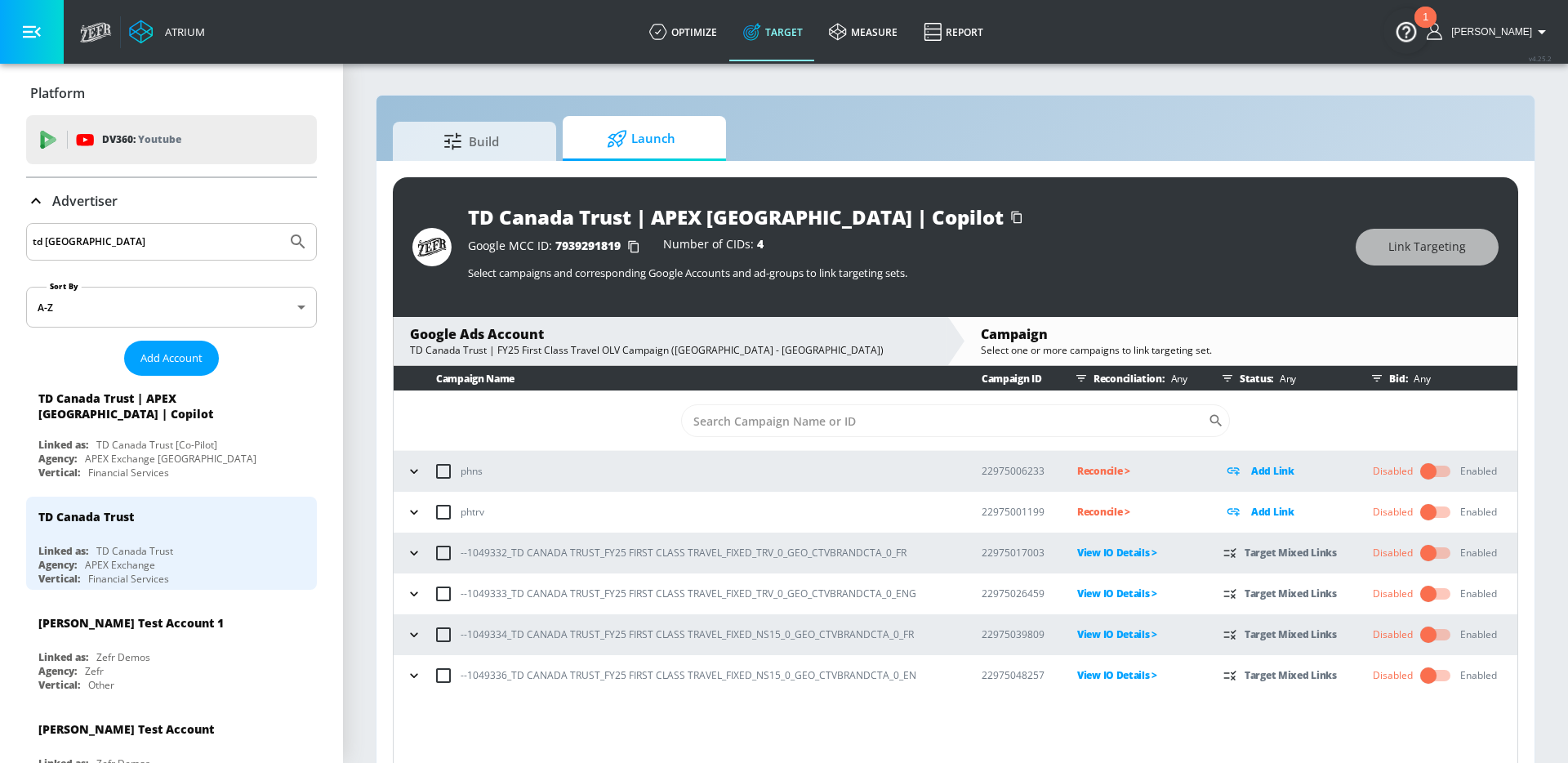
click at [1432, 639] on input "checkbox" at bounding box center [1427, 635] width 93 height 31
click at [588, 414] on td "​" at bounding box center [956, 421] width 1124 height 60
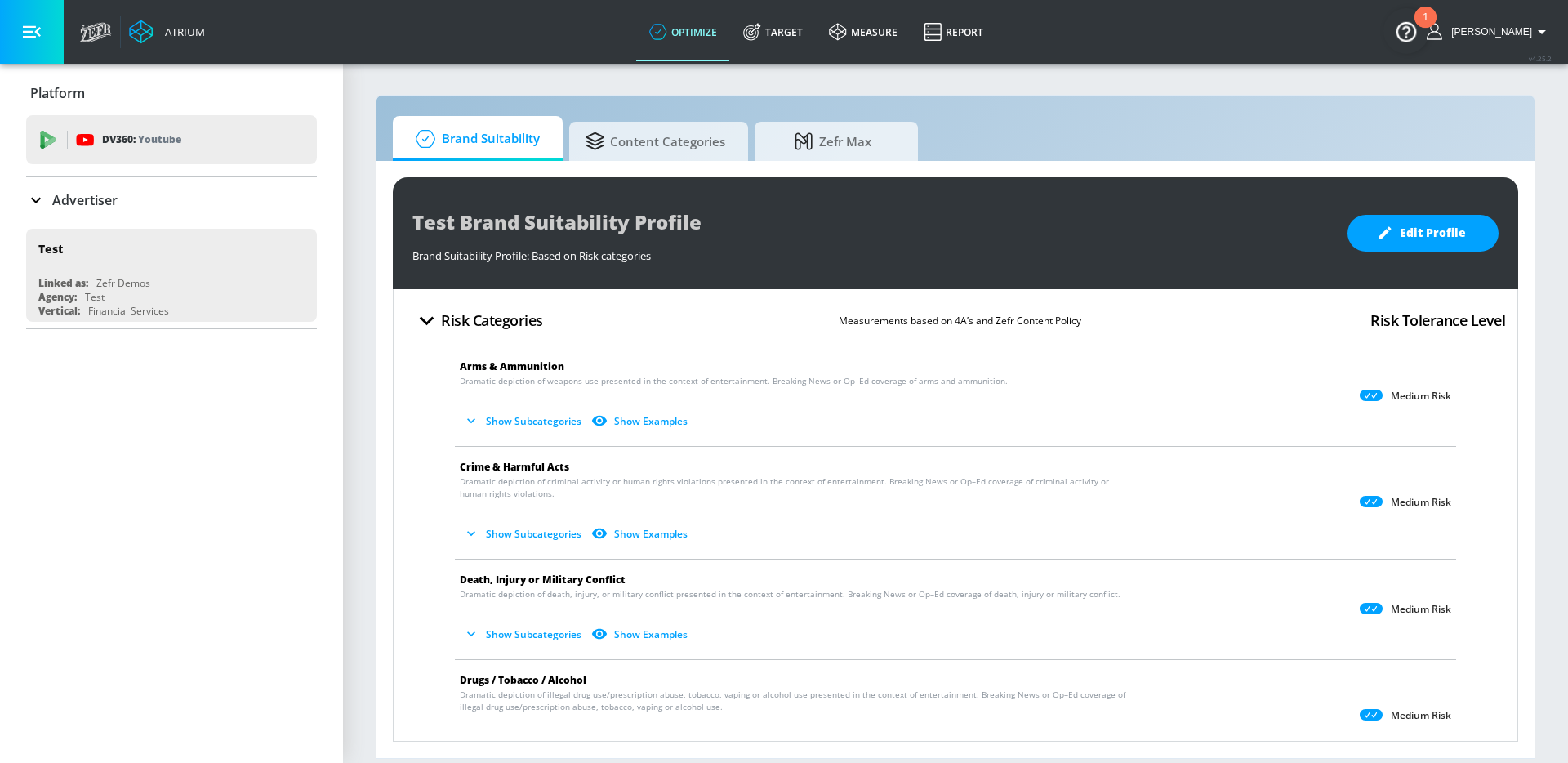
click at [153, 201] on div "Advertiser" at bounding box center [172, 200] width 291 height 20
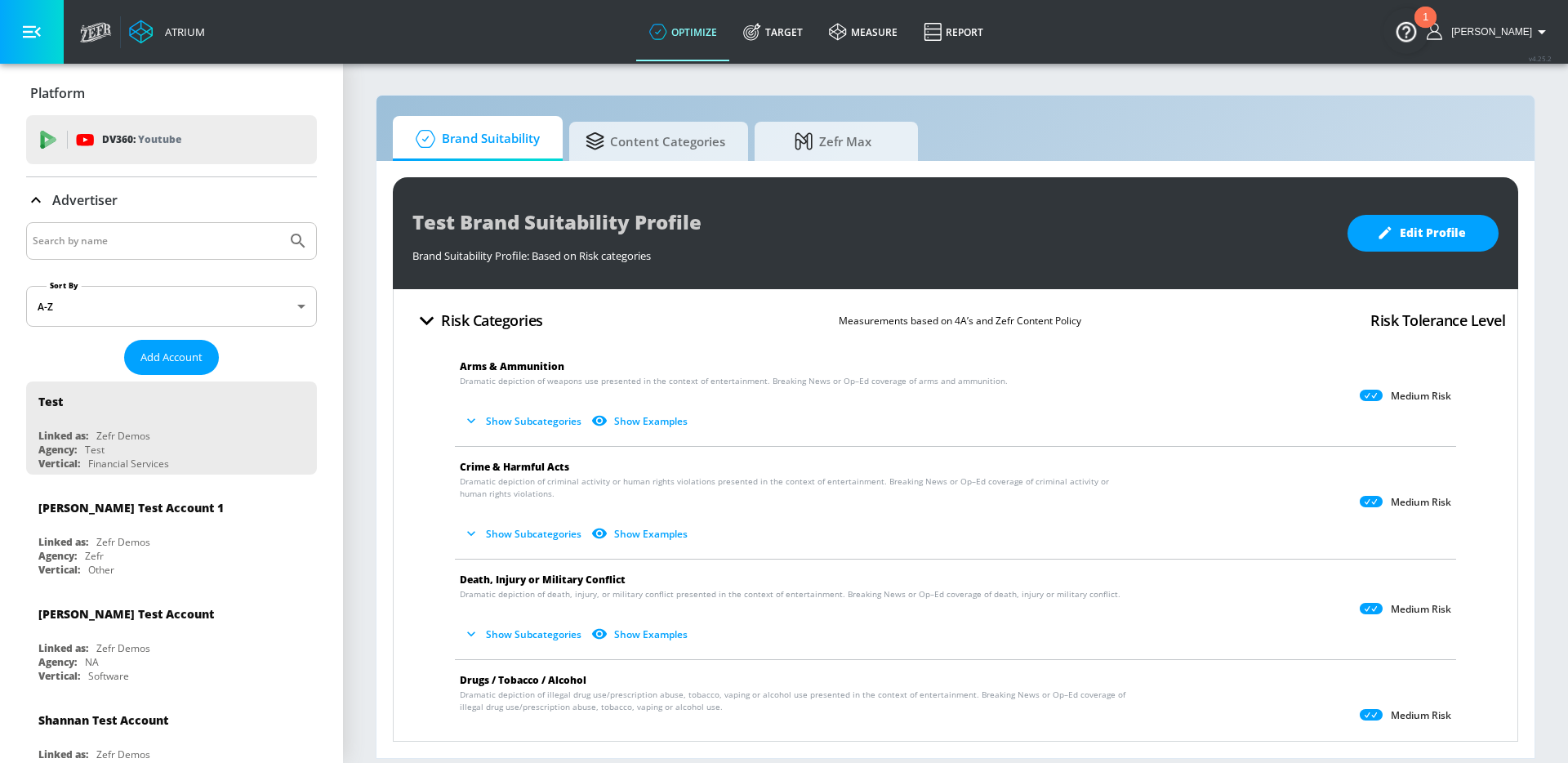
click at [117, 233] on input "Search by name" at bounding box center [156, 241] width 248 height 21
type input "columbia"
click at [280, 223] on button "Submit Search" at bounding box center [298, 241] width 36 height 36
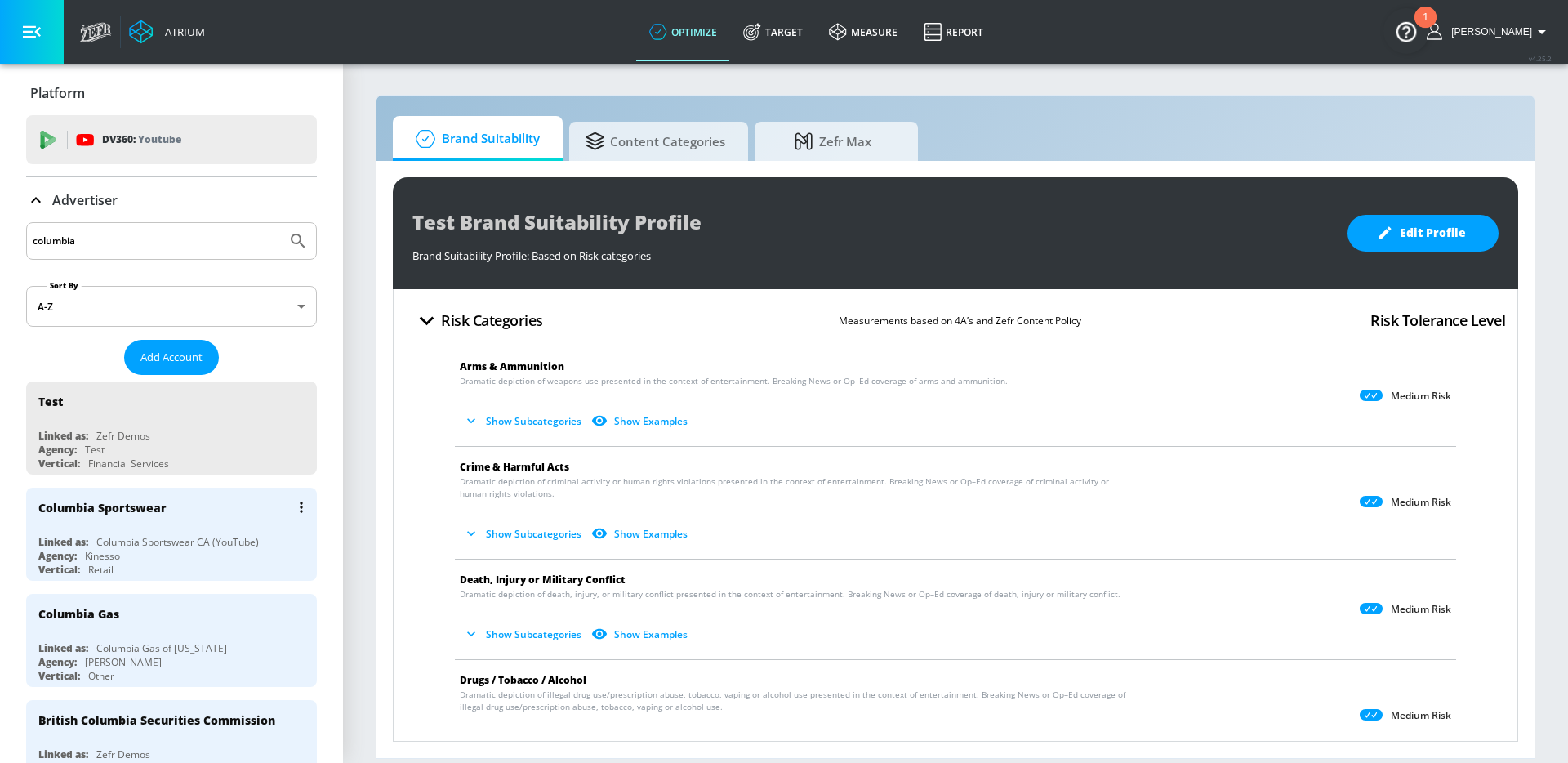
click at [142, 542] on div "Columbia Sportswear CA (YouTube)" at bounding box center [178, 542] width 163 height 14
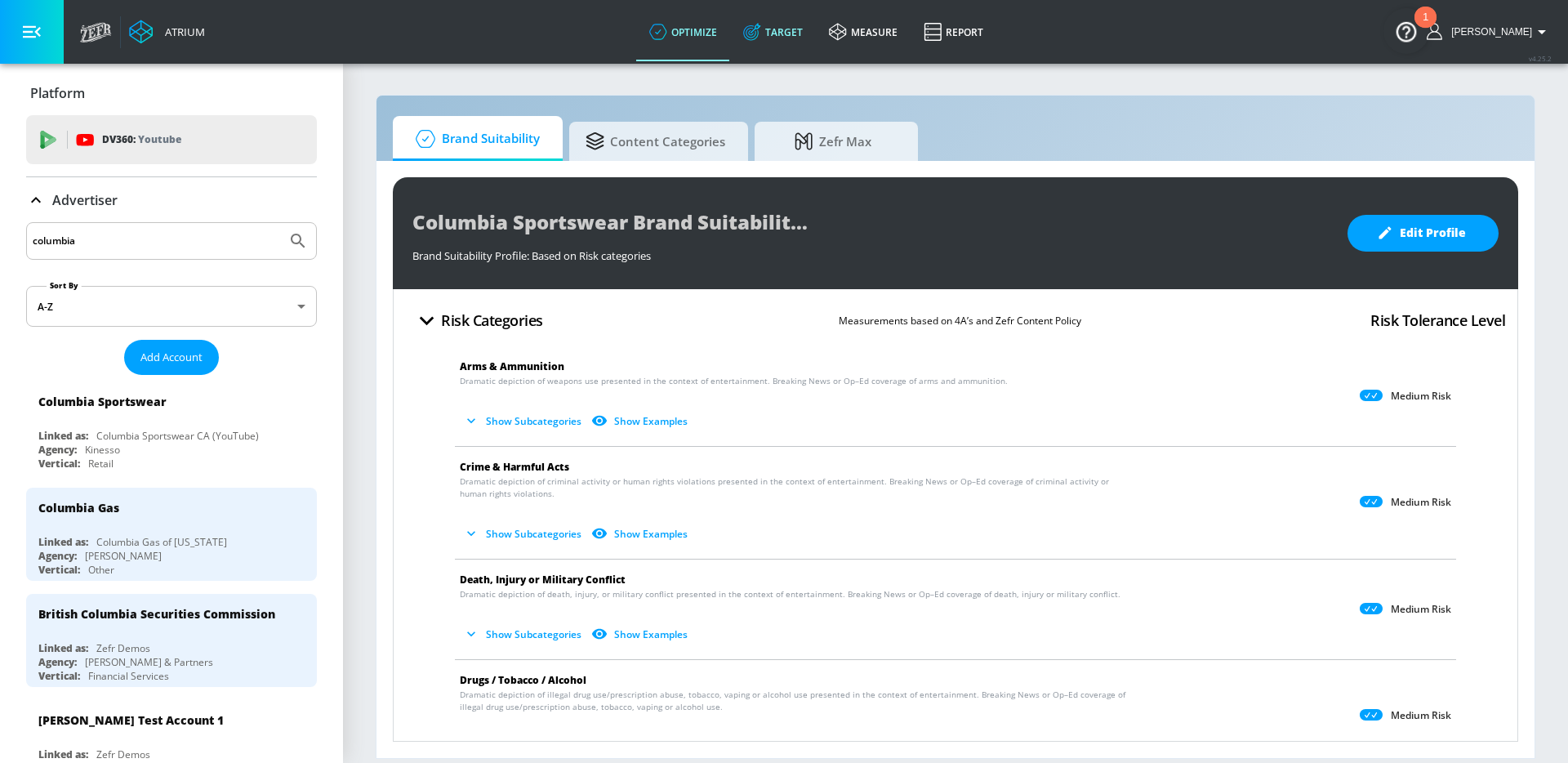
click at [797, 49] on link "Target" at bounding box center [773, 32] width 86 height 59
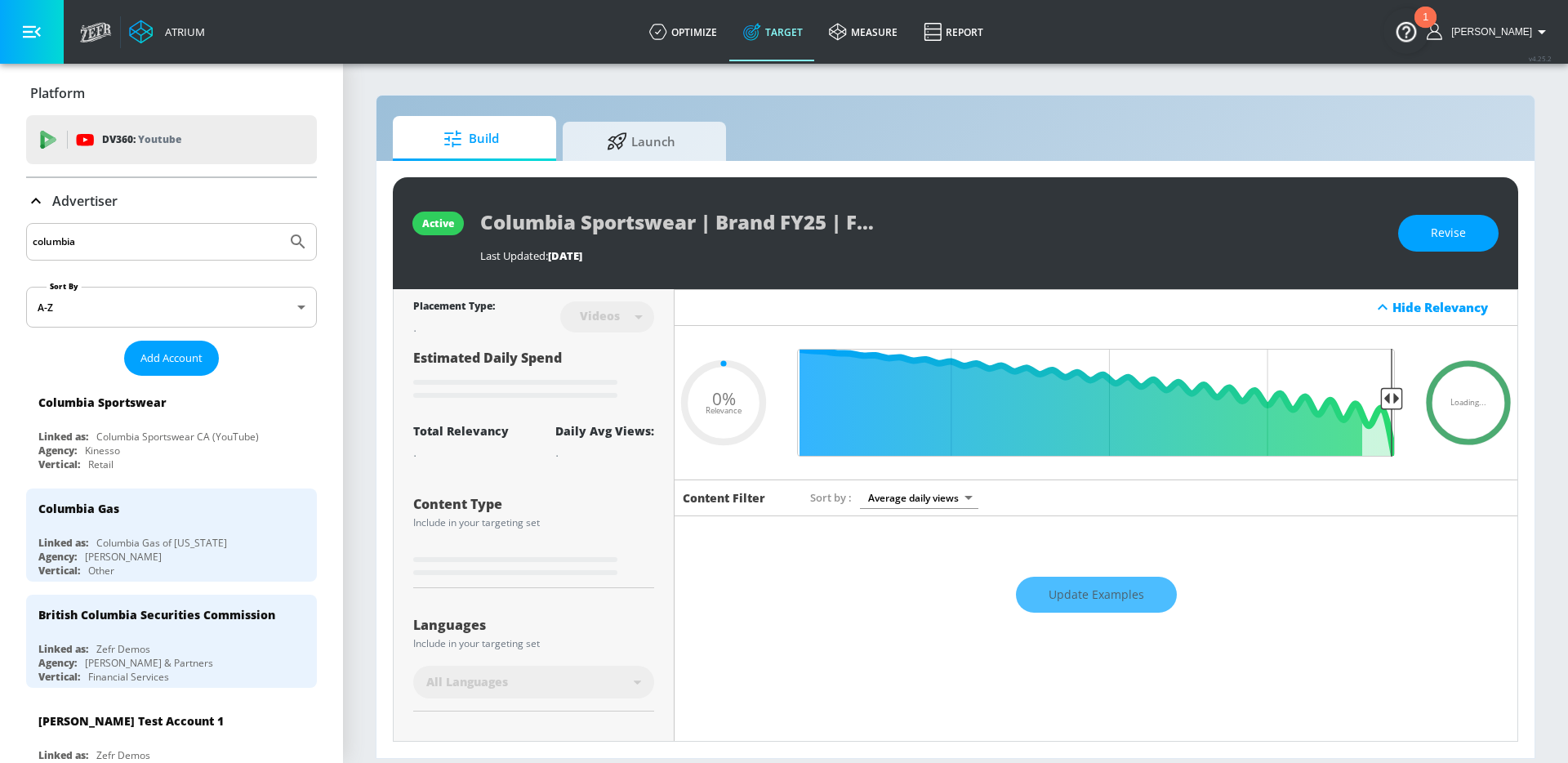
type input "0.09"
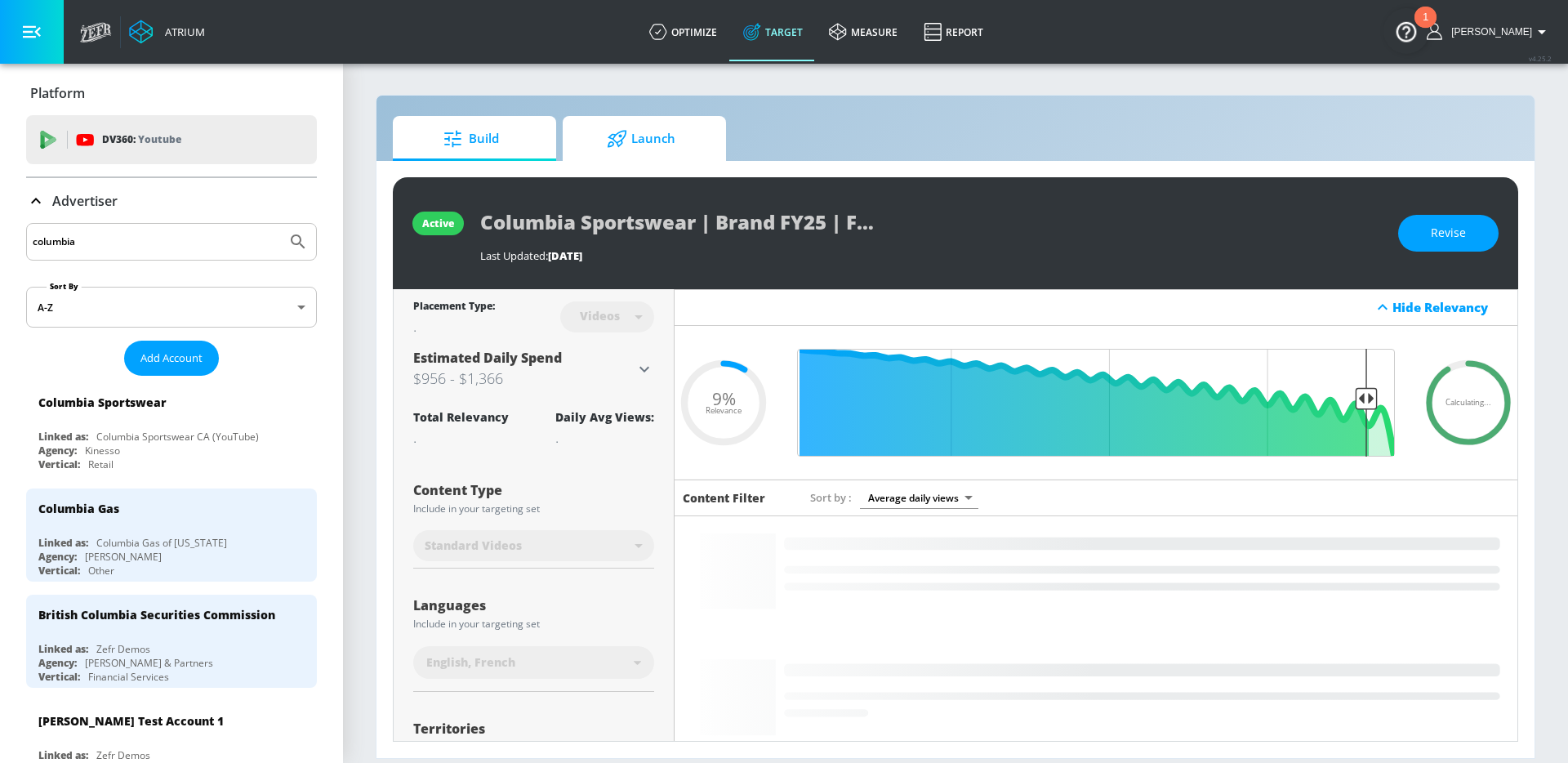
click at [664, 126] on span "Launch" at bounding box center [641, 139] width 124 height 39
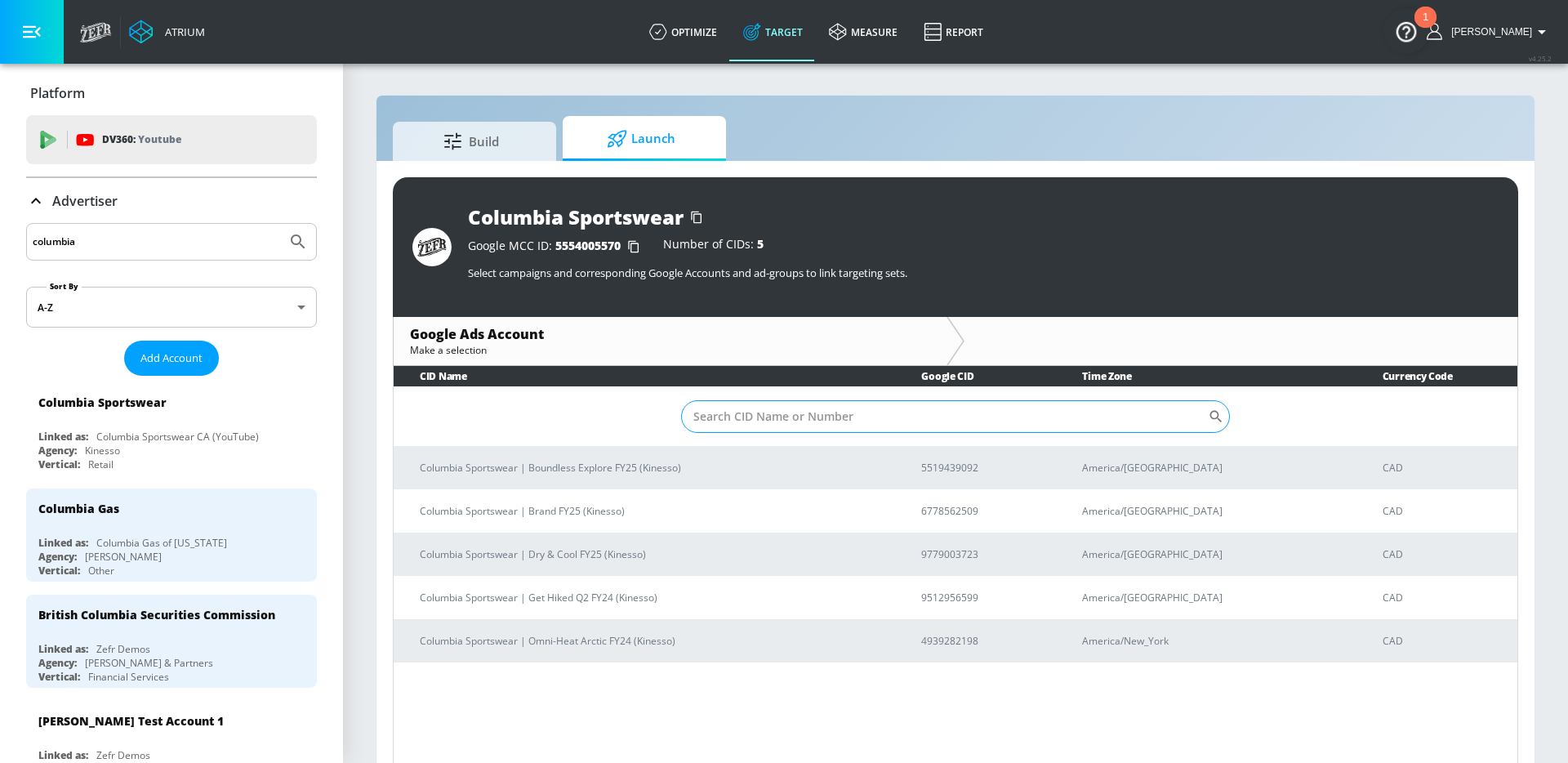
click at [928, 419] on input "Sort By" at bounding box center [945, 416] width 527 height 32
paste input "6778562509"
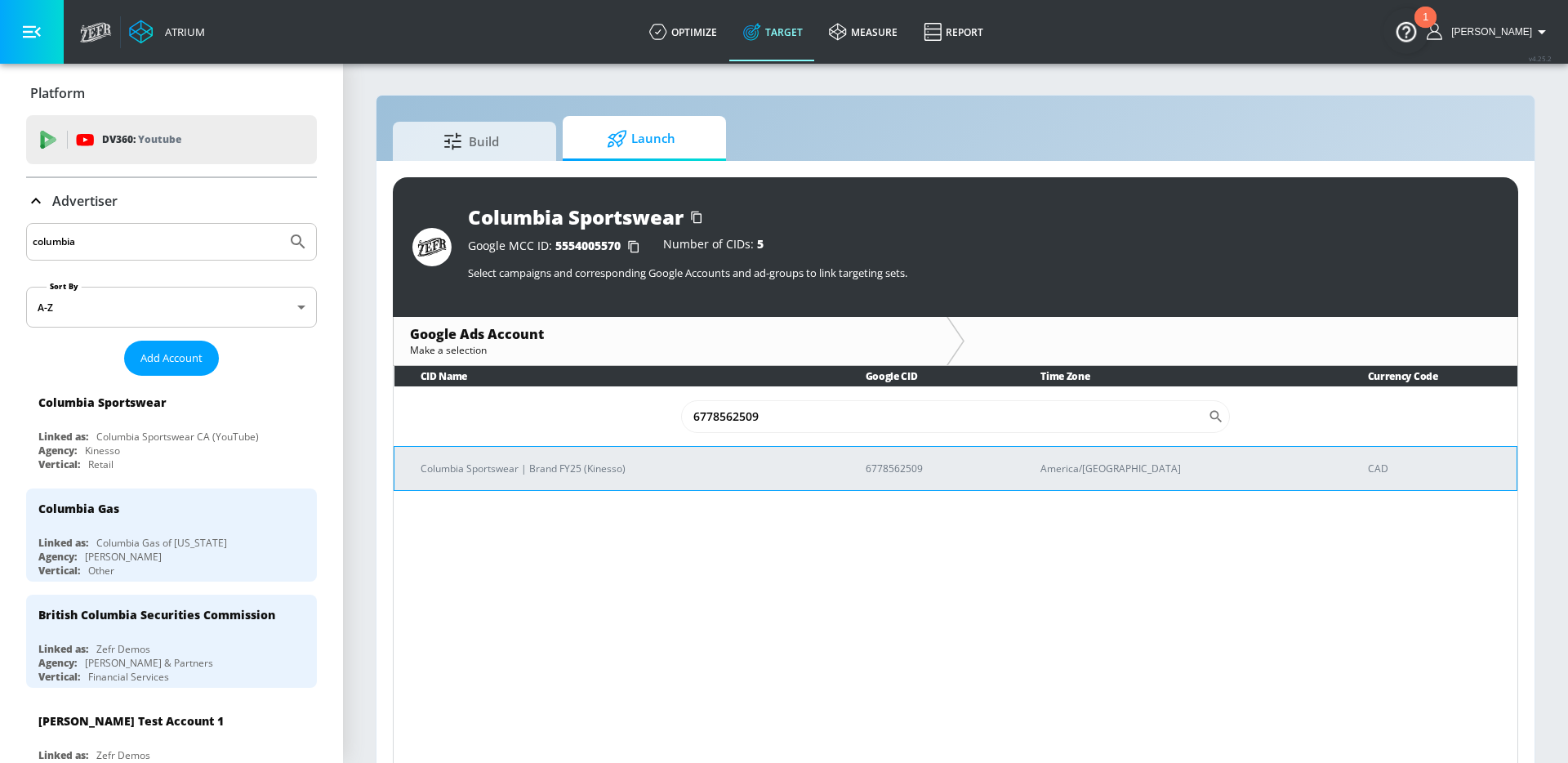
type input "6778562509"
click at [629, 477] on td "Columbia Sportswear | Brand FY25 (Kinesso)" at bounding box center [617, 467] width 445 height 44
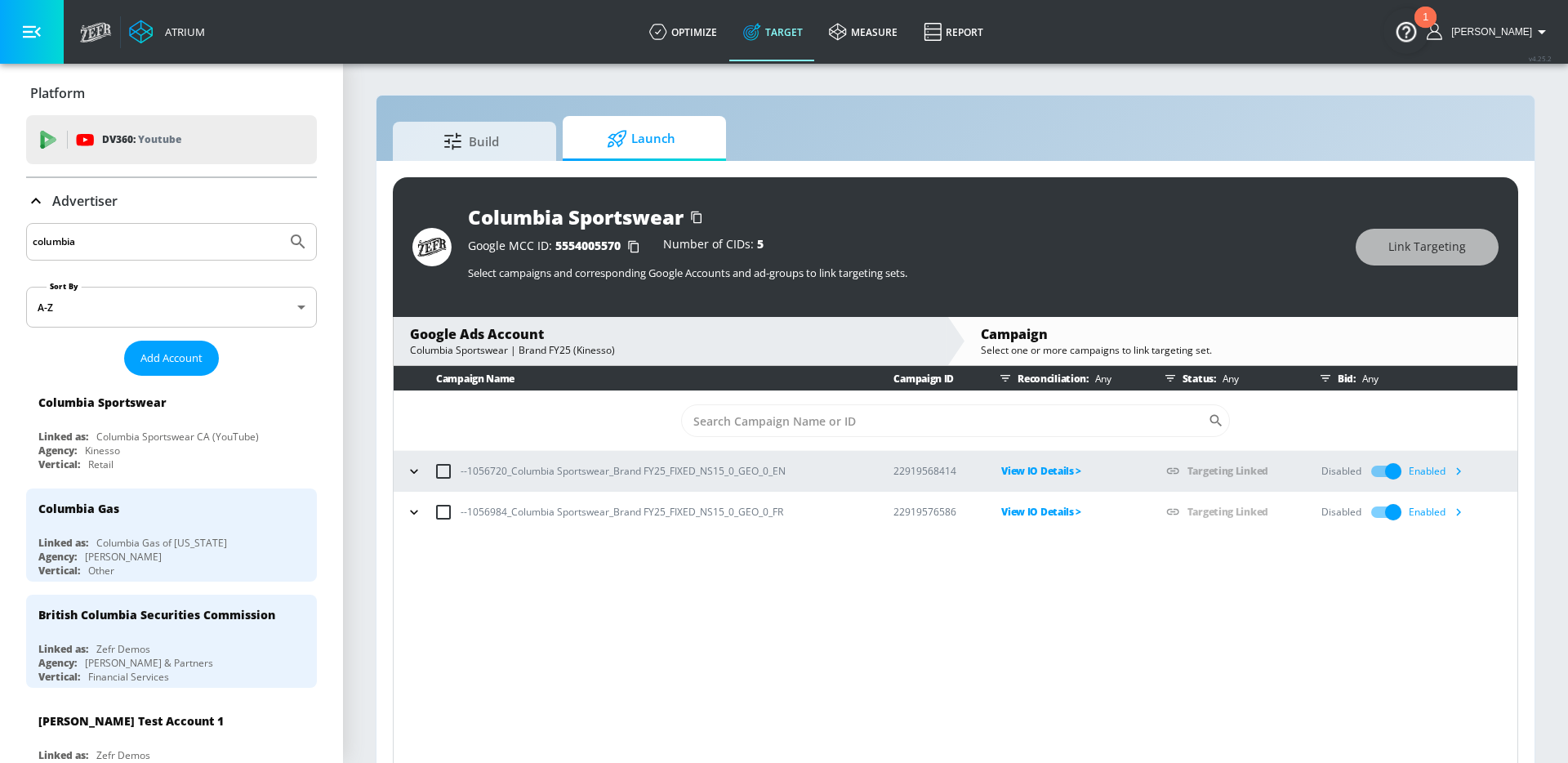
click at [143, 235] on input "columbia" at bounding box center [156, 242] width 248 height 21
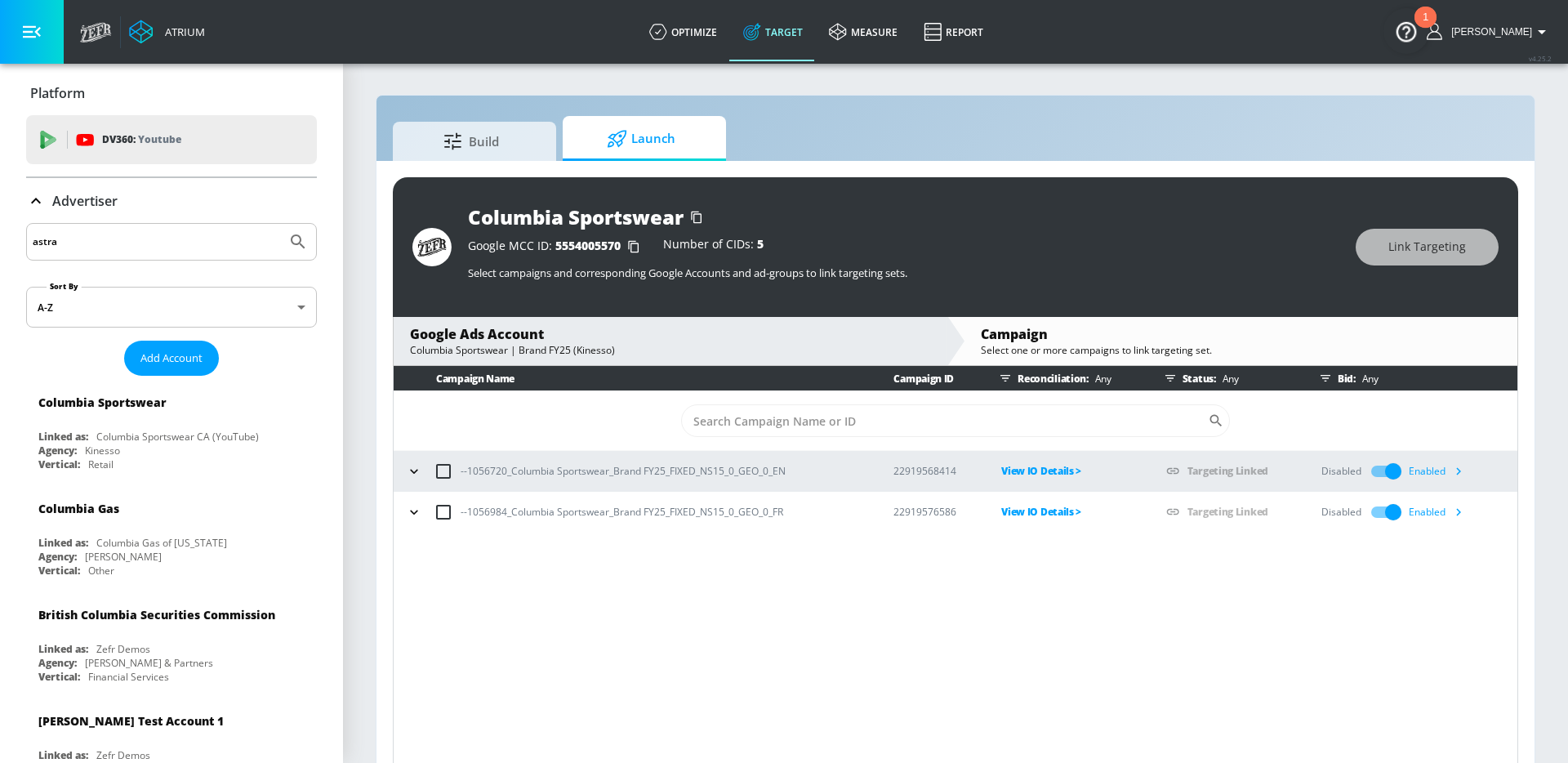
type input "astra"
click at [280, 223] on button "Submit Search" at bounding box center [298, 241] width 36 height 36
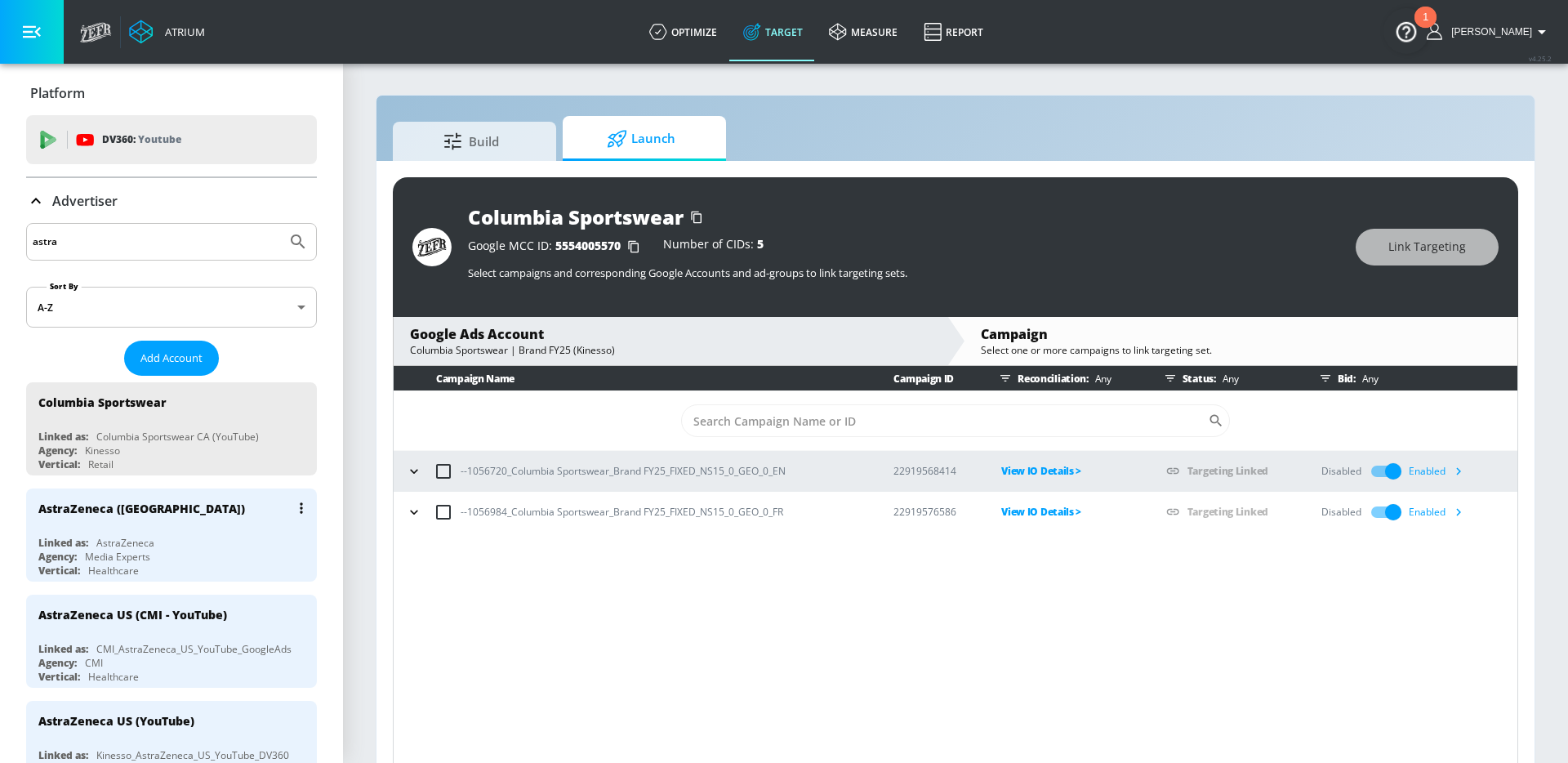
click at [235, 536] on div "Linked as: AstraZeneca" at bounding box center [175, 542] width 274 height 14
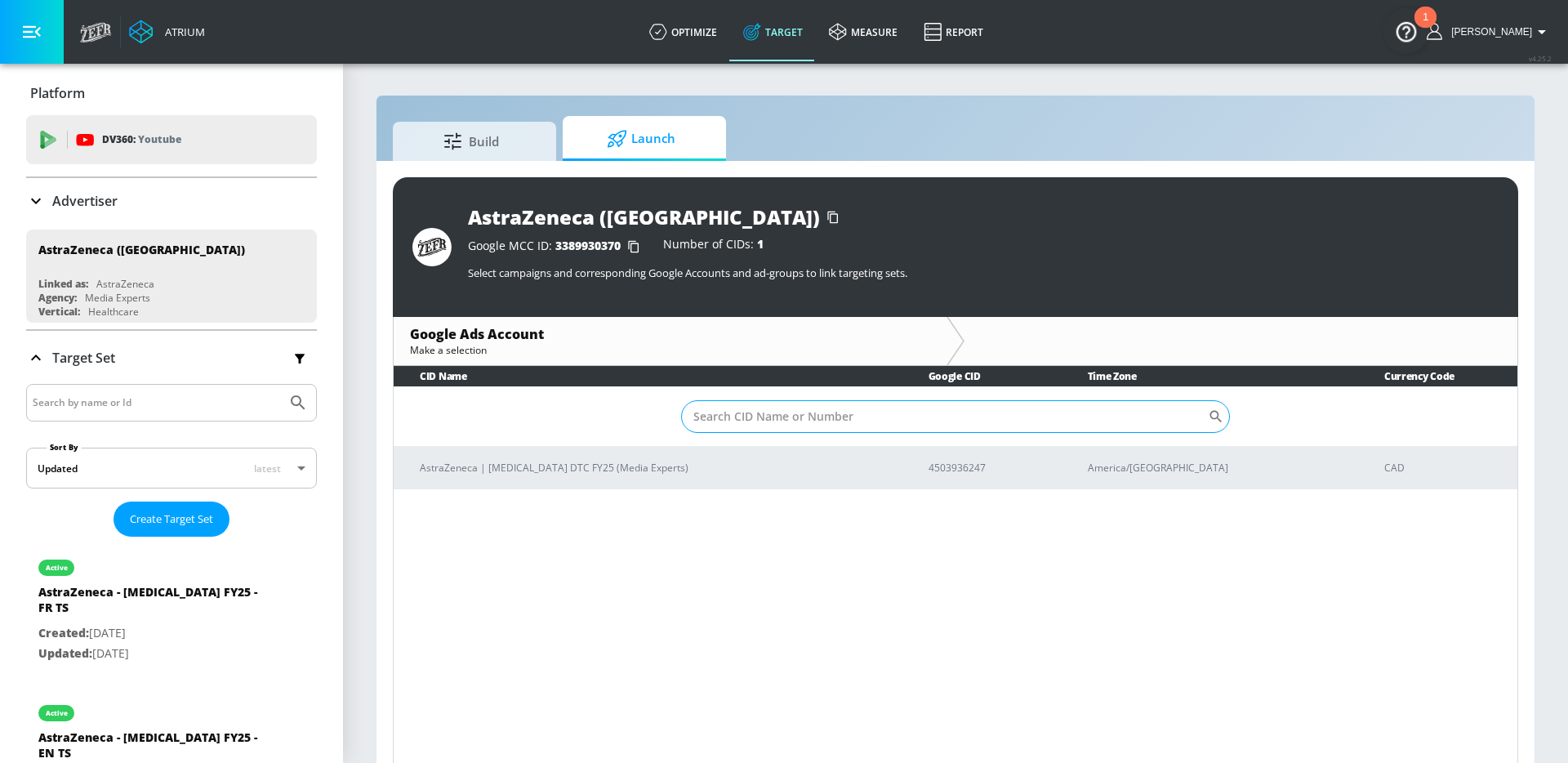
click at [739, 414] on input "Sort By" at bounding box center [945, 416] width 527 height 32
paste input "4503936247"
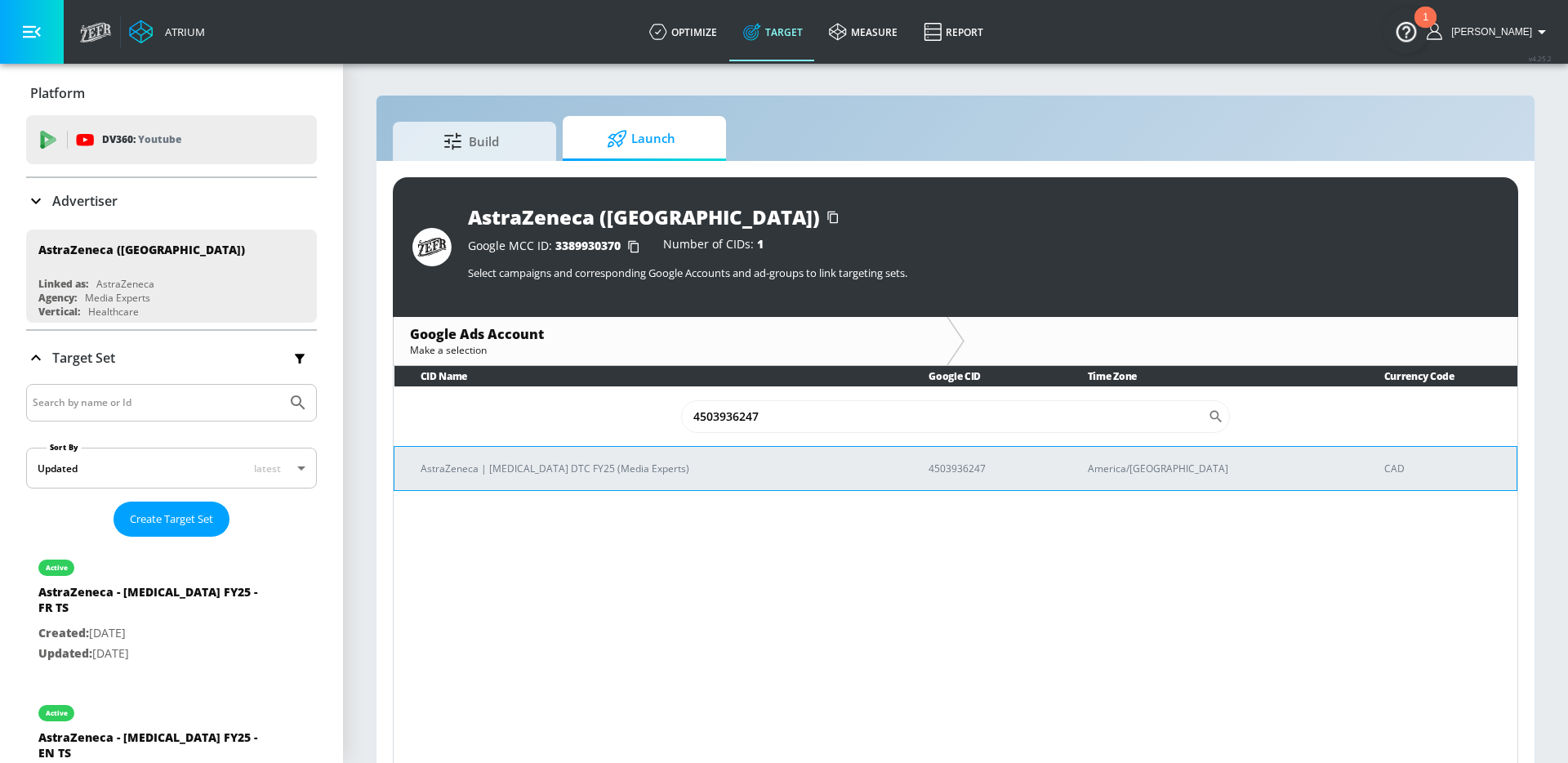
type input "4503936247"
click at [618, 471] on p "AstraZeneca | [MEDICAL_DATA] DTC FY25 (Media Experts)" at bounding box center [655, 468] width 469 height 18
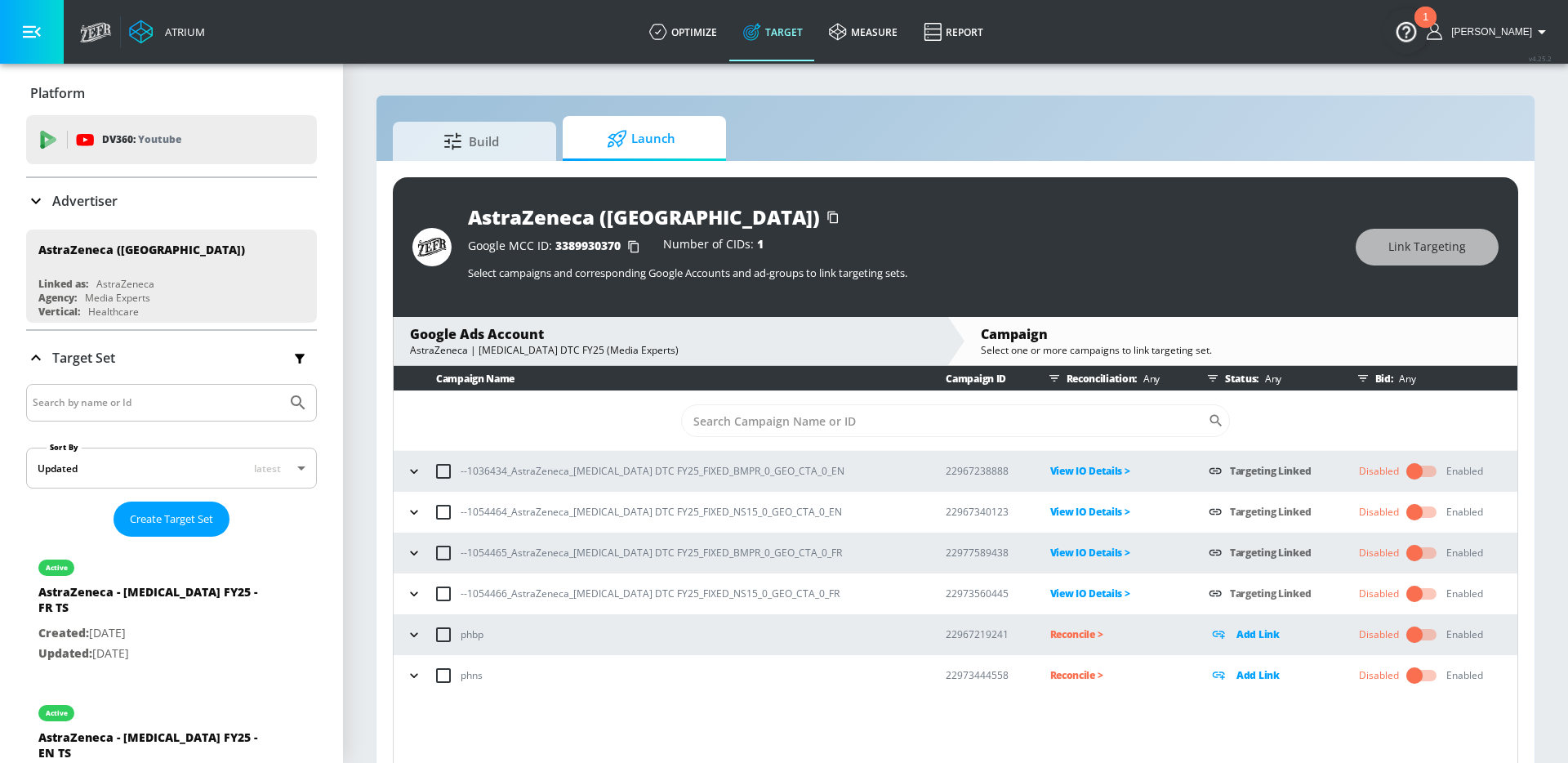
click at [1411, 472] on input "checkbox" at bounding box center [1414, 471] width 93 height 31
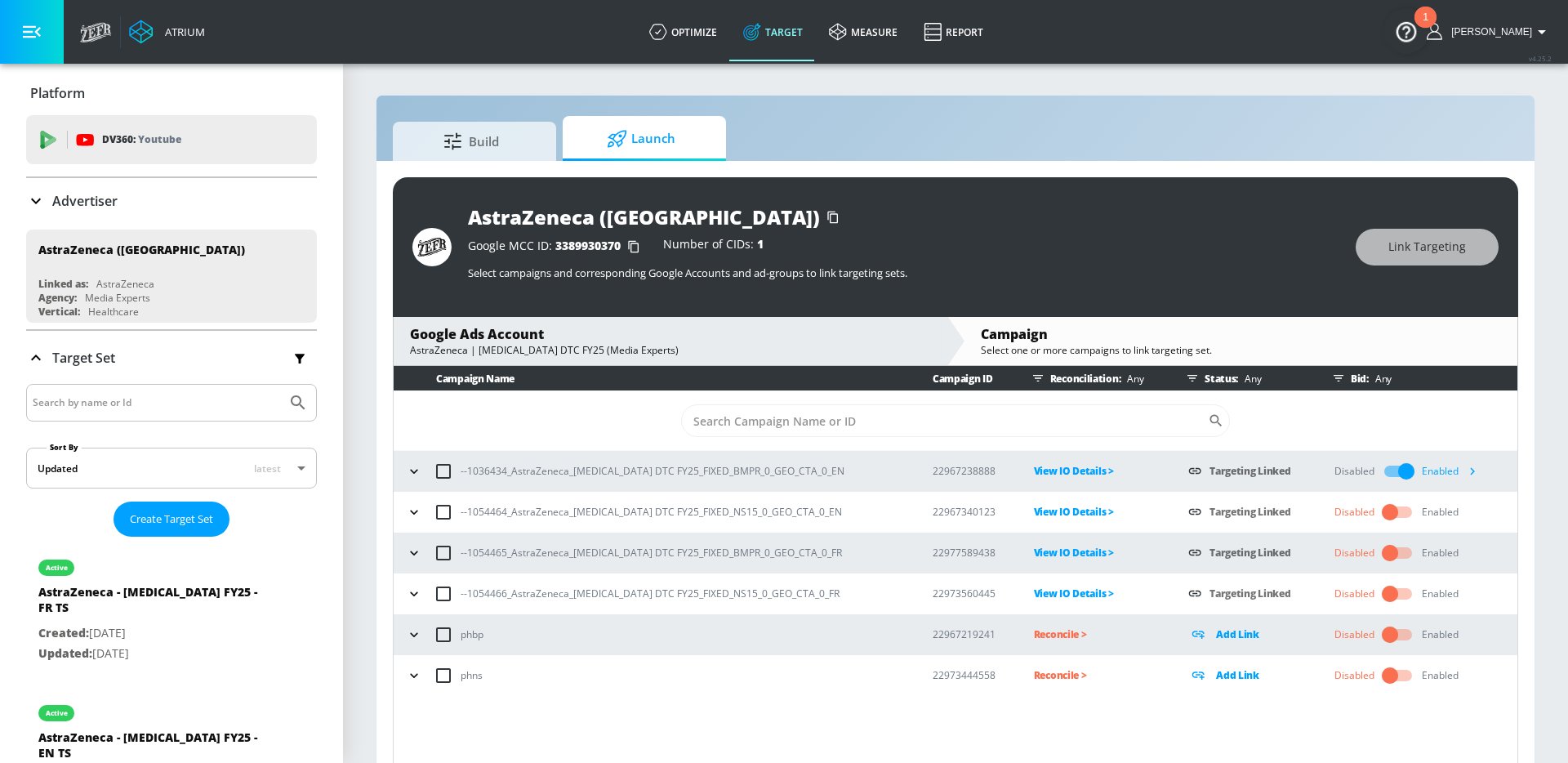
click at [1389, 505] on input "checkbox" at bounding box center [1389, 512] width 93 height 31
click at [1386, 551] on input "checkbox" at bounding box center [1389, 553] width 93 height 31
click at [1386, 593] on input "checkbox" at bounding box center [1389, 594] width 93 height 31
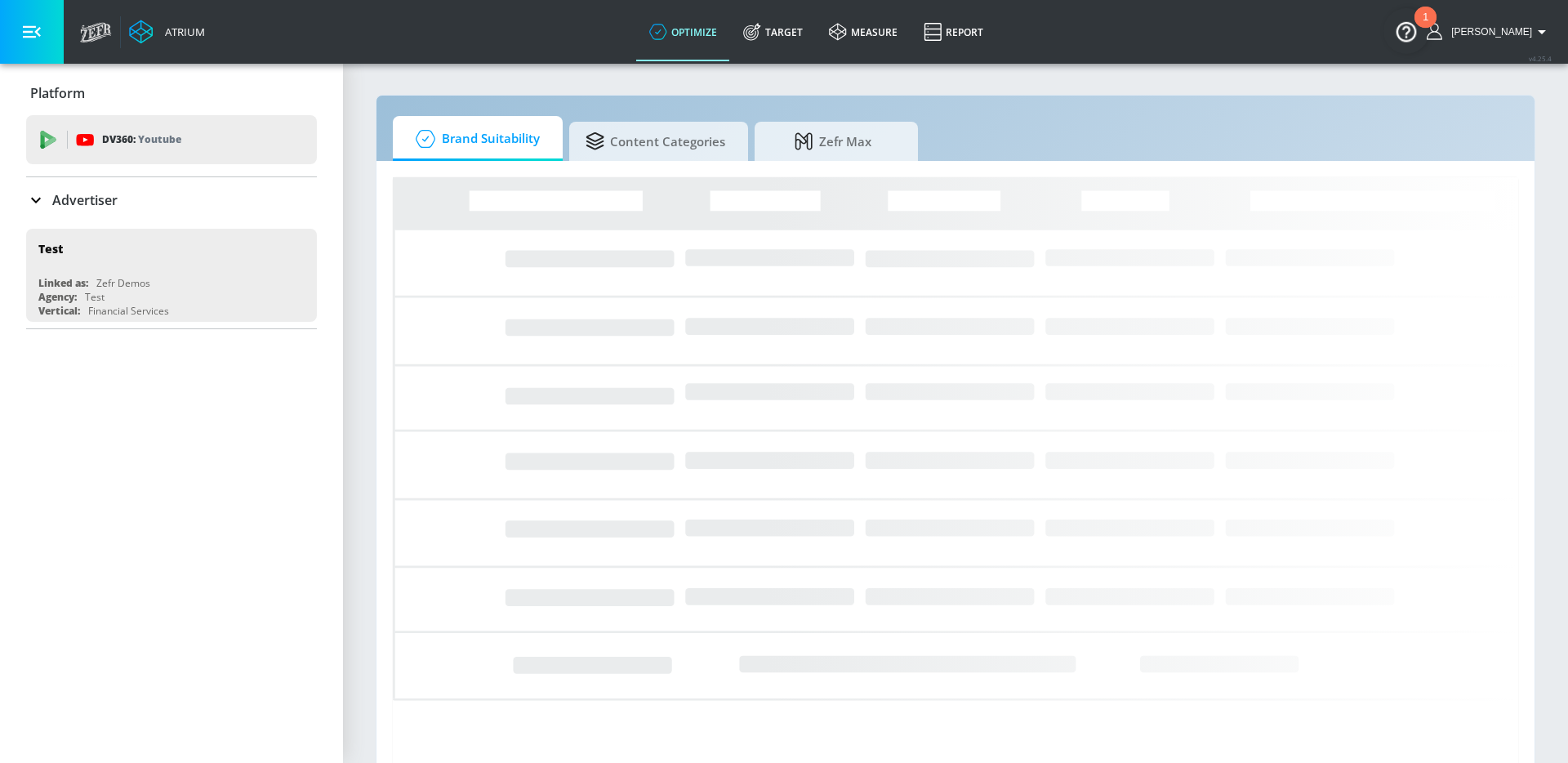
click at [171, 199] on div "Advertiser" at bounding box center [172, 200] width 291 height 20
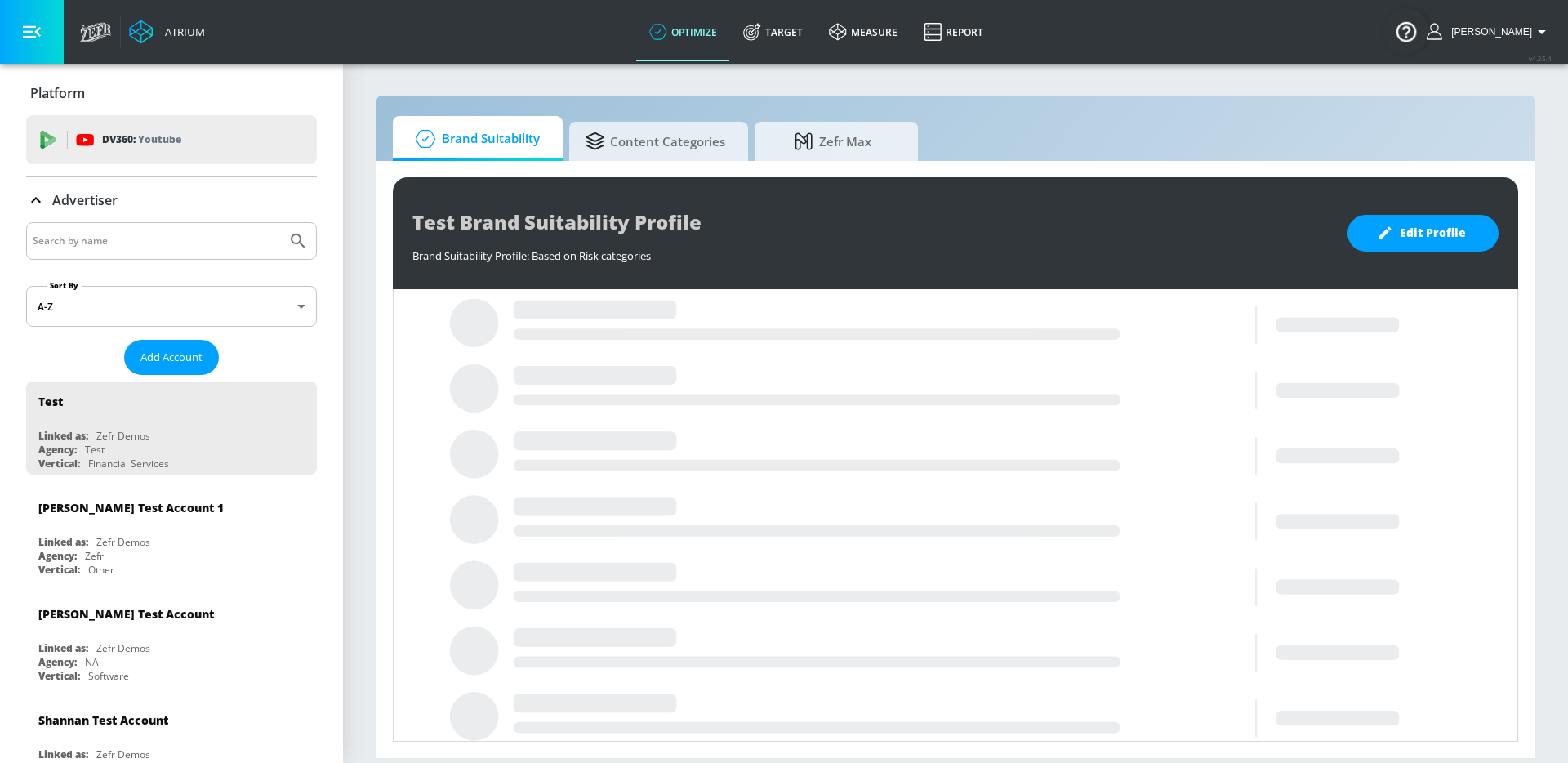
click at [123, 247] on input "Search by name" at bounding box center [156, 241] width 248 height 21
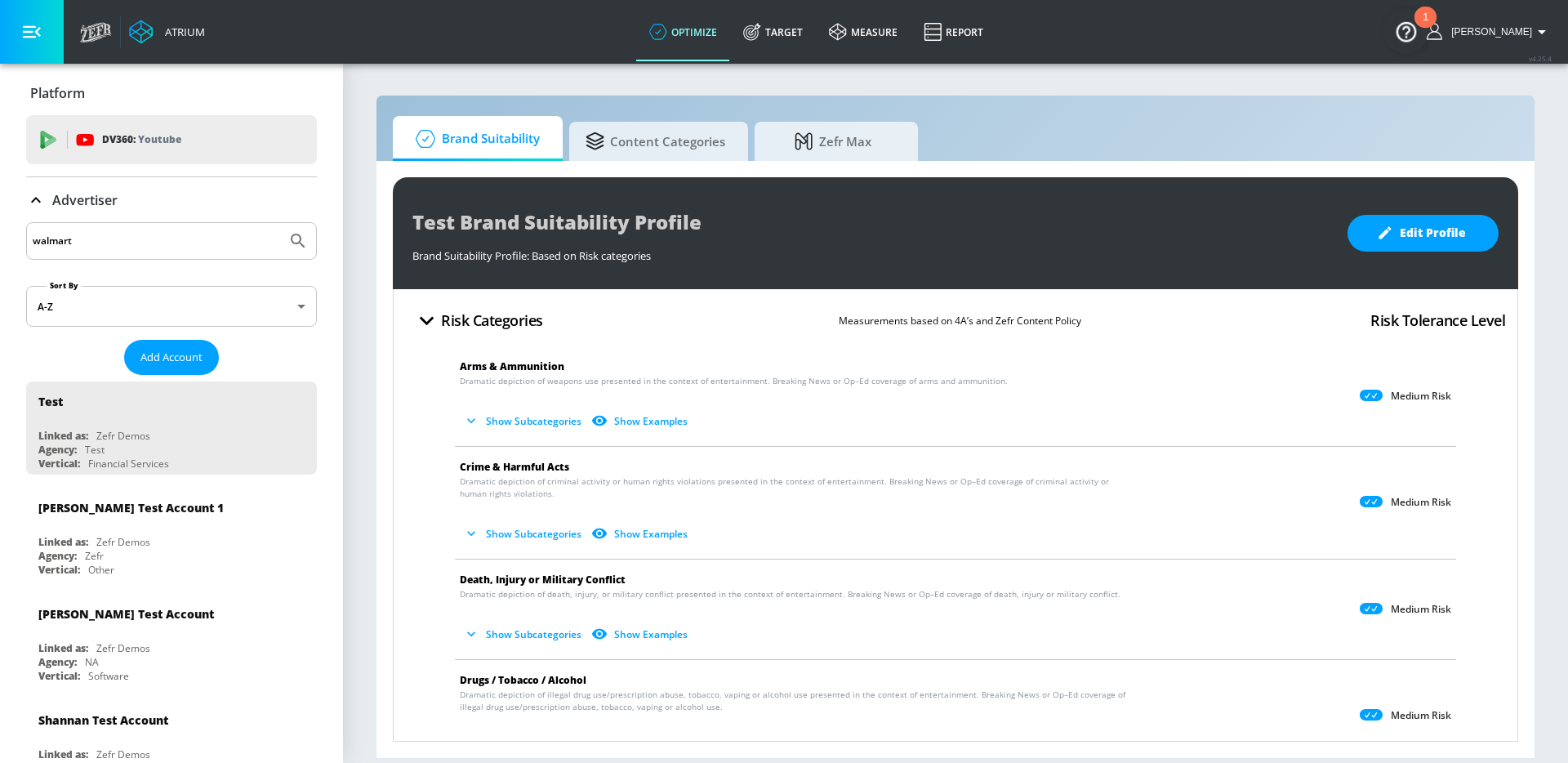
type input "walmart"
click at [280, 223] on button "Submit Search" at bounding box center [298, 241] width 36 height 36
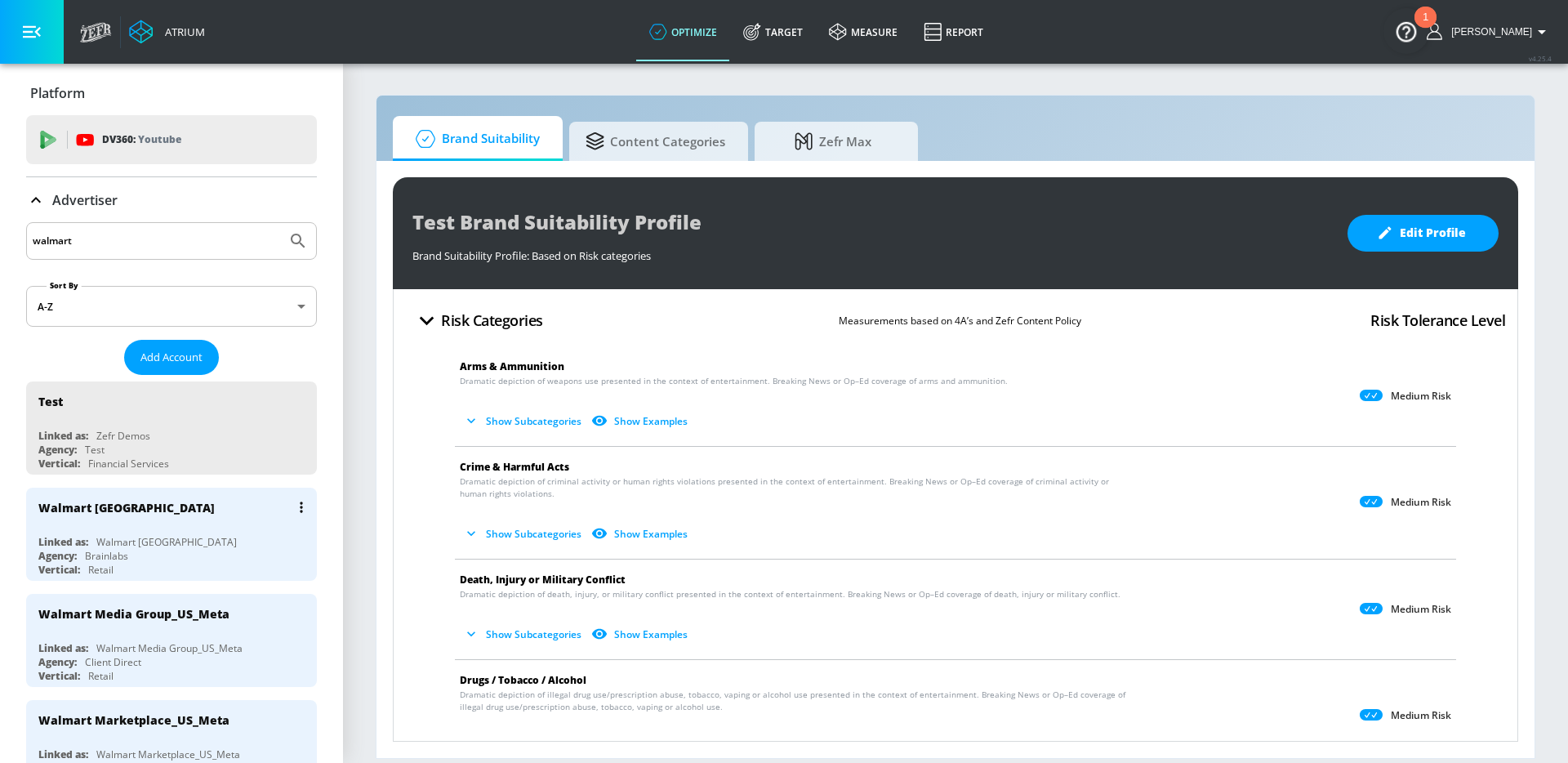
click at [188, 535] on div "Linked as: Walmart Canada" at bounding box center [175, 542] width 274 height 14
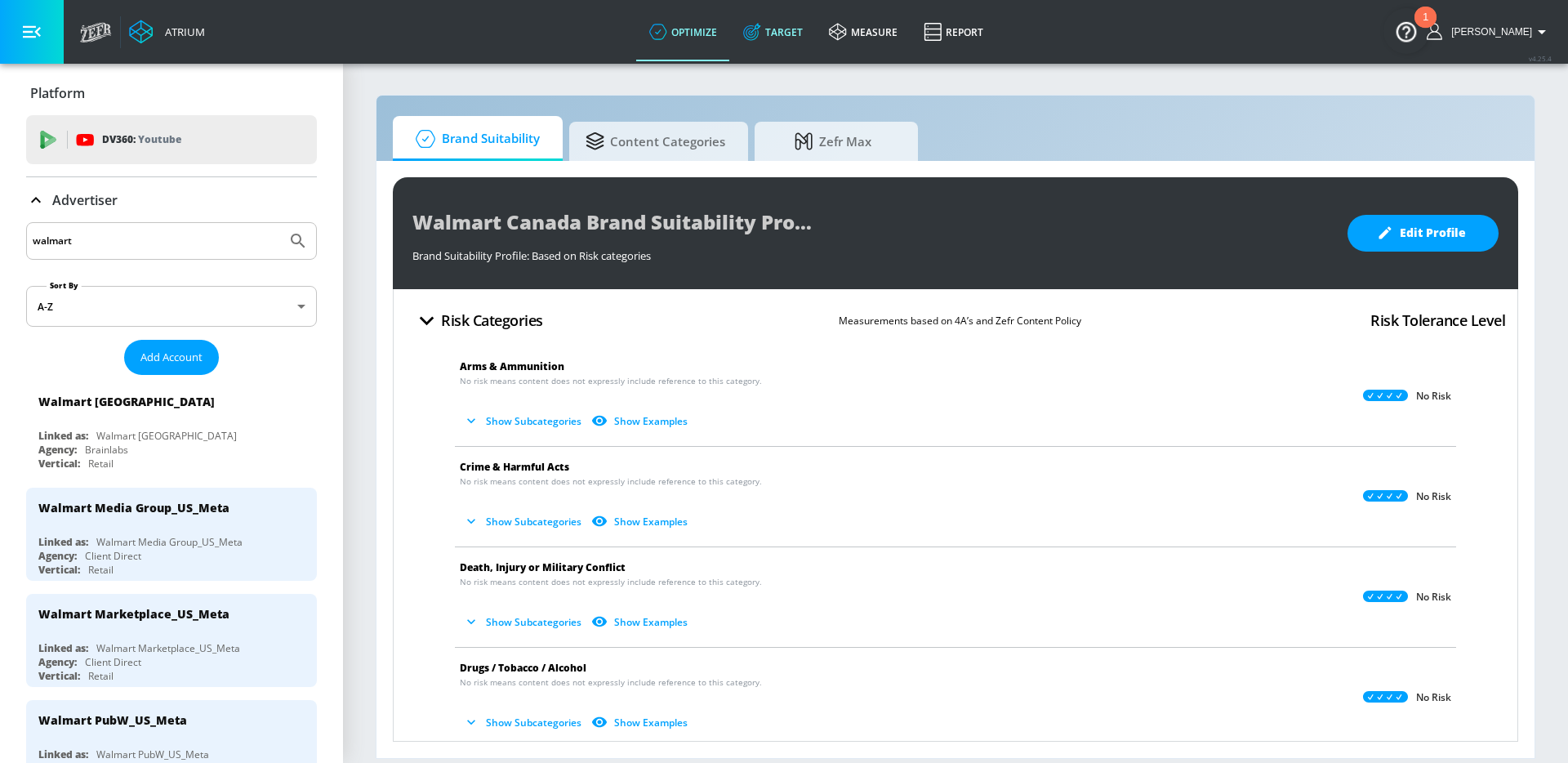
click at [760, 25] on icon at bounding box center [755, 27] width 10 height 10
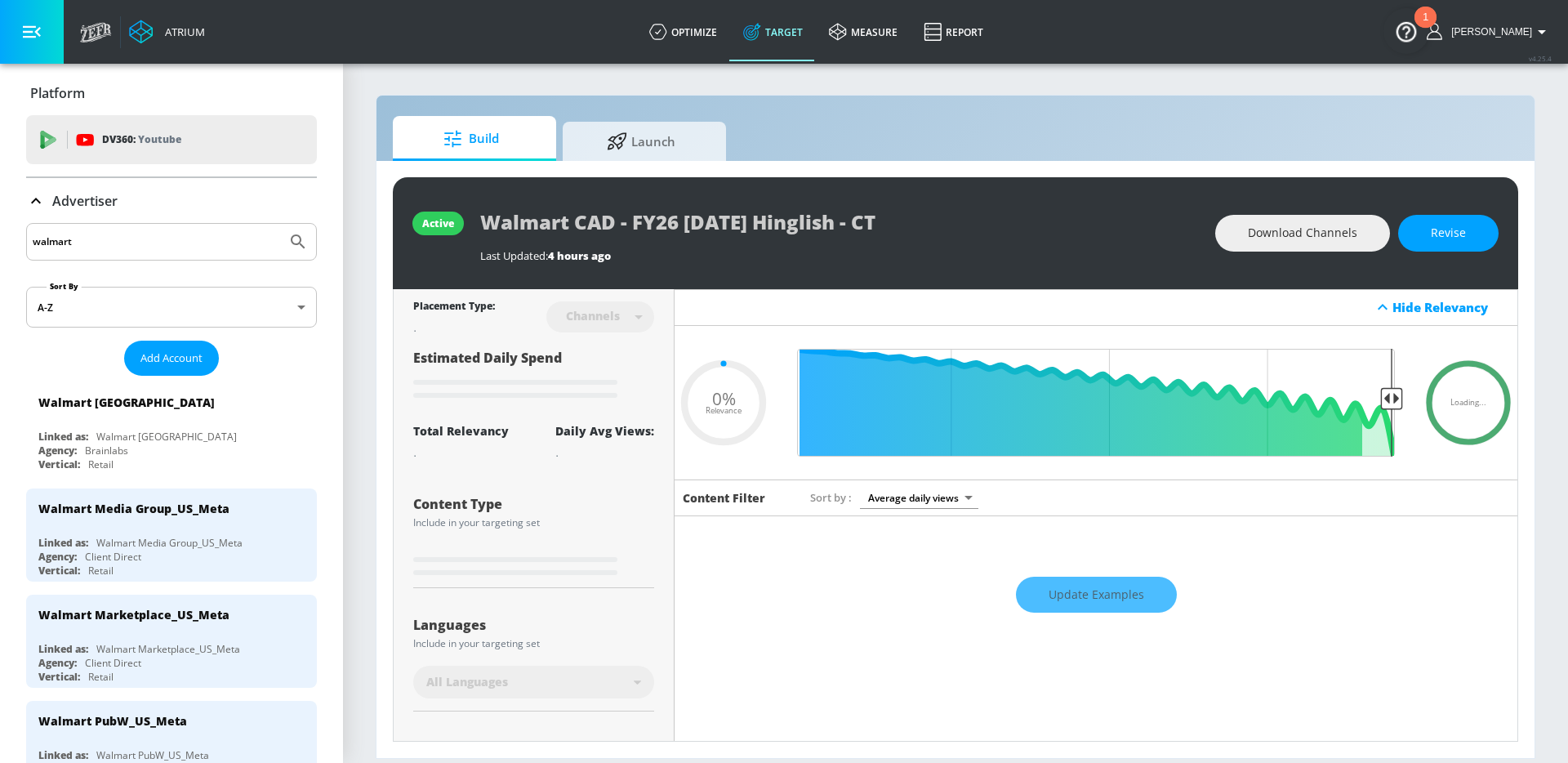
type input "0.05"
click at [612, 141] on icon at bounding box center [617, 139] width 19 height 18
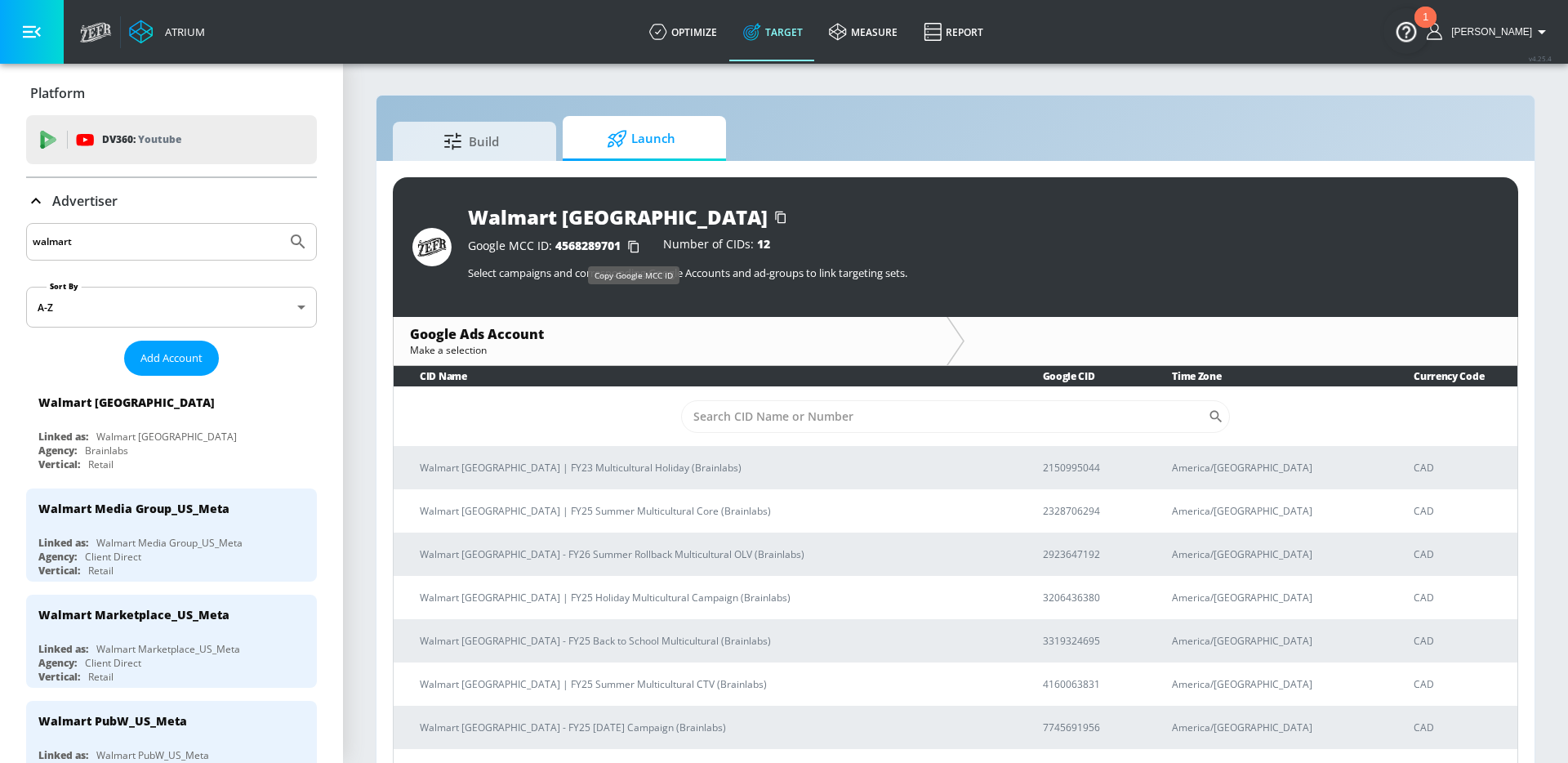
click at [630, 248] on icon "button" at bounding box center [633, 247] width 11 height 13
